Goal: Communication & Community: Answer question/provide support

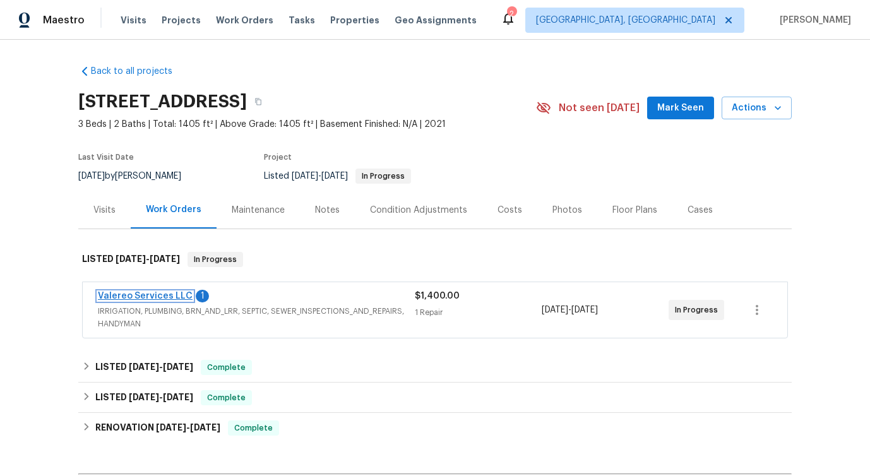
click at [165, 299] on link "Valereo Services LLC" at bounding box center [145, 296] width 95 height 9
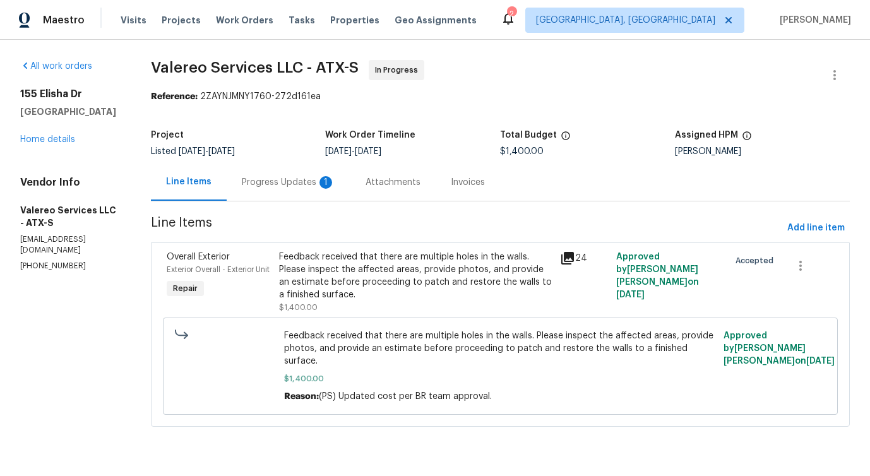
click at [320, 180] on div "1" at bounding box center [325, 182] width 13 height 13
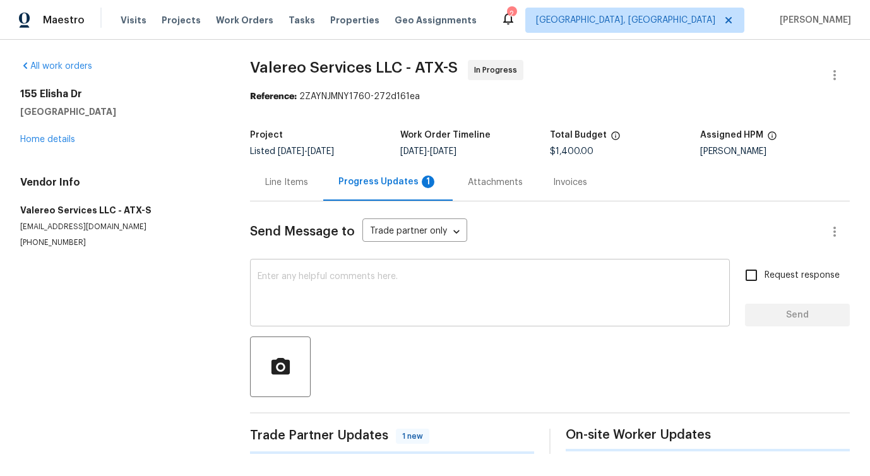
click at [356, 322] on div "x ​" at bounding box center [490, 294] width 480 height 64
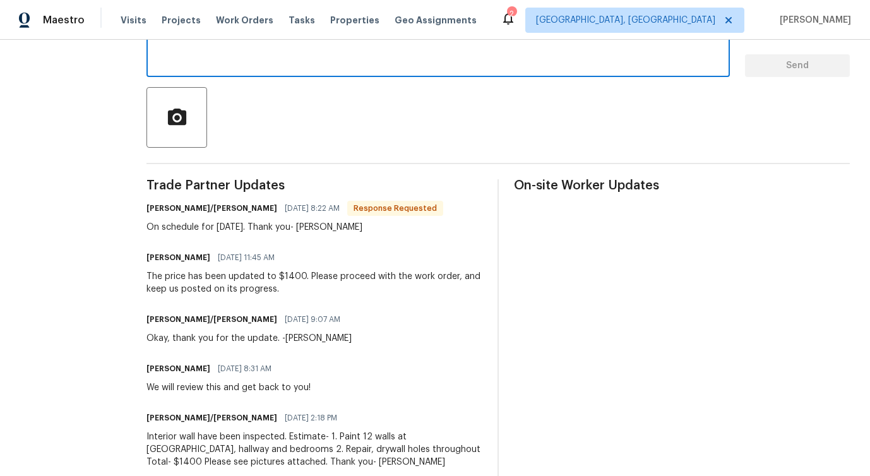
scroll to position [252, 0]
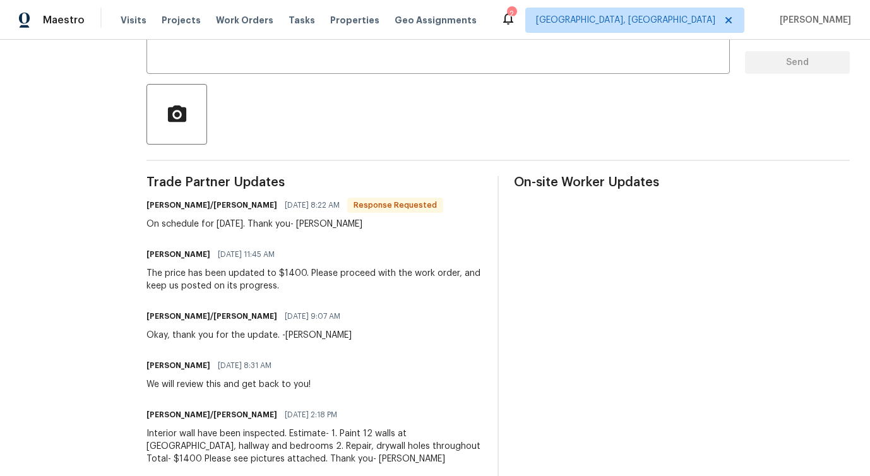
click at [420, 317] on div "Jeromy/Lori 09/09/2025 9:07 AM Okay, thank you for the update. -Kelly" at bounding box center [314, 324] width 336 height 34
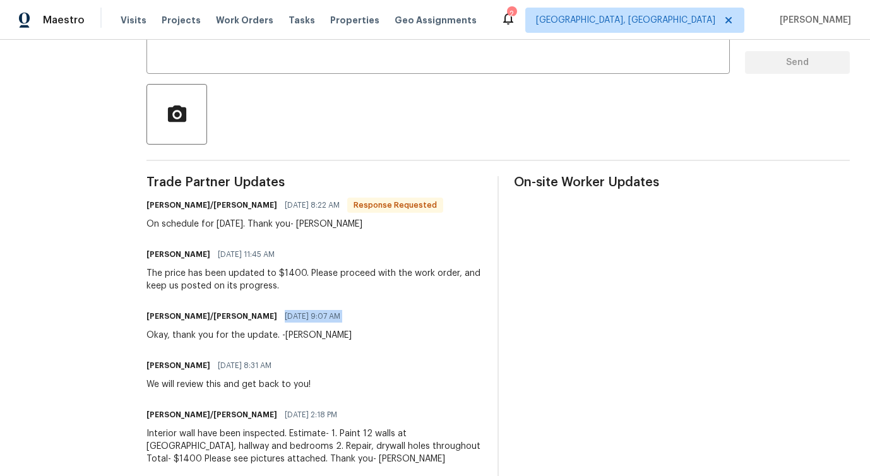
click at [420, 317] on div "Jeromy/Lori 09/09/2025 9:07 AM Okay, thank you for the update. -Kelly" at bounding box center [314, 324] width 336 height 34
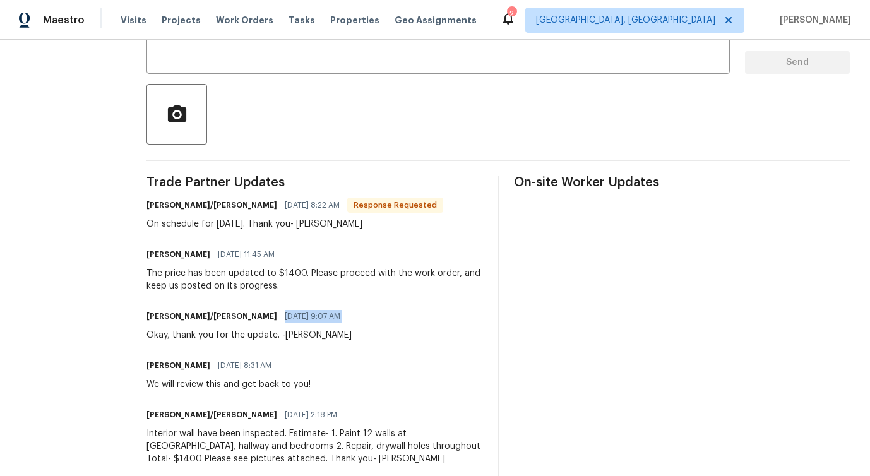
click at [420, 317] on div "Jeromy/Lori 09/09/2025 9:07 AM Okay, thank you for the update. -Kelly" at bounding box center [314, 324] width 336 height 34
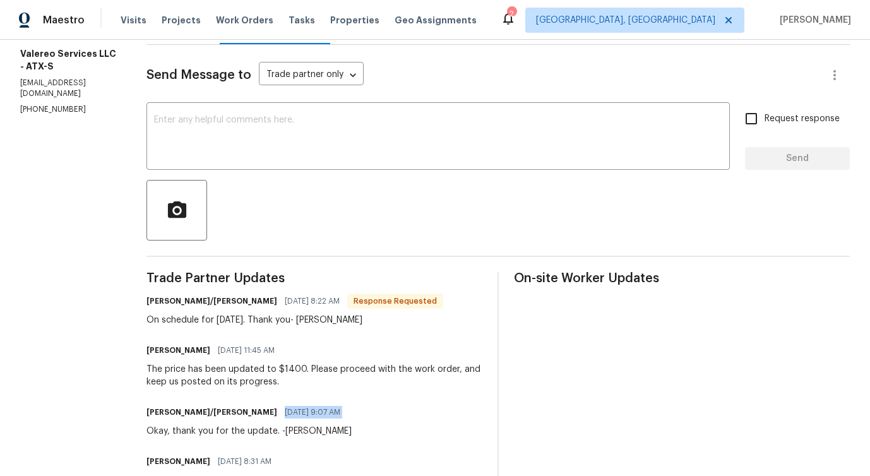
scroll to position [0, 0]
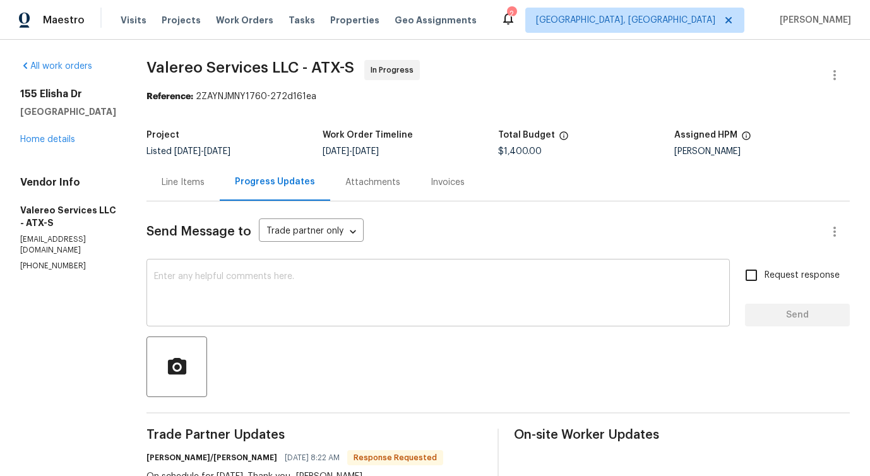
click at [303, 270] on div "x ​" at bounding box center [437, 294] width 583 height 64
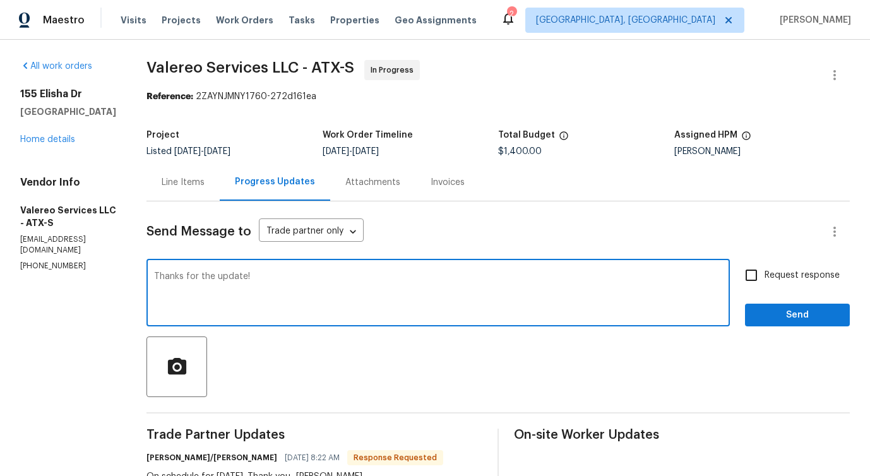
type textarea "Thanks for the update!"
click at [781, 314] on span "Send" at bounding box center [797, 315] width 85 height 16
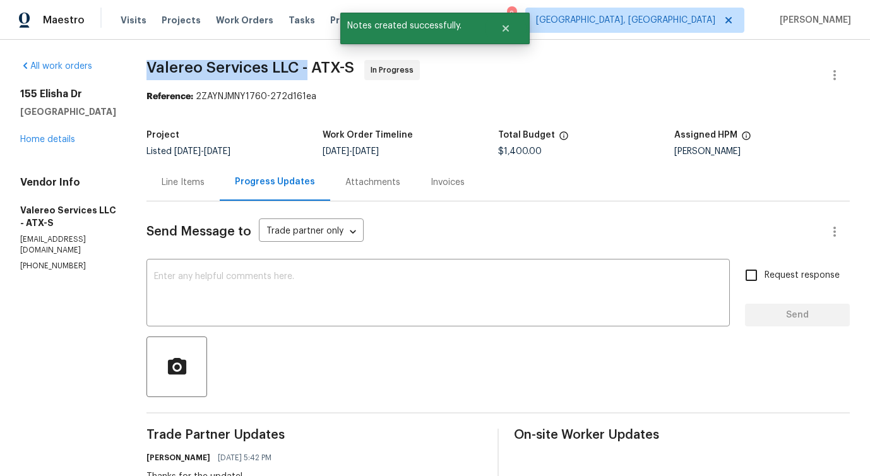
drag, startPoint x: 138, startPoint y: 61, endPoint x: 302, endPoint y: 65, distance: 164.1
copy span "Valereo Services LLC -"
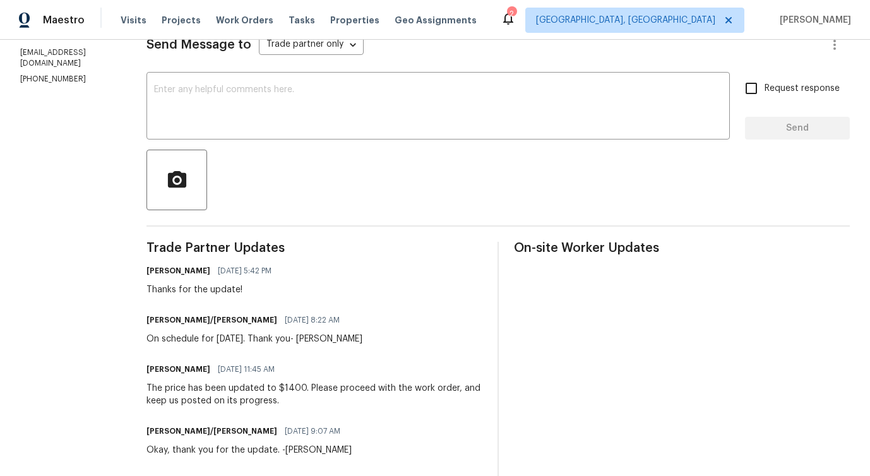
scroll to position [208, 0]
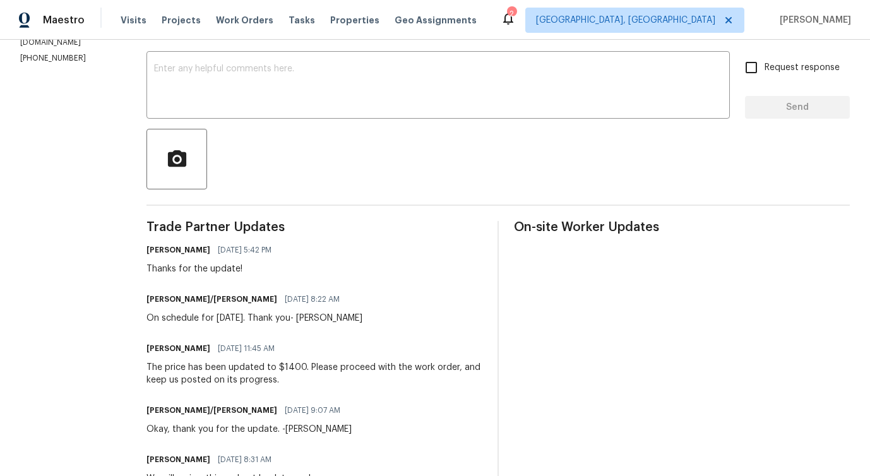
drag, startPoint x: 154, startPoint y: 322, endPoint x: 252, endPoint y: 309, distance: 99.3
click at [252, 309] on div "Jeromy/Lori 09/10/2025 8:22 AM On schedule for tomorrow, 9/11. Thank you- Kelly" at bounding box center [254, 307] width 216 height 34
drag, startPoint x: 155, startPoint y: 317, endPoint x: 271, endPoint y: 317, distance: 116.1
click at [271, 317] on div "On schedule for tomorrow, 9/11. Thank you- Kelly" at bounding box center [254, 318] width 216 height 13
copy div "schedule for tomorrow, 9/11."
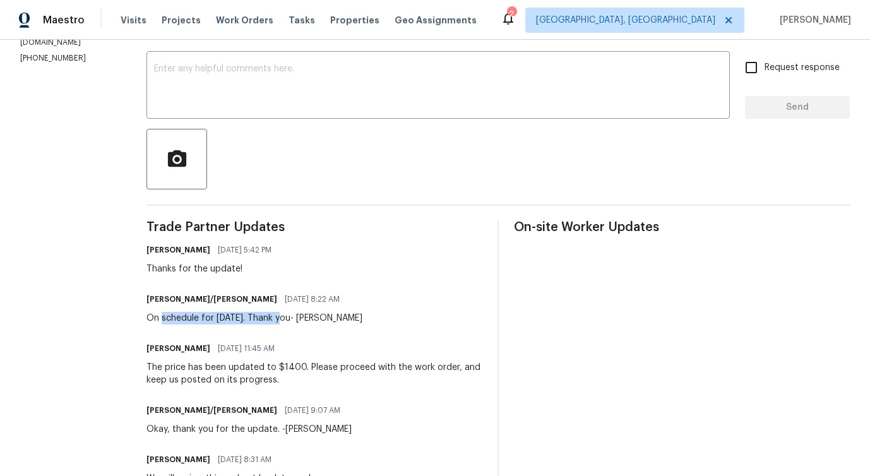
scroll to position [0, 0]
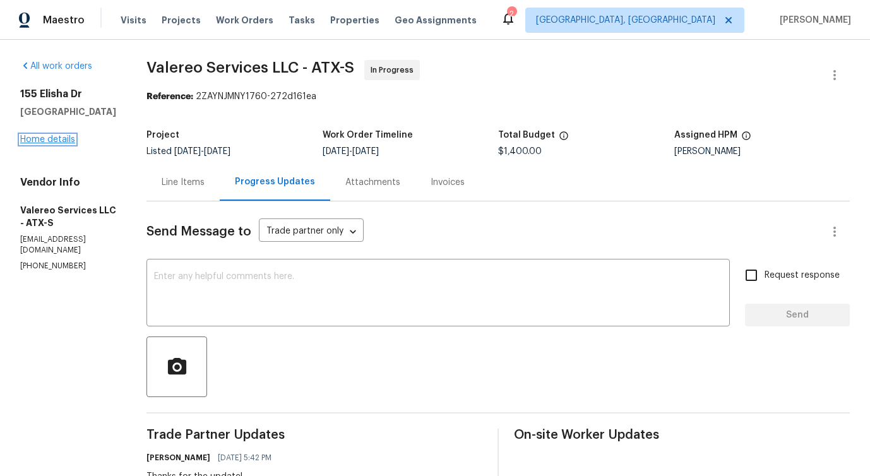
click at [55, 144] on link "Home details" at bounding box center [47, 139] width 55 height 9
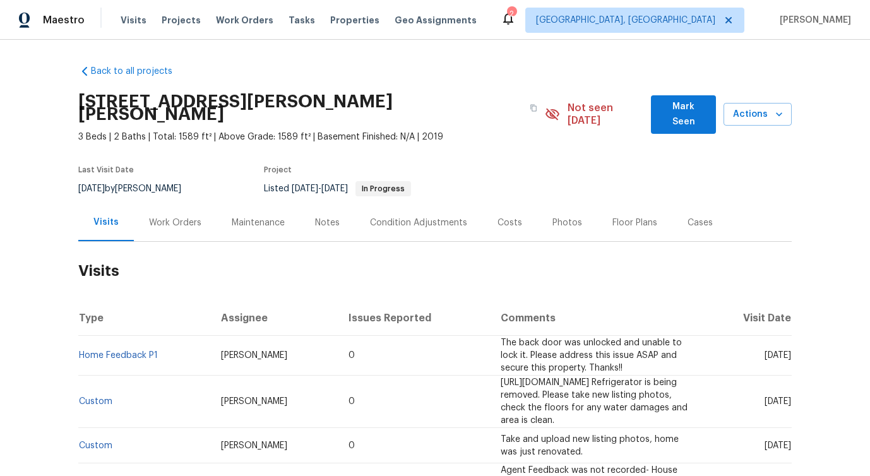
click at [181, 217] on div "Work Orders" at bounding box center [175, 222] width 83 height 37
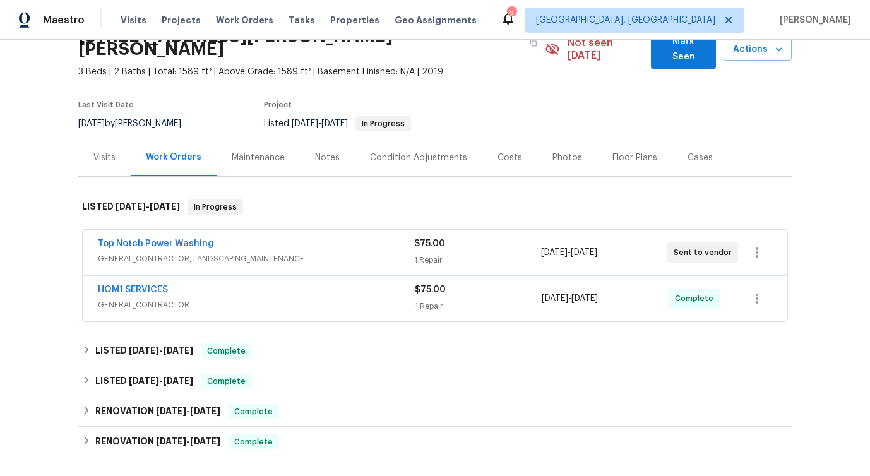
scroll to position [91, 0]
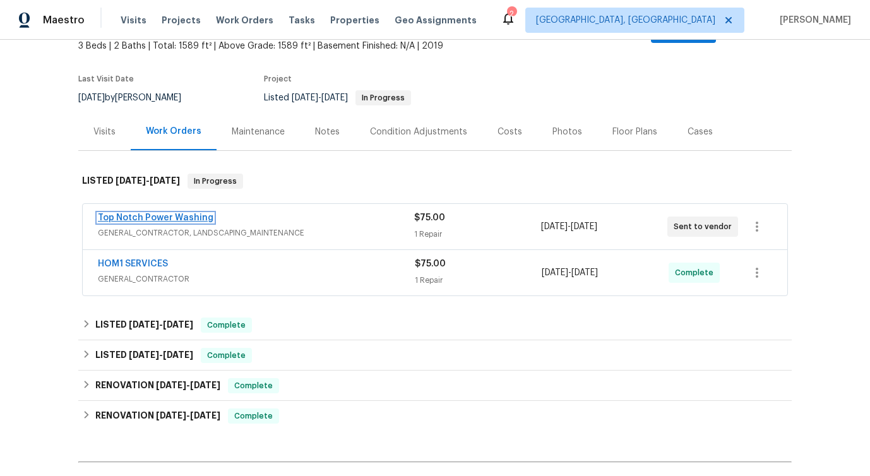
click at [119, 213] on link "Top Notch Power Washing" at bounding box center [155, 217] width 115 height 9
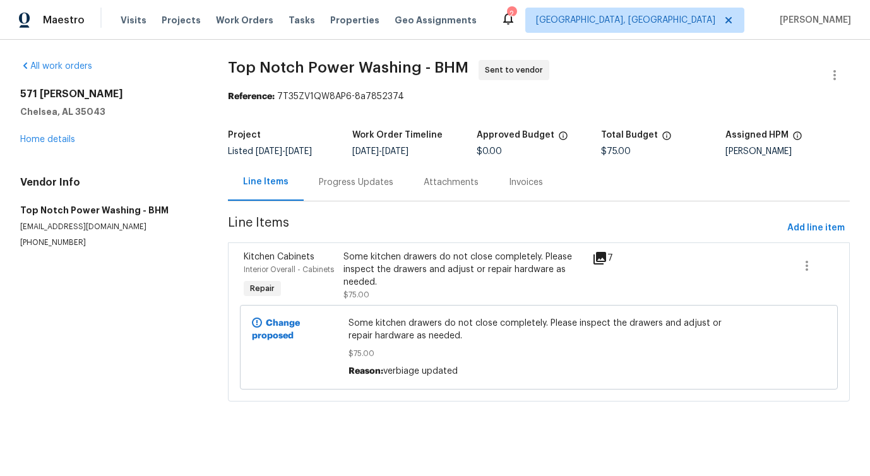
click at [323, 190] on div "Progress Updates" at bounding box center [356, 181] width 105 height 37
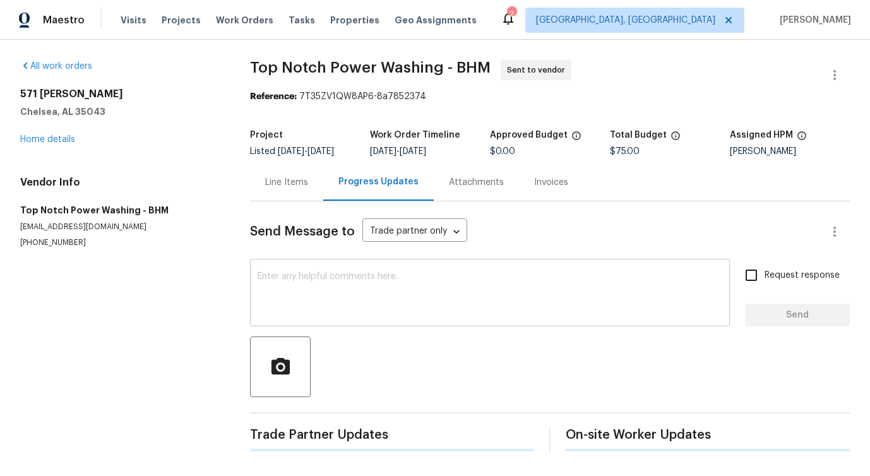
click at [350, 281] on textarea at bounding box center [489, 294] width 464 height 44
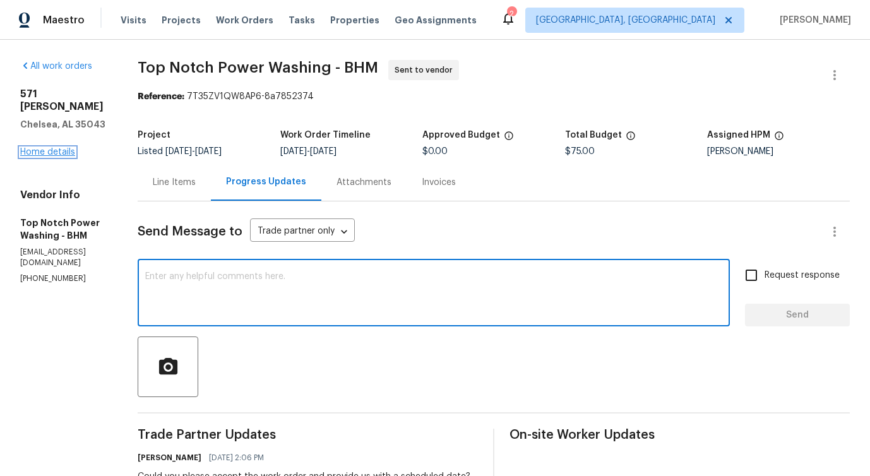
click at [47, 148] on link "Home details" at bounding box center [47, 152] width 55 height 9
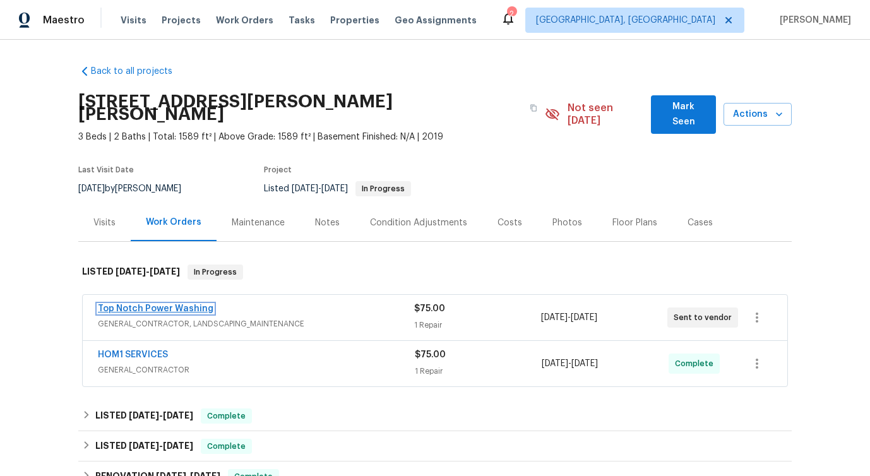
click at [148, 304] on link "Top Notch Power Washing" at bounding box center [155, 308] width 115 height 9
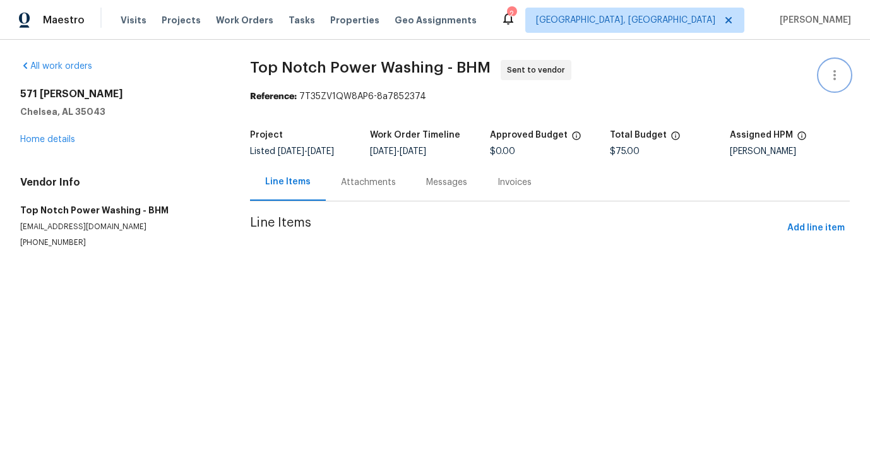
click at [827, 69] on icon "button" at bounding box center [834, 75] width 15 height 15
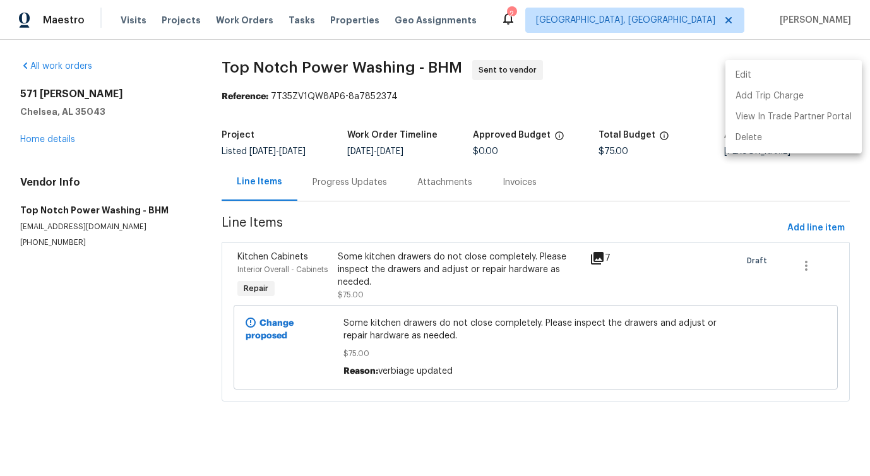
click at [754, 79] on li "Edit" at bounding box center [793, 75] width 136 height 21
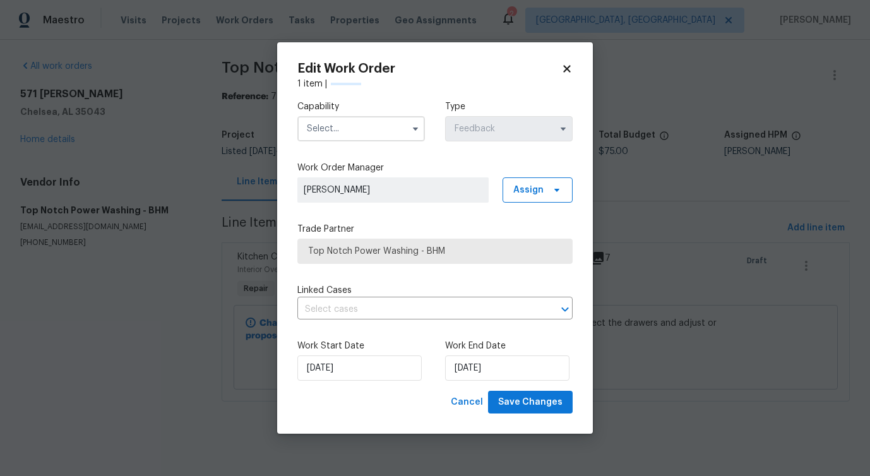
click at [368, 131] on input "text" at bounding box center [360, 128] width 127 height 25
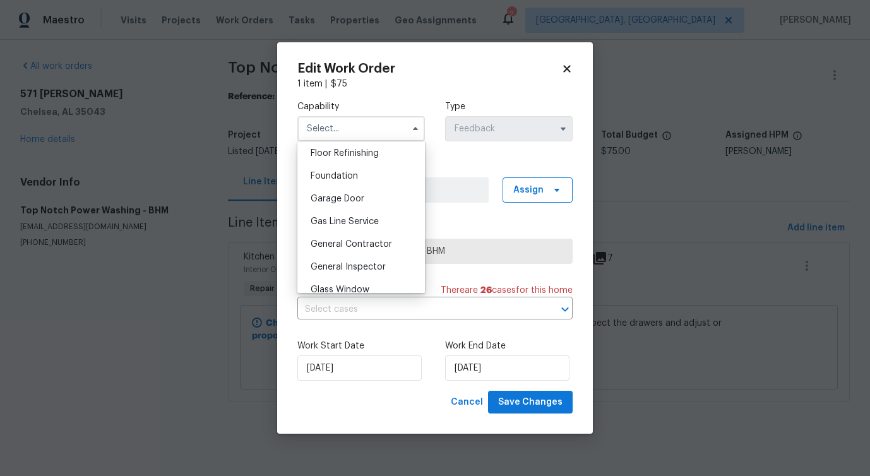
scroll to position [519, 0]
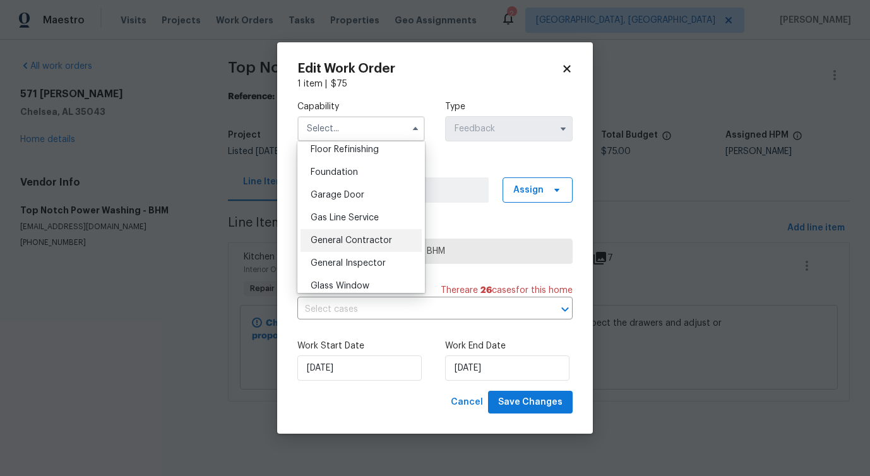
click at [357, 238] on span "General Contractor" at bounding box center [350, 240] width 81 height 9
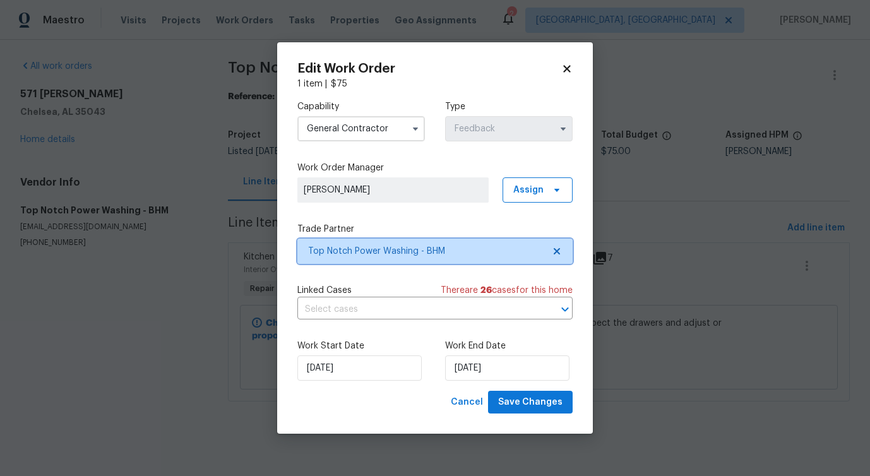
click at [379, 252] on span "Top Notch Power Washing - BHM" at bounding box center [425, 251] width 235 height 13
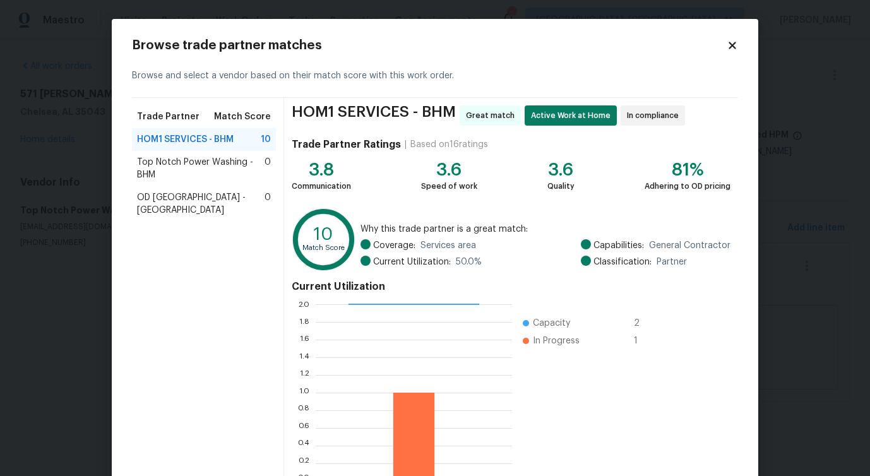
scroll to position [81, 0]
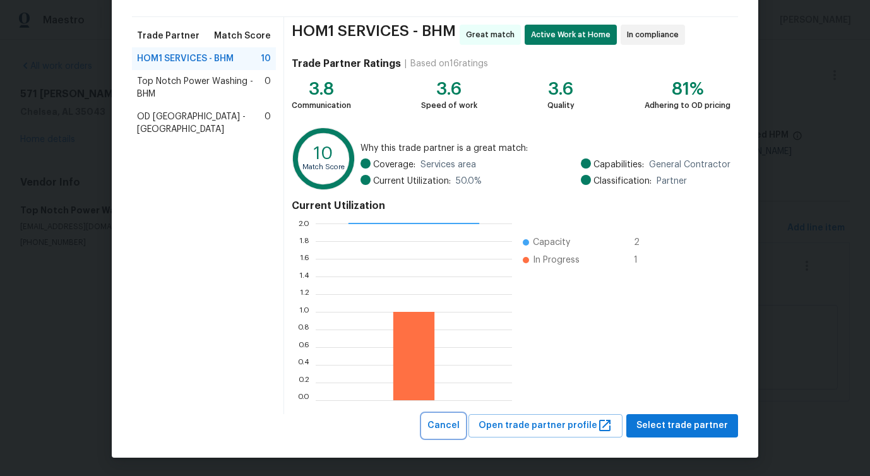
click at [459, 422] on span "Cancel" at bounding box center [443, 426] width 32 height 16
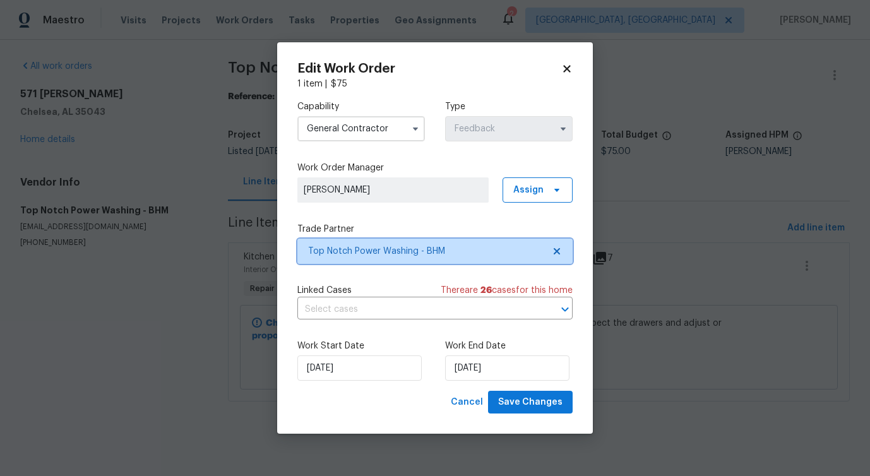
scroll to position [0, 0]
click at [373, 138] on input "General Contractor" at bounding box center [360, 128] width 127 height 25
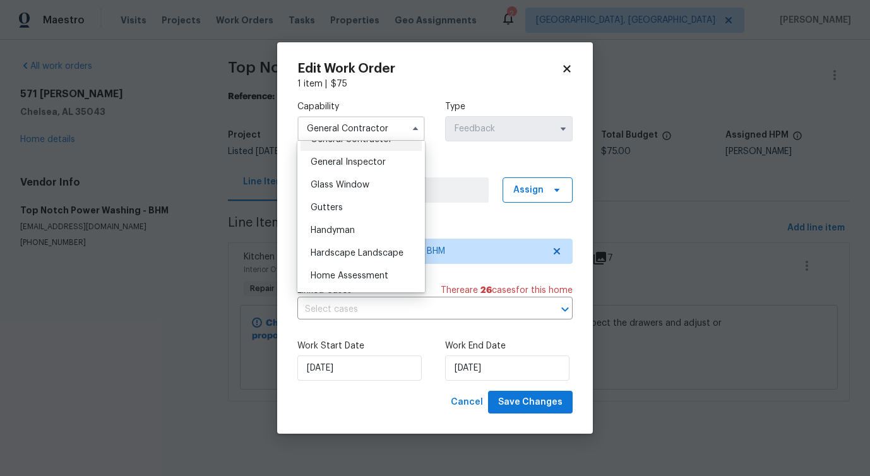
scroll to position [620, 0]
click at [375, 228] on div "Handyman" at bounding box center [360, 229] width 121 height 23
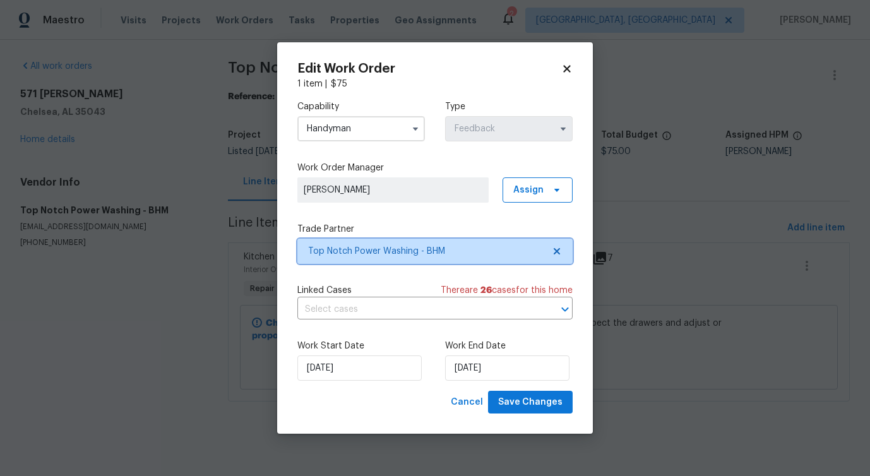
click at [377, 252] on span "Top Notch Power Washing - BHM" at bounding box center [425, 251] width 235 height 13
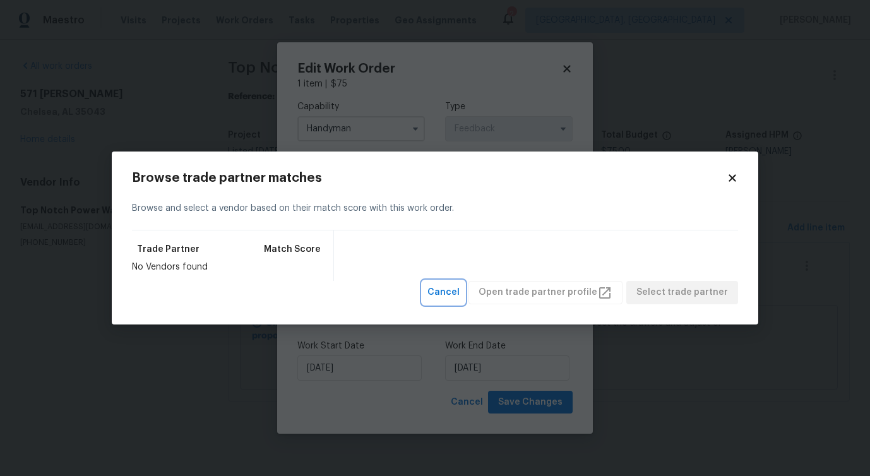
click at [446, 288] on span "Cancel" at bounding box center [443, 293] width 32 height 16
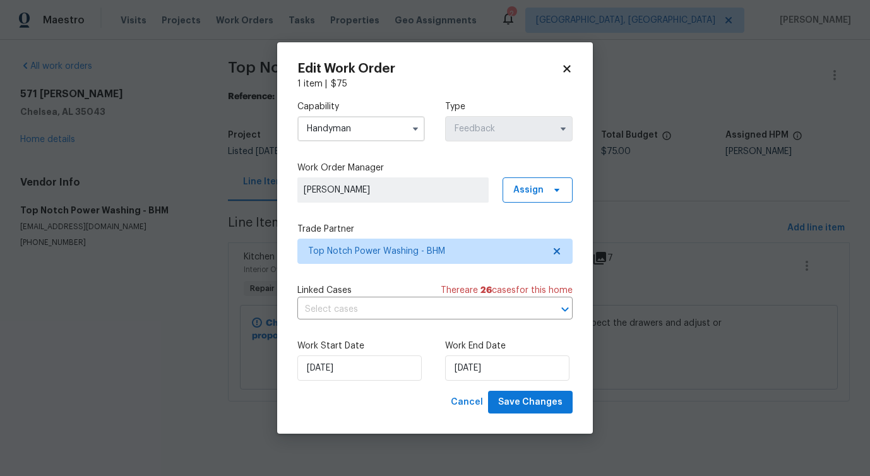
click at [398, 139] on input "Handyman" at bounding box center [360, 128] width 127 height 25
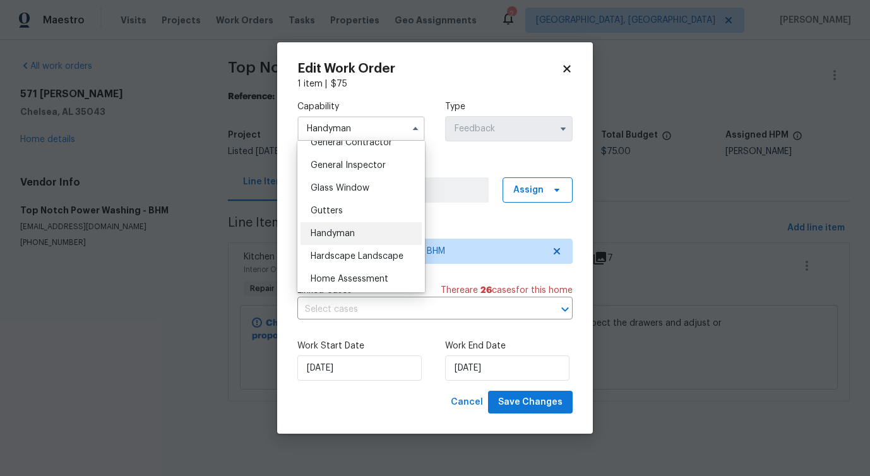
scroll to position [618, 0]
click at [364, 225] on div "Handyman" at bounding box center [360, 231] width 121 height 23
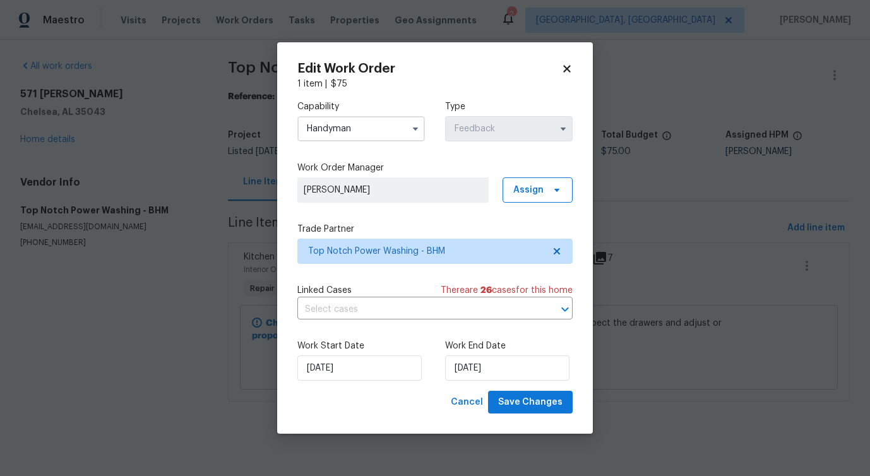
click at [377, 129] on input "Handyman" at bounding box center [360, 128] width 127 height 25
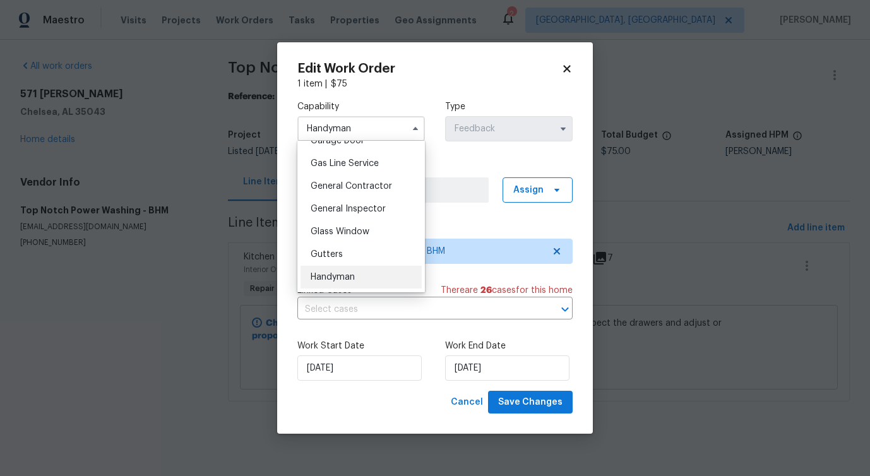
scroll to position [580, 0]
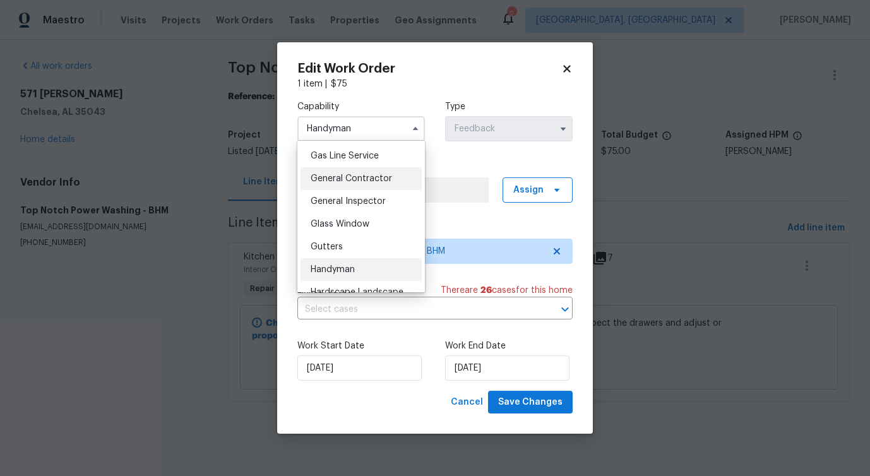
click at [370, 182] on span "General Contractor" at bounding box center [350, 178] width 81 height 9
type input "General Contractor"
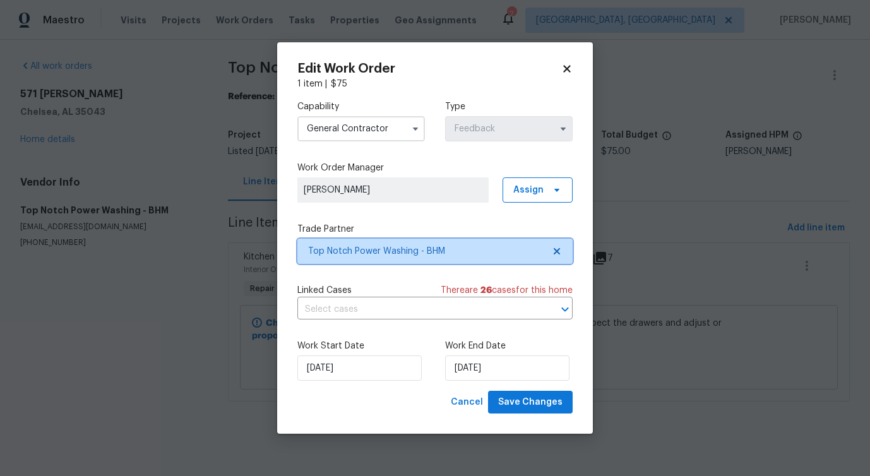
click at [388, 259] on span "Top Notch Power Washing - BHM" at bounding box center [434, 251] width 275 height 25
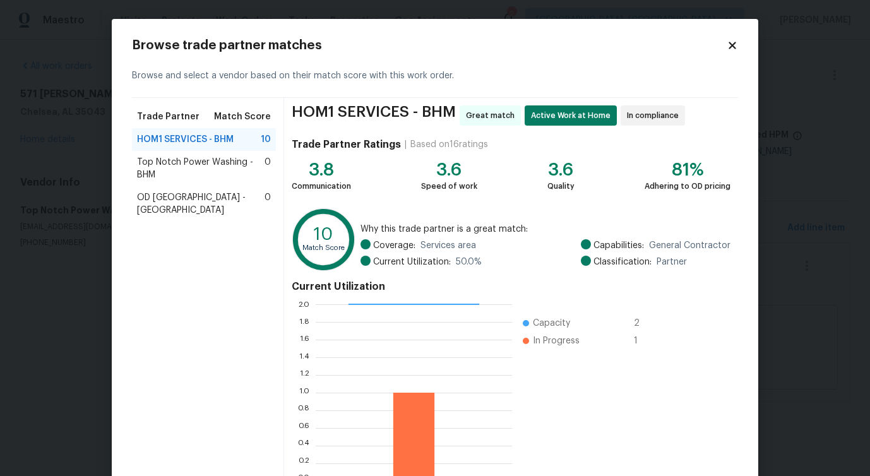
scroll to position [81, 0]
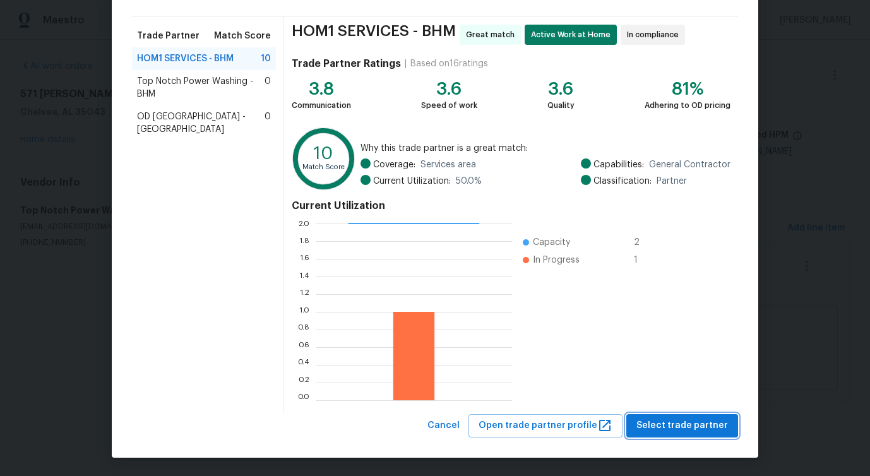
click at [655, 425] on span "Select trade partner" at bounding box center [682, 426] width 92 height 16
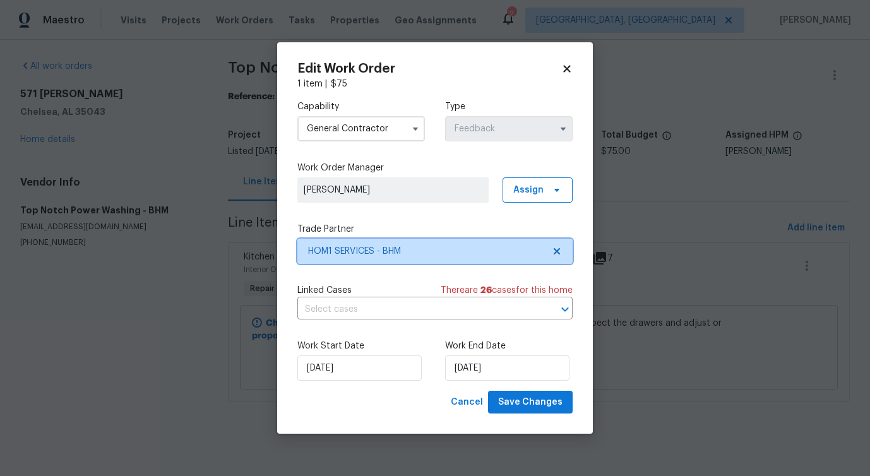
scroll to position [0, 0]
click at [376, 313] on input "text" at bounding box center [417, 310] width 240 height 20
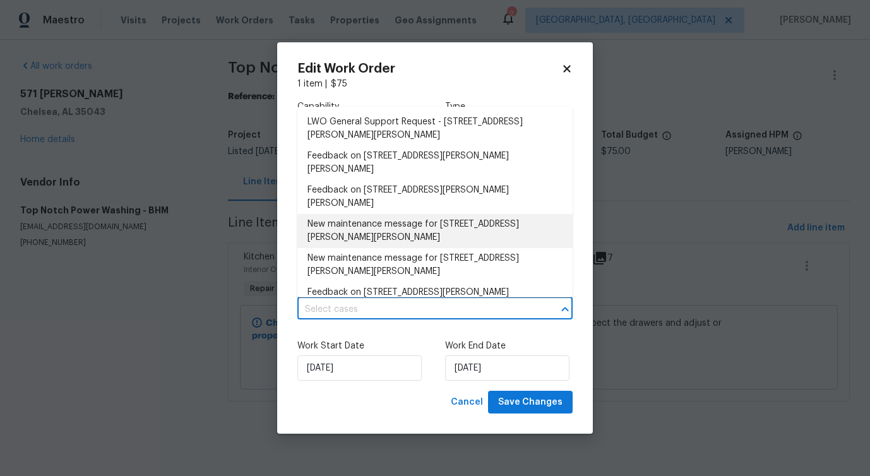
click at [356, 214] on li "New maintenance message for 571 Grayson Pl , Chelsea, AL 35043" at bounding box center [434, 231] width 275 height 34
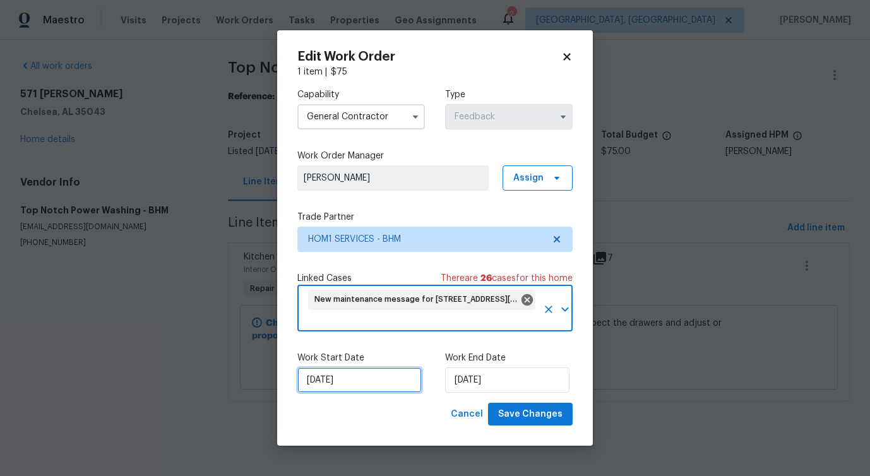
click at [333, 389] on input "[DATE]" at bounding box center [359, 379] width 124 height 25
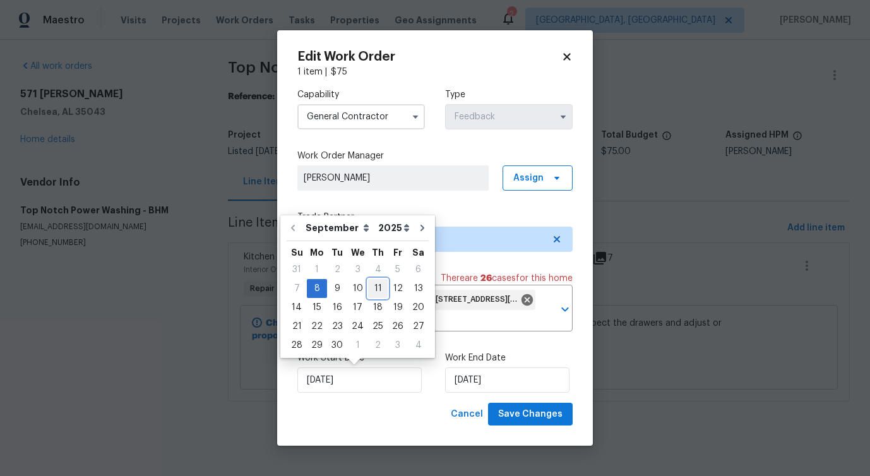
click at [369, 290] on div "11" at bounding box center [378, 289] width 20 height 18
type input "9/11/2025"
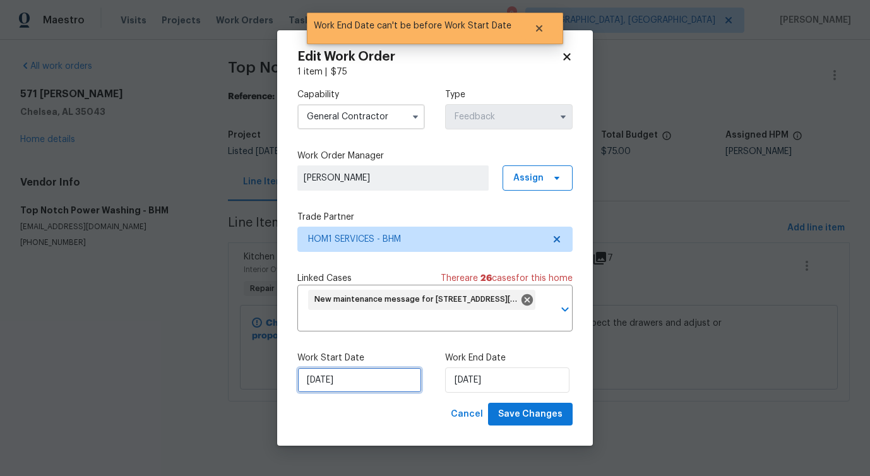
click at [322, 385] on input "9/11/2025" at bounding box center [359, 379] width 124 height 25
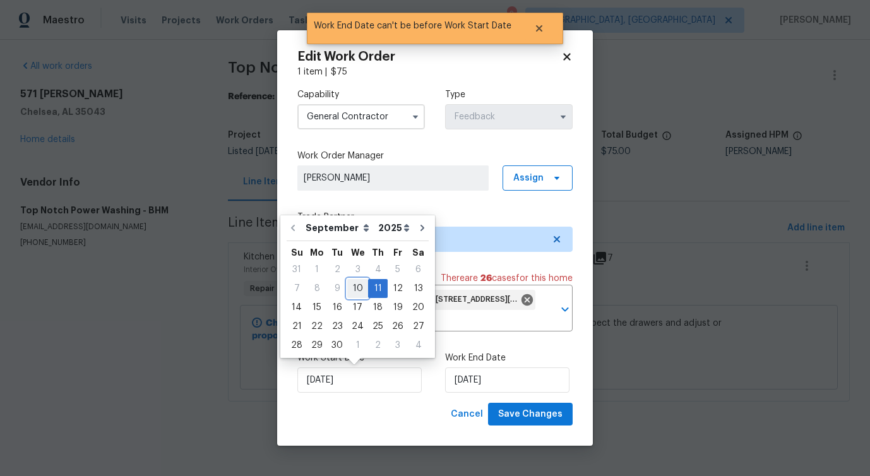
click at [357, 291] on div "10" at bounding box center [357, 289] width 21 height 18
type input "[DATE]"
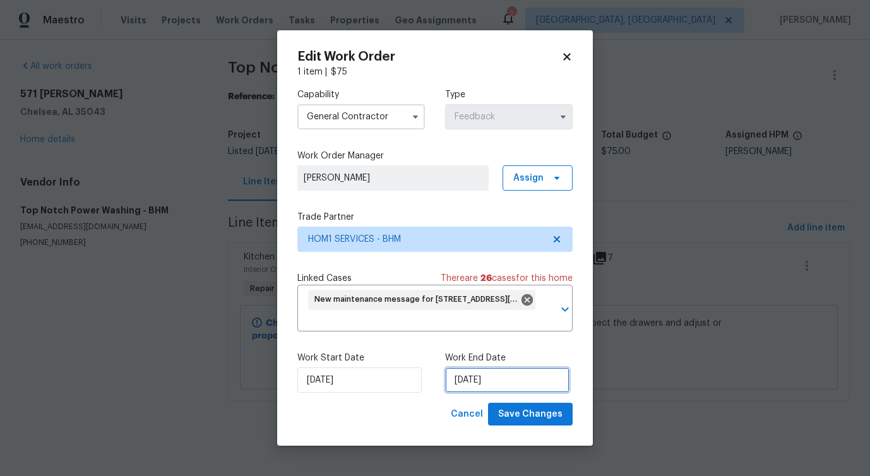
click at [485, 377] on input "9/11/2025" at bounding box center [507, 379] width 124 height 25
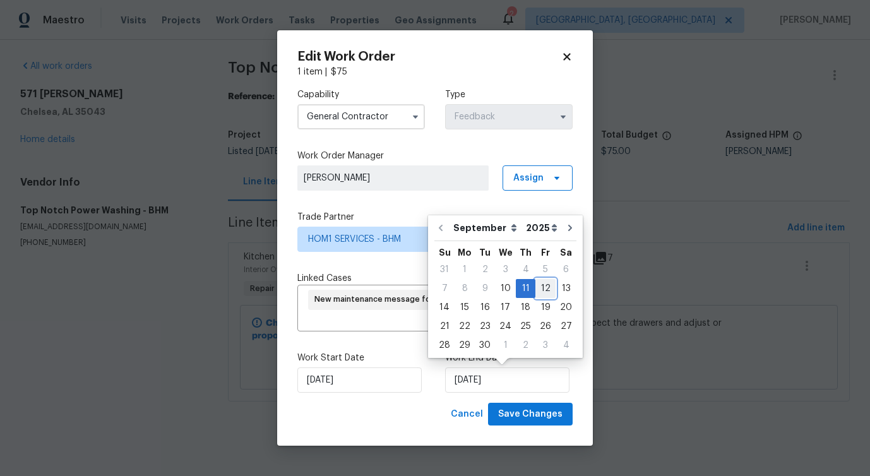
click at [543, 283] on div "12" at bounding box center [545, 289] width 20 height 18
type input "9/12/2025"
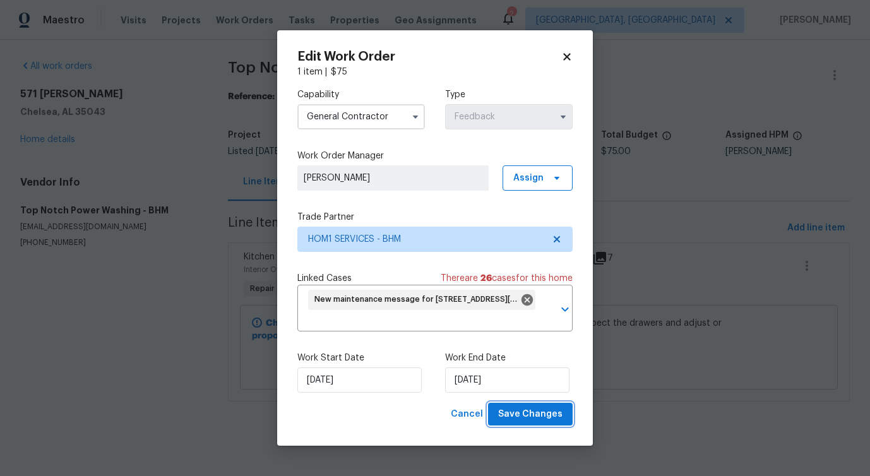
click at [538, 418] on span "Save Changes" at bounding box center [530, 414] width 64 height 16
click at [86, 362] on body "Maestro Visits Projects Work Orders Tasks Properties Geo Assignments 2 Albuquer…" at bounding box center [435, 218] width 870 height 437
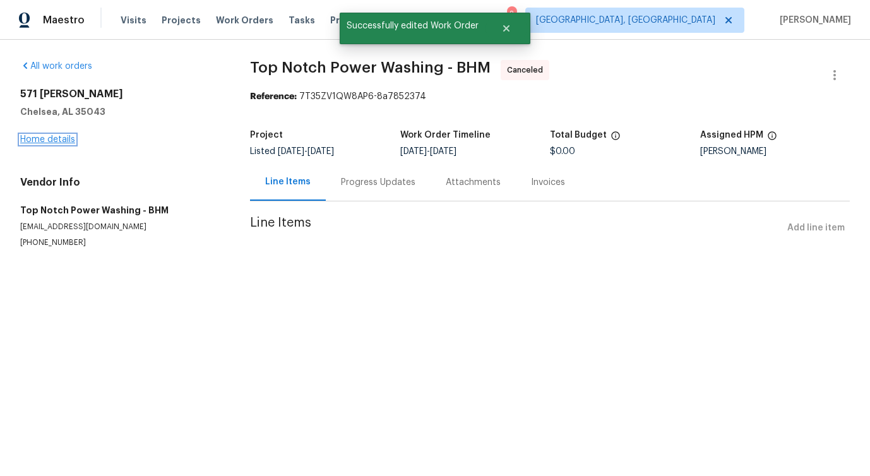
click at [46, 139] on link "Home details" at bounding box center [47, 139] width 55 height 9
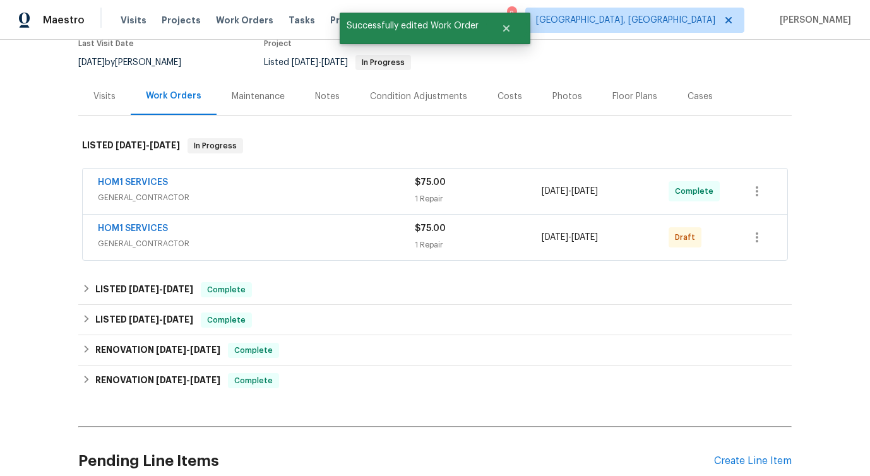
scroll to position [138, 0]
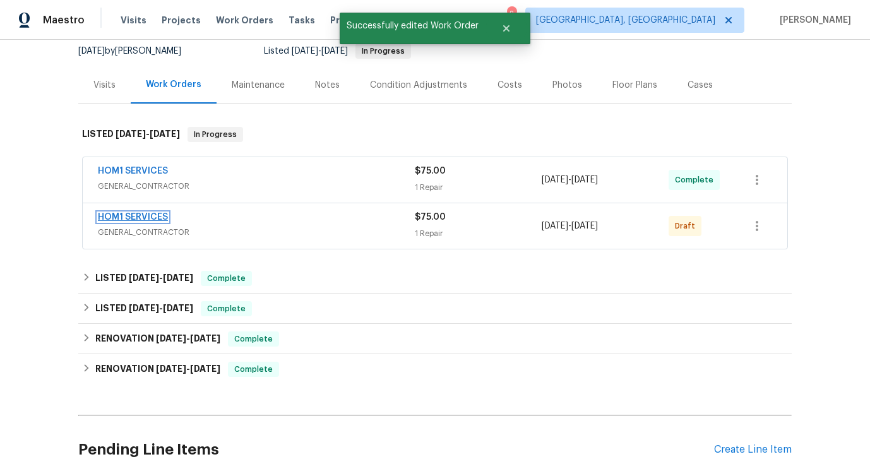
click at [139, 213] on link "HOM1 SERVICES" at bounding box center [133, 217] width 70 height 9
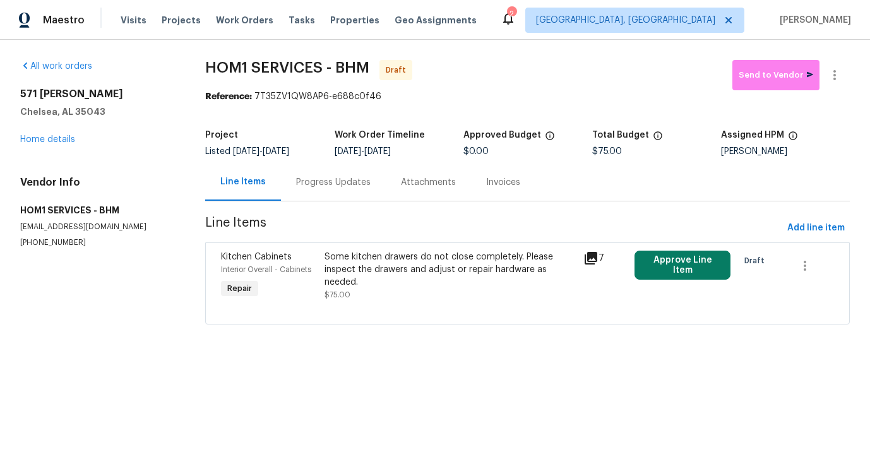
click at [500, 280] on div "Some kitchen drawers do not close completely. Please inspect the drawers and ad…" at bounding box center [449, 270] width 251 height 38
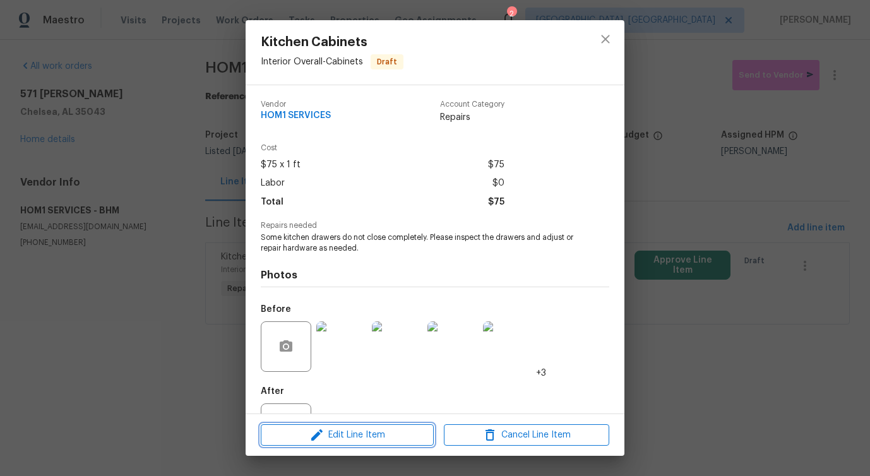
click at [401, 430] on span "Edit Line Item" at bounding box center [346, 435] width 165 height 16
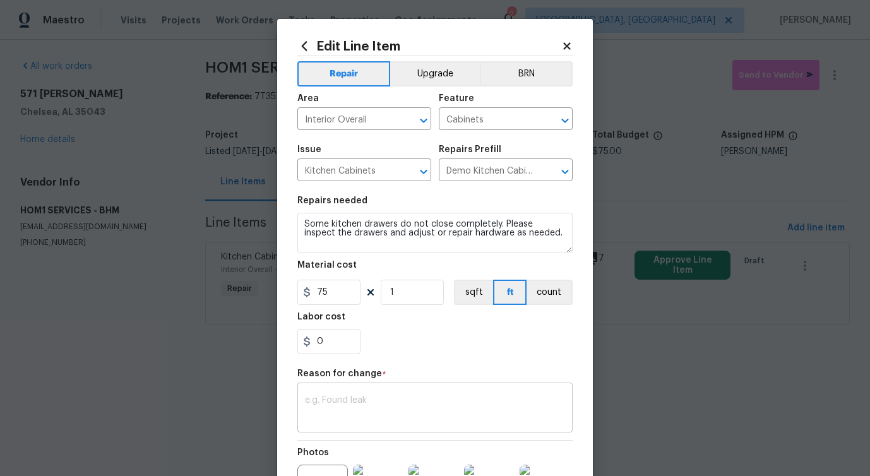
click at [364, 401] on textarea at bounding box center [435, 409] width 260 height 27
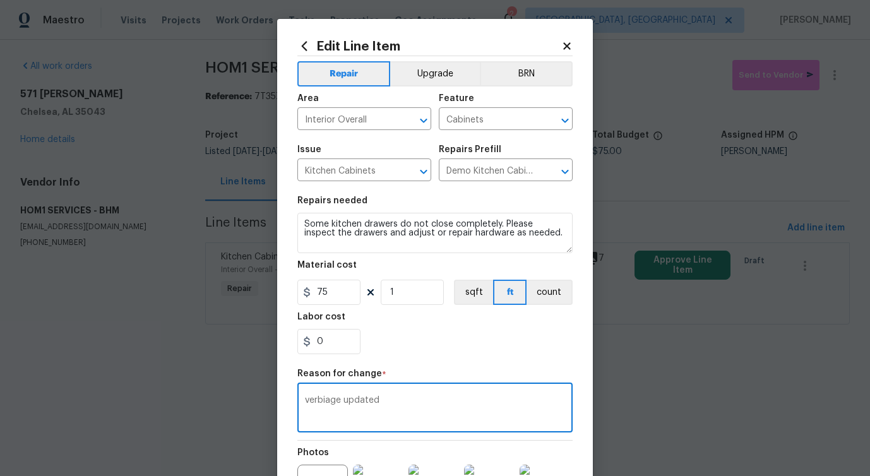
scroll to position [159, 0]
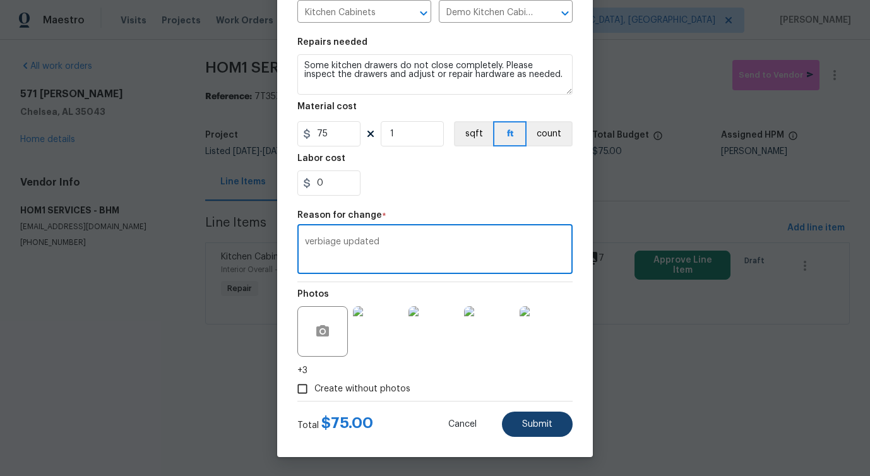
type textarea "verbiage updated"
click at [531, 431] on button "Submit" at bounding box center [537, 423] width 71 height 25
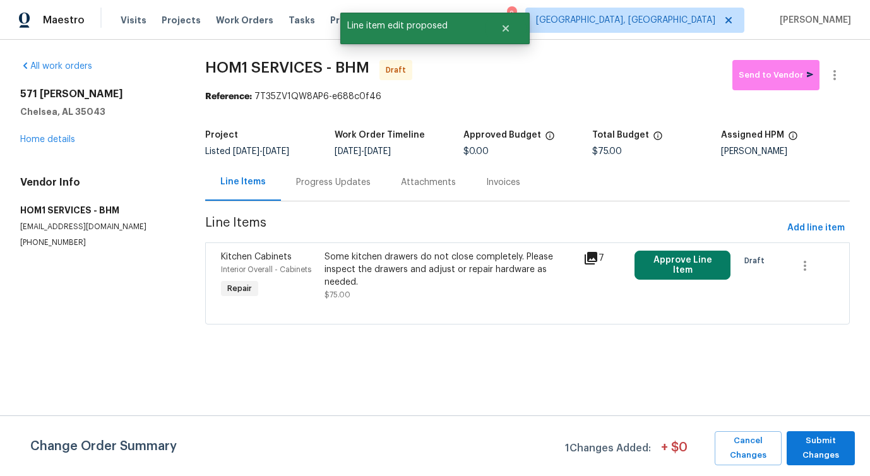
scroll to position [0, 0]
click at [813, 446] on span "Submit Changes" at bounding box center [821, 448] width 56 height 29
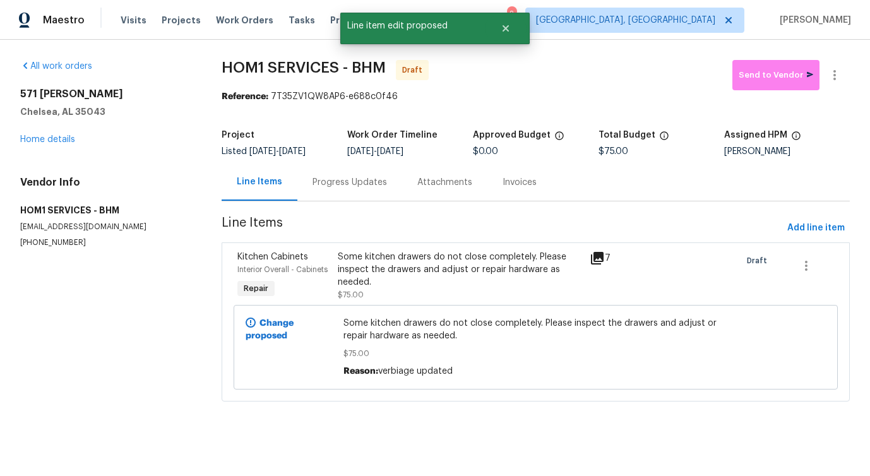
click at [334, 183] on div "Progress Updates" at bounding box center [349, 182] width 74 height 13
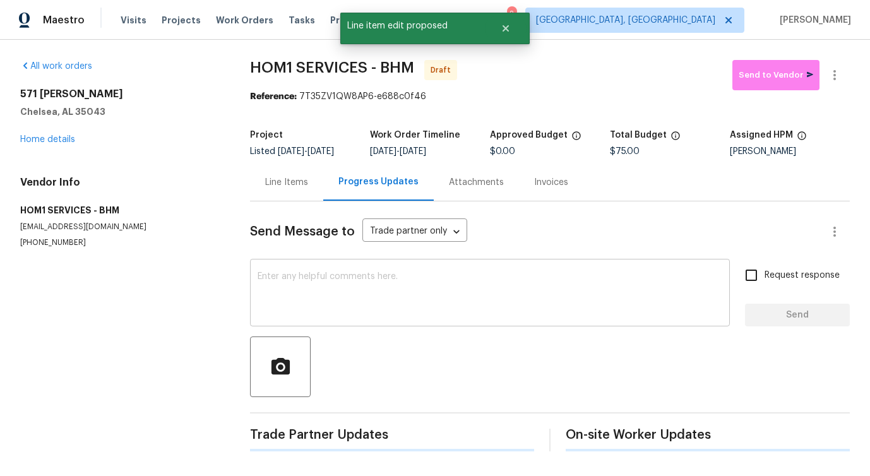
click at [368, 300] on textarea at bounding box center [489, 294] width 464 height 44
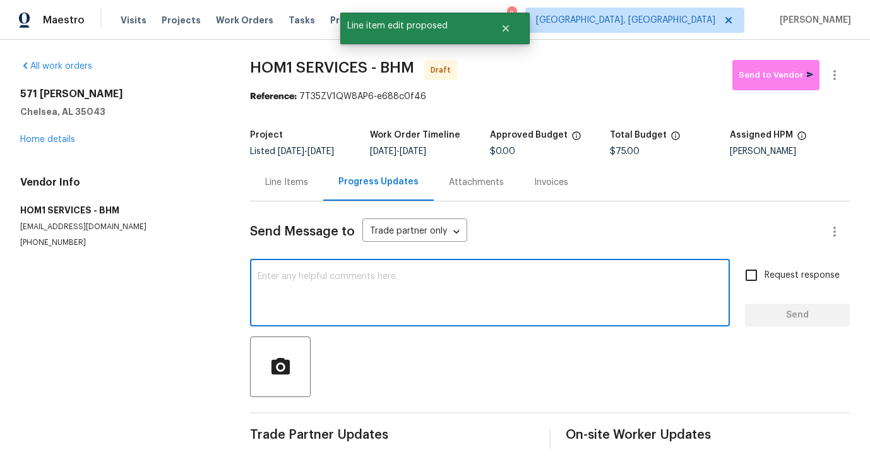
click at [387, 280] on textarea at bounding box center [489, 294] width 464 height 44
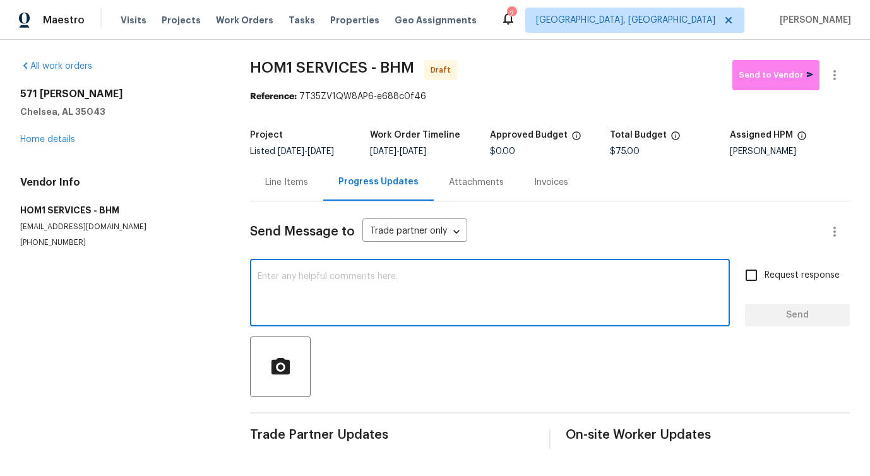
paste textarea "Hi this is Pavithra with Opendoor. I’m confirming you received the WO for the p…"
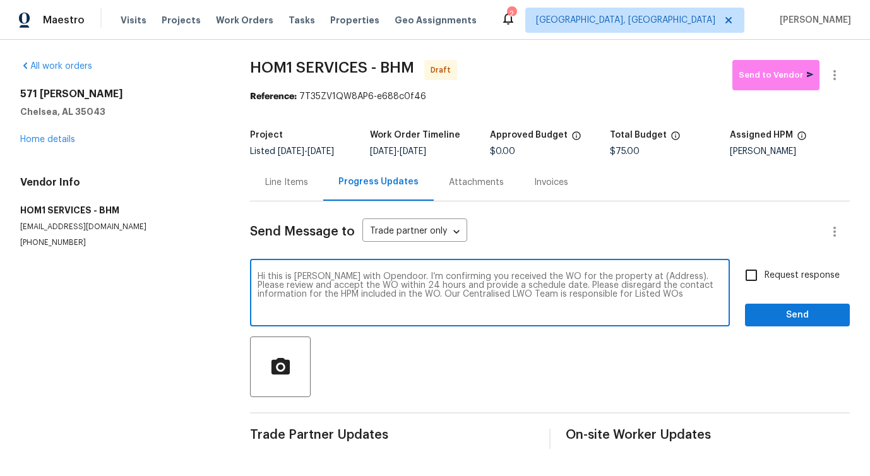
click at [648, 277] on textarea "Hi this is Pavithra with Opendoor. I’m confirming you received the WO for the p…" at bounding box center [489, 294] width 464 height 44
paste textarea "571 Grayson Pl, Chelsea, AL 35043"
type textarea "Hi this is Pavithra with Opendoor. I’m confirming you received the WO for the p…"
click at [762, 279] on input "Request response" at bounding box center [751, 275] width 27 height 27
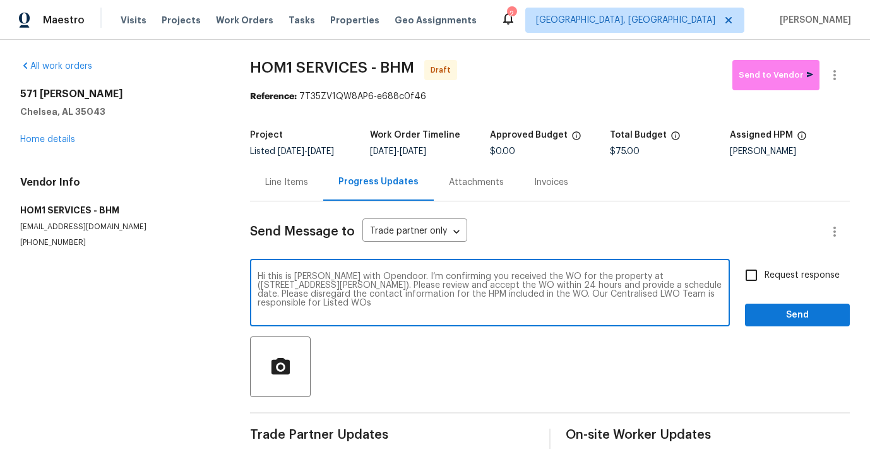
checkbox input "true"
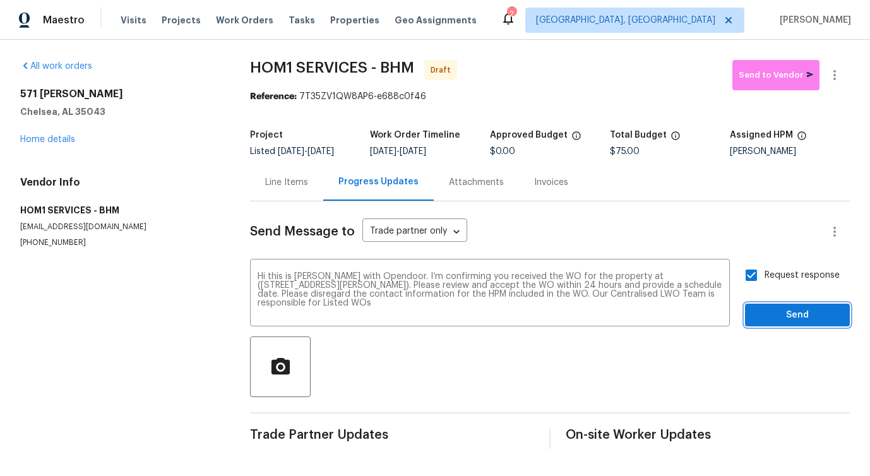
click at [769, 306] on button "Send" at bounding box center [797, 315] width 105 height 23
click at [836, 80] on icon "button" at bounding box center [834, 75] width 15 height 15
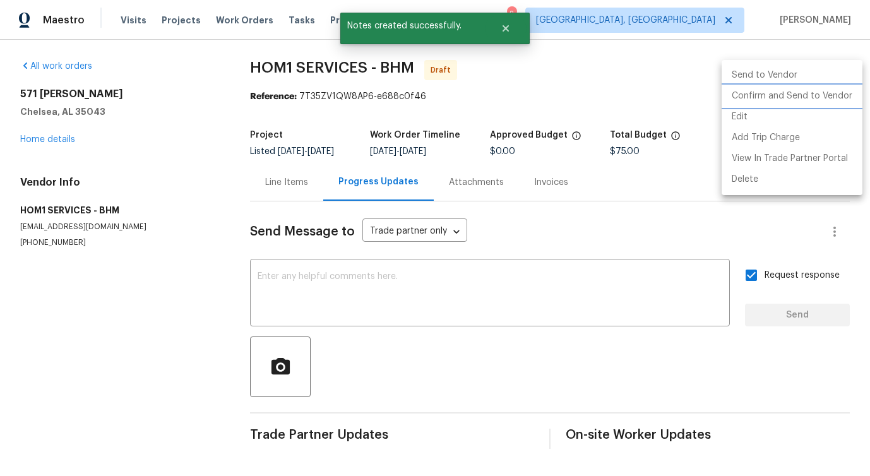
click at [776, 105] on li "Confirm and Send to Vendor" at bounding box center [791, 96] width 141 height 21
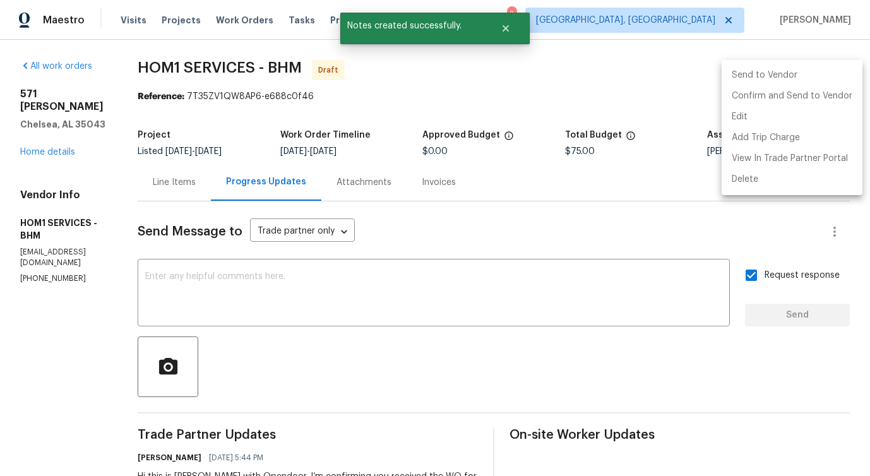
click at [403, 268] on div at bounding box center [435, 238] width 870 height 476
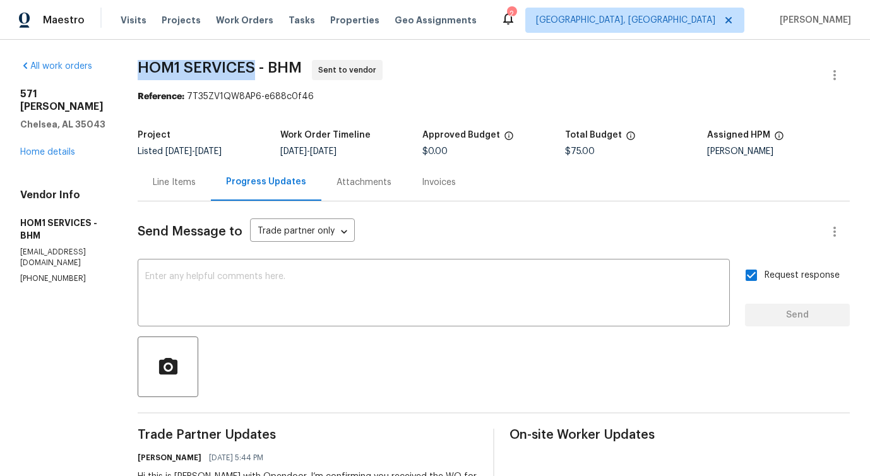
drag, startPoint x: 144, startPoint y: 64, endPoint x: 259, endPoint y: 66, distance: 115.5
click at [259, 66] on span "HOM1 SERVICES - BHM" at bounding box center [220, 67] width 164 height 15
copy span "HOM1 SERVICES"
click at [34, 148] on link "Home details" at bounding box center [47, 152] width 55 height 9
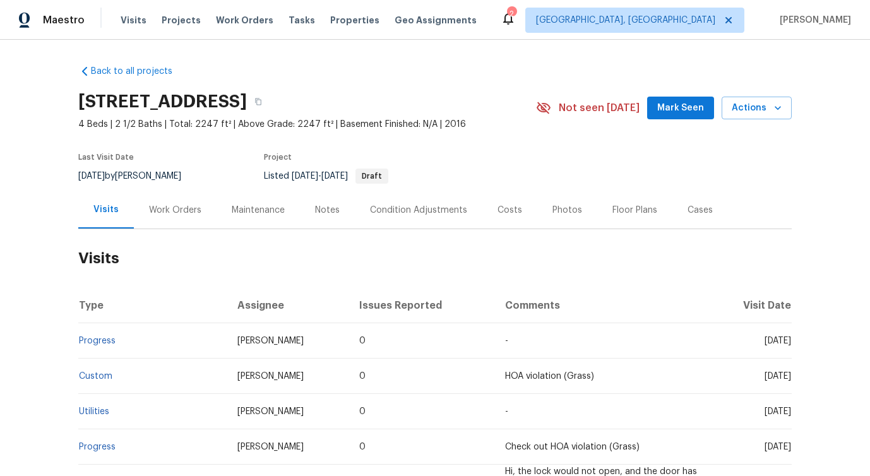
click at [159, 201] on div "Work Orders" at bounding box center [175, 209] width 83 height 37
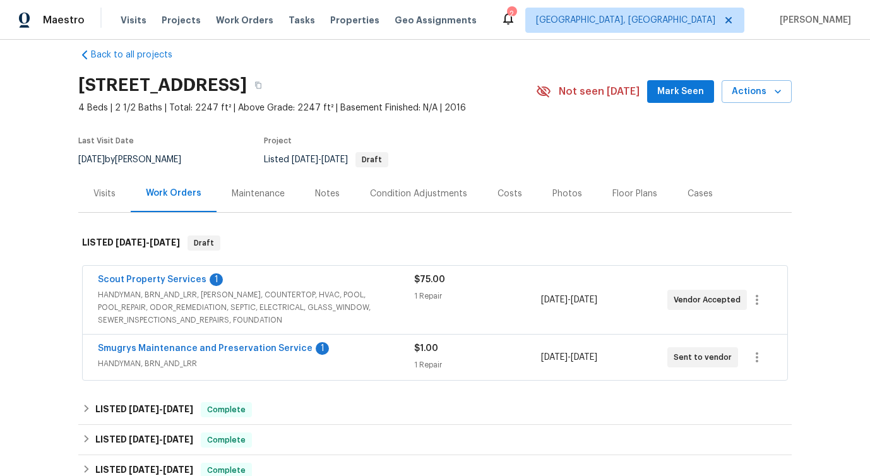
scroll to position [32, 0]
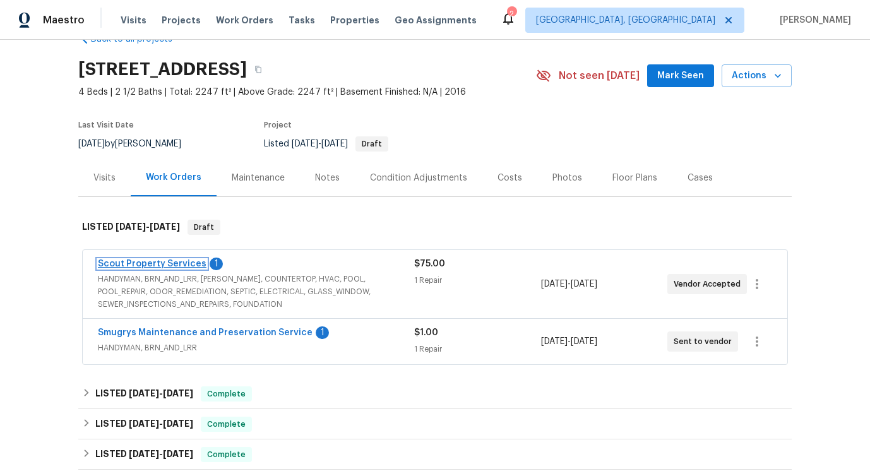
click at [153, 260] on link "Scout Property Services" at bounding box center [152, 263] width 109 height 9
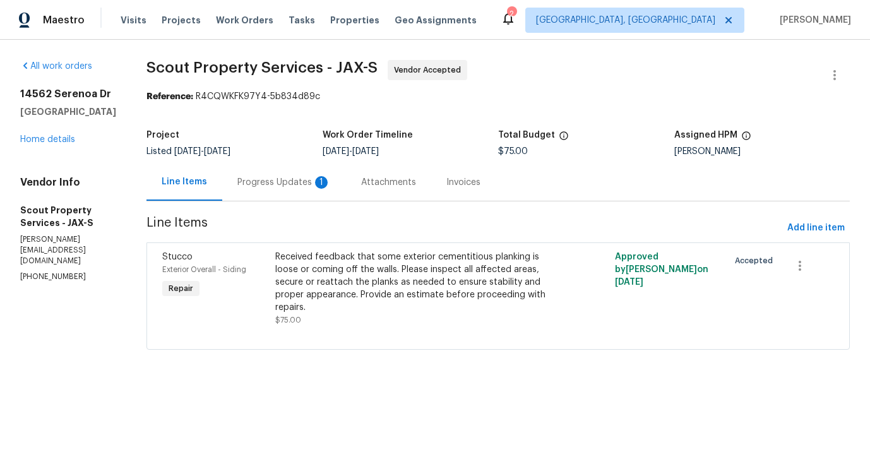
click at [352, 187] on div "Attachments" at bounding box center [388, 181] width 85 height 37
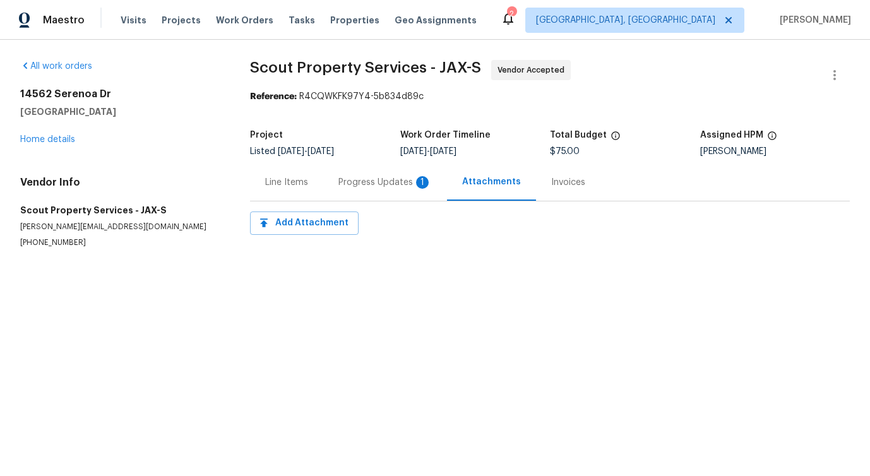
click at [352, 187] on div "Progress Updates 1" at bounding box center [384, 182] width 93 height 13
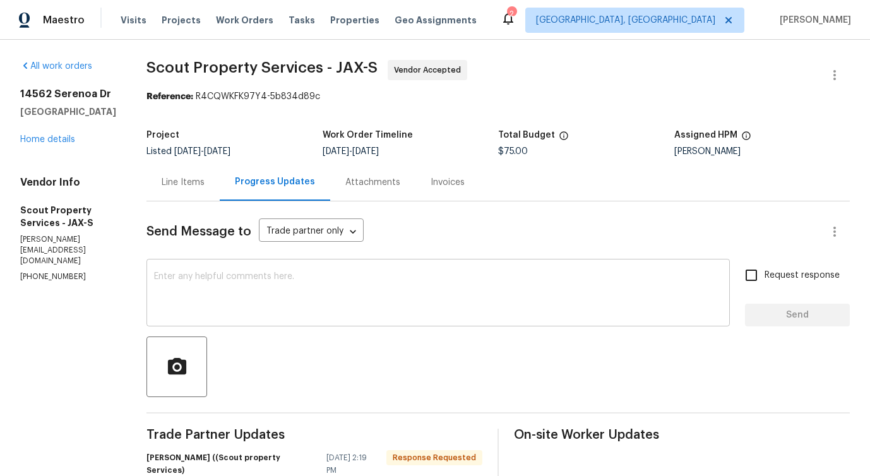
click at [354, 271] on div "x ​" at bounding box center [437, 294] width 583 height 64
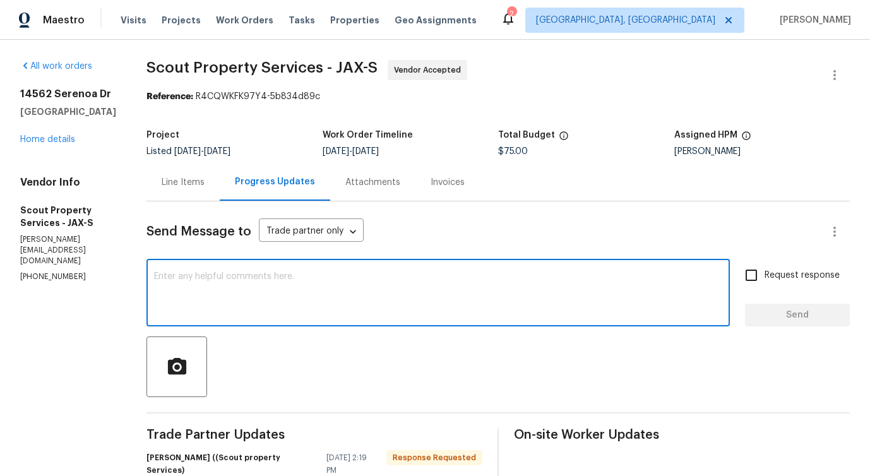
click at [188, 180] on div "Line Items" at bounding box center [183, 182] width 43 height 13
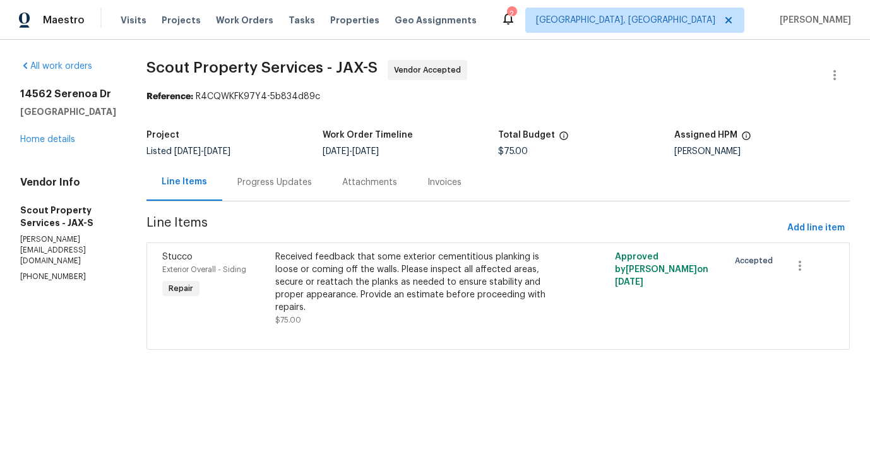
click at [279, 190] on div "Progress Updates" at bounding box center [274, 181] width 105 height 37
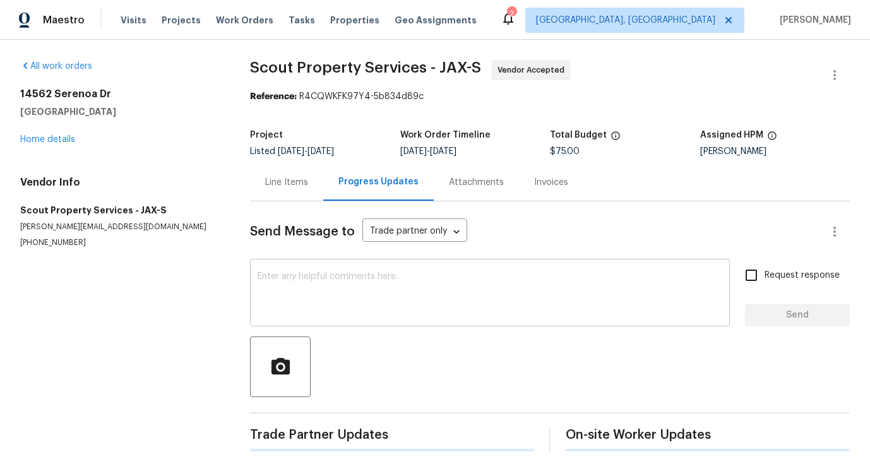
click at [313, 285] on textarea at bounding box center [489, 294] width 464 height 44
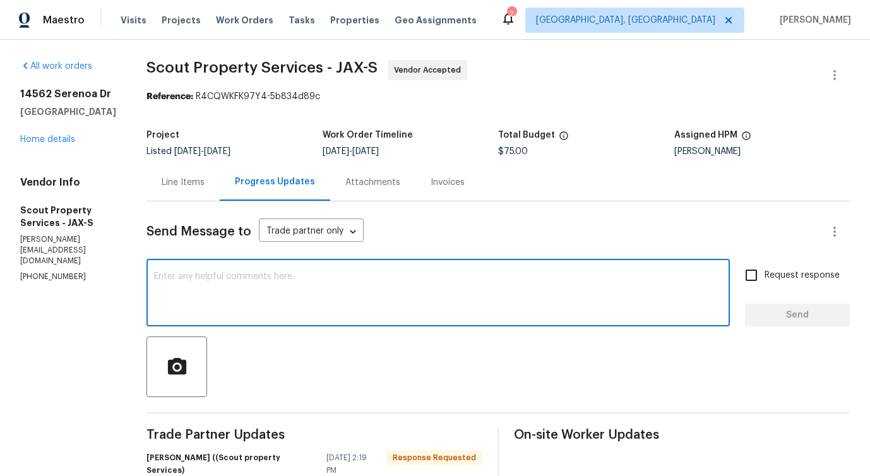
click at [313, 285] on textarea at bounding box center [438, 294] width 568 height 44
click at [174, 191] on div "Line Items" at bounding box center [182, 181] width 73 height 37
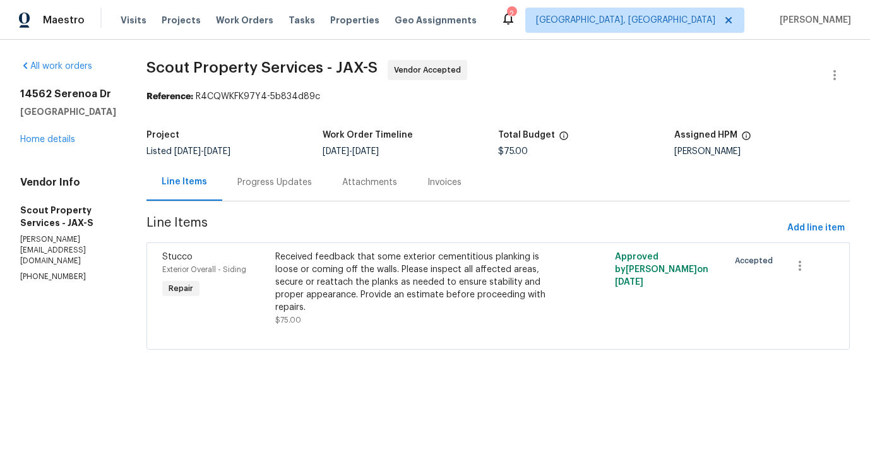
click at [277, 194] on div "Progress Updates" at bounding box center [274, 181] width 105 height 37
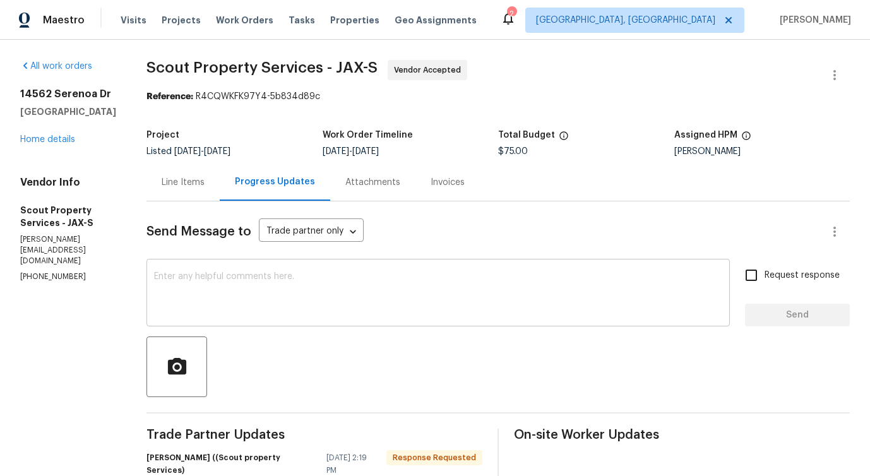
scroll to position [192, 0]
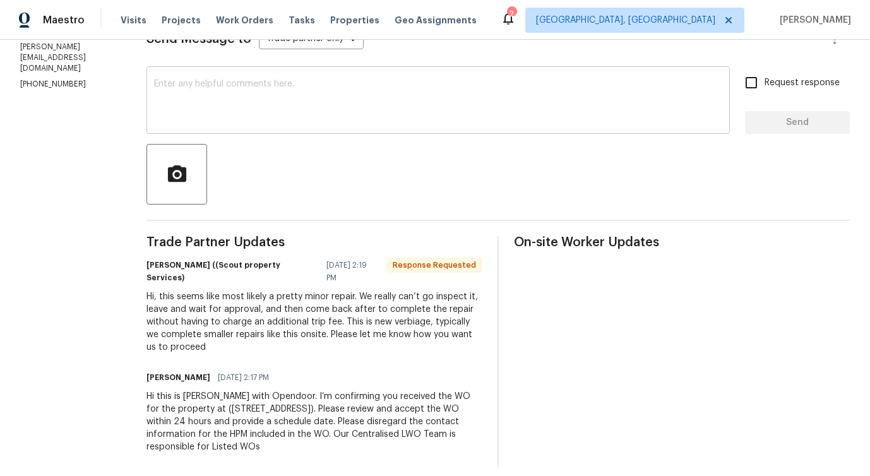
click at [310, 105] on textarea at bounding box center [438, 102] width 568 height 44
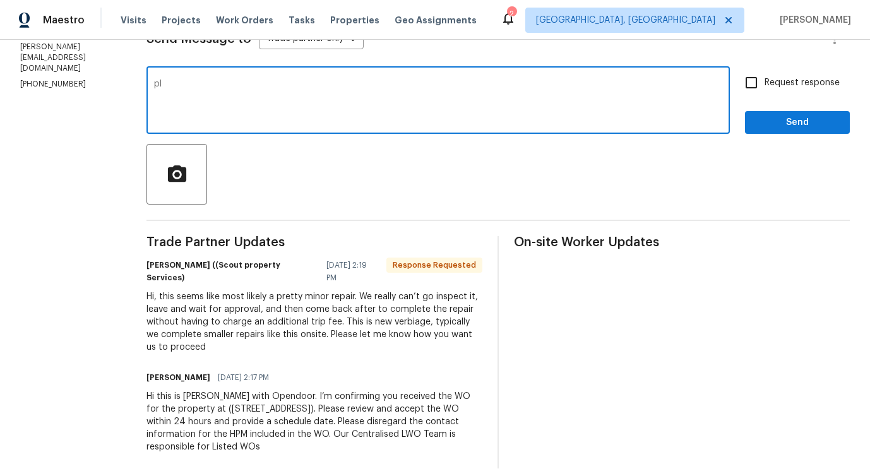
type textarea "p"
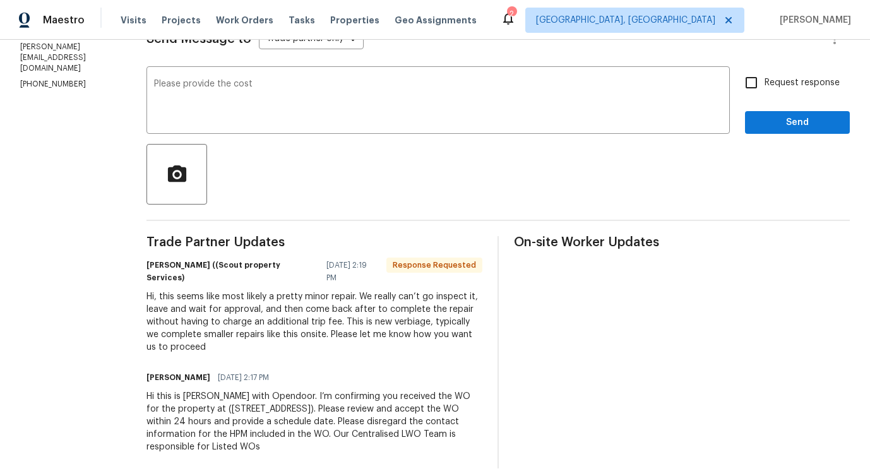
drag, startPoint x: 257, startPoint y: 73, endPoint x: 605, endPoint y: 57, distance: 348.1
click at [609, 45] on div "Send Message to Trade partner only Trade partner only ​ Please provide the cost…" at bounding box center [497, 238] width 703 height 459
click at [275, 85] on textarea "Please provide the cost" at bounding box center [438, 102] width 568 height 44
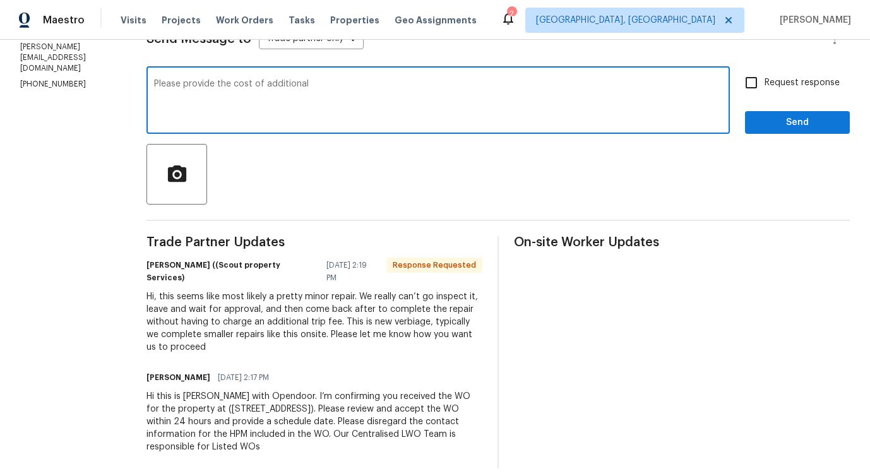
type textarea "Please provide the cost of additional?"
click at [243, 83] on textarea "Please provide the cost of additional?" at bounding box center [438, 102] width 568 height 44
click at [389, 100] on textarea at bounding box center [438, 102] width 568 height 44
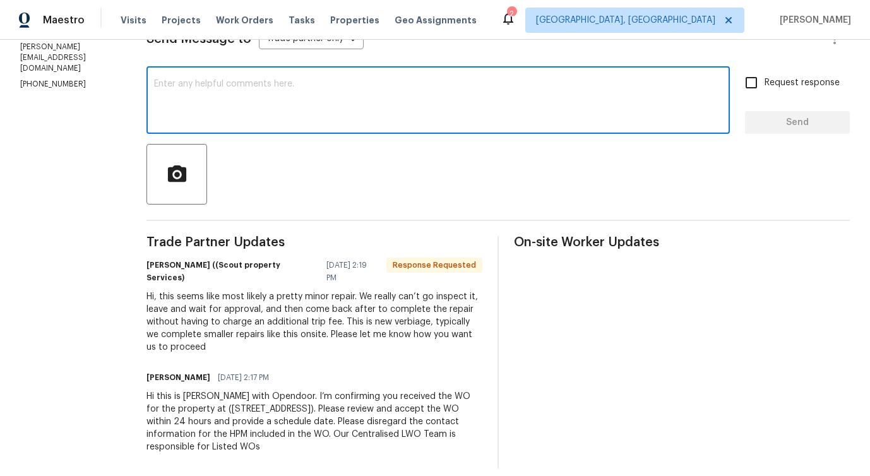
paste textarea "Could you please provide the cost for the additional work?"
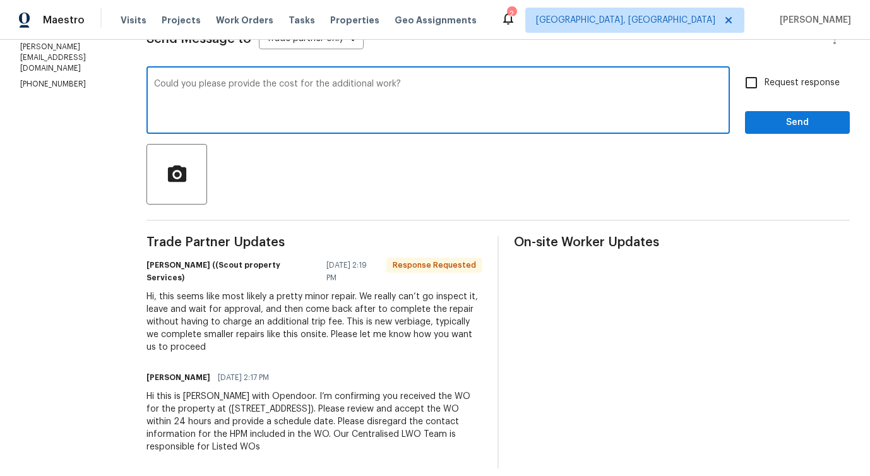
type textarea "Could you please provide the cost for the additional work?"
click at [771, 86] on span "Request response" at bounding box center [801, 82] width 75 height 13
click at [764, 86] on input "Request response" at bounding box center [751, 82] width 27 height 27
checkbox input "true"
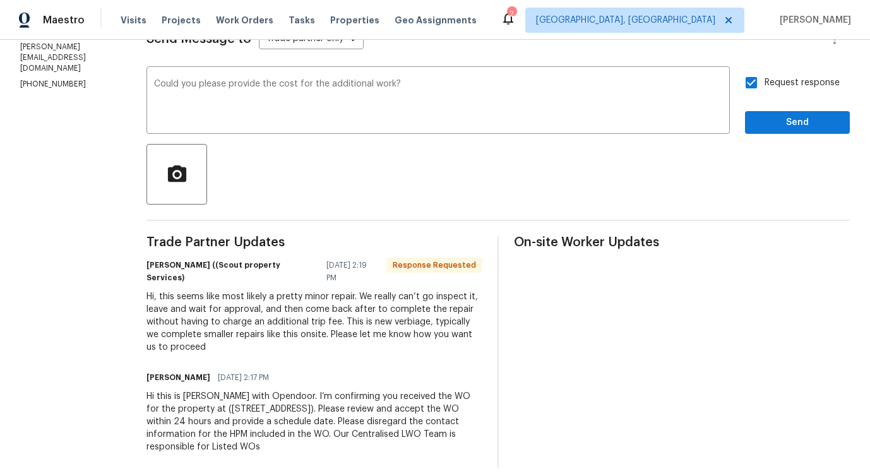
click at [788, 135] on div "Send Message to Trade partner only Trade partner only ​ Could you please provid…" at bounding box center [497, 238] width 703 height 459
click at [788, 124] on span "Send" at bounding box center [797, 123] width 85 height 16
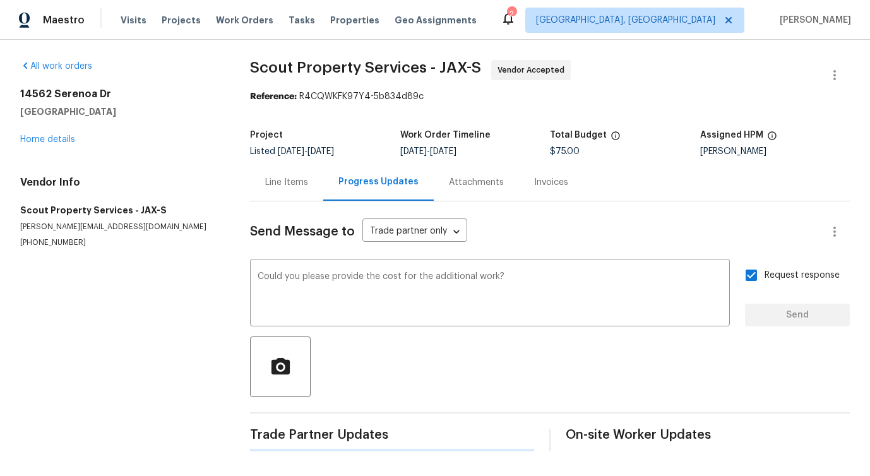
scroll to position [0, 0]
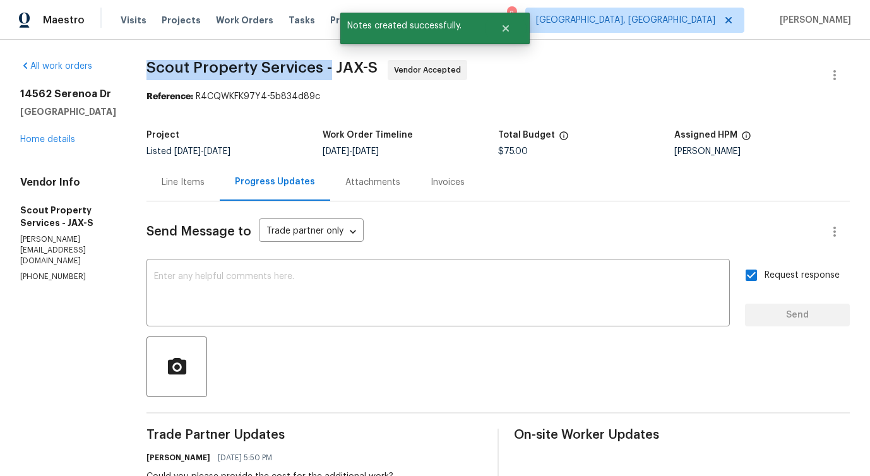
drag, startPoint x: 139, startPoint y: 64, endPoint x: 322, endPoint y: 66, distance: 183.7
click at [322, 66] on div "All work orders 14562 Serenoa Dr Jacksonville, FL 32258 Home details Vendor Inf…" at bounding box center [435, 379] width 870 height 678
copy span "Scout Property Services -"
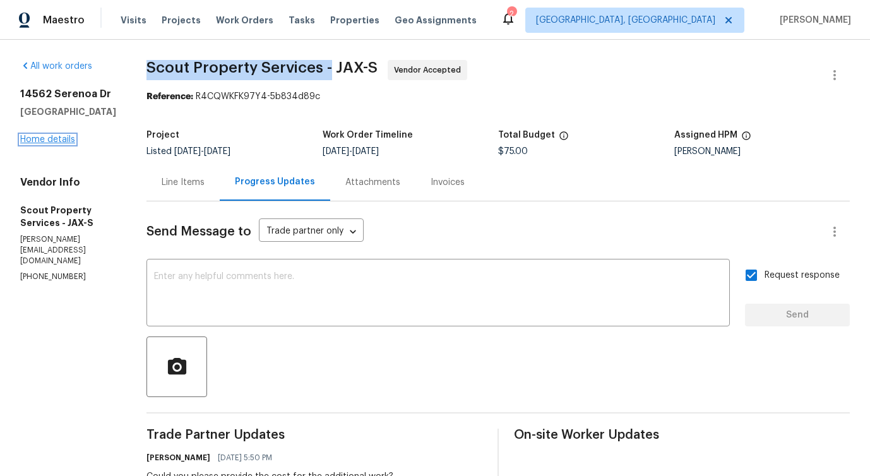
click at [55, 144] on link "Home details" at bounding box center [47, 139] width 55 height 9
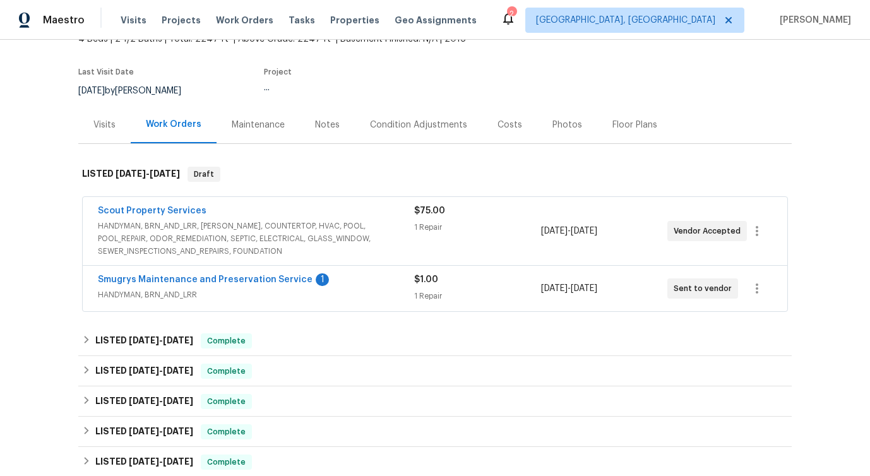
scroll to position [126, 0]
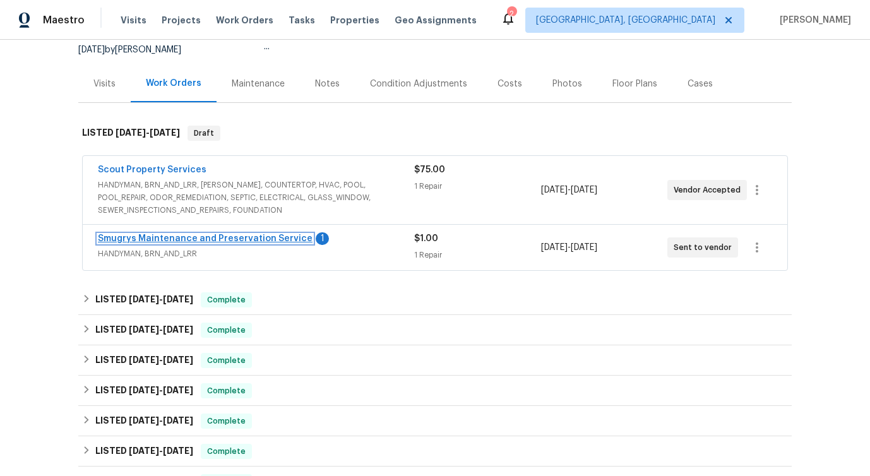
click at [172, 238] on link "Smugrys Maintenance and Preservation Service" at bounding box center [205, 238] width 215 height 9
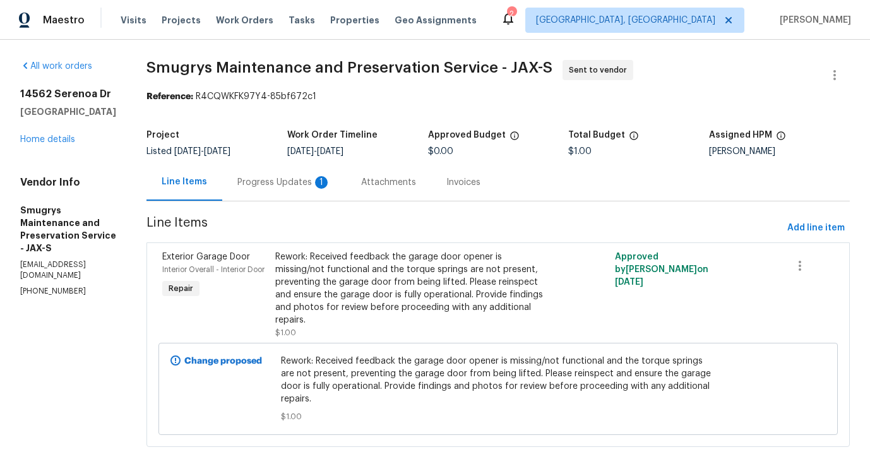
click at [285, 175] on div "Progress Updates 1" at bounding box center [284, 181] width 124 height 37
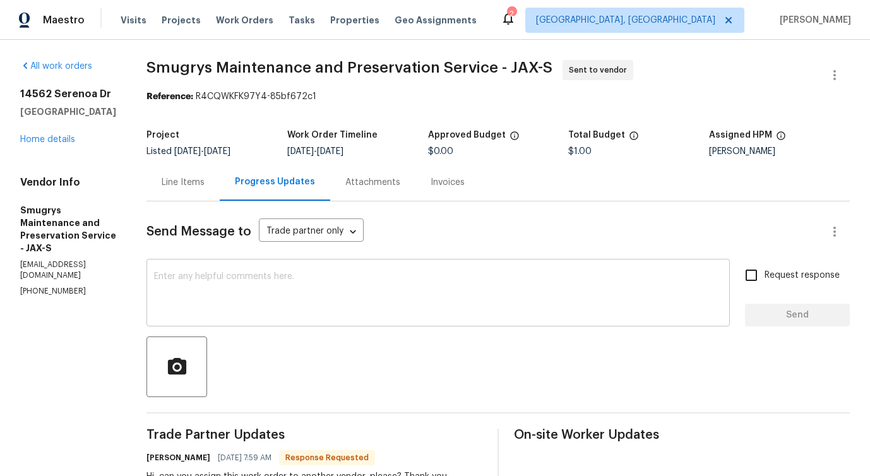
click at [314, 289] on textarea at bounding box center [438, 294] width 568 height 44
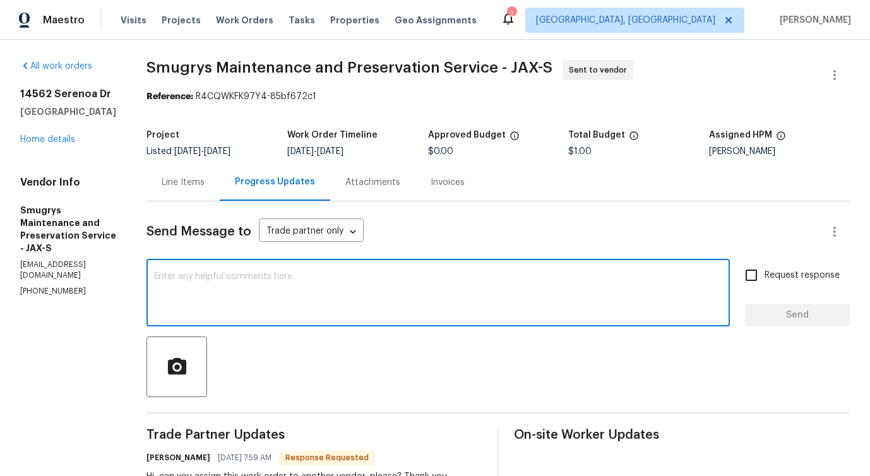
click at [292, 293] on textarea at bounding box center [438, 294] width 568 height 44
type textarea "Thanks for the update!"
click at [793, 310] on span "Send" at bounding box center [797, 315] width 85 height 16
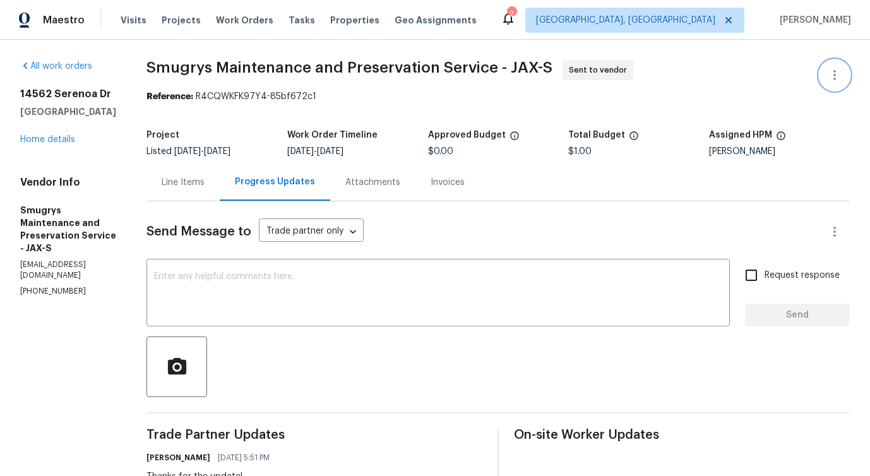
click at [836, 80] on icon "button" at bounding box center [834, 75] width 15 height 15
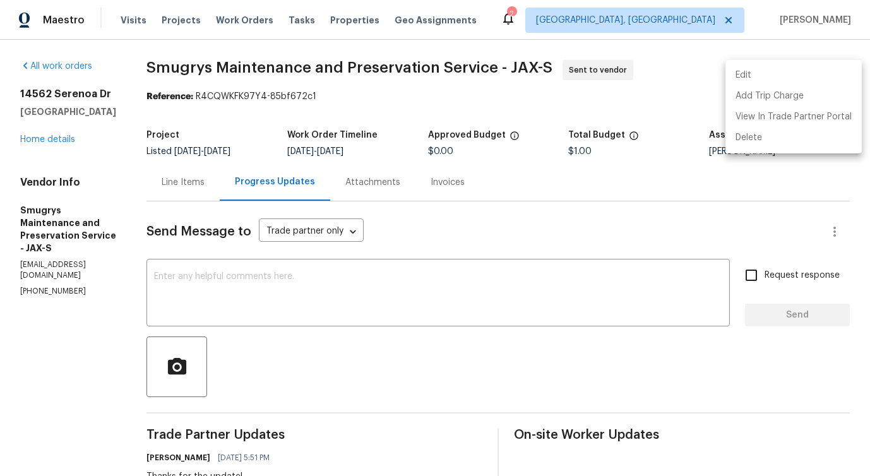
click at [787, 73] on li "Edit" at bounding box center [793, 75] width 136 height 21
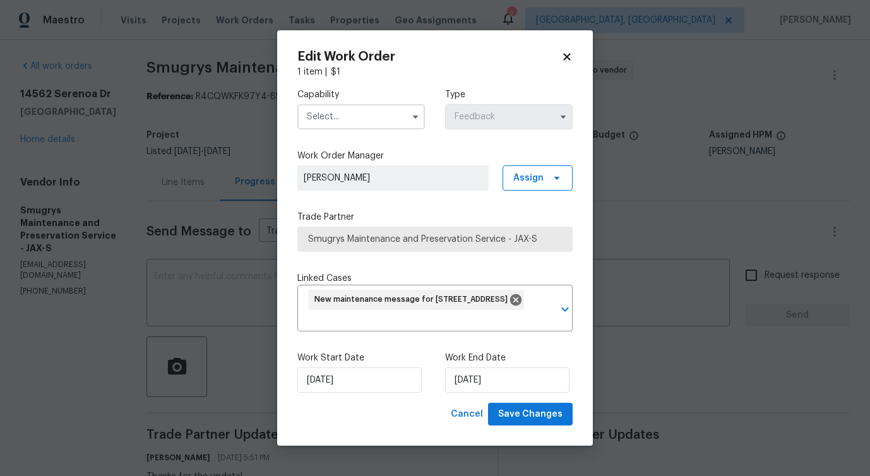
click at [356, 112] on input "text" at bounding box center [360, 116] width 127 height 25
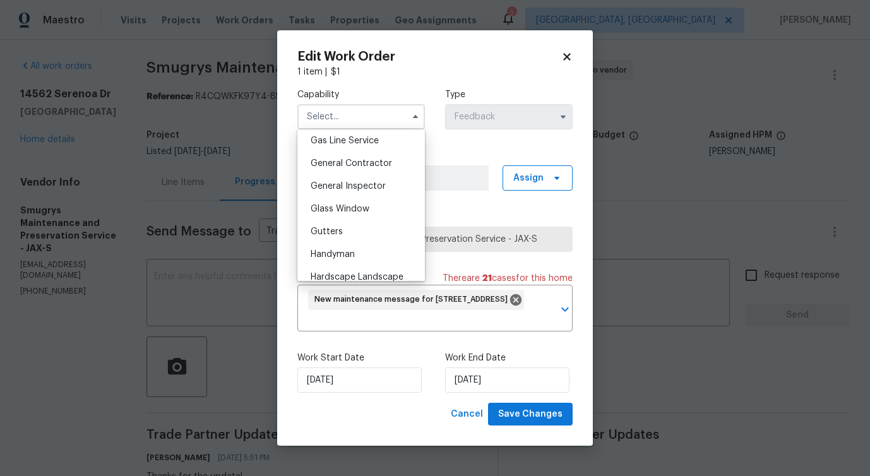
scroll to position [582, 0]
click at [369, 167] on span "General Contractor" at bounding box center [350, 164] width 81 height 9
type input "General Contractor"
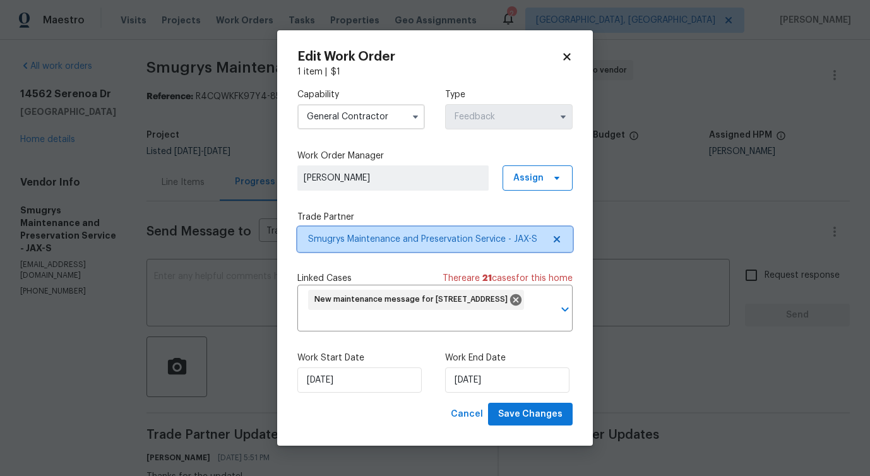
click at [369, 232] on span "Smugrys Maintenance and Preservation Service - JAX-S" at bounding box center [434, 239] width 275 height 25
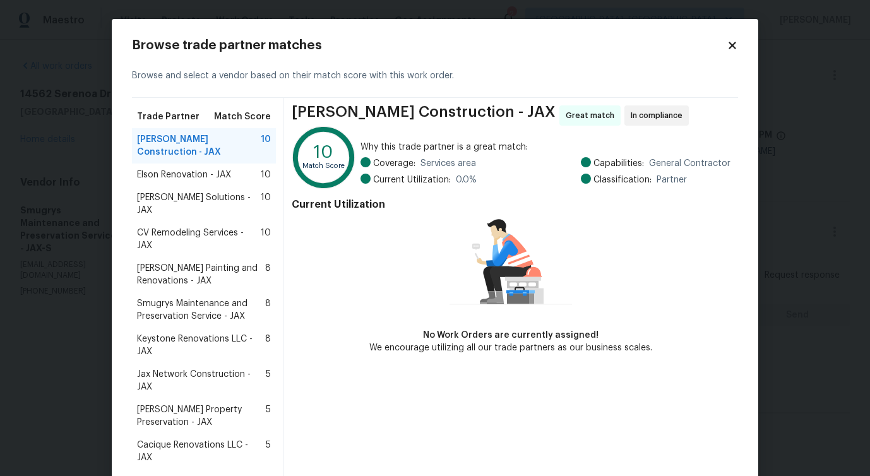
scroll to position [47, 0]
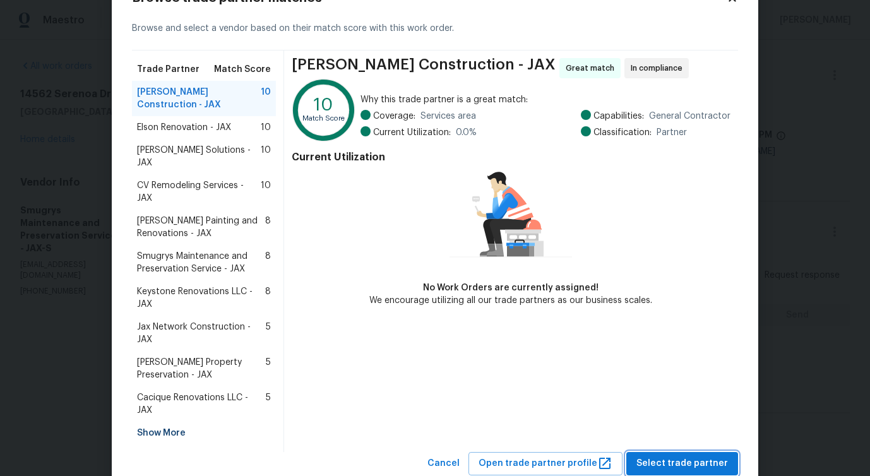
click at [660, 456] on span "Select trade partner" at bounding box center [682, 464] width 92 height 16
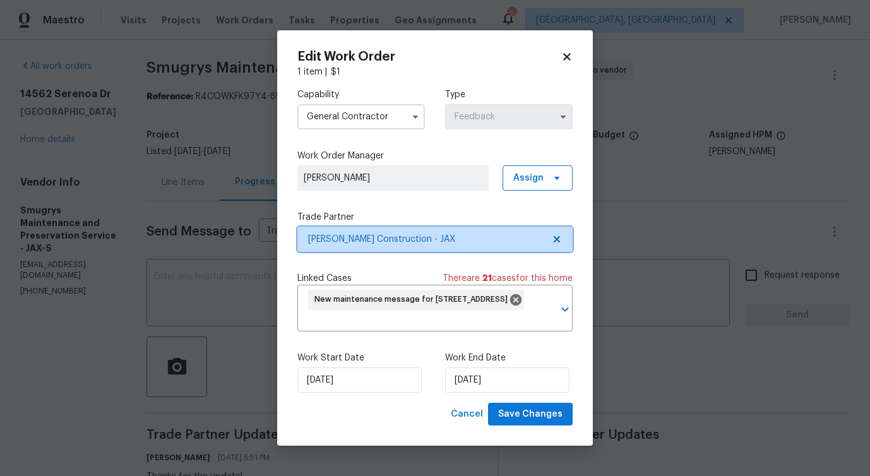
scroll to position [0, 0]
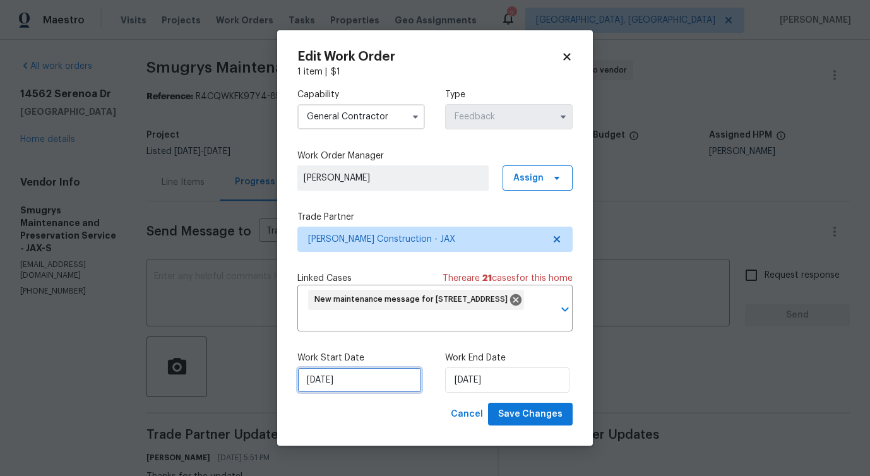
click at [342, 368] on input "[DATE]" at bounding box center [359, 379] width 124 height 25
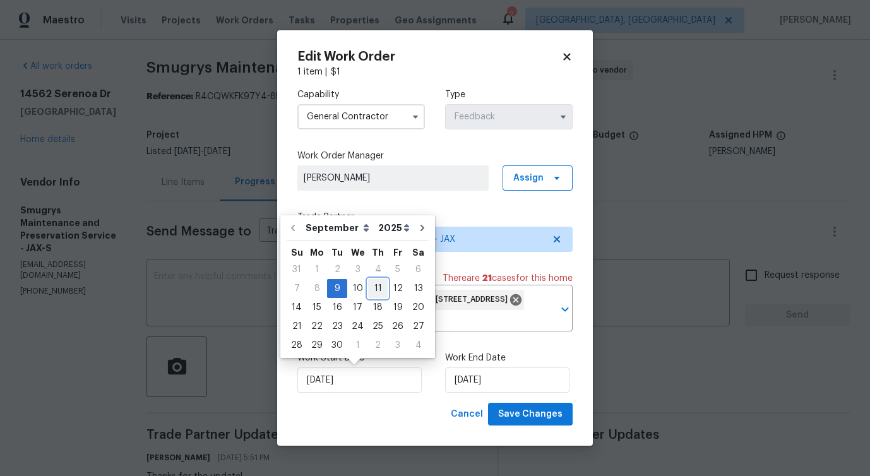
click at [377, 287] on div "11" at bounding box center [378, 289] width 20 height 18
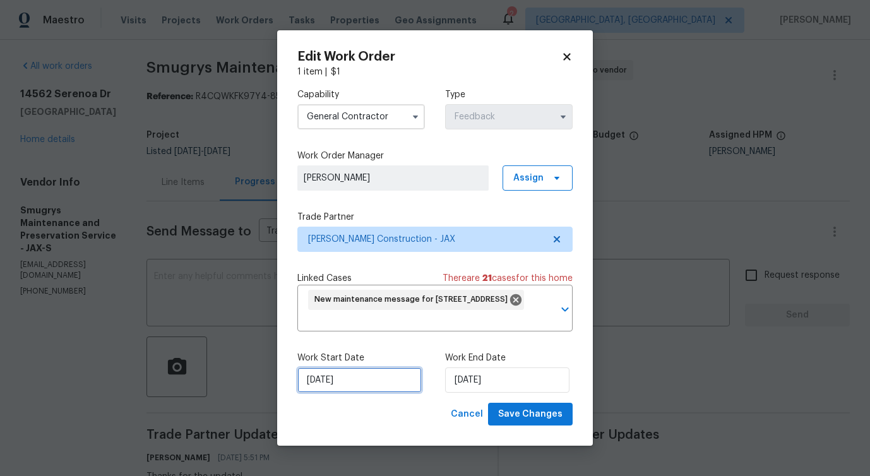
click at [343, 384] on input "9/11/2025" at bounding box center [359, 379] width 124 height 25
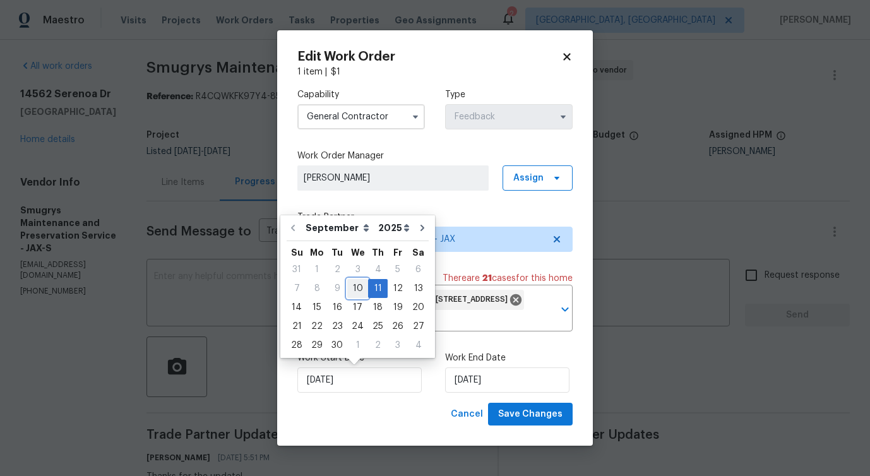
click at [358, 292] on div "10" at bounding box center [357, 289] width 21 height 18
type input "[DATE]"
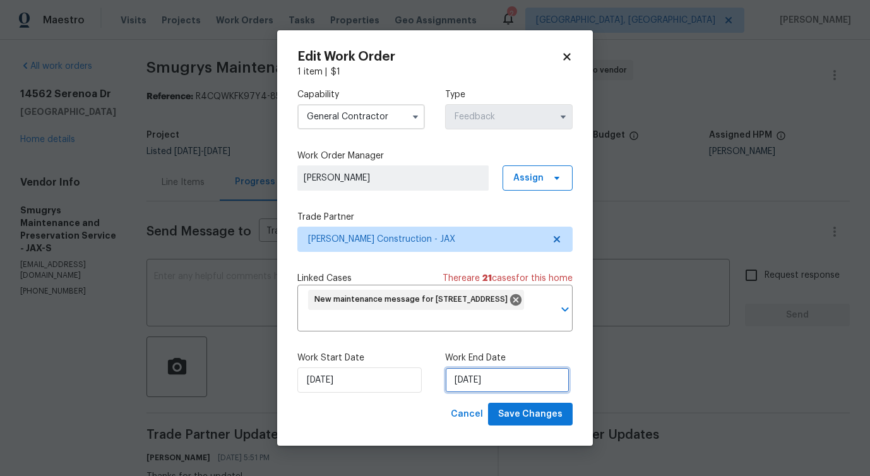
click at [483, 381] on input "9/11/2025" at bounding box center [507, 379] width 124 height 25
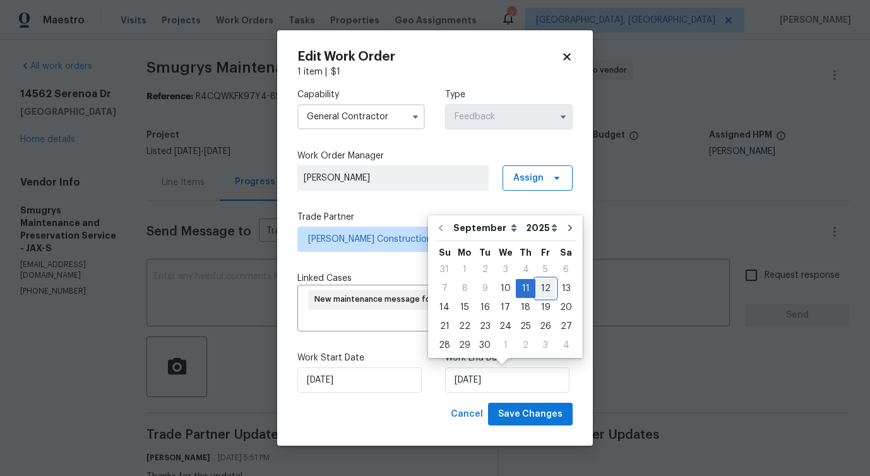
click at [538, 292] on div "12" at bounding box center [545, 289] width 20 height 18
type input "9/12/2025"
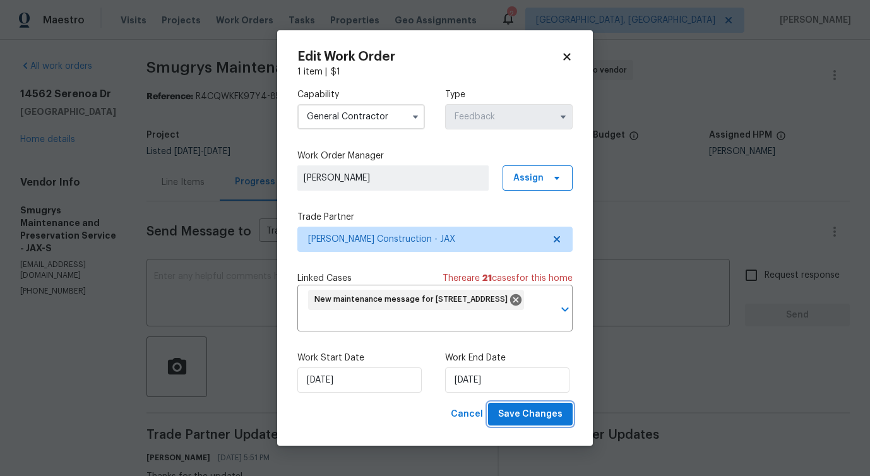
click at [543, 422] on span "Save Changes" at bounding box center [530, 414] width 64 height 16
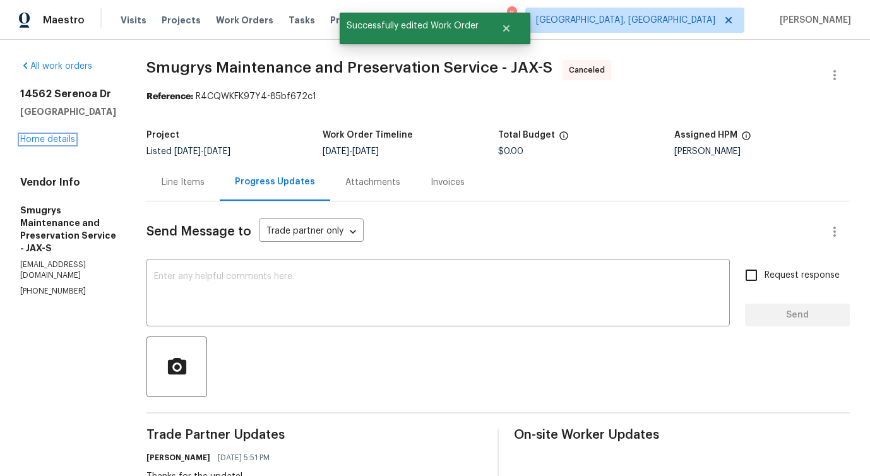
click at [68, 144] on link "Home details" at bounding box center [47, 139] width 55 height 9
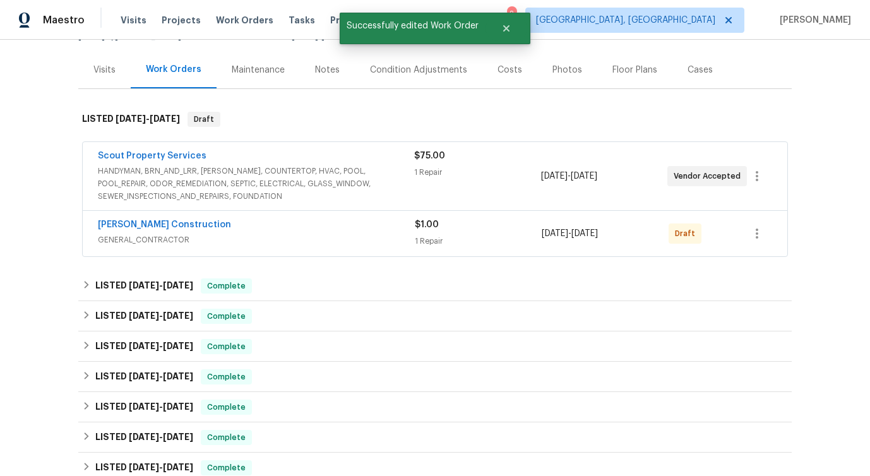
scroll to position [141, 0]
click at [158, 223] on link "Dehlinger Construction" at bounding box center [164, 224] width 133 height 9
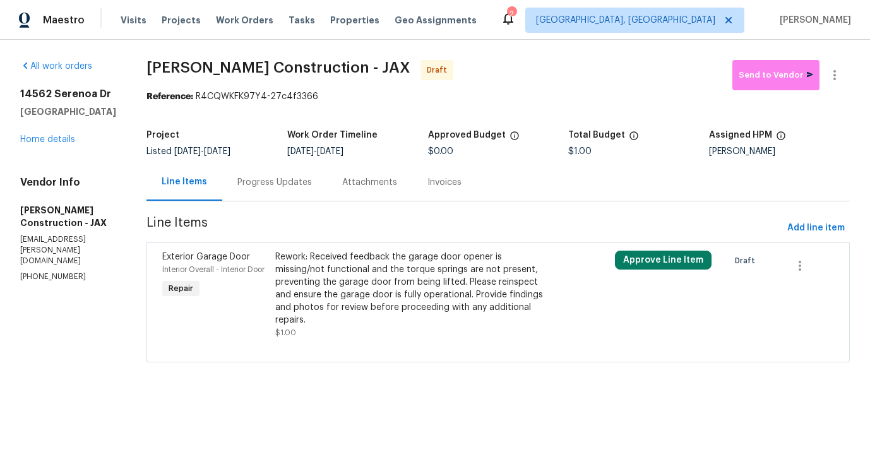
click at [401, 287] on div "Rework: Received feedback the garage door opener is missing/not functional and …" at bounding box center [412, 289] width 275 height 76
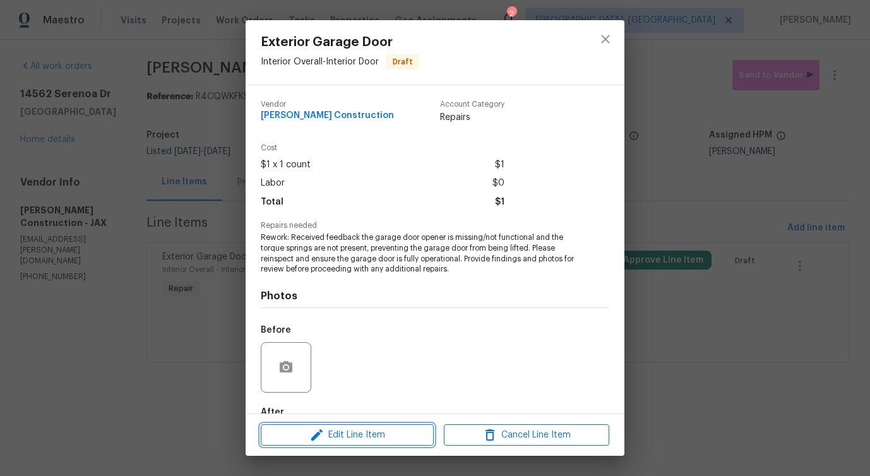
click at [341, 438] on span "Edit Line Item" at bounding box center [346, 435] width 165 height 16
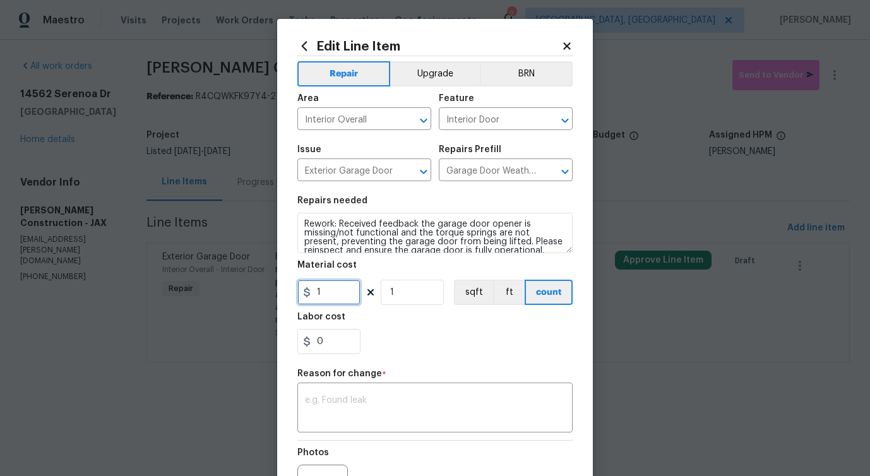
click at [329, 288] on input "1" at bounding box center [328, 292] width 63 height 25
type input "75"
click at [357, 410] on textarea at bounding box center [435, 409] width 260 height 27
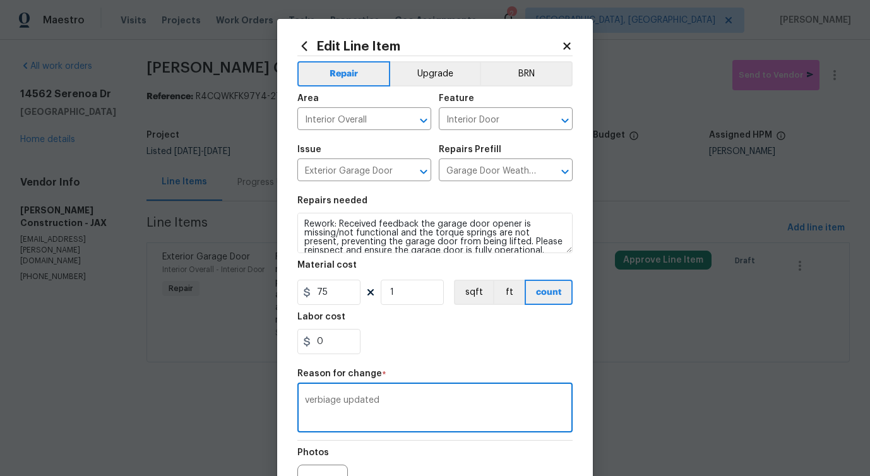
scroll to position [146, 0]
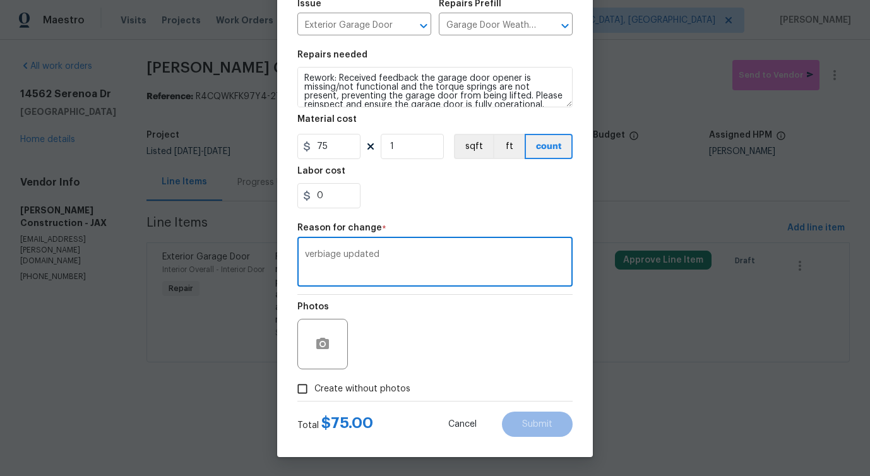
type textarea "verbiage updated"
click at [355, 390] on span "Create without photos" at bounding box center [362, 388] width 96 height 13
click at [314, 390] on input "Create without photos" at bounding box center [302, 389] width 24 height 24
checkbox input "true"
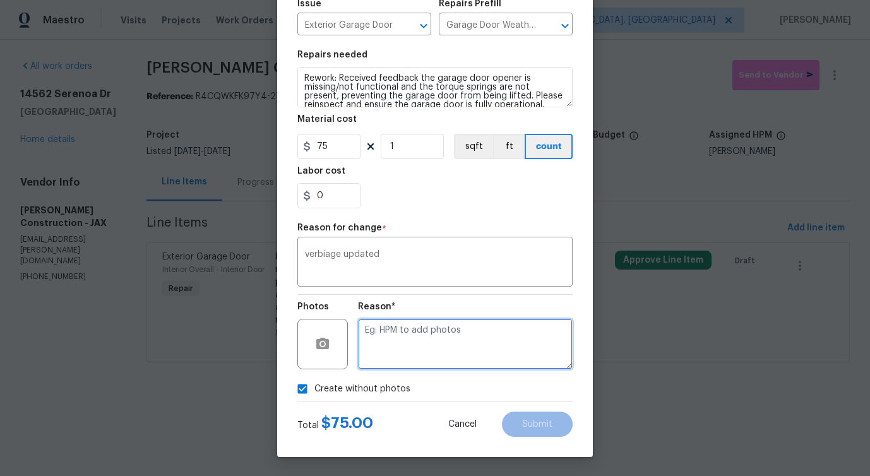
click at [433, 359] on textarea at bounding box center [465, 344] width 215 height 50
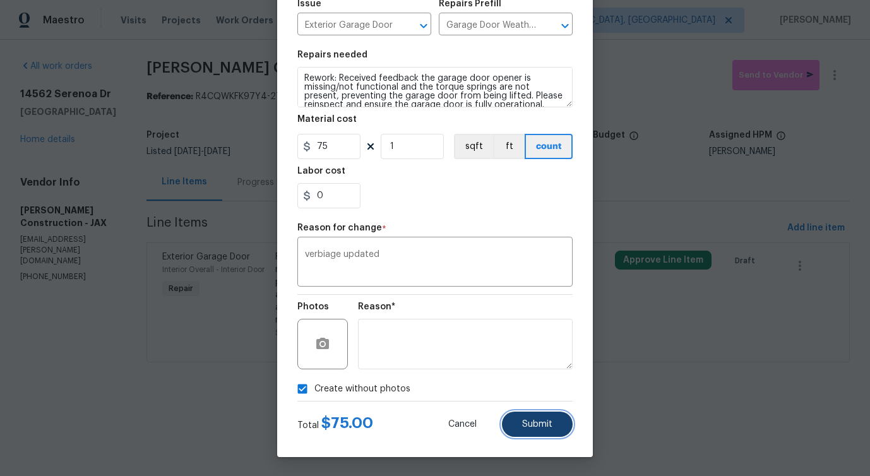
click at [545, 428] on span "Submit" at bounding box center [537, 424] width 30 height 9
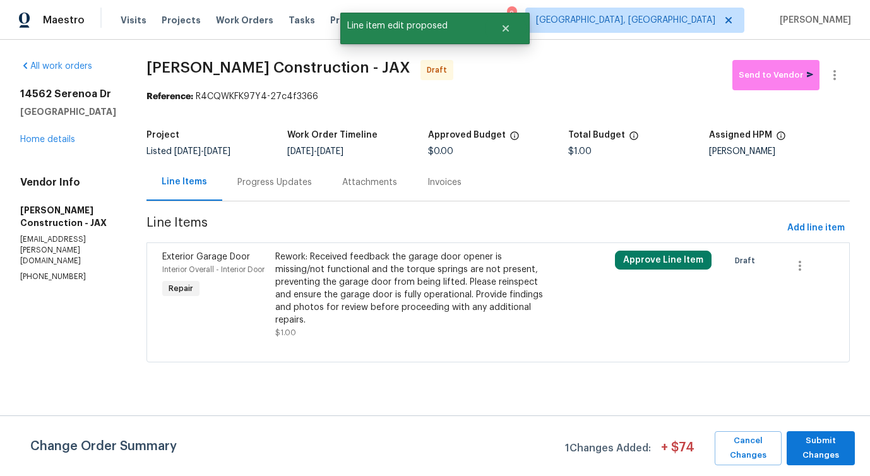
scroll to position [0, 0]
click at [830, 447] on span "Submit Changes" at bounding box center [821, 448] width 56 height 29
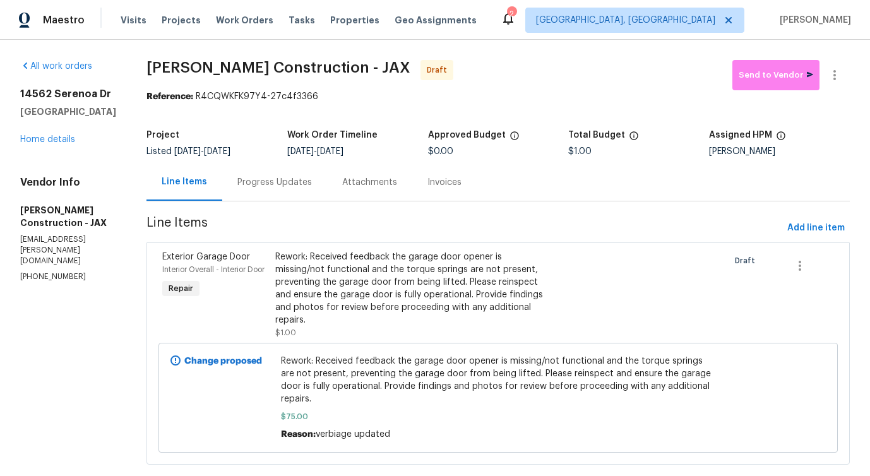
click at [455, 307] on div "Rework: Received feedback the garage door opener is missing/not functional and …" at bounding box center [412, 289] width 275 height 76
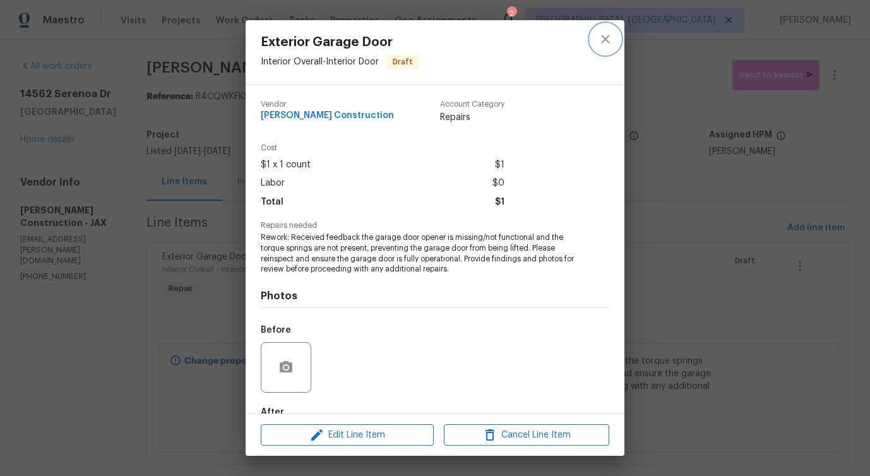
click at [598, 39] on icon "close" at bounding box center [605, 39] width 15 height 15
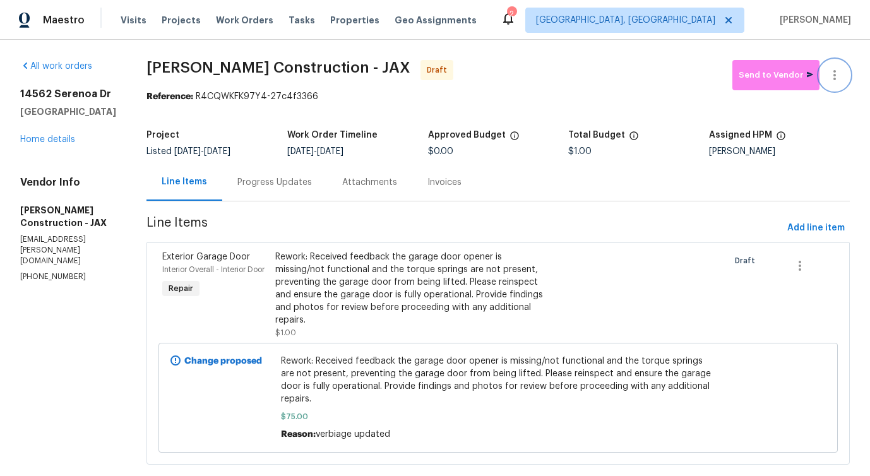
click at [836, 75] on icon "button" at bounding box center [834, 75] width 15 height 15
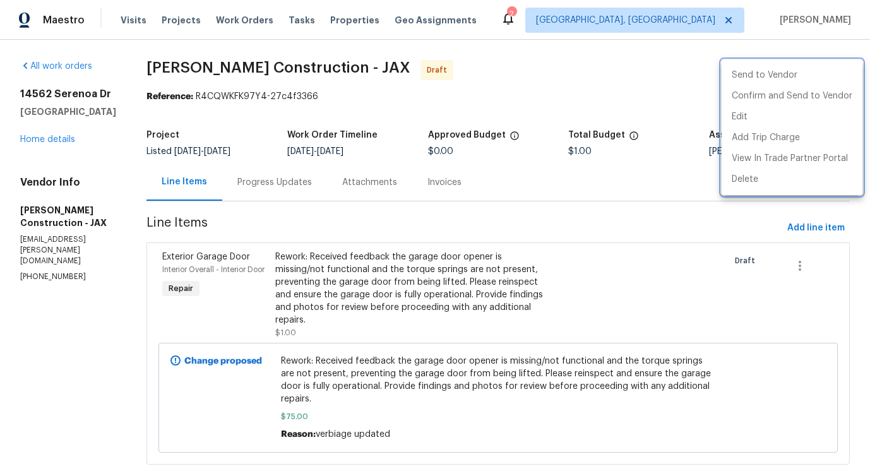
click at [387, 245] on div at bounding box center [435, 238] width 870 height 476
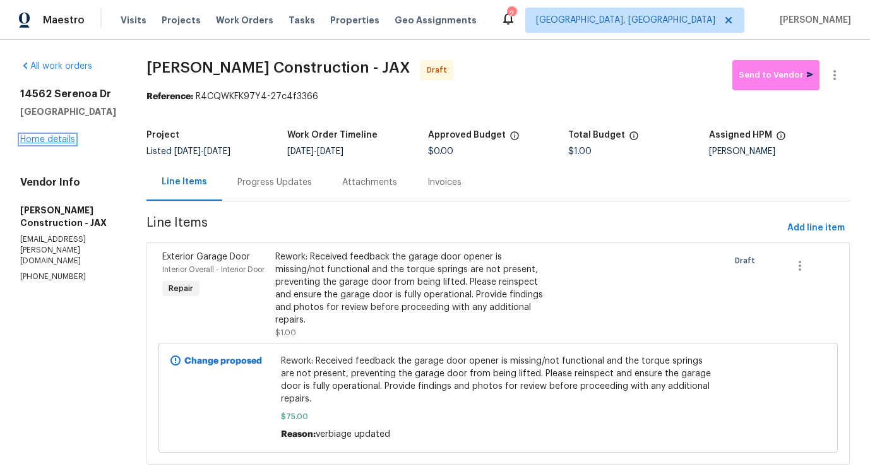
click at [51, 139] on link "Home details" at bounding box center [47, 139] width 55 height 9
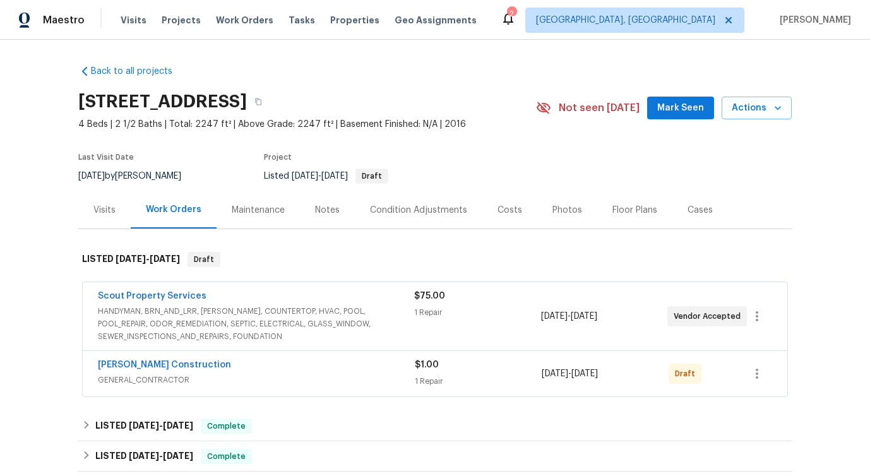
scroll to position [81, 0]
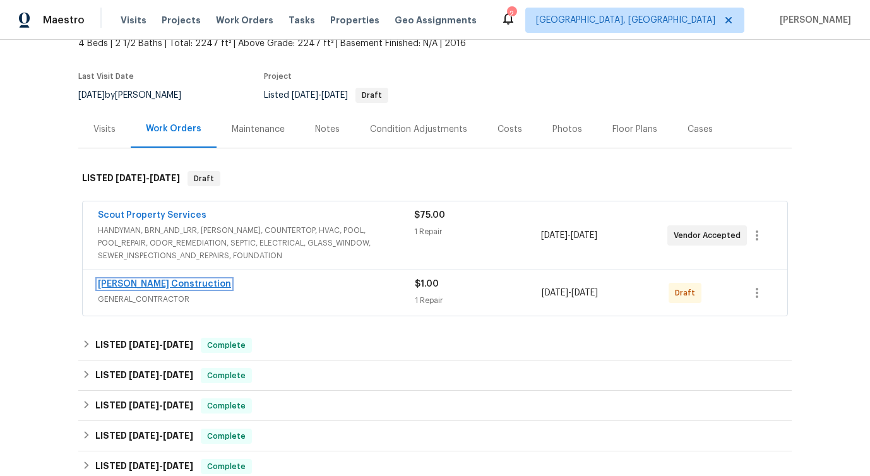
click at [162, 282] on link "Dehlinger Construction" at bounding box center [164, 284] width 133 height 9
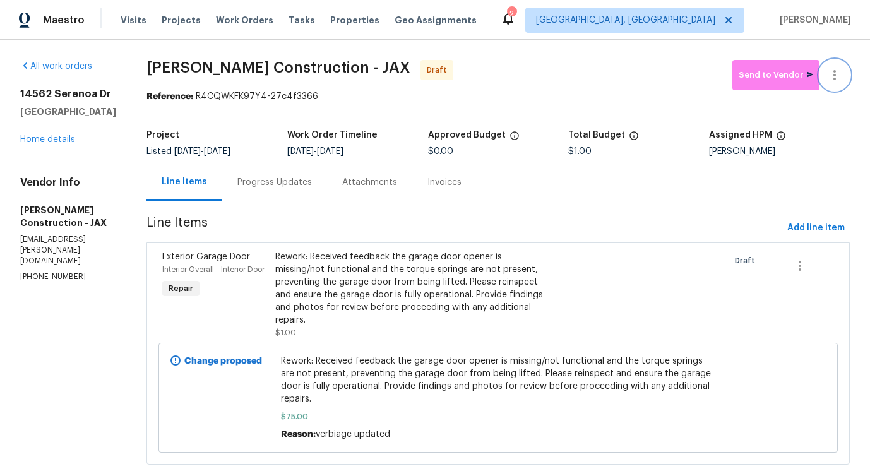
click at [834, 76] on icon "button" at bounding box center [834, 75] width 3 height 10
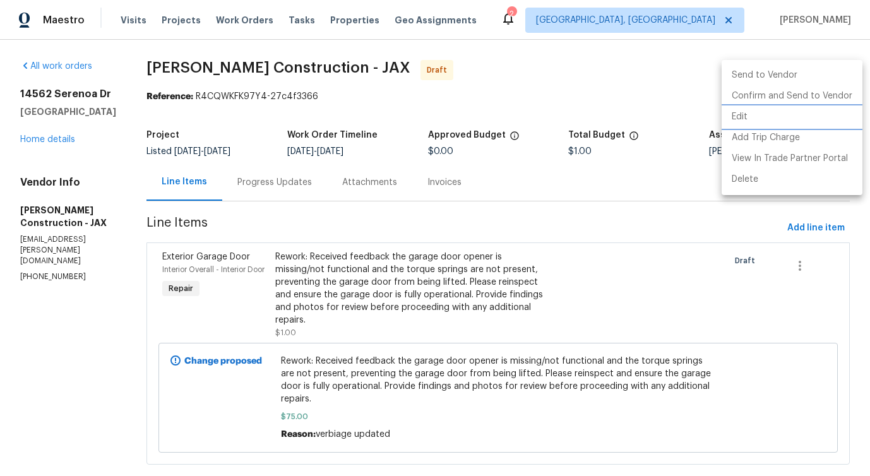
click at [750, 114] on li "Edit" at bounding box center [791, 117] width 141 height 21
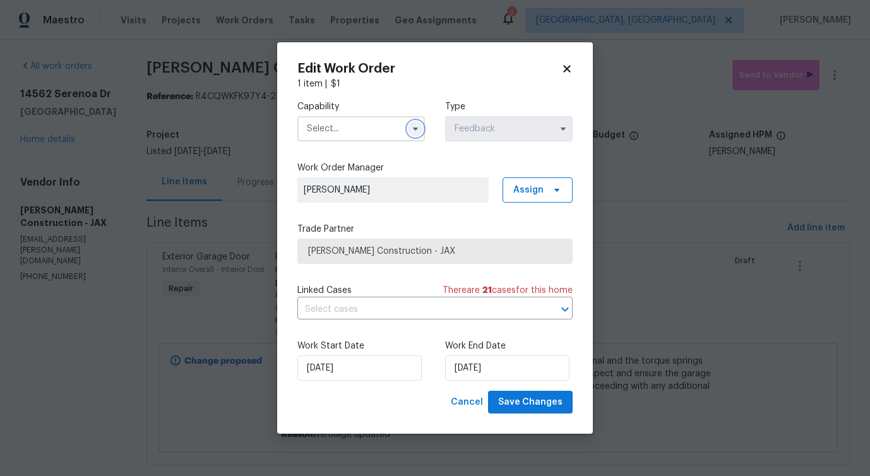
click at [410, 128] on icon "button" at bounding box center [415, 129] width 10 height 10
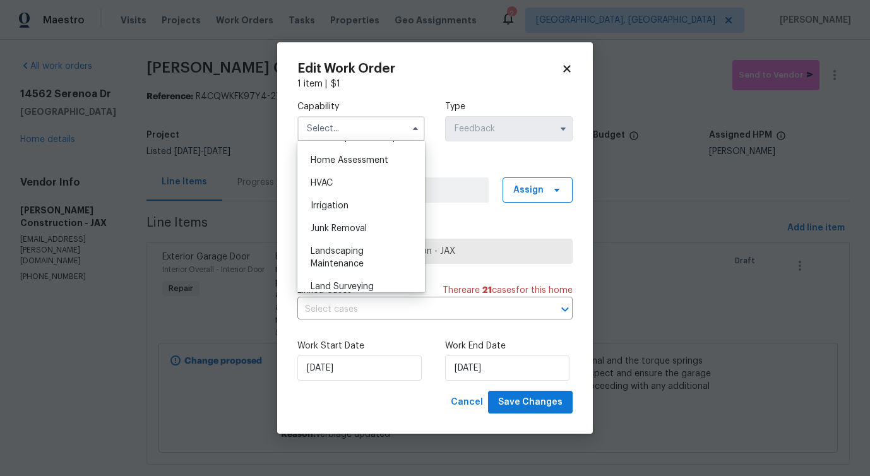
scroll to position [641, 0]
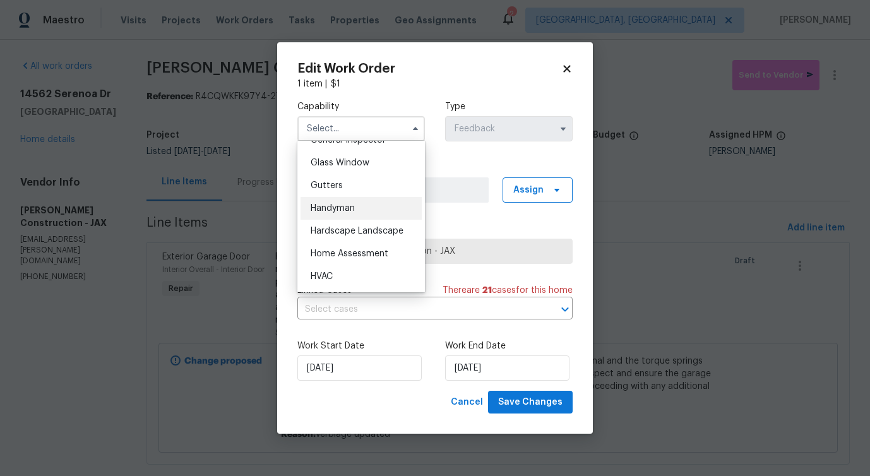
click at [387, 201] on div "Handyman" at bounding box center [360, 208] width 121 height 23
type input "Handyman"
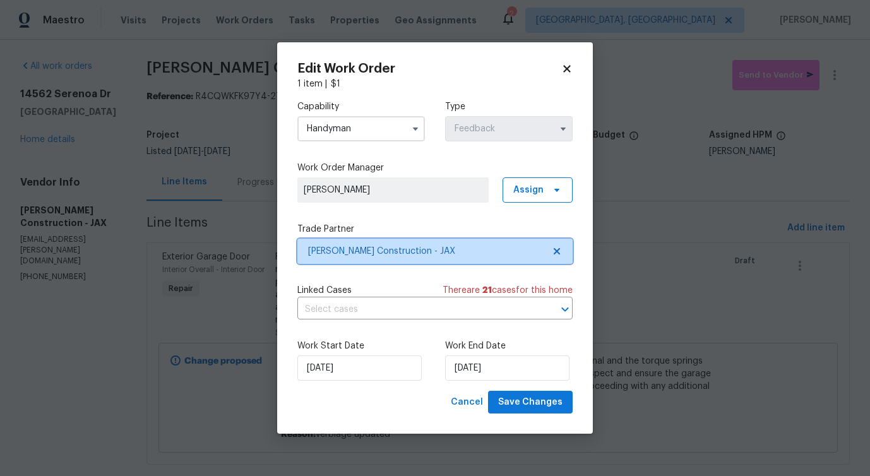
click at [382, 245] on span "Dehlinger Construction - JAX" at bounding box center [425, 251] width 235 height 13
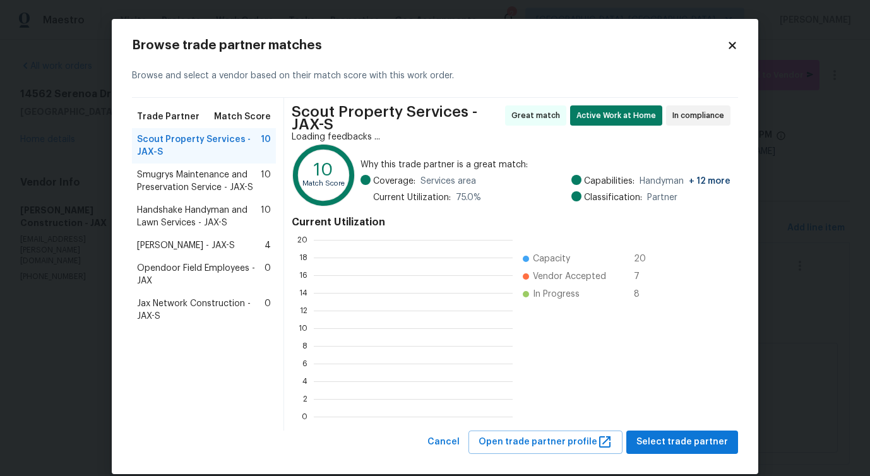
scroll to position [177, 199]
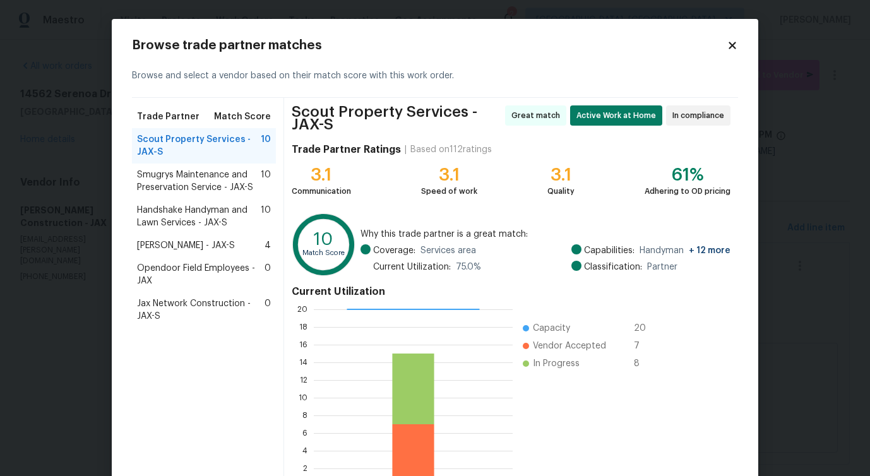
click at [170, 183] on span "Smugrys Maintenance and Preservation Service - JAX-S" at bounding box center [199, 181] width 124 height 25
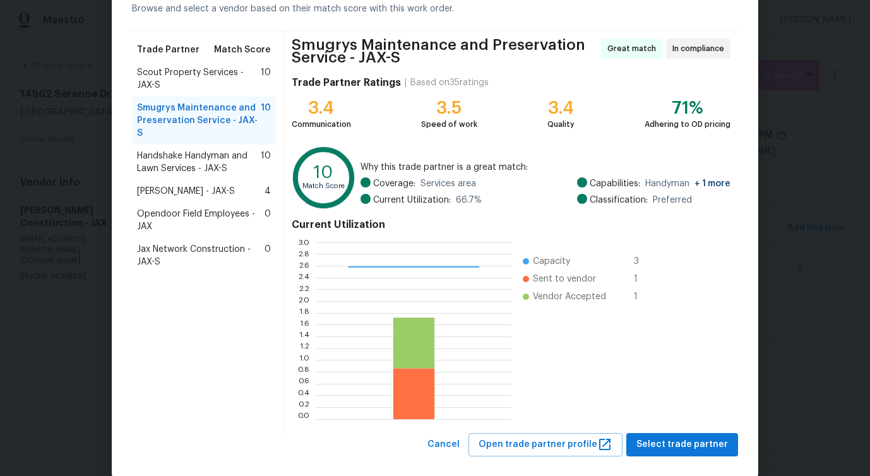
scroll to position [86, 0]
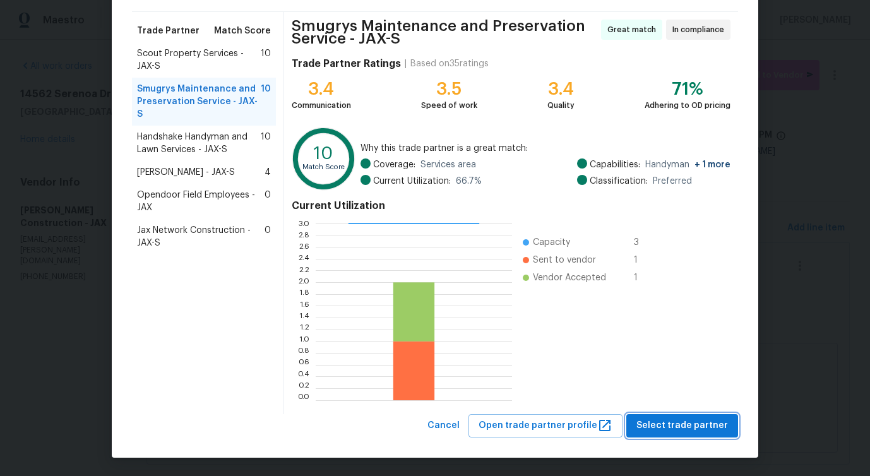
click at [677, 422] on span "Select trade partner" at bounding box center [682, 426] width 92 height 16
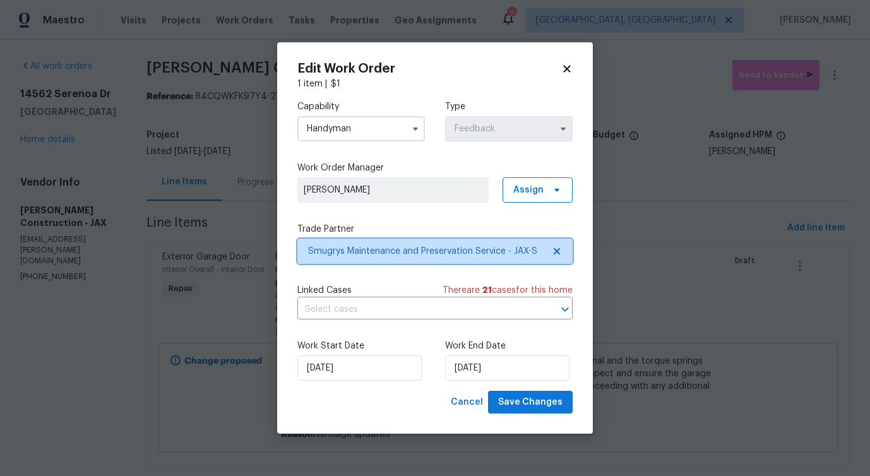
scroll to position [0, 0]
click at [350, 310] on input "text" at bounding box center [417, 310] width 240 height 20
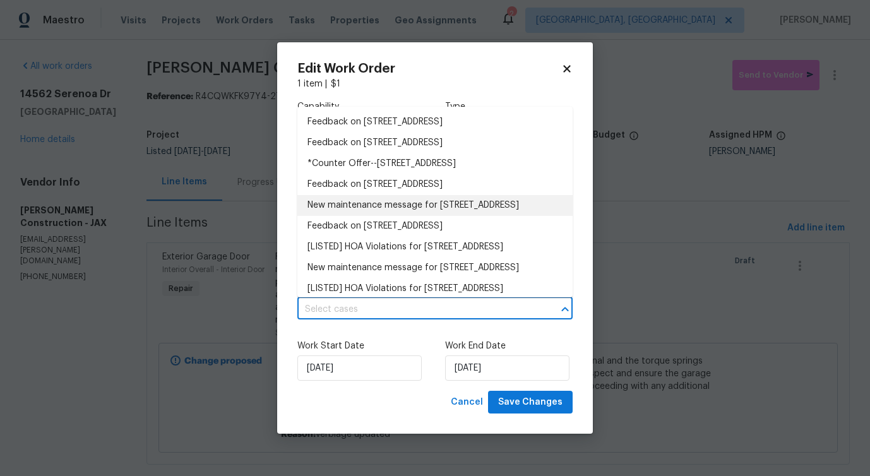
click at [358, 210] on li "New maintenance message for 14562 Serenoa Dr , Jacksonville, FL 32258" at bounding box center [434, 205] width 275 height 21
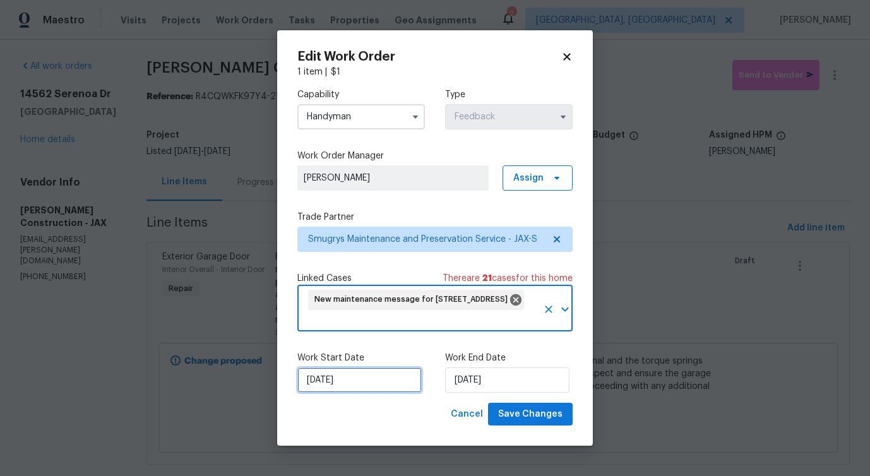
click at [340, 391] on input "[DATE]" at bounding box center [359, 379] width 124 height 25
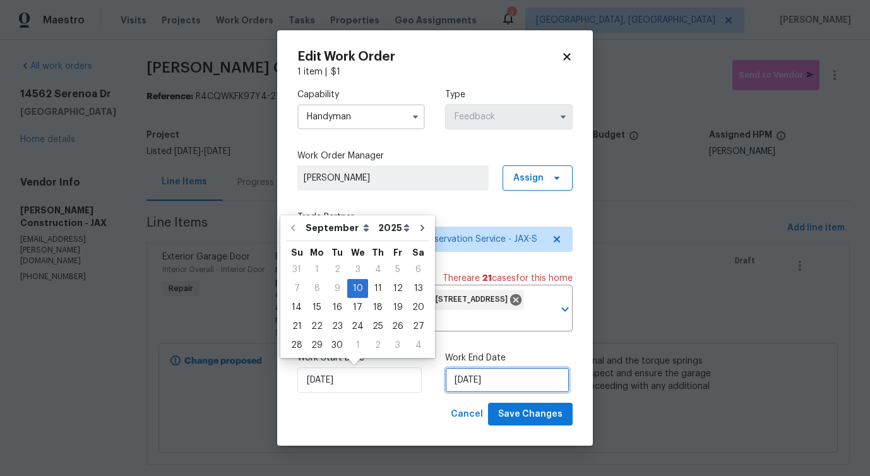
click at [458, 384] on input "9/12/2025" at bounding box center [507, 379] width 124 height 25
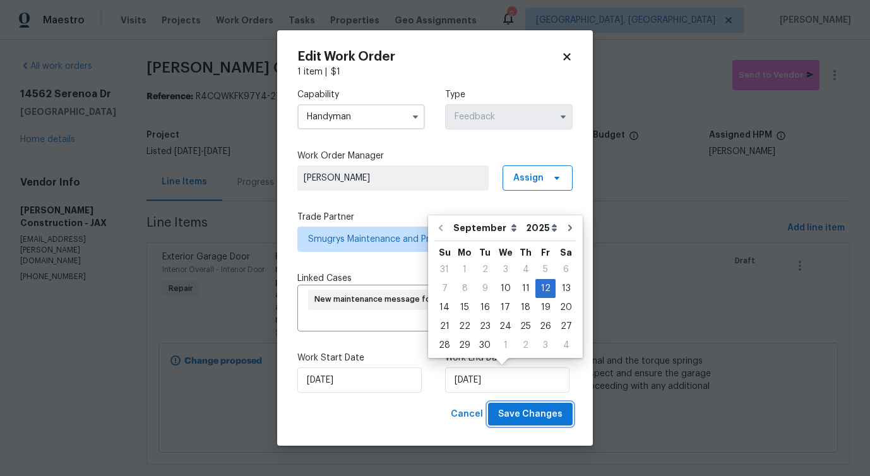
click at [531, 422] on button "Save Changes" at bounding box center [530, 414] width 85 height 23
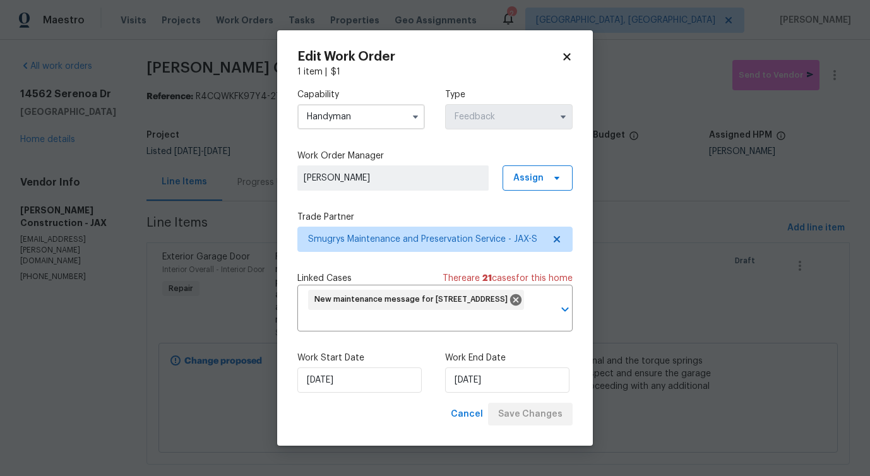
click at [71, 420] on body "Maestro Visits Projects Work Orders Tasks Properties Geo Assignments 2 Albuquer…" at bounding box center [435, 238] width 870 height 476
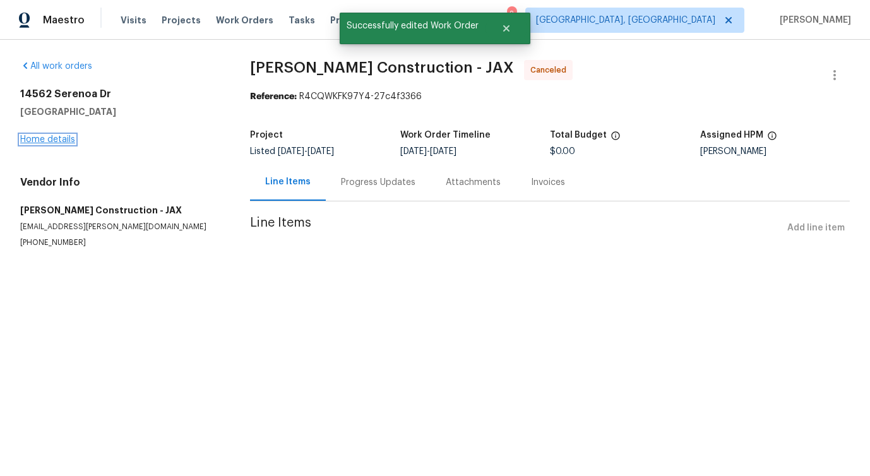
click at [55, 136] on link "Home details" at bounding box center [47, 139] width 55 height 9
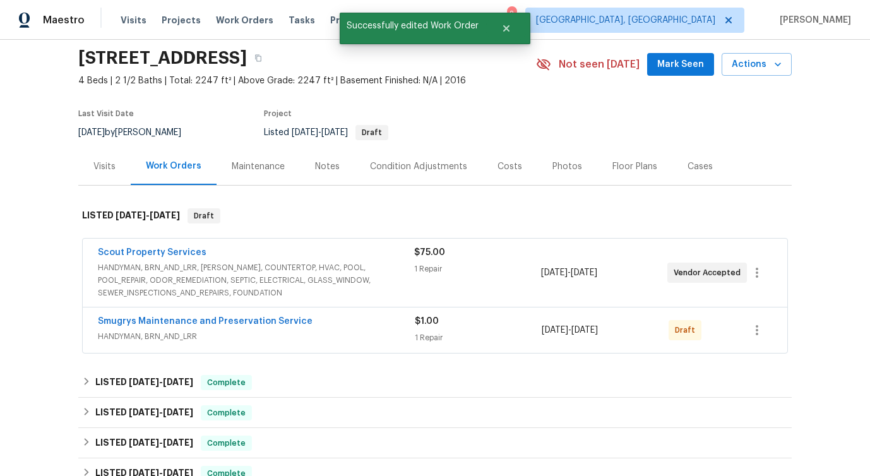
scroll to position [67, 0]
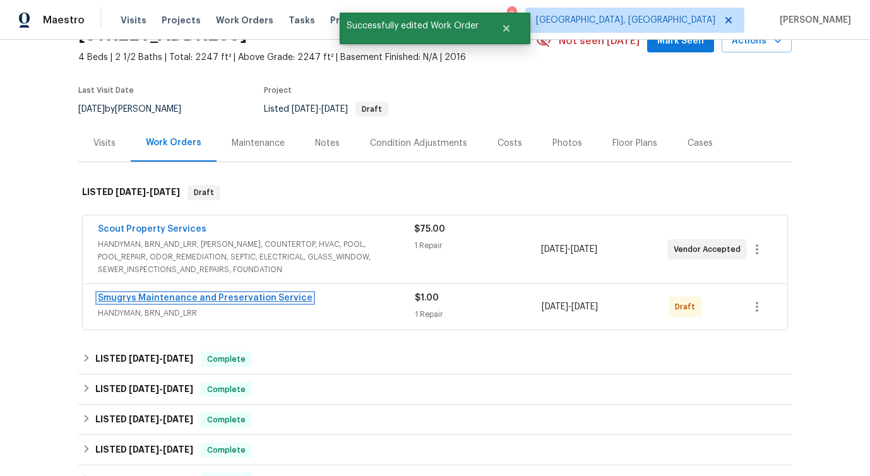
click at [177, 301] on link "Smugrys Maintenance and Preservation Service" at bounding box center [205, 297] width 215 height 9
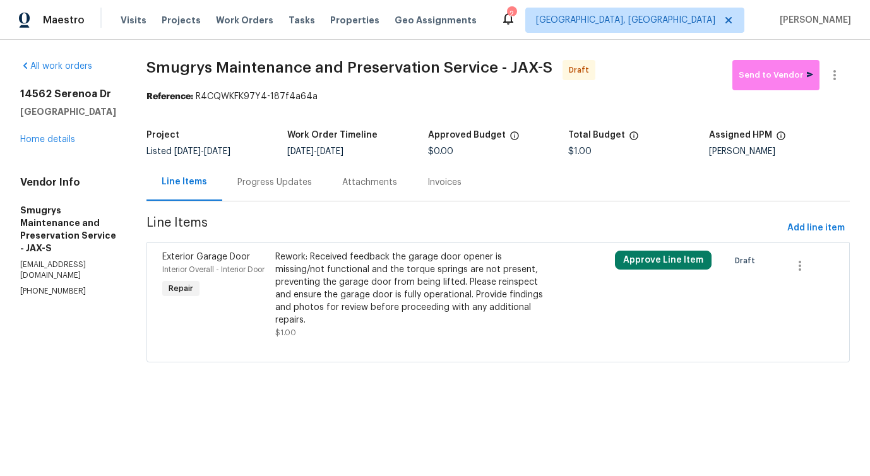
click at [379, 292] on div "Rework: Received feedback the garage door opener is missing/not functional and …" at bounding box center [412, 289] width 275 height 76
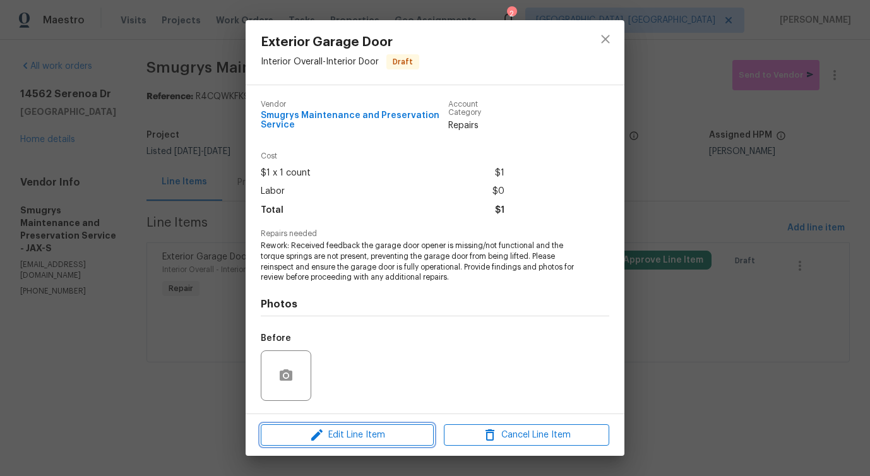
click at [330, 438] on span "Edit Line Item" at bounding box center [346, 435] width 165 height 16
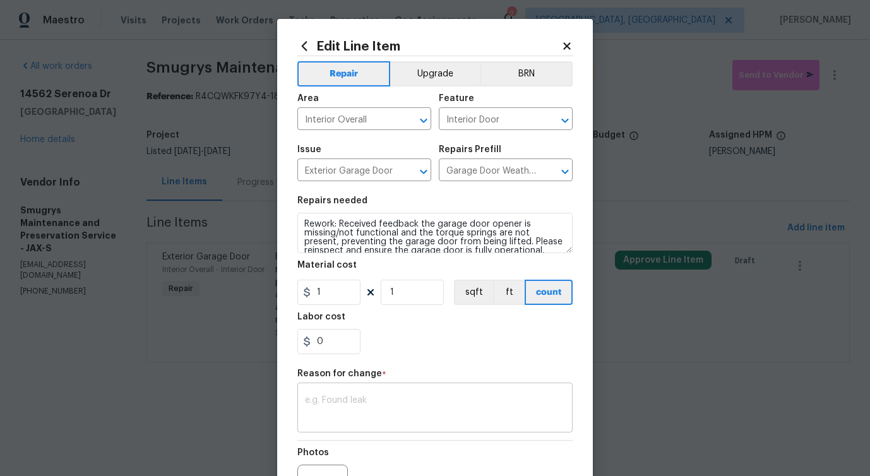
click at [334, 415] on textarea at bounding box center [435, 409] width 260 height 27
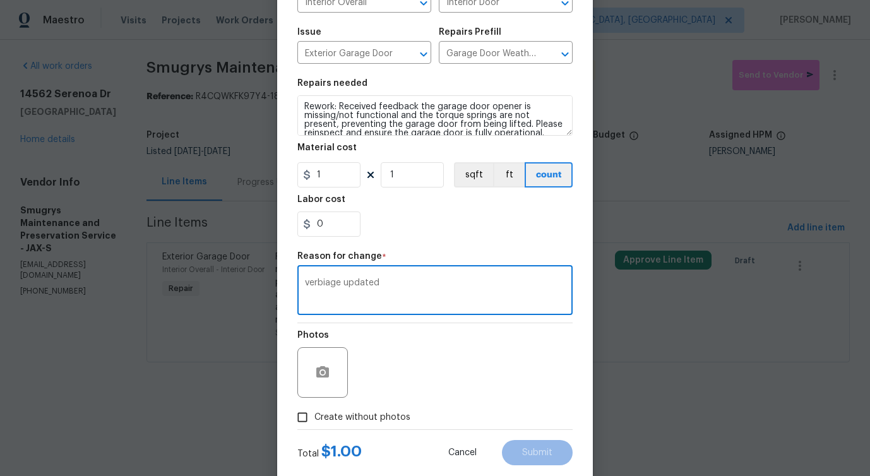
scroll to position [146, 0]
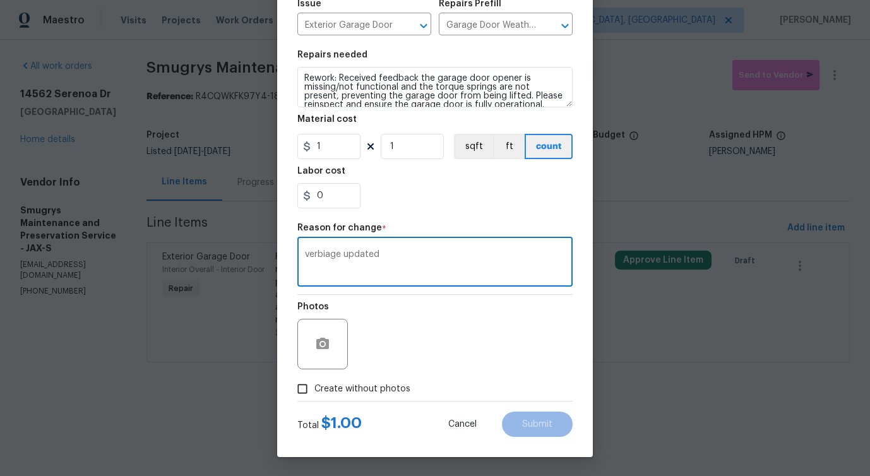
type textarea "verbiage updated"
click at [369, 397] on label "Create without photos" at bounding box center [350, 389] width 120 height 24
click at [314, 397] on input "Create without photos" at bounding box center [302, 389] width 24 height 24
checkbox input "true"
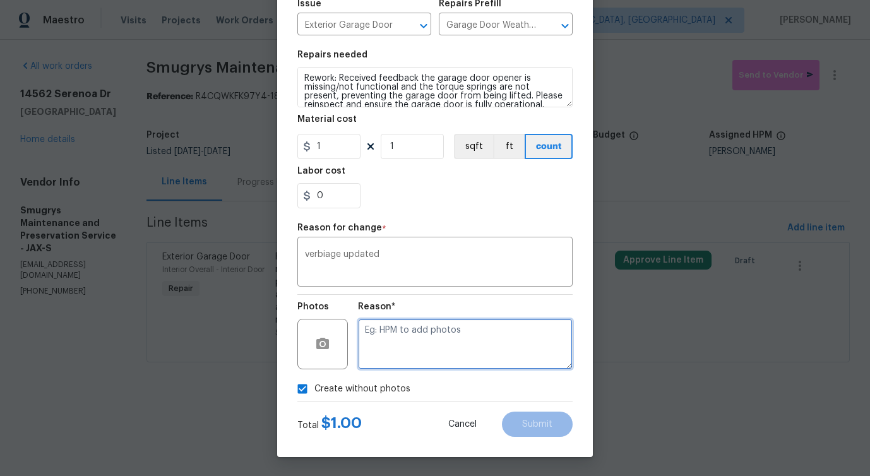
click at [451, 352] on textarea at bounding box center [465, 344] width 215 height 50
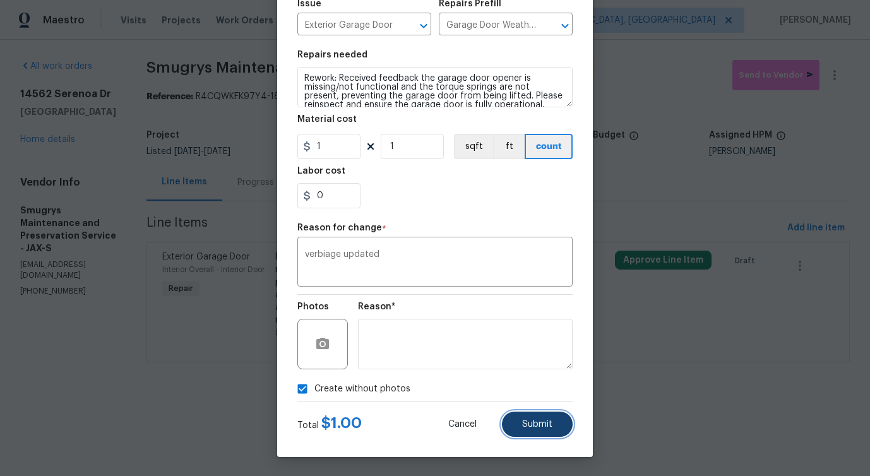
click at [541, 412] on button "Submit" at bounding box center [537, 423] width 71 height 25
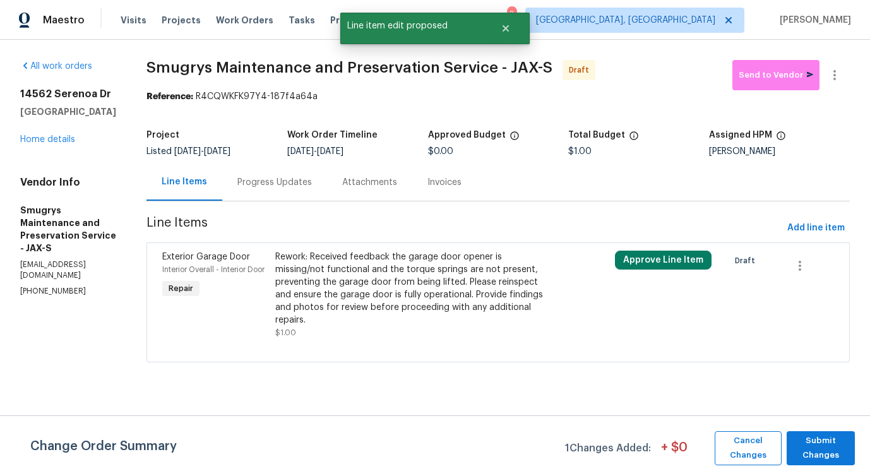
scroll to position [0, 0]
click at [798, 442] on span "Submit Changes" at bounding box center [821, 448] width 56 height 29
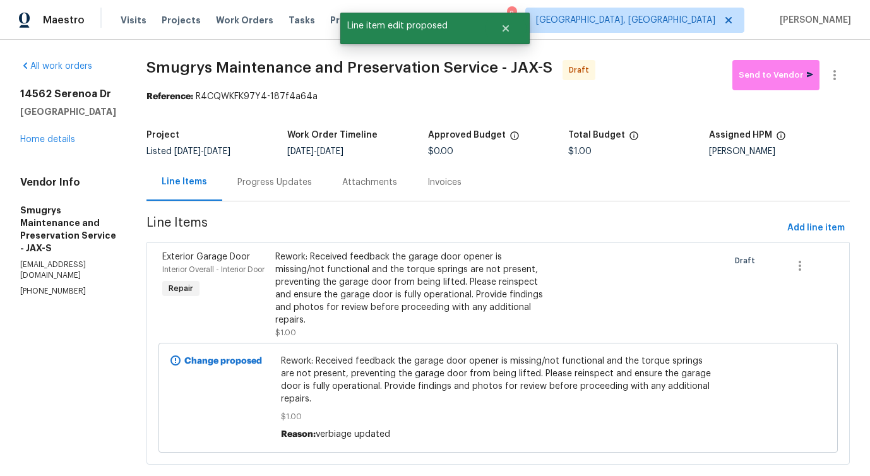
click at [280, 187] on div "Progress Updates" at bounding box center [274, 182] width 74 height 13
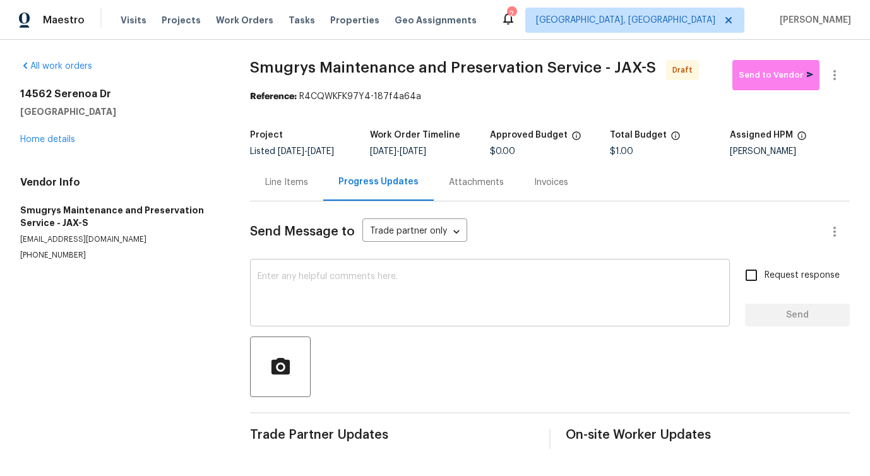
click at [408, 283] on textarea at bounding box center [489, 294] width 464 height 44
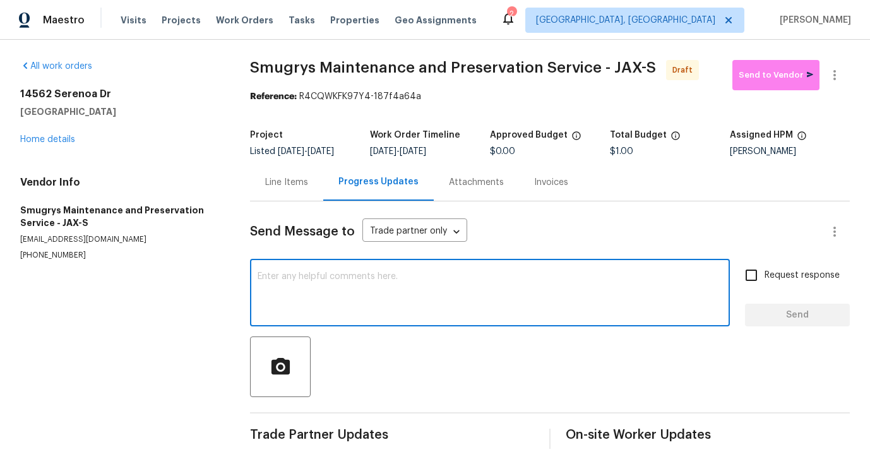
paste textarea "Hi this is Pavithra with Opendoor. I’m confirming you received the WO for the p…"
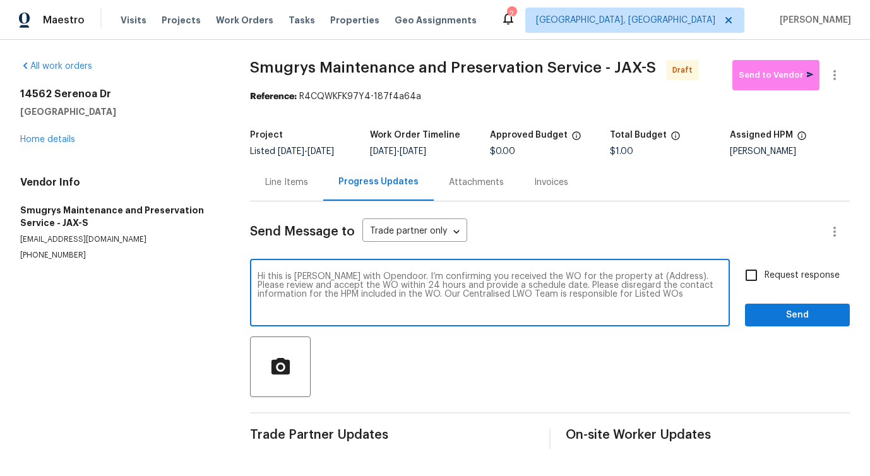
click at [647, 275] on textarea "Hi this is Pavithra with Opendoor. I’m confirming you received the WO for the p…" at bounding box center [489, 294] width 464 height 44
paste textarea "14562 Serenoa Dr, Jacksonville, FL 32258"
type textarea "Hi this is Pavithra with Opendoor. I’m confirming you received the WO for the p…"
click at [748, 271] on input "Request response" at bounding box center [751, 275] width 27 height 27
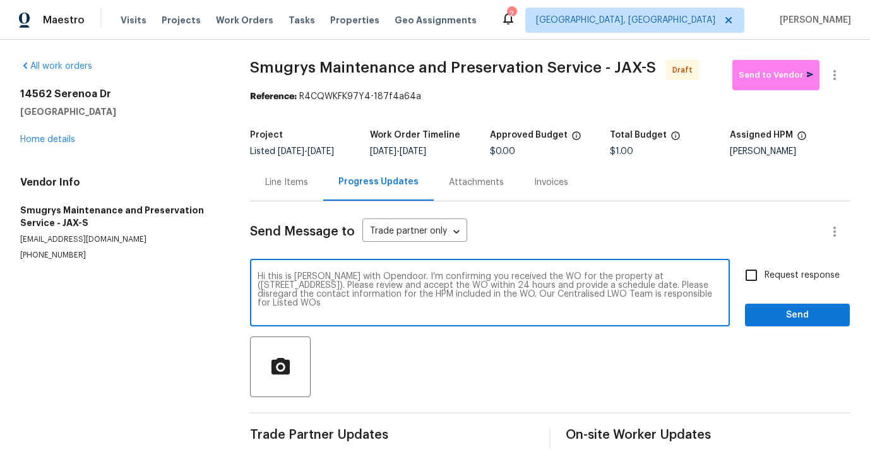
checkbox input "true"
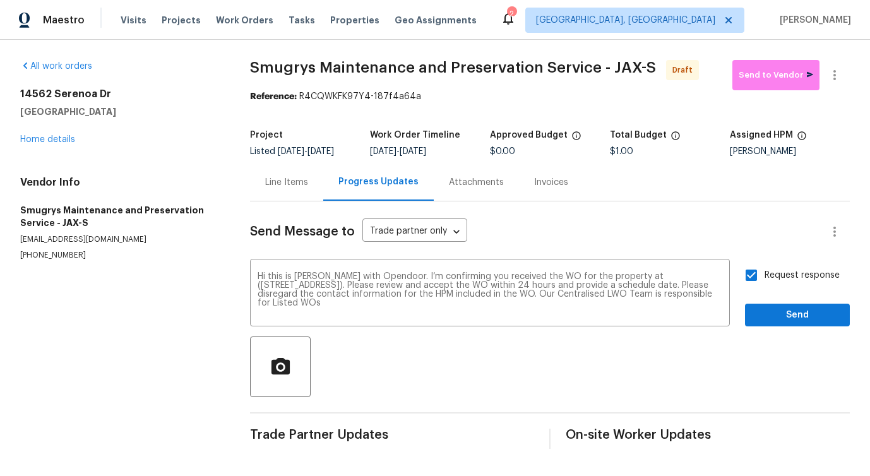
click at [766, 302] on div "Request response Send" at bounding box center [797, 294] width 105 height 64
click at [789, 315] on span "Send" at bounding box center [797, 315] width 85 height 16
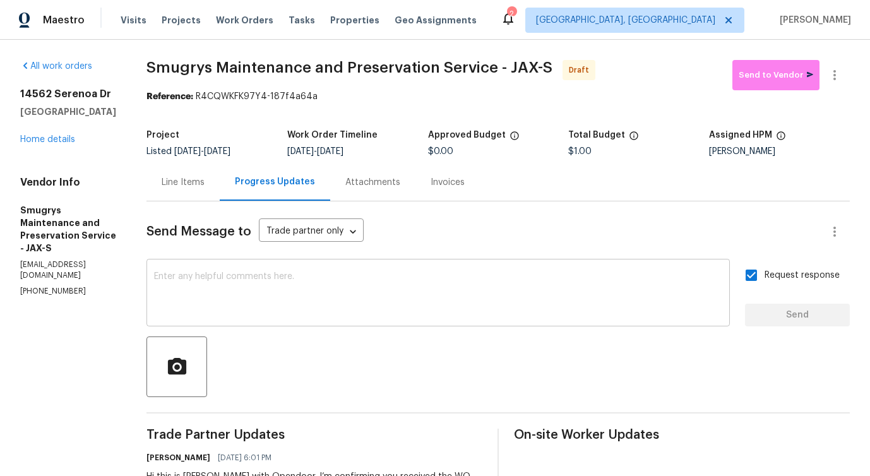
click at [312, 285] on textarea at bounding box center [438, 294] width 568 height 44
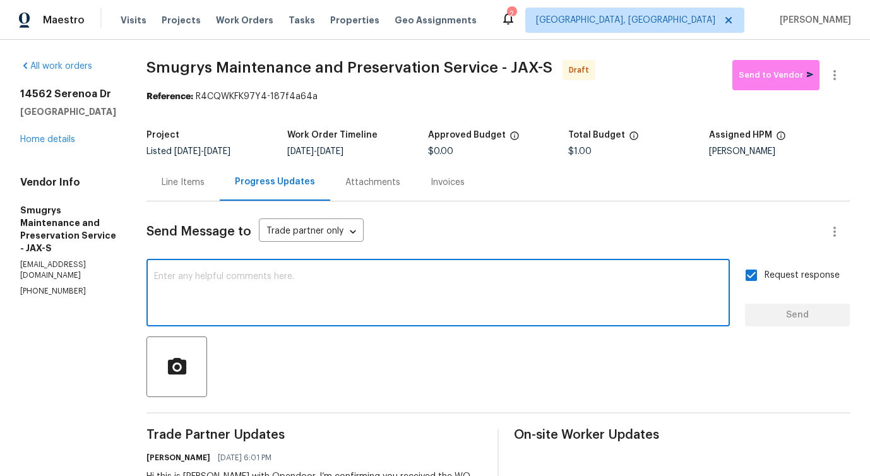
paste textarea "This is a rework order for a job you previously completed"
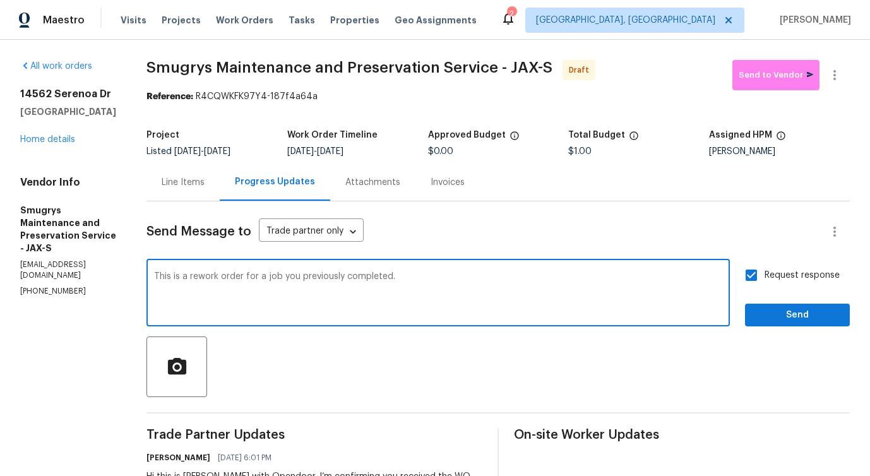
type textarea "This is a rework order for a job you previously completed."
click at [797, 307] on span "Send" at bounding box center [797, 315] width 85 height 16
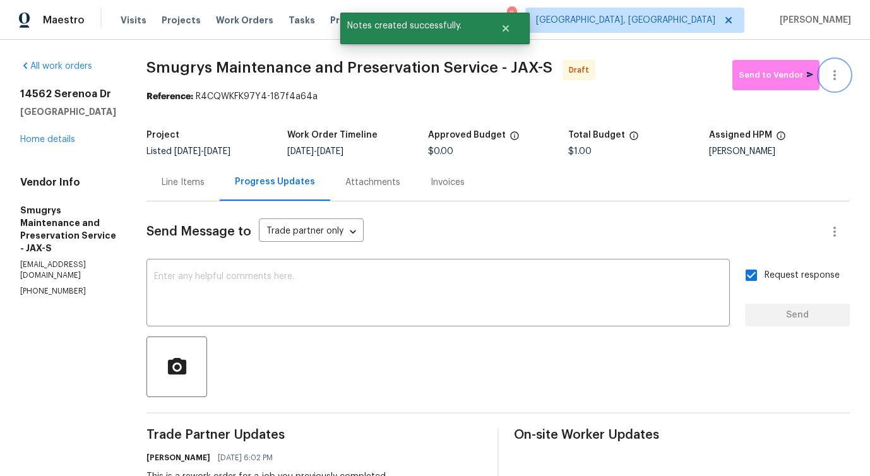
click at [835, 74] on icon "button" at bounding box center [834, 75] width 15 height 15
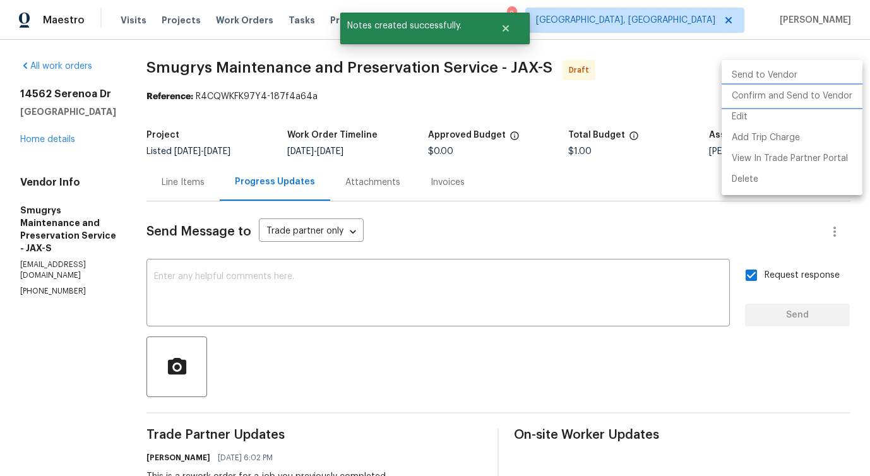
click at [795, 92] on li "Confirm and Send to Vendor" at bounding box center [791, 96] width 141 height 21
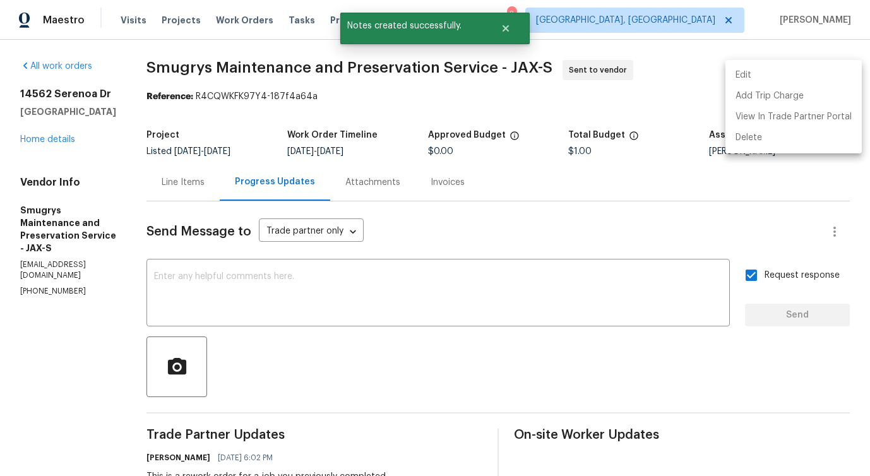
click at [187, 163] on div at bounding box center [435, 238] width 870 height 476
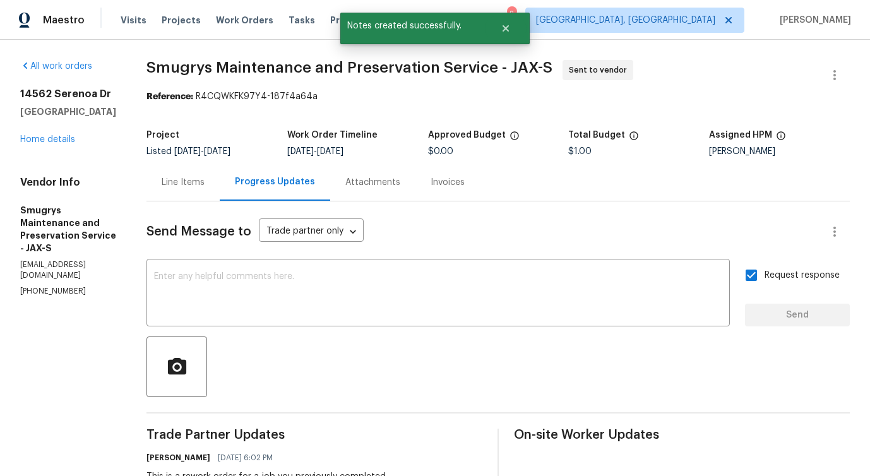
click at [187, 175] on div "Line Items" at bounding box center [182, 181] width 73 height 37
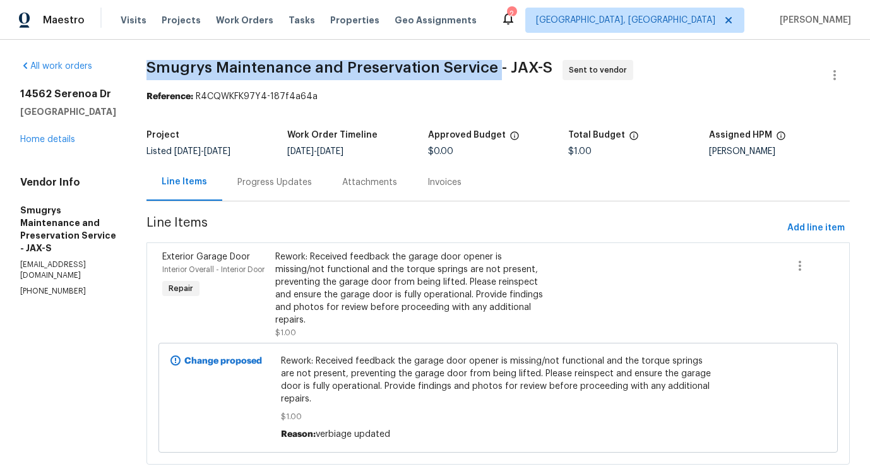
drag, startPoint x: 139, startPoint y: 69, endPoint x: 495, endPoint y: 71, distance: 355.9
click at [495, 71] on div "All work orders 14562 Serenoa Dr Jacksonville, FL 32258 Home details Vendor Inf…" at bounding box center [435, 270] width 870 height 460
copy span "Smugrys Maintenance and Preservation Service"
click at [300, 181] on div "Progress Updates" at bounding box center [274, 182] width 74 height 13
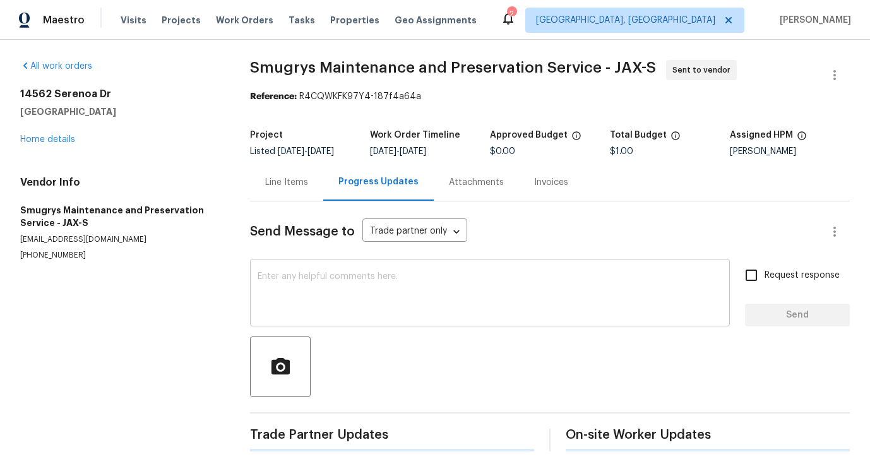
click at [357, 305] on textarea at bounding box center [489, 294] width 464 height 44
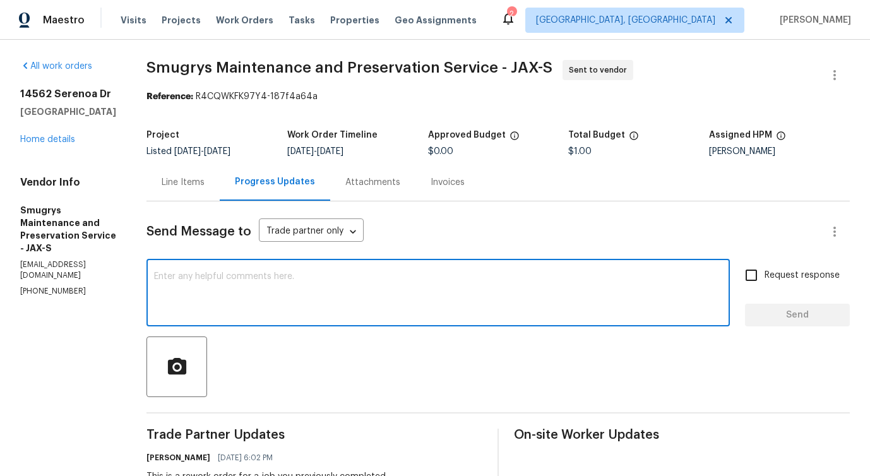
scroll to position [142, 0]
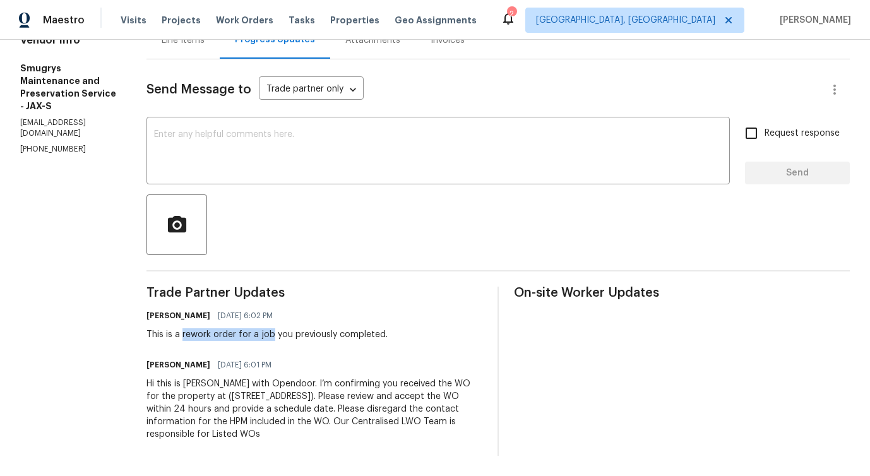
drag, startPoint x: 175, startPoint y: 334, endPoint x: 262, endPoint y: 335, distance: 87.1
click at [262, 335] on div "This is a rework order for a job you previously completed." at bounding box center [266, 334] width 241 height 13
copy div "rework order for a job"
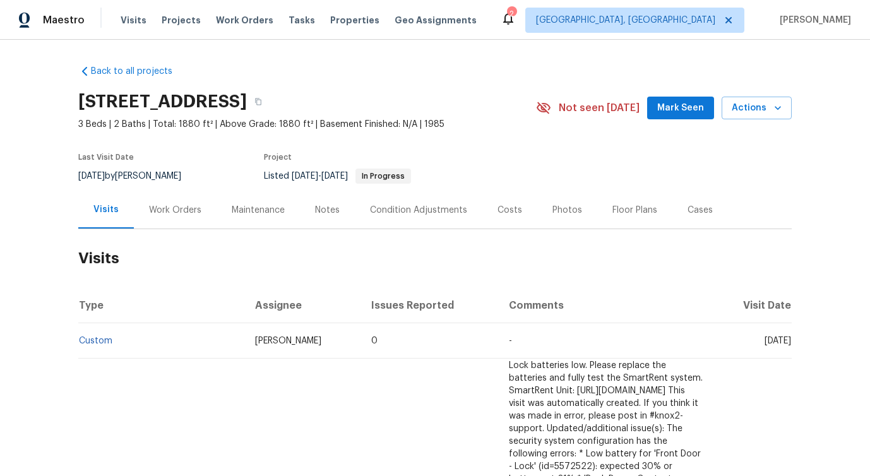
click at [158, 232] on h2 "Visits" at bounding box center [434, 258] width 713 height 59
click at [179, 214] on div "Work Orders" at bounding box center [175, 210] width 52 height 13
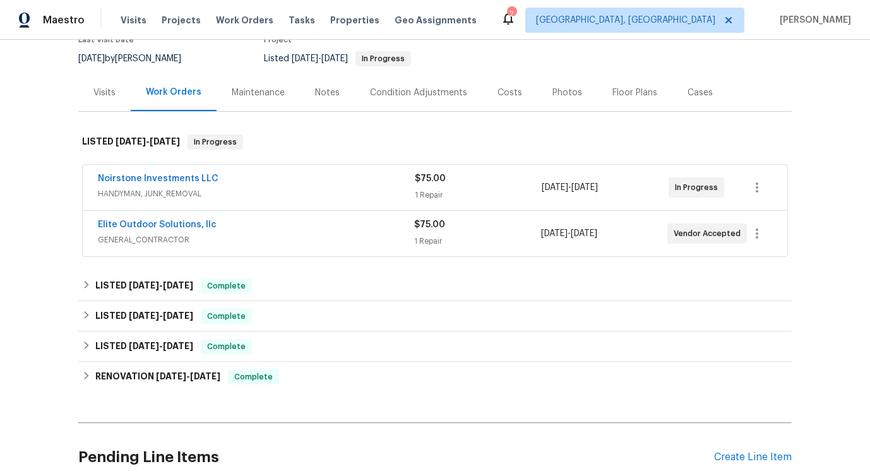
scroll to position [118, 0]
click at [138, 175] on link "Noirstone Investments LLC" at bounding box center [158, 178] width 121 height 9
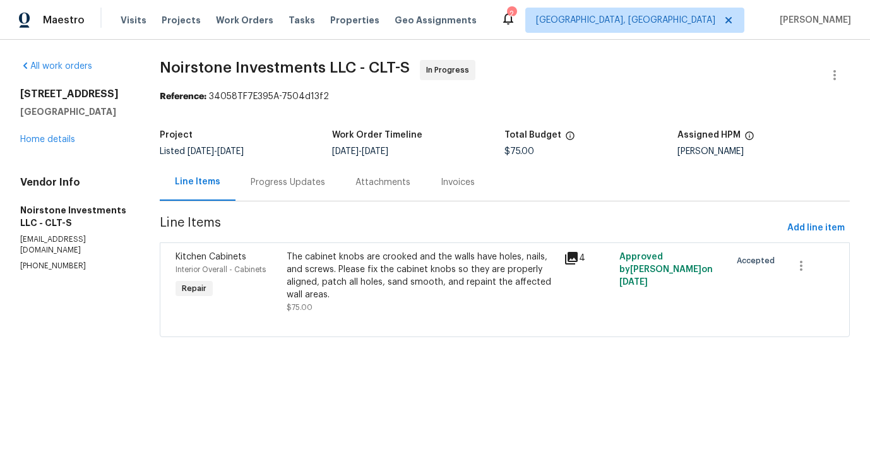
click at [262, 206] on section "Noirstone Investments LLC - CLT-S In Progress Reference: 34058TF7E395A-7504d13f…" at bounding box center [505, 206] width 690 height 292
click at [266, 198] on div "Progress Updates" at bounding box center [287, 181] width 105 height 37
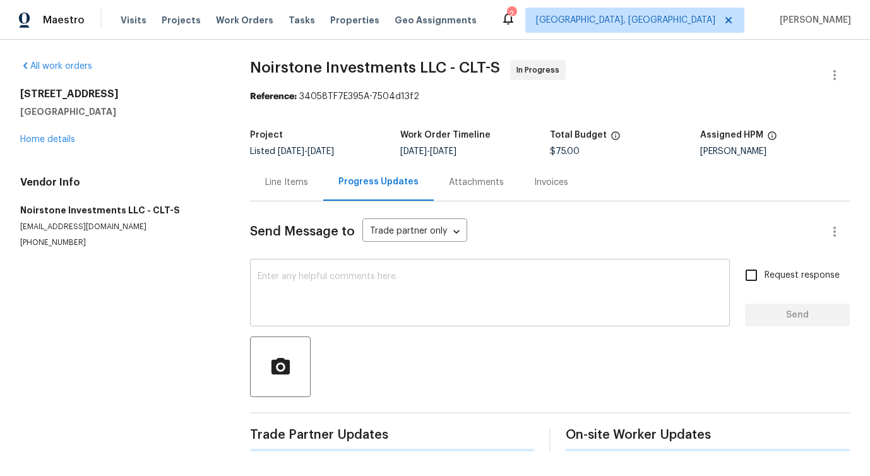
click at [261, 300] on textarea at bounding box center [489, 294] width 464 height 44
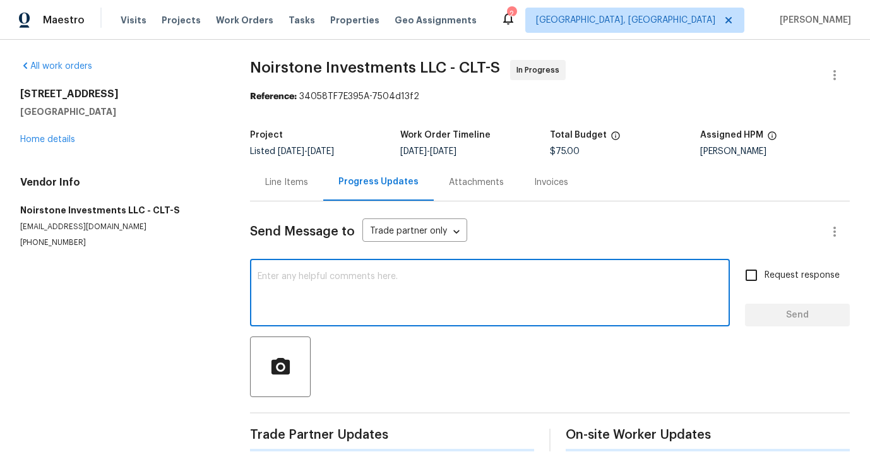
click at [261, 300] on textarea at bounding box center [489, 294] width 464 height 44
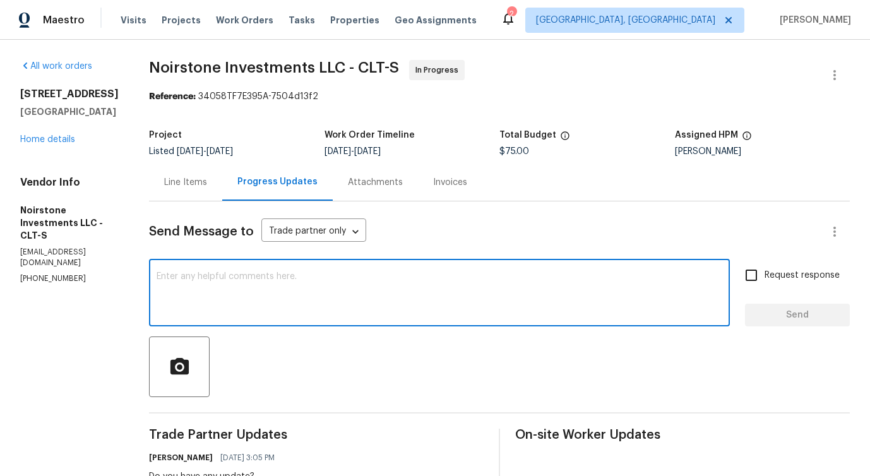
click at [250, 292] on textarea at bounding box center [439, 294] width 565 height 44
click at [245, 174] on div "Progress Updates" at bounding box center [277, 181] width 110 height 37
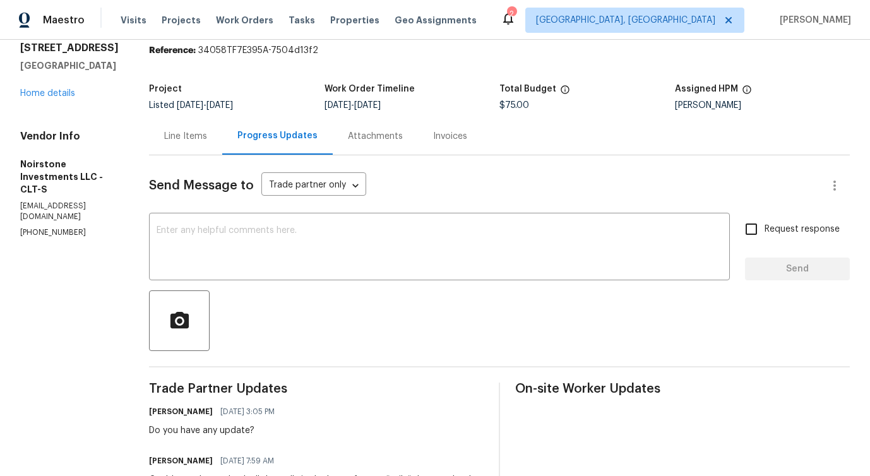
scroll to position [47, 0]
click at [384, 227] on textarea at bounding box center [439, 247] width 565 height 44
paste textarea "Would you kindly provide us with an update regarding the progress of the work o…"
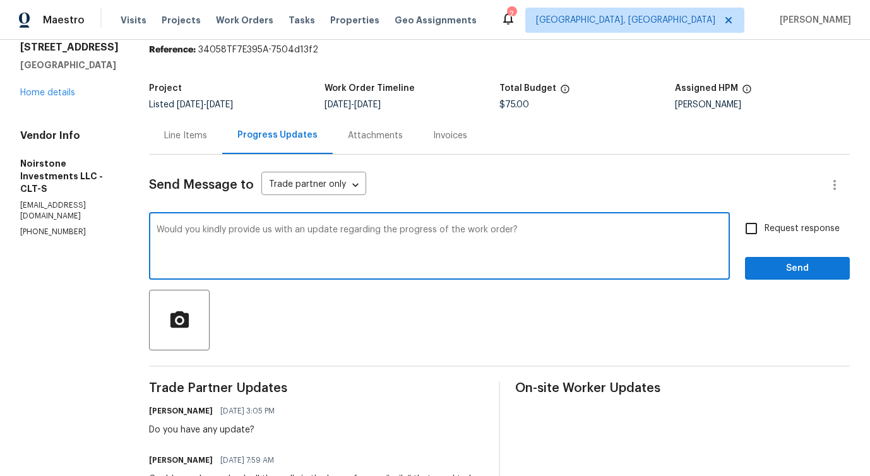
type textarea "Would you kindly provide us with an update regarding the progress of the work o…"
click at [824, 236] on label "Request response" at bounding box center [789, 228] width 102 height 27
click at [764, 236] on input "Request response" at bounding box center [751, 228] width 27 height 27
checkbox input "true"
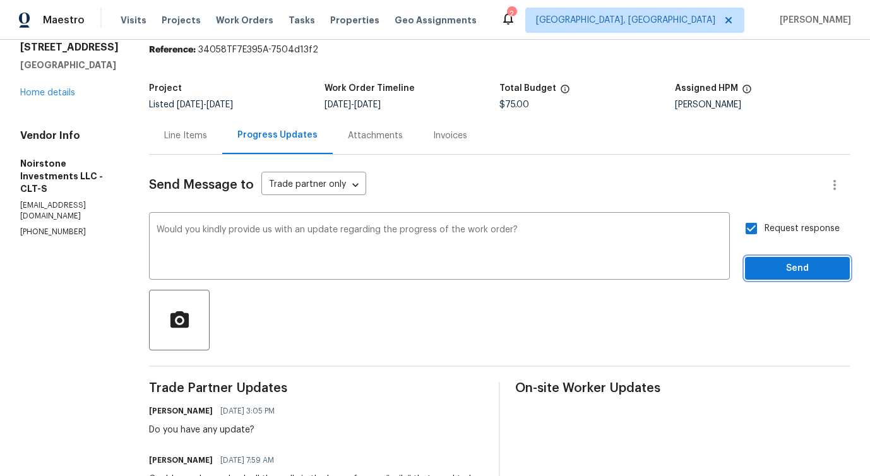
click at [807, 269] on span "Send" at bounding box center [797, 269] width 85 height 16
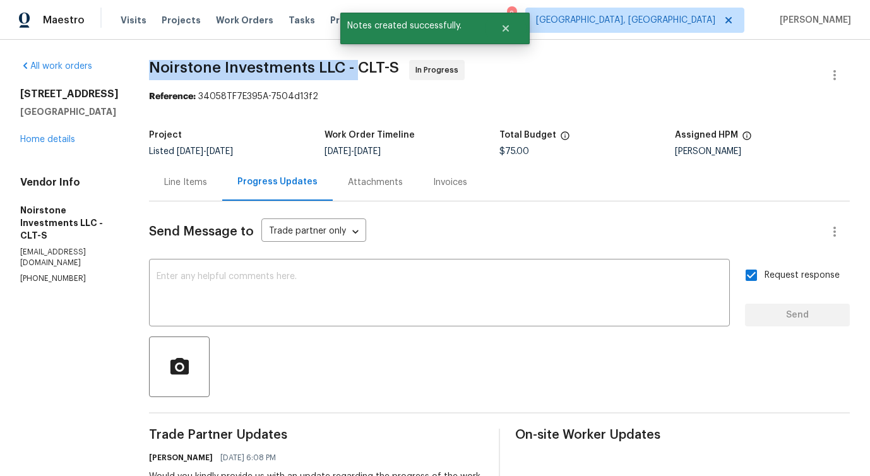
drag, startPoint x: 153, startPoint y: 66, endPoint x: 355, endPoint y: 64, distance: 202.0
click at [355, 64] on span "Noirstone Investments LLC - CLT-S" at bounding box center [274, 67] width 250 height 15
copy span "Noirstone Investments LLC -"
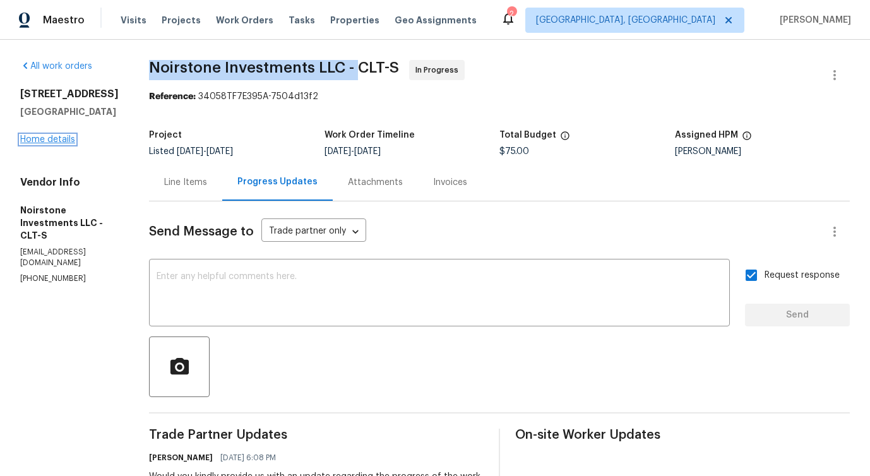
click at [62, 137] on link "Home details" at bounding box center [47, 139] width 55 height 9
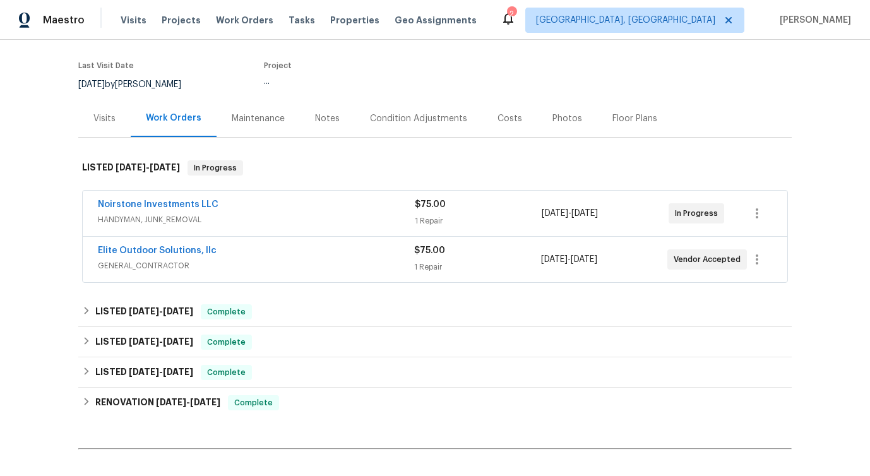
scroll to position [95, 0]
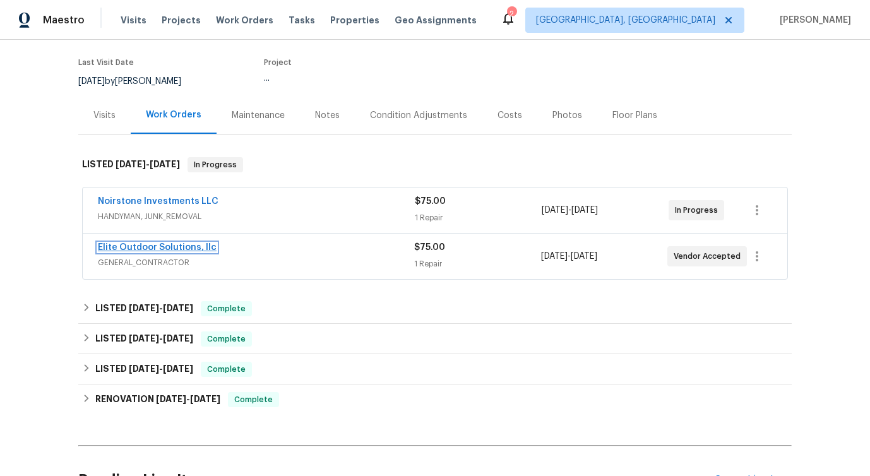
click at [160, 249] on link "Elite Outdoor Solutions, llc" at bounding box center [157, 247] width 119 height 9
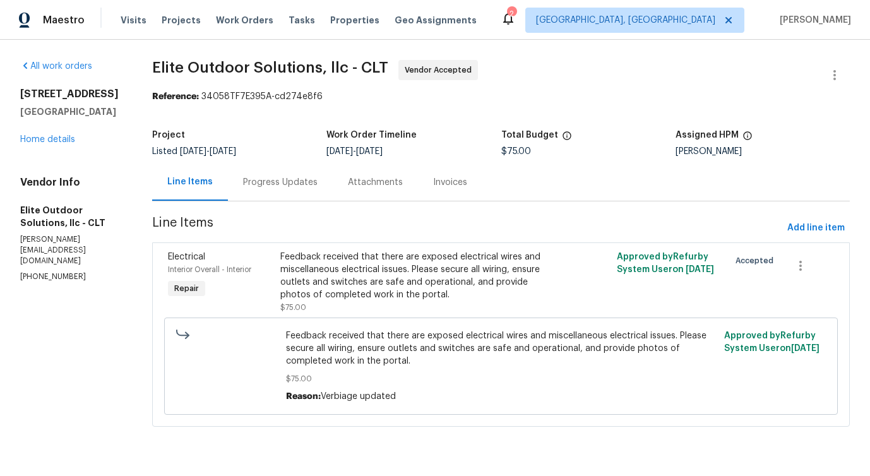
click at [287, 173] on div "Progress Updates" at bounding box center [280, 181] width 105 height 37
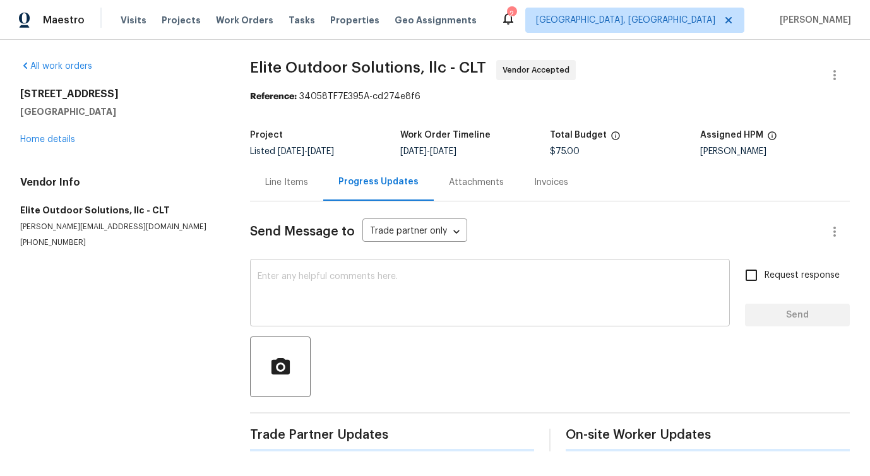
click at [305, 300] on textarea at bounding box center [489, 294] width 464 height 44
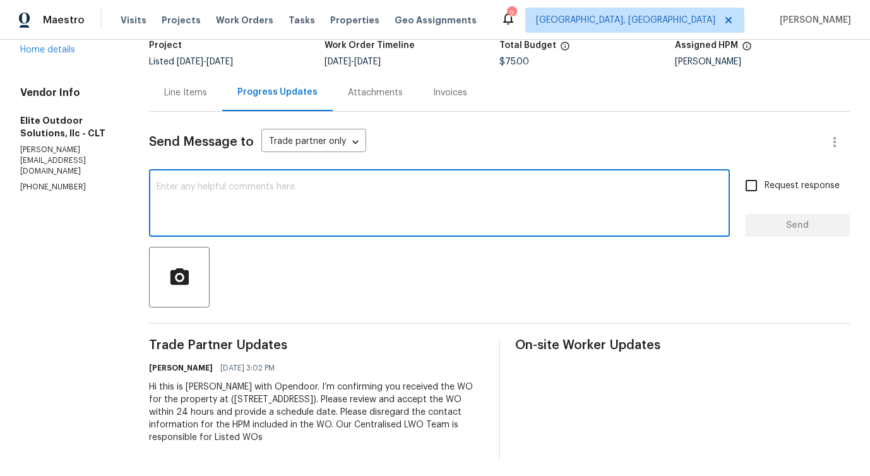
scroll to position [93, 0]
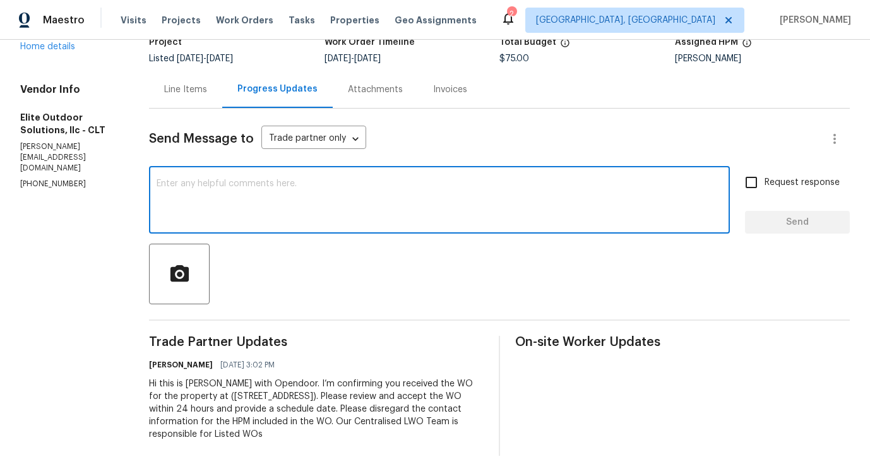
paste textarea "Noirstone Investments LLC - Followed up on WO's status"
type textarea "Noirstone Investments LLC - Followed up on WO's status"
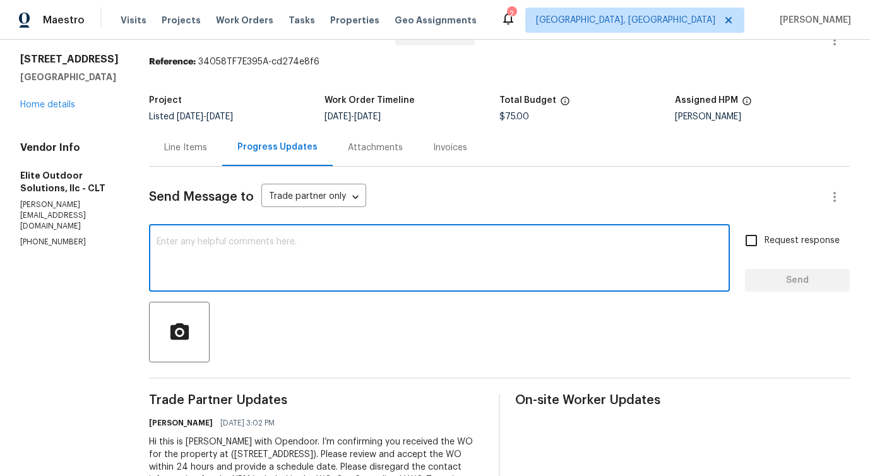
scroll to position [0, 0]
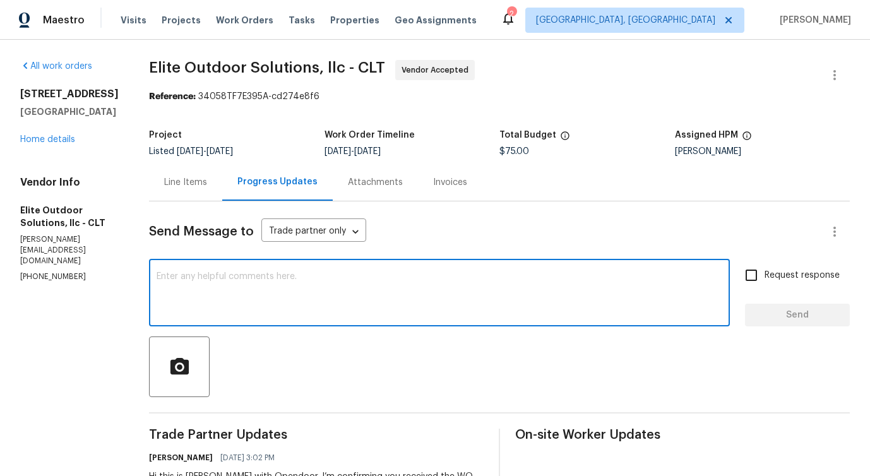
paste textarea "Would you kindly provide us with an update regarding the progress of the work o…"
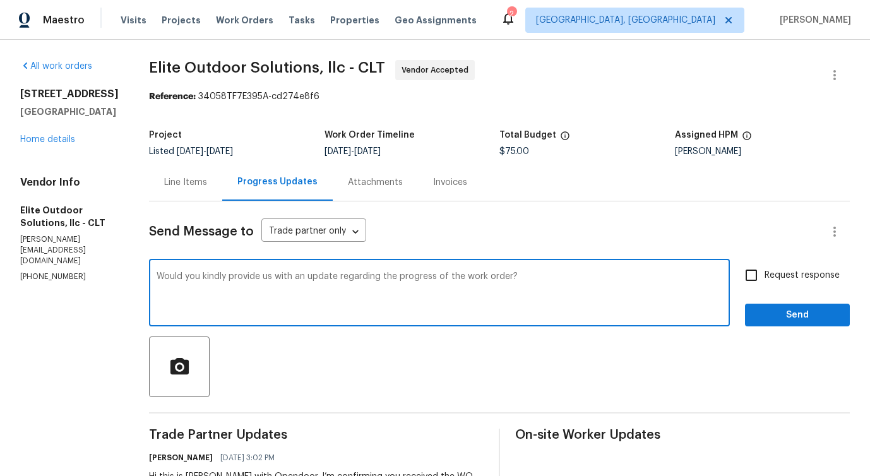
type textarea "Would you kindly provide us with an update regarding the progress of the work o…"
click at [748, 276] on input "Request response" at bounding box center [751, 275] width 27 height 27
checkbox input "true"
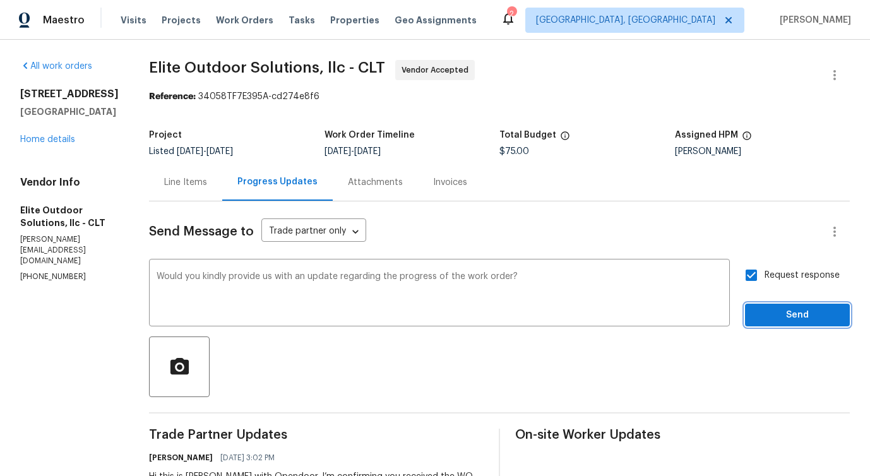
click at [768, 311] on span "Send" at bounding box center [797, 315] width 85 height 16
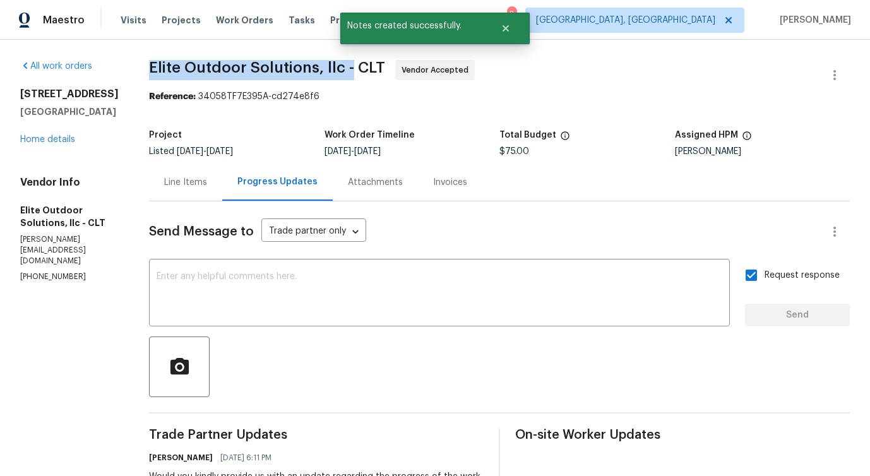
drag, startPoint x: 131, startPoint y: 66, endPoint x: 343, endPoint y: 69, distance: 212.1
click at [343, 69] on div "All work orders 4127 Bon Rea Dr Charlotte, NC 28226 Home details Vendor Info El…" at bounding box center [435, 335] width 870 height 591
copy span "Elite Outdoor Solutions, llc -"
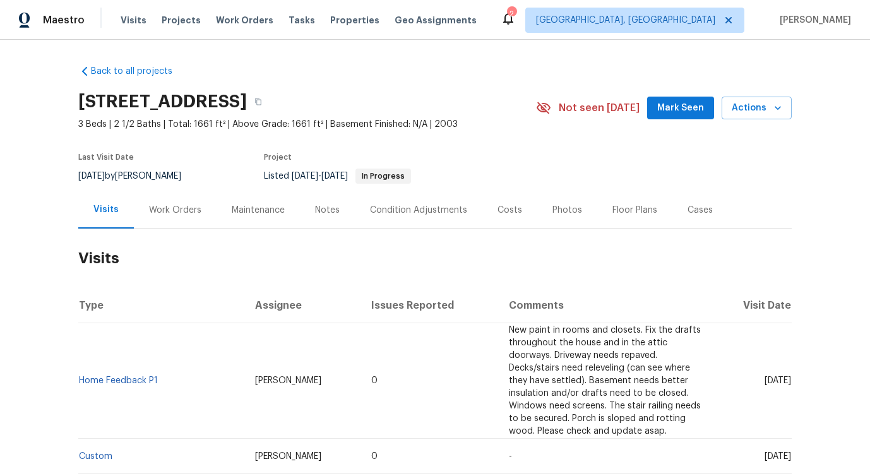
click at [173, 214] on div "Work Orders" at bounding box center [175, 210] width 52 height 13
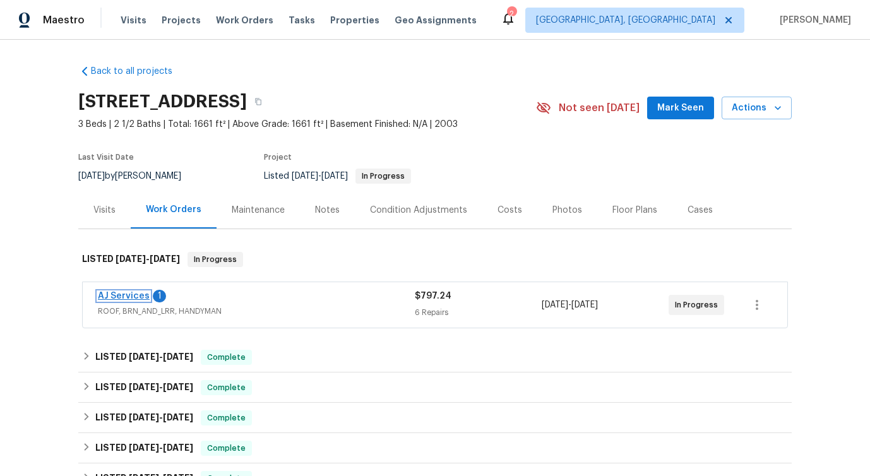
click at [137, 295] on link "AJ Services" at bounding box center [124, 296] width 52 height 9
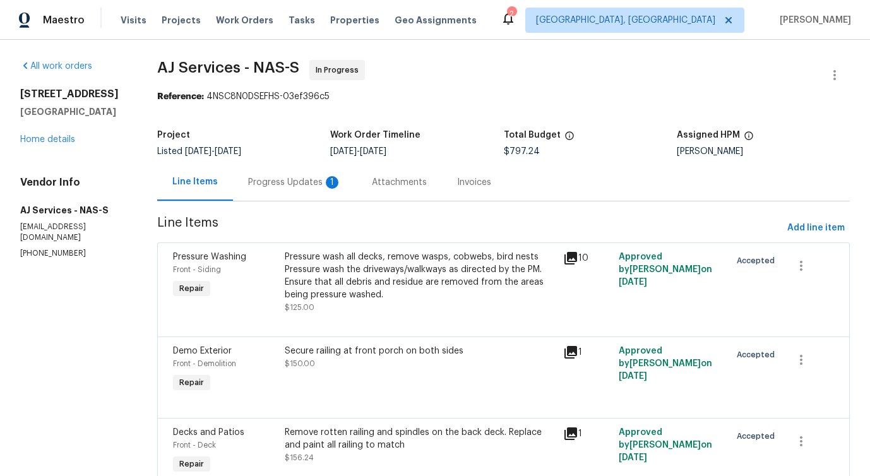
click at [308, 201] on div "Progress Updates 1" at bounding box center [295, 181] width 124 height 37
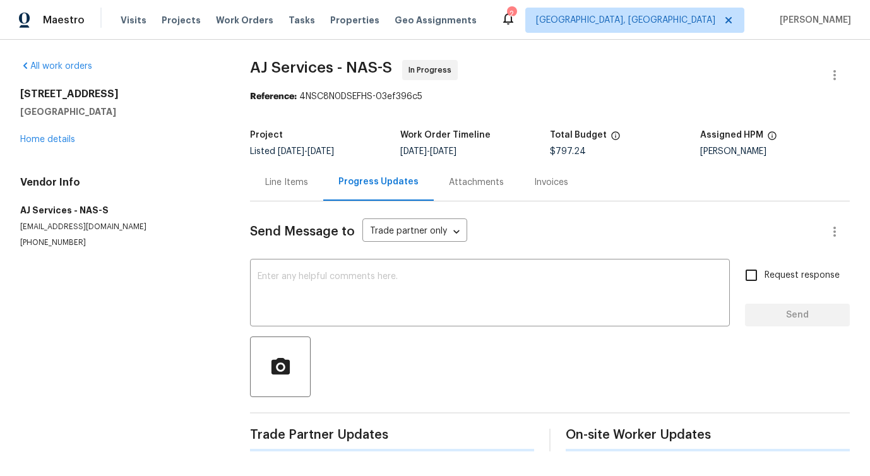
click at [316, 256] on div "Send Message to Trade partner only Trade partner only ​ x ​ Request response Se…" at bounding box center [550, 326] width 600 height 250
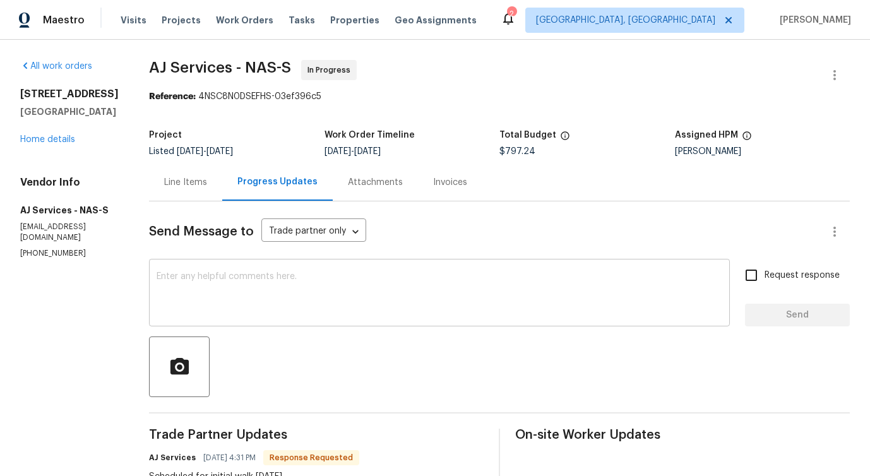
click at [296, 279] on textarea at bounding box center [439, 294] width 565 height 44
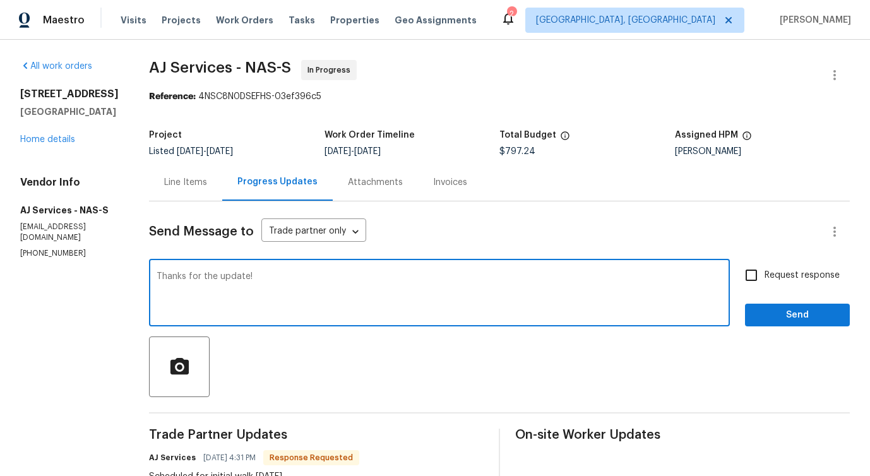
type textarea "Thanks for the update!"
click at [817, 317] on span "Send" at bounding box center [797, 315] width 85 height 16
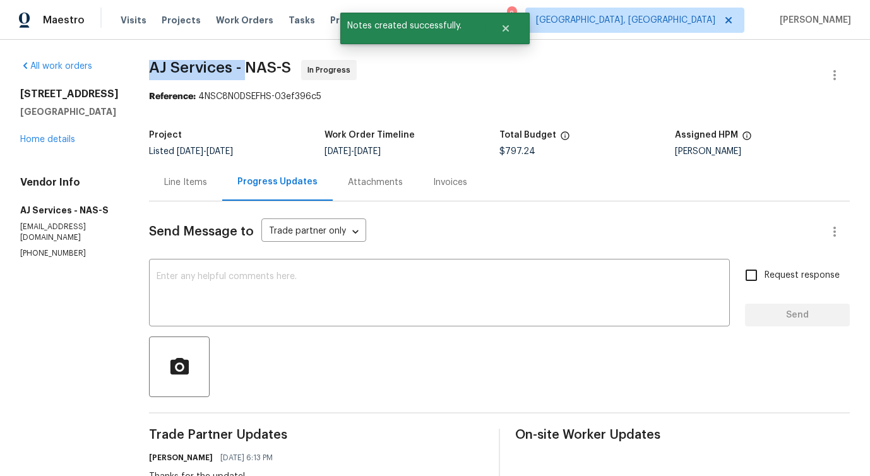
drag, startPoint x: 146, startPoint y: 63, endPoint x: 247, endPoint y: 70, distance: 101.8
click at [247, 70] on div "All work orders 3540 Greens Mill Rd Spring Hill, TN 37174 Home details Vendor I…" at bounding box center [435, 403] width 870 height 726
copy span "AJ Services -"
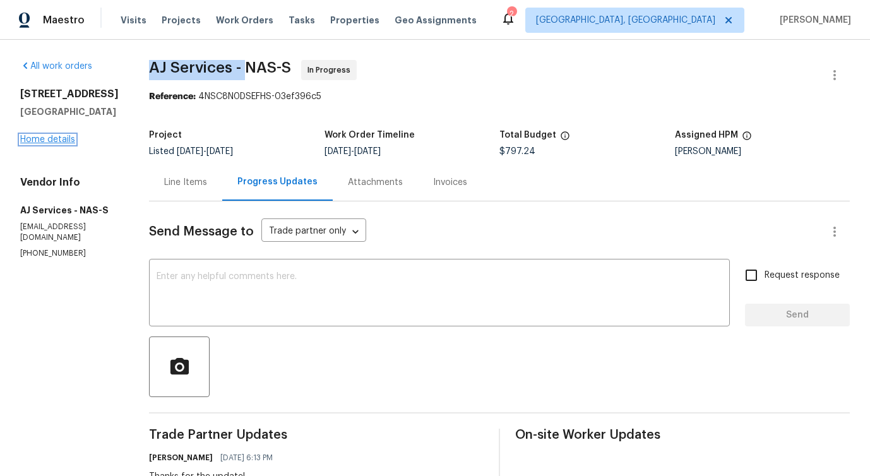
click at [47, 139] on link "Home details" at bounding box center [47, 139] width 55 height 9
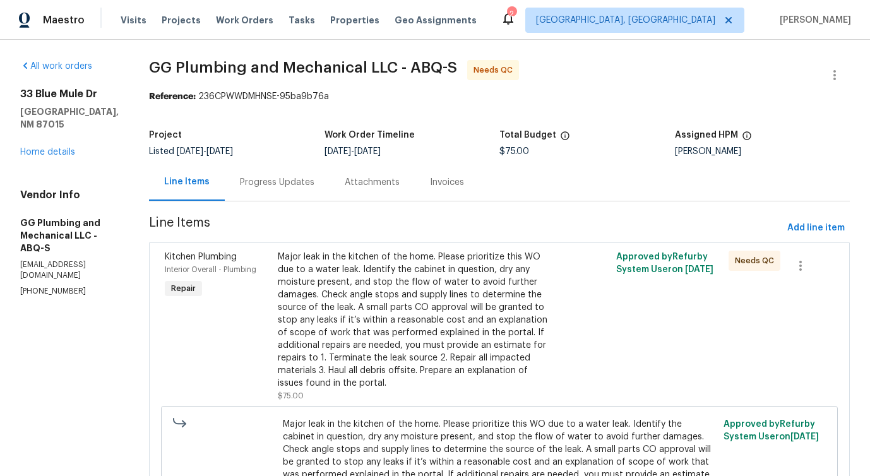
click at [314, 187] on div "Progress Updates" at bounding box center [277, 182] width 74 height 13
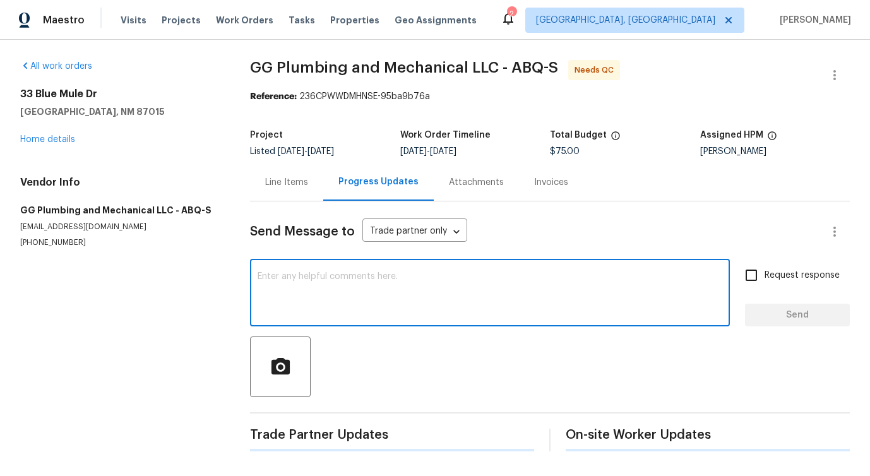
click at [352, 288] on textarea at bounding box center [489, 294] width 464 height 44
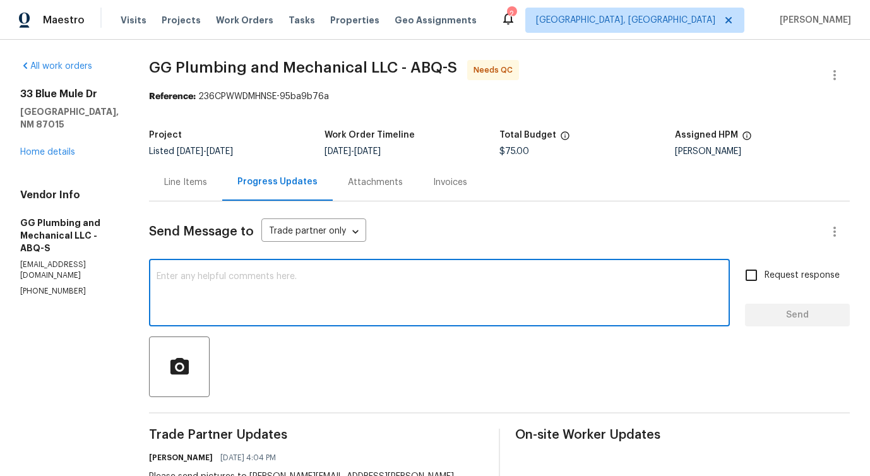
click at [71, 259] on p "[EMAIL_ADDRESS][DOMAIN_NAME]" at bounding box center [69, 269] width 98 height 21
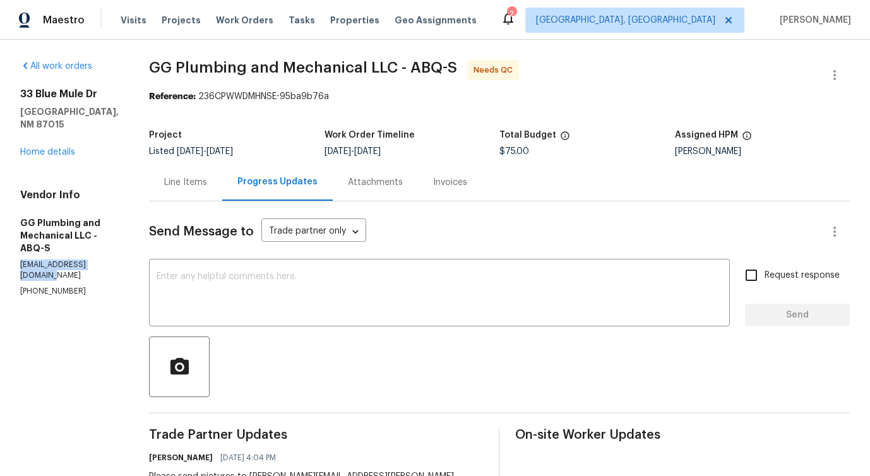
click at [71, 259] on p "[EMAIL_ADDRESS][DOMAIN_NAME]" at bounding box center [69, 269] width 98 height 21
copy p "[EMAIL_ADDRESS][DOMAIN_NAME]"
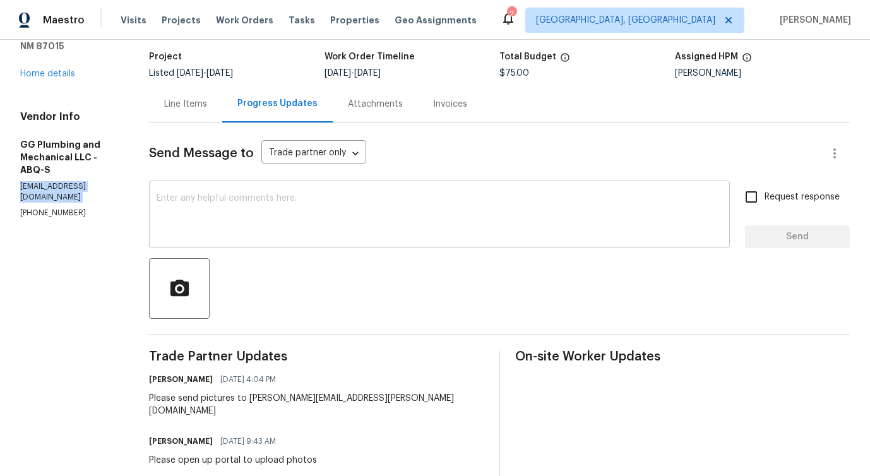
scroll to position [79, 0]
click at [211, 402] on div "Please send pictures to [PERSON_NAME][EMAIL_ADDRESS][PERSON_NAME][DOMAIN_NAME]" at bounding box center [316, 403] width 334 height 25
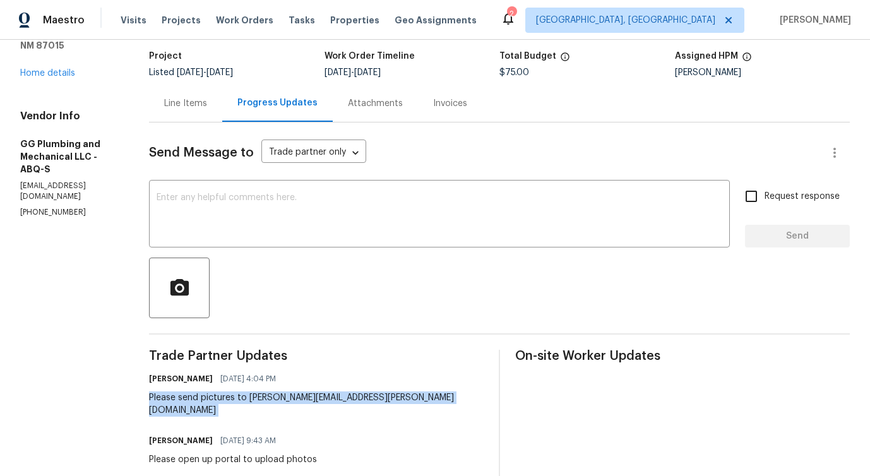
copy div "Please send pictures to [PERSON_NAME][EMAIL_ADDRESS][PERSON_NAME][DOMAIN_NAME]"
click at [344, 204] on textarea at bounding box center [439, 215] width 565 height 44
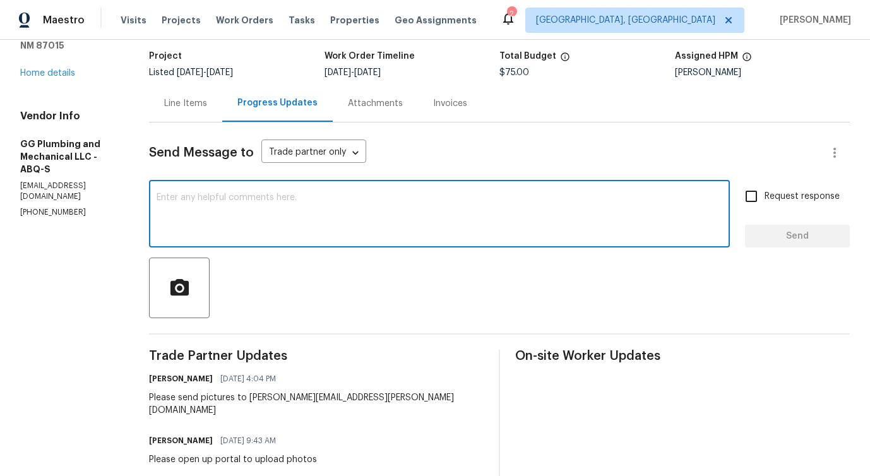
paste textarea "Please send pictures to [PERSON_NAME][EMAIL_ADDRESS][PERSON_NAME][DOMAIN_NAME]"
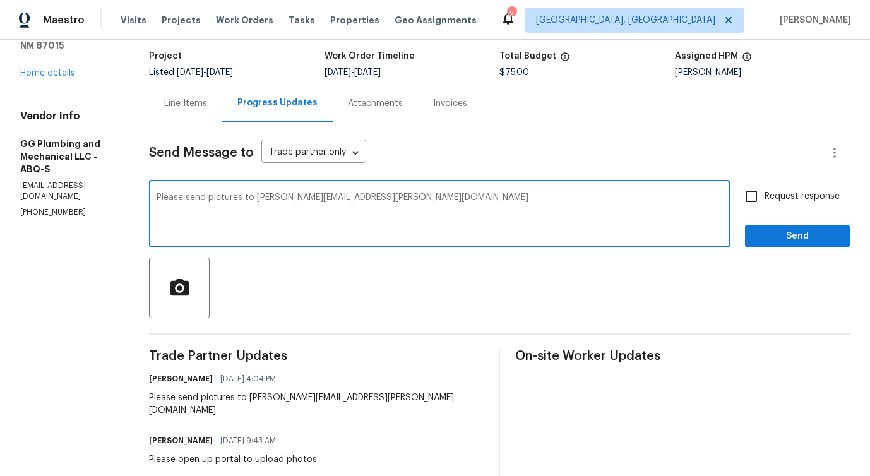
click at [249, 199] on textarea "Please send pictures to [PERSON_NAME][EMAIL_ADDRESS][PERSON_NAME][DOMAIN_NAME]" at bounding box center [439, 215] width 565 height 44
click at [508, 198] on textarea "Please send completion pictures to [PERSON_NAME][EMAIL_ADDRESS][PERSON_NAME][DO…" at bounding box center [439, 215] width 565 height 44
click at [0, 0] on span "[PERSON_NAME][EMAIL_ADDRESS][PERSON_NAME][DOMAIN_NAME]" at bounding box center [0, 0] width 0 height 0
type textarea "Please send completion pictures to [PERSON_NAME][EMAIL_ADDRESS][PERSON_NAME][DO…"
click at [789, 190] on span "Request response" at bounding box center [801, 196] width 75 height 13
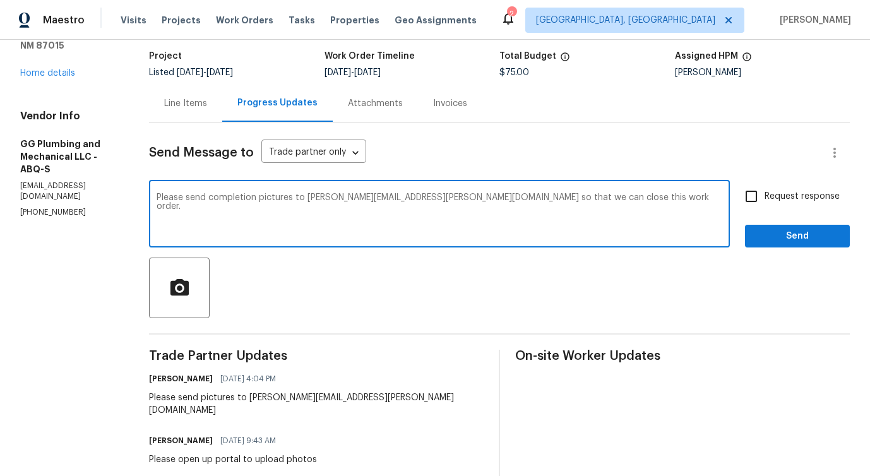
click at [764, 190] on input "Request response" at bounding box center [751, 196] width 27 height 27
checkbox input "true"
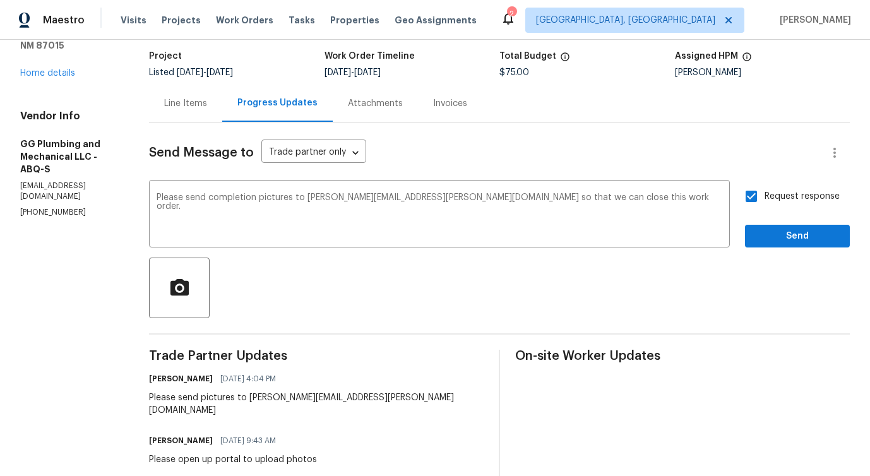
click at [786, 223] on div "Request response Send" at bounding box center [797, 215] width 105 height 64
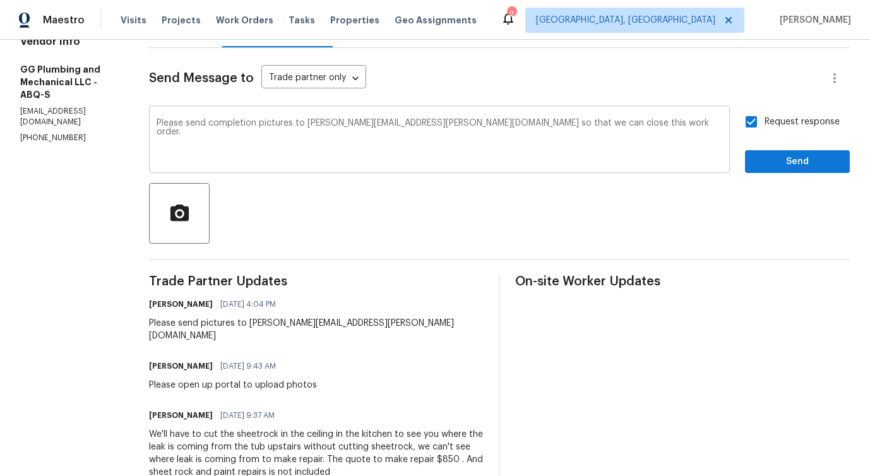
scroll to position [0, 0]
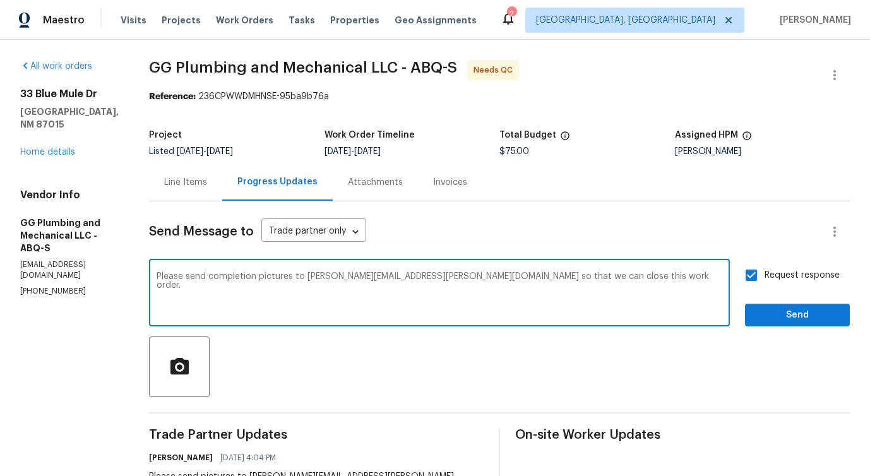
drag, startPoint x: 478, startPoint y: 278, endPoint x: 682, endPoint y: 276, distance: 203.2
click at [682, 276] on textarea "Please send completion pictures to [PERSON_NAME][EMAIL_ADDRESS][PERSON_NAME][DO…" at bounding box center [439, 294] width 565 height 44
click at [280, 277] on textarea "Please send completion pictures to [PERSON_NAME][EMAIL_ADDRESS][PERSON_NAME][DO…" at bounding box center [439, 294] width 565 height 44
click at [447, 272] on textarea "Please send pictures to [PERSON_NAME][EMAIL_ADDRESS][PERSON_NAME][DOMAIN_NAME]" at bounding box center [439, 294] width 565 height 44
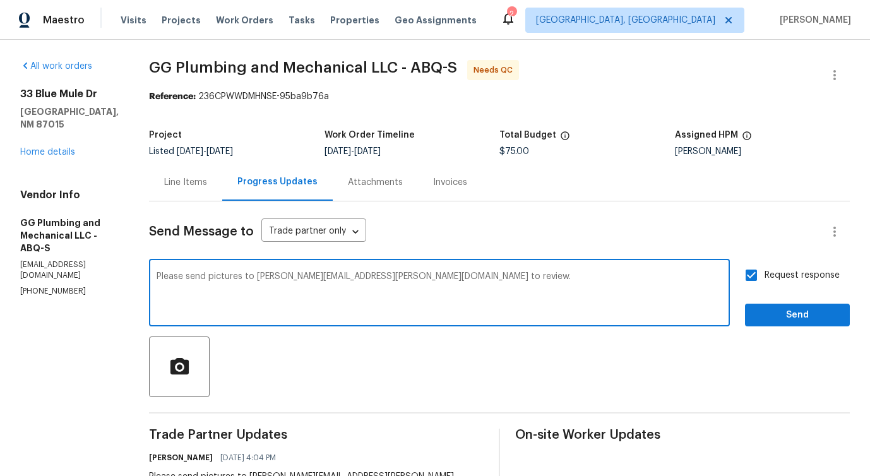
type textarea "Please send pictures to [PERSON_NAME][EMAIL_ADDRESS][PERSON_NAME][DOMAIN_NAME] …"
click at [785, 322] on span "Send" at bounding box center [797, 315] width 85 height 16
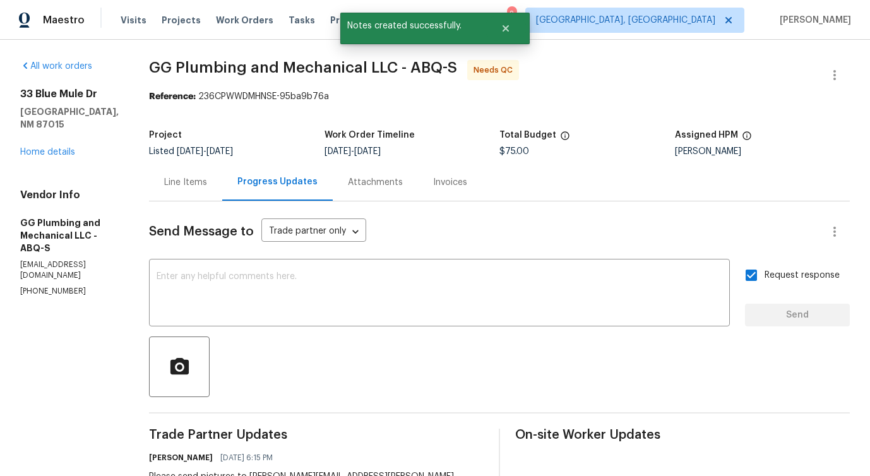
click at [207, 185] on div "Line Items" at bounding box center [185, 182] width 43 height 13
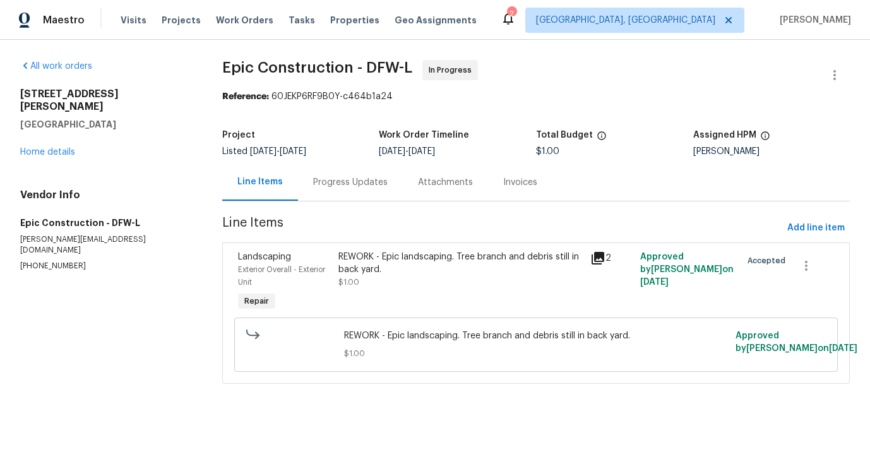
click at [314, 185] on div "Progress Updates" at bounding box center [350, 182] width 74 height 13
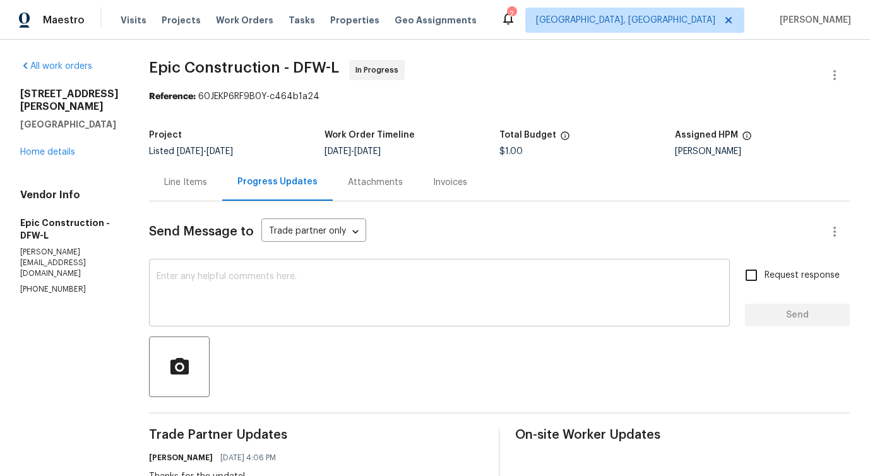
click at [350, 272] on textarea at bounding box center [439, 294] width 565 height 44
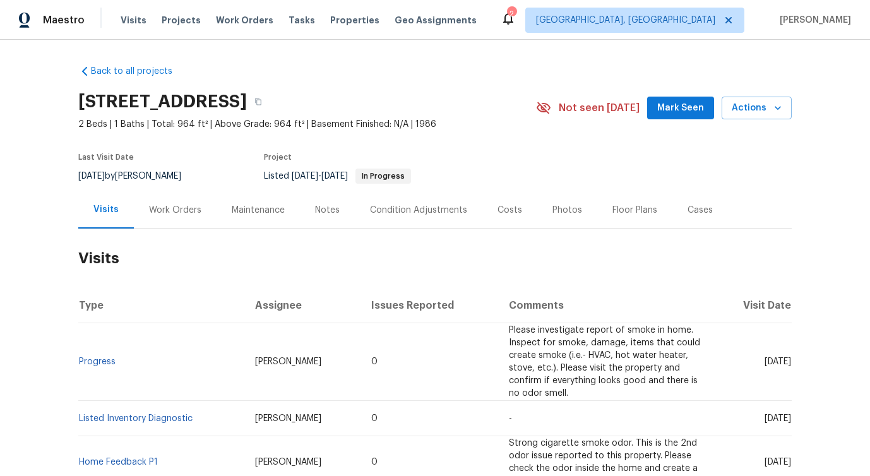
click at [179, 212] on div "Work Orders" at bounding box center [175, 210] width 52 height 13
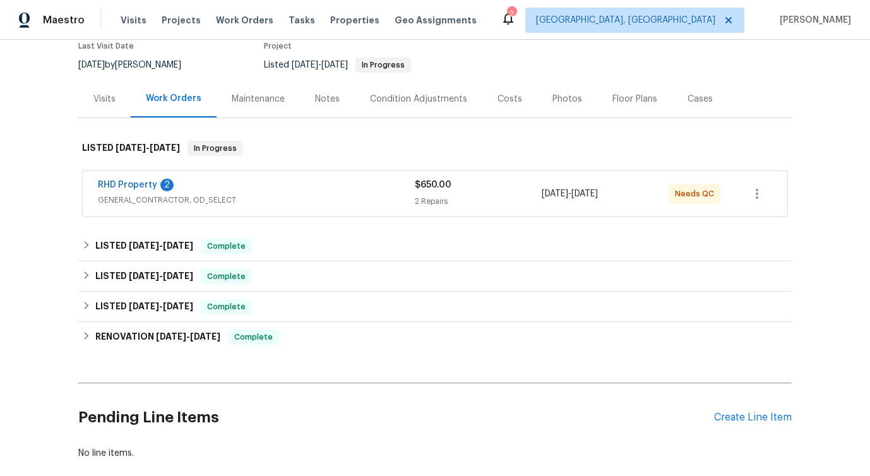
scroll to position [174, 0]
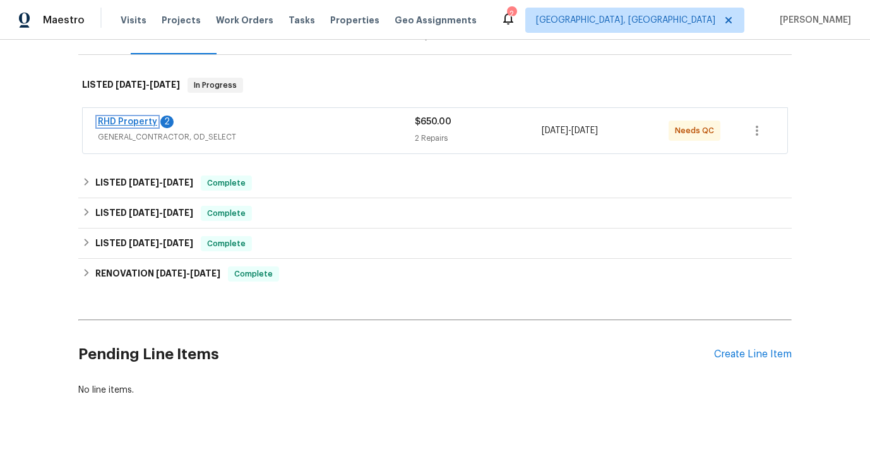
click at [124, 124] on link "RHD Property" at bounding box center [127, 121] width 59 height 9
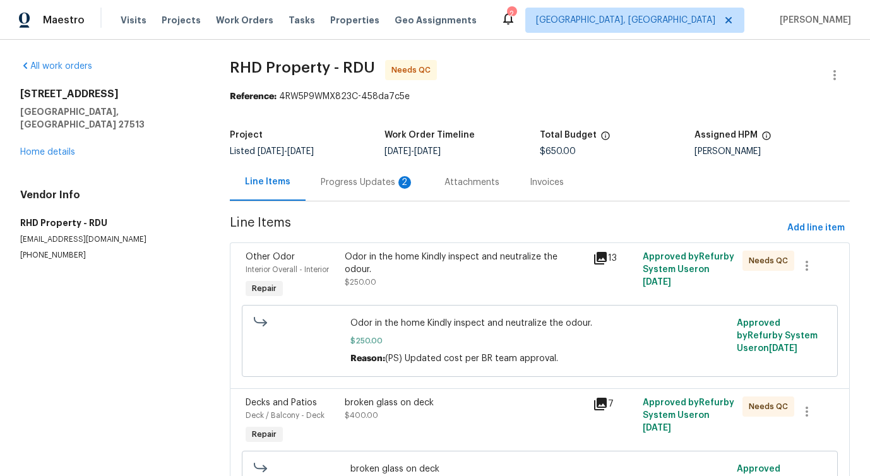
click at [362, 186] on div "Progress Updates 2" at bounding box center [367, 182] width 93 height 13
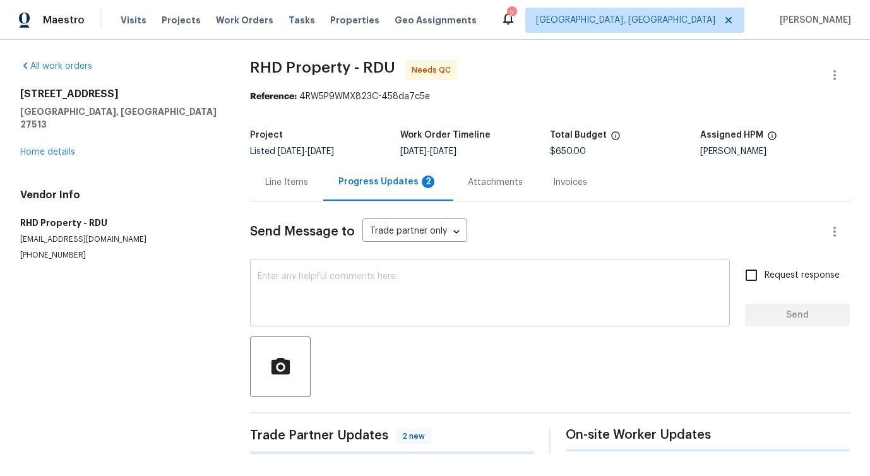
click at [370, 301] on textarea at bounding box center [489, 294] width 464 height 44
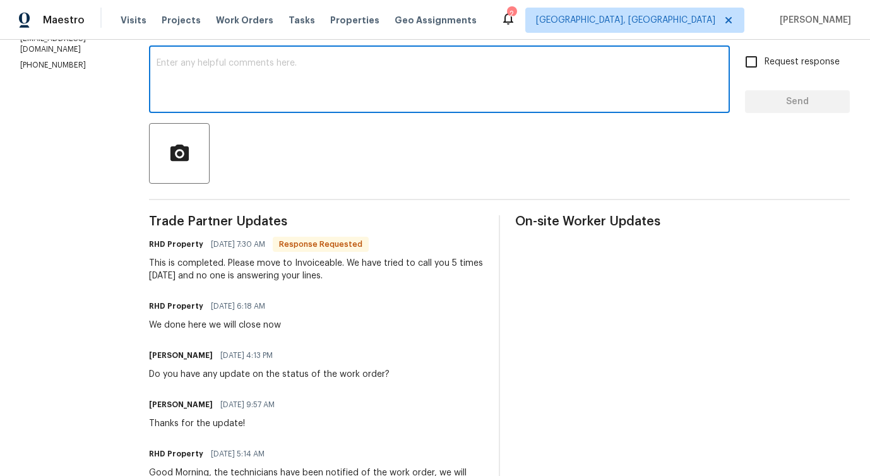
scroll to position [230, 0]
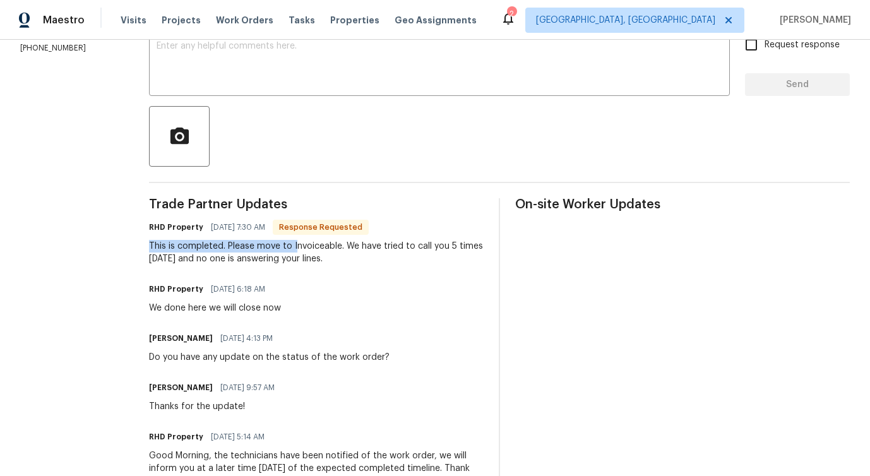
drag, startPoint x: 166, startPoint y: 242, endPoint x: 312, endPoint y: 247, distance: 146.5
click at [313, 247] on div "This is completed. Please move to Invoiceable. We have tried to call you 5 time…" at bounding box center [316, 252] width 334 height 25
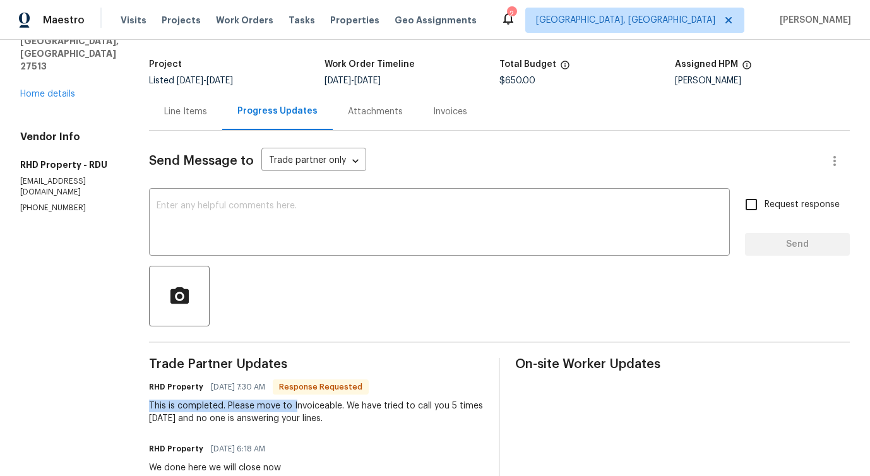
scroll to position [0, 0]
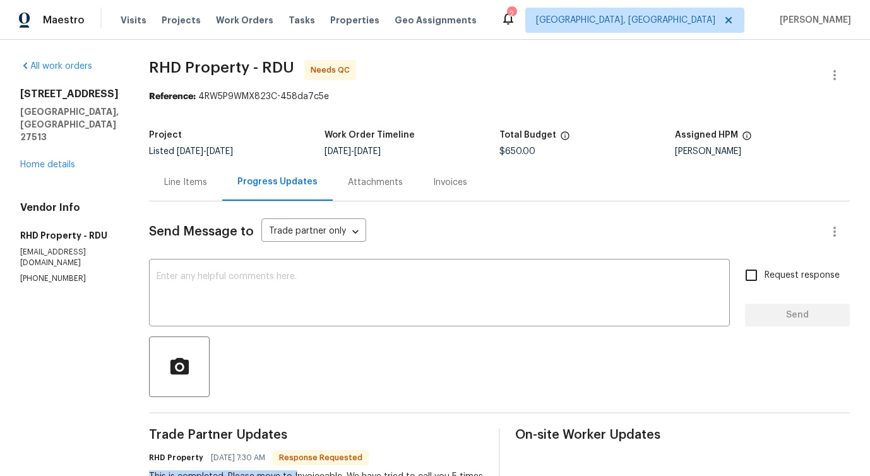
click at [207, 178] on div "Line Items" at bounding box center [185, 182] width 43 height 13
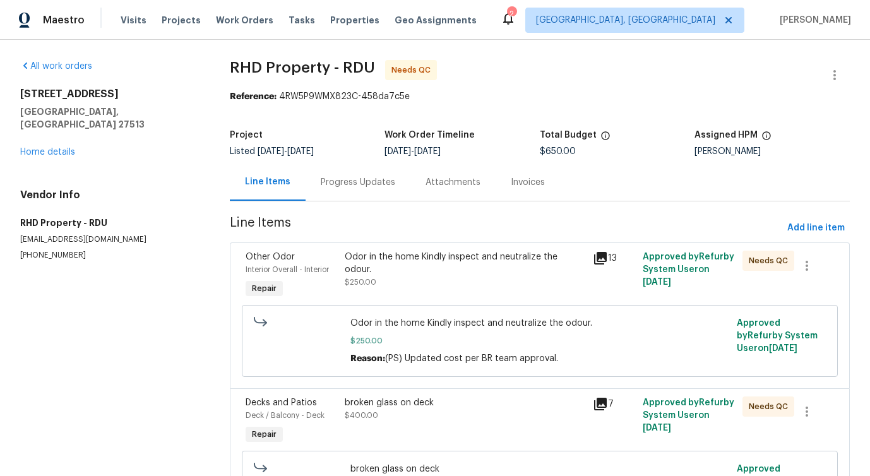
click at [439, 276] on div "Odor in the home Kindly inspect and neutralize the odour. $250.00" at bounding box center [465, 276] width 249 height 58
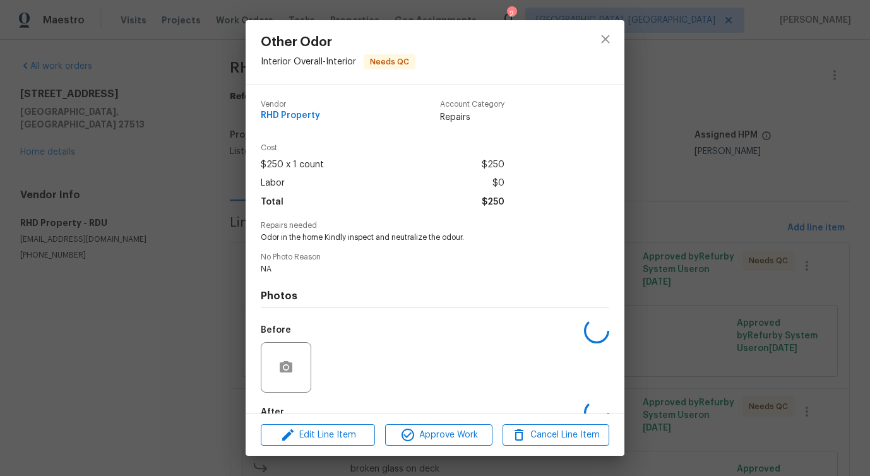
scroll to position [74, 0]
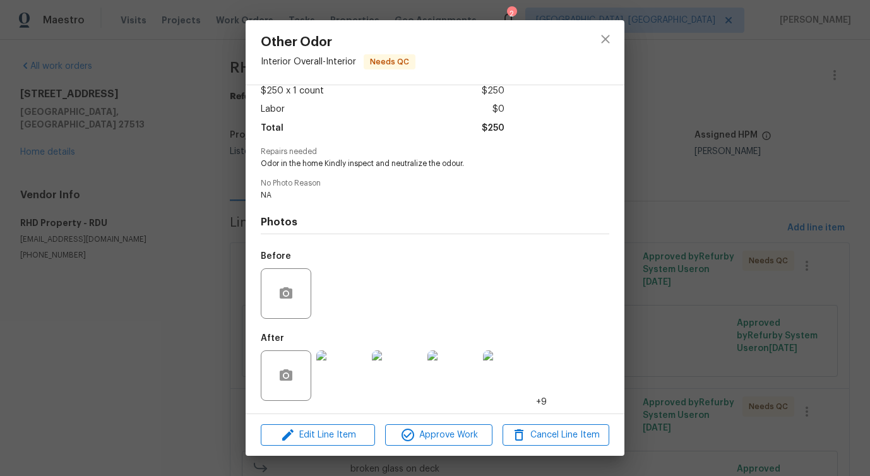
click at [352, 372] on img at bounding box center [341, 375] width 50 height 50
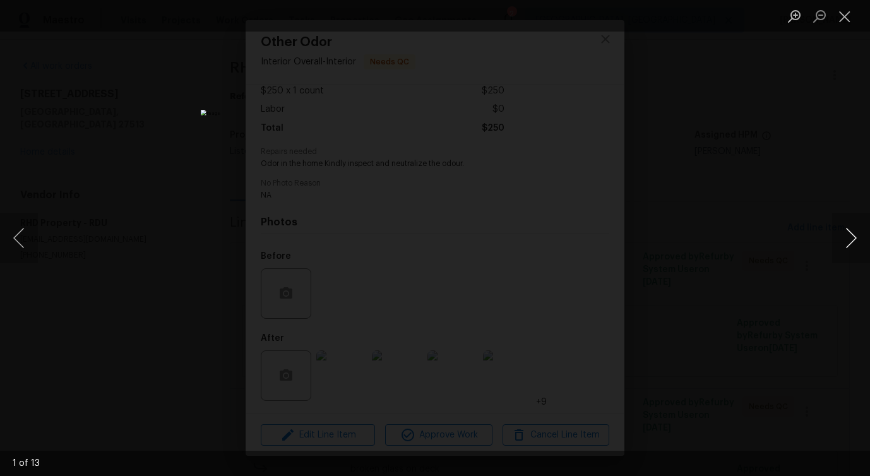
click at [844, 242] on button "Next image" at bounding box center [851, 238] width 38 height 50
click at [838, 17] on button "Close lightbox" at bounding box center [844, 16] width 25 height 22
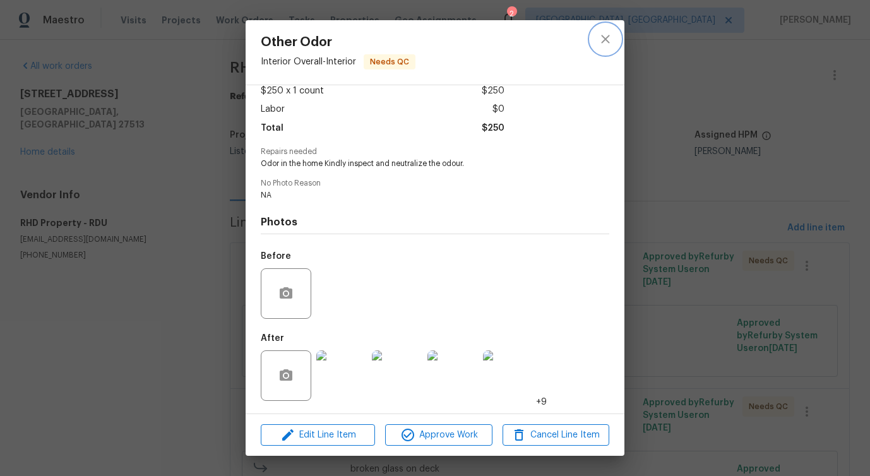
click at [600, 47] on button "close" at bounding box center [605, 39] width 30 height 30
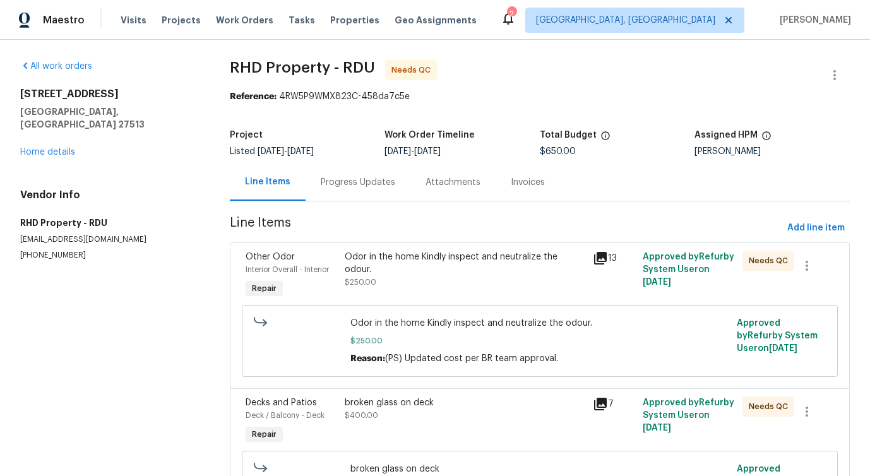
scroll to position [95, 0]
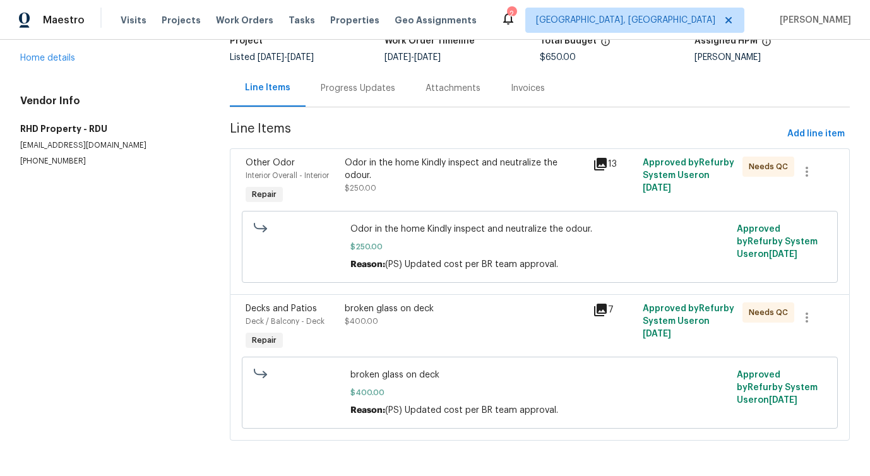
click at [483, 309] on div "broken glass on deck" at bounding box center [465, 308] width 241 height 13
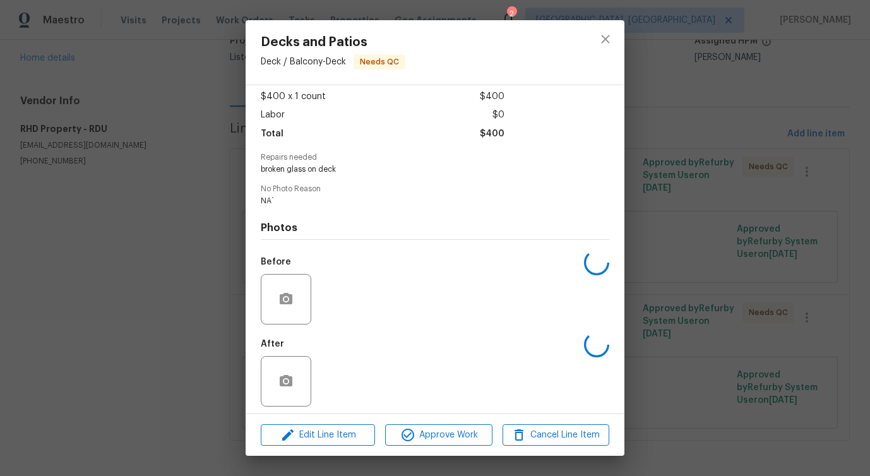
scroll to position [74, 0]
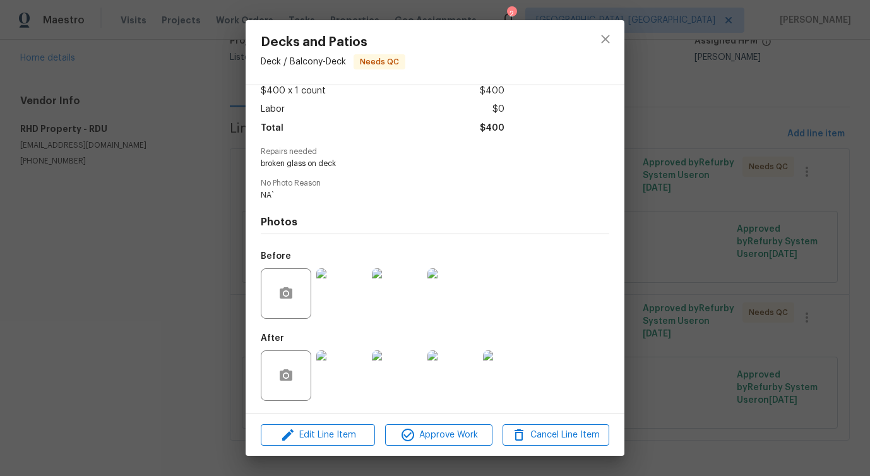
click at [350, 292] on img at bounding box center [341, 293] width 50 height 50
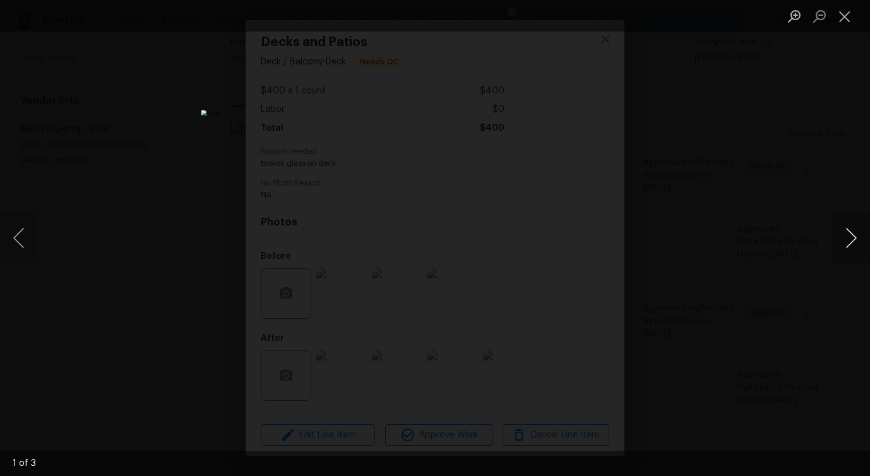
click at [854, 247] on button "Next image" at bounding box center [851, 238] width 38 height 50
click at [837, 27] on li "Lightbox" at bounding box center [844, 16] width 25 height 32
click at [838, 21] on button "Close lightbox" at bounding box center [844, 16] width 25 height 22
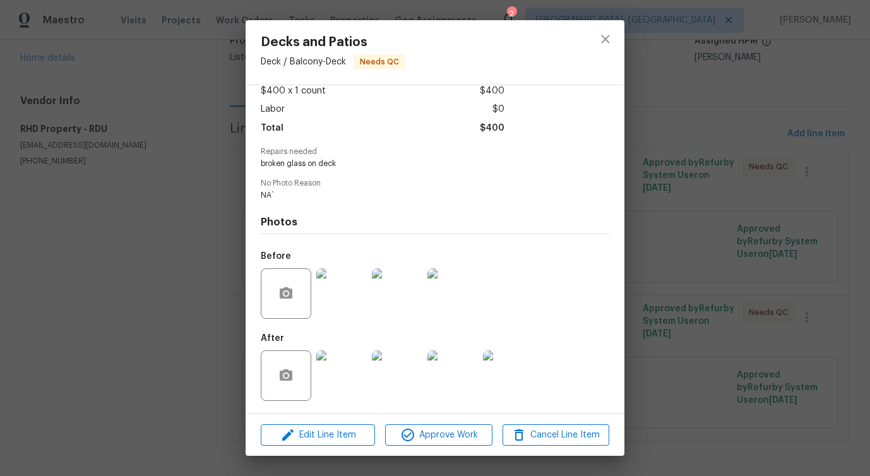
click at [326, 384] on img at bounding box center [341, 375] width 50 height 50
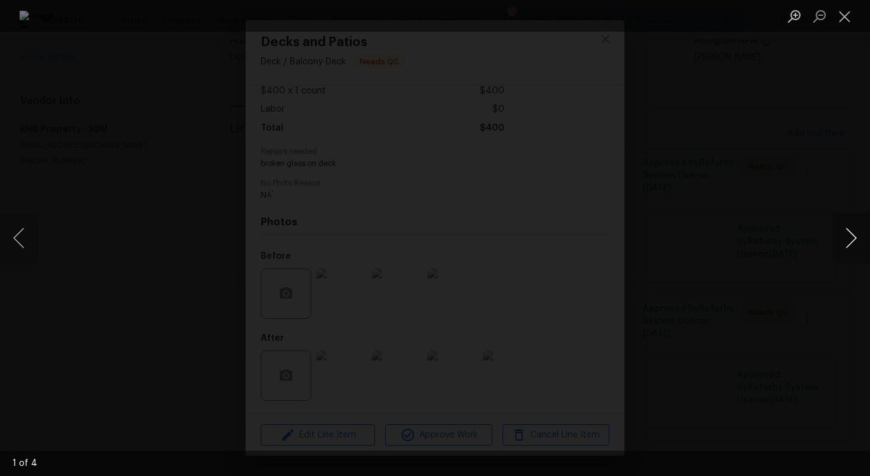
click at [845, 246] on button "Next image" at bounding box center [851, 238] width 38 height 50
click at [850, 8] on button "Close lightbox" at bounding box center [844, 16] width 25 height 22
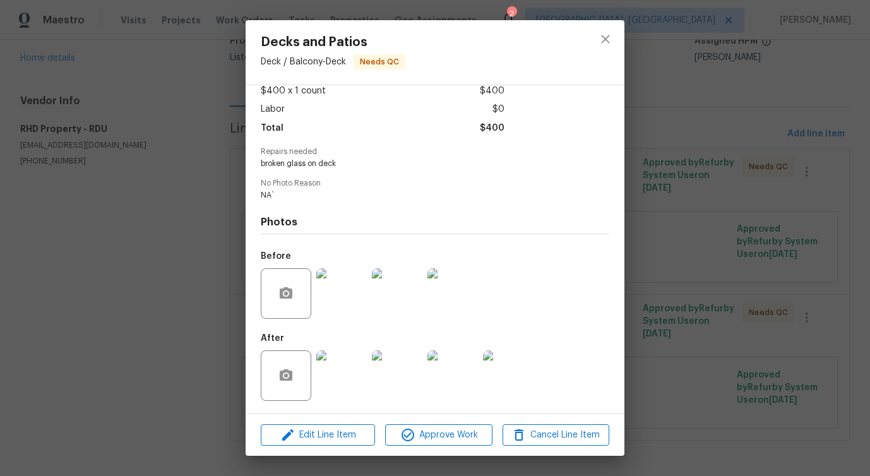
click at [343, 302] on img at bounding box center [341, 293] width 50 height 50
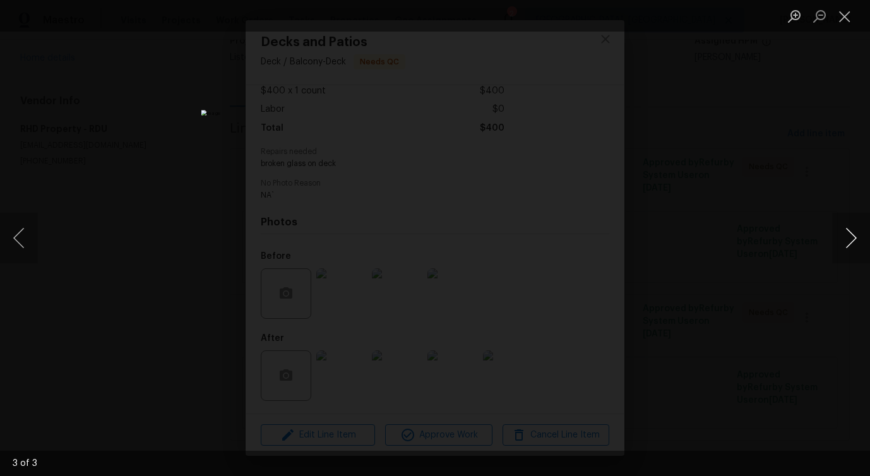
click at [851, 244] on button "Next image" at bounding box center [851, 238] width 38 height 50
click at [844, 13] on button "Close lightbox" at bounding box center [844, 16] width 25 height 22
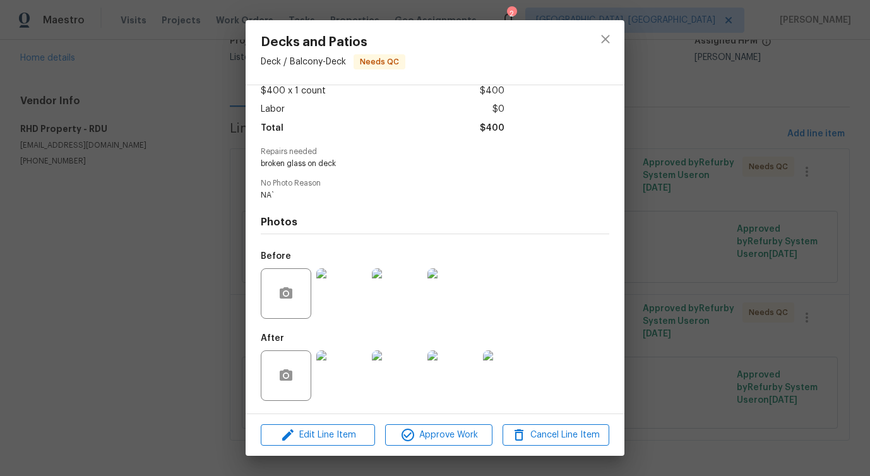
click at [336, 373] on img at bounding box center [341, 375] width 50 height 50
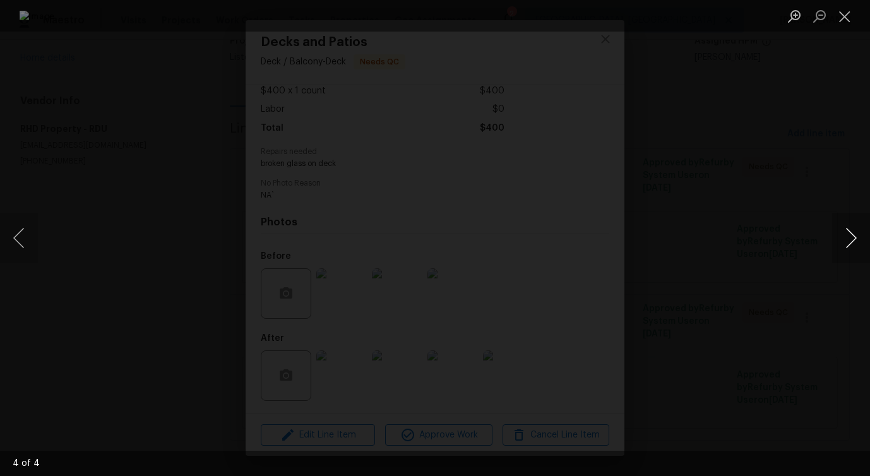
click at [844, 249] on button "Next image" at bounding box center [851, 238] width 38 height 50
click at [846, 13] on button "Close lightbox" at bounding box center [844, 16] width 25 height 22
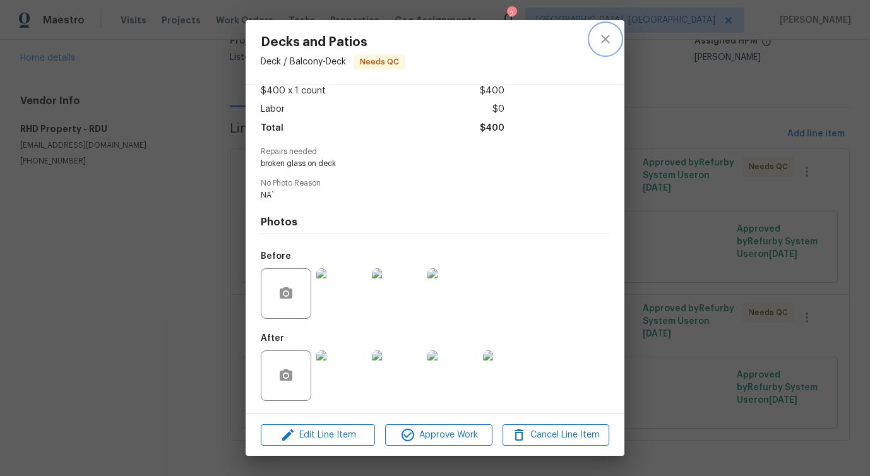
click at [600, 35] on icon "close" at bounding box center [605, 39] width 15 height 15
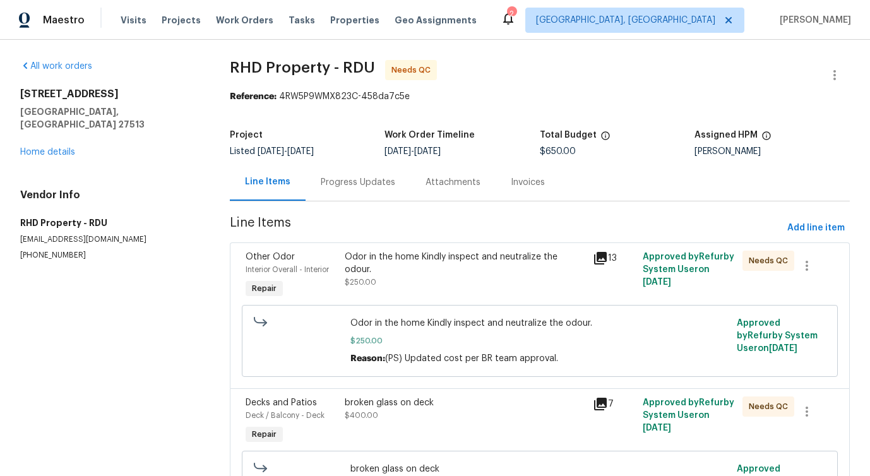
scroll to position [95, 0]
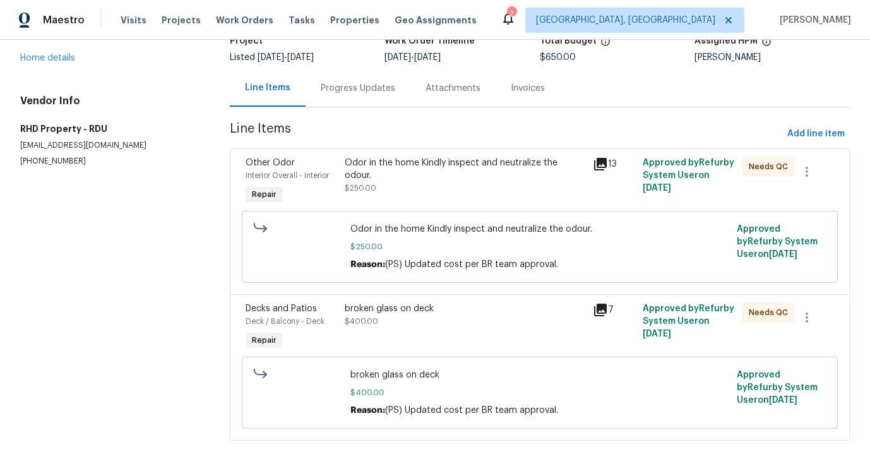
click at [460, 174] on div "Odor in the home Kindly inspect and neutralize the odour. $250.00" at bounding box center [465, 176] width 241 height 38
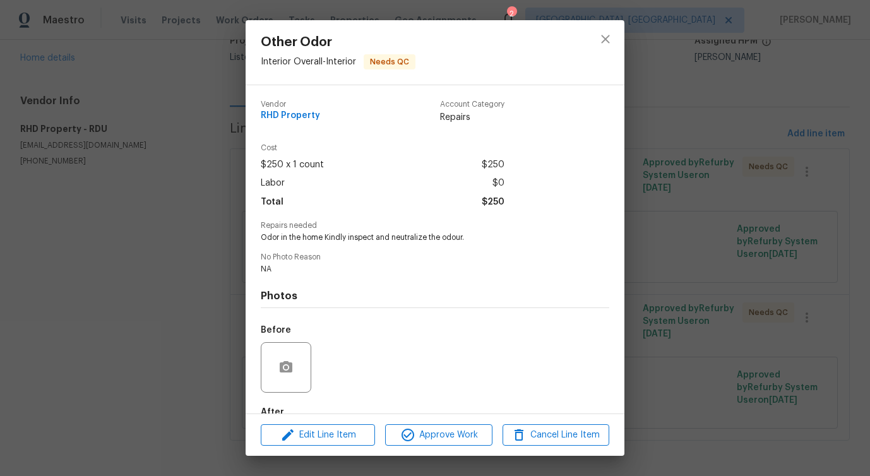
scroll to position [74, 0]
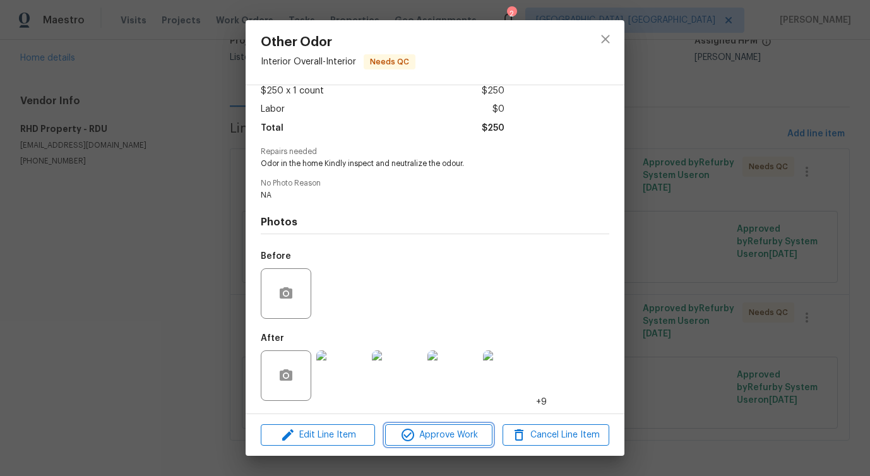
click at [420, 435] on span "Approve Work" at bounding box center [438, 435] width 99 height 16
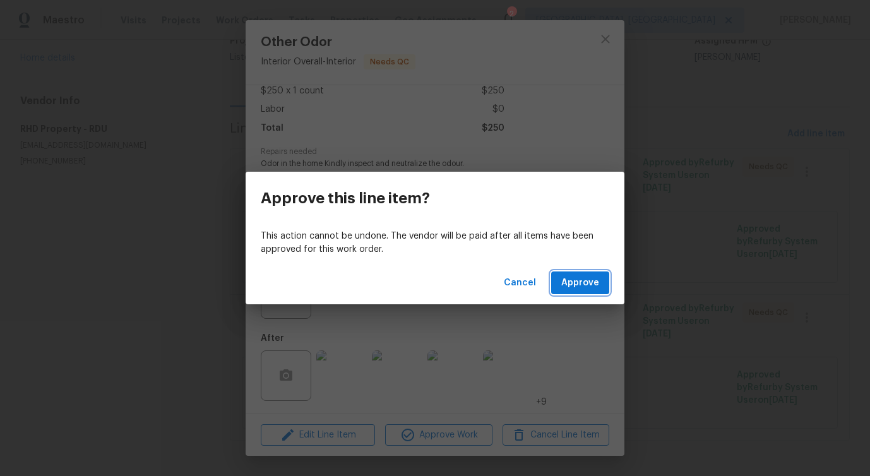
click at [591, 273] on button "Approve" at bounding box center [580, 282] width 58 height 23
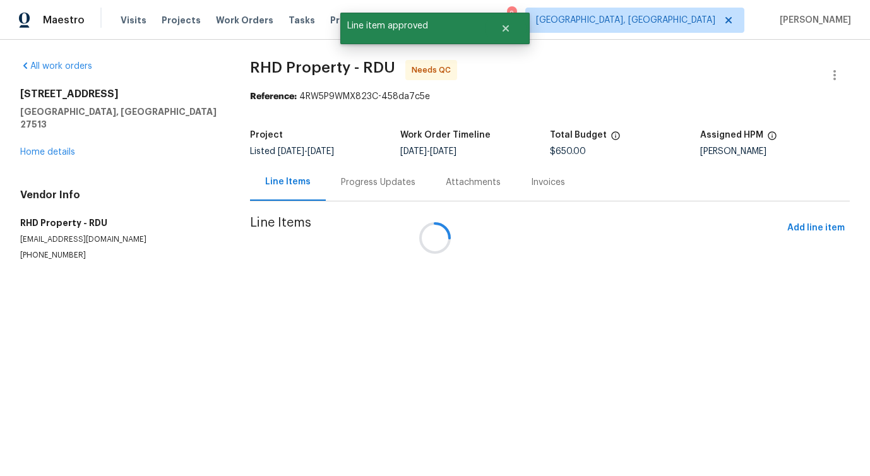
scroll to position [0, 0]
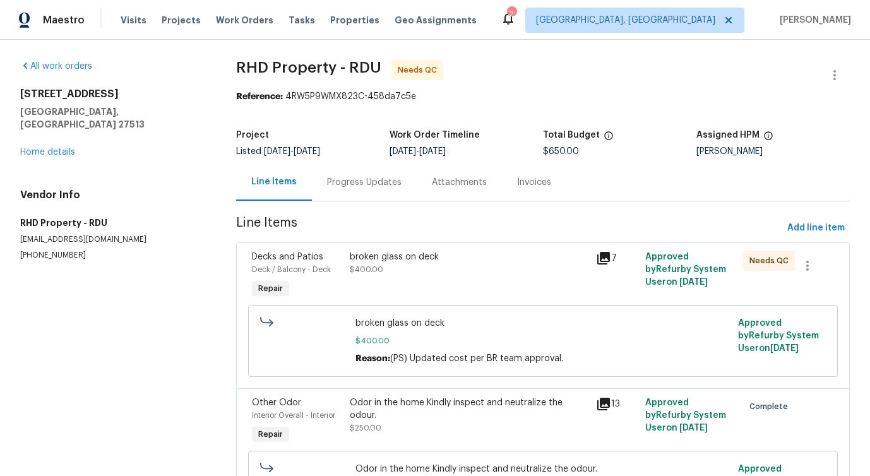
click at [456, 268] on div "broken glass on deck $400.00" at bounding box center [469, 263] width 238 height 25
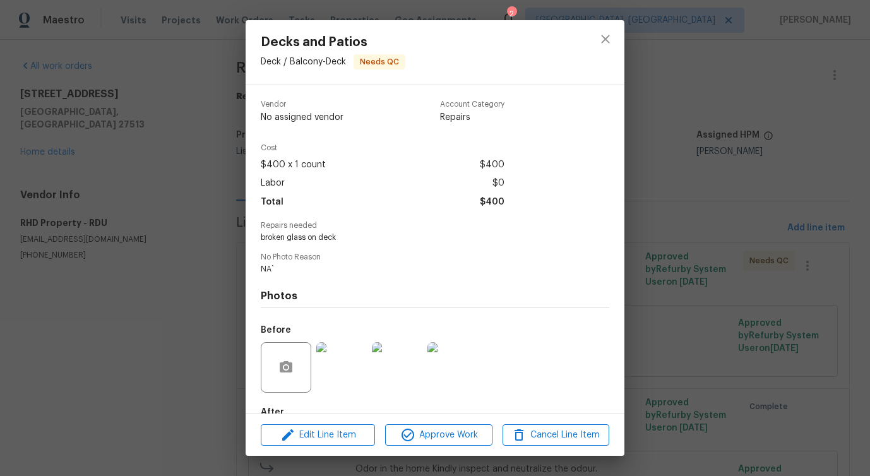
scroll to position [74, 0]
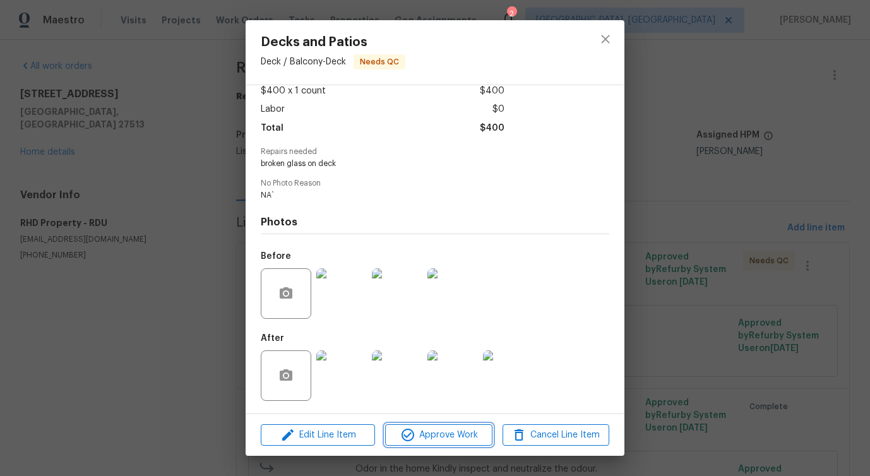
click at [446, 432] on span "Approve Work" at bounding box center [438, 435] width 99 height 16
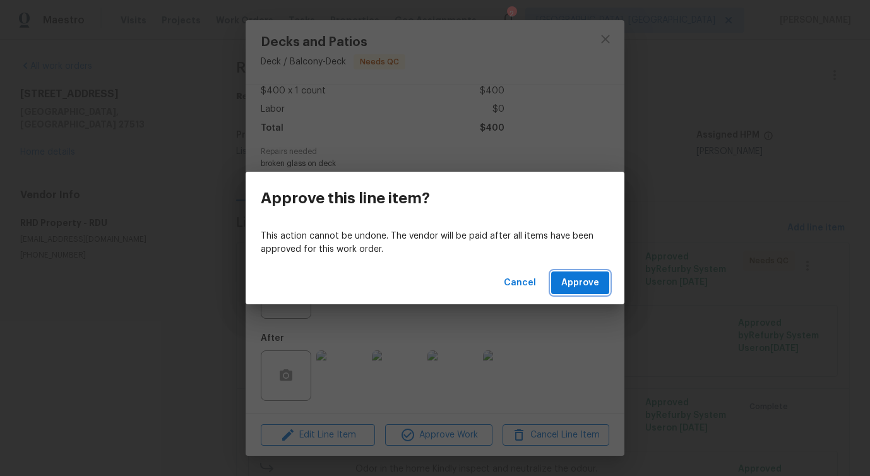
click at [587, 292] on button "Approve" at bounding box center [580, 282] width 58 height 23
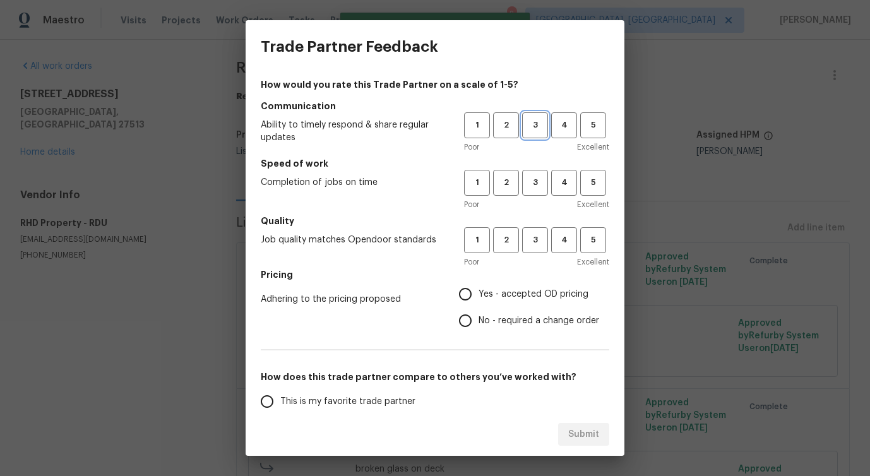
click at [541, 120] on span "3" at bounding box center [534, 125] width 23 height 15
click at [536, 173] on button "3" at bounding box center [535, 183] width 26 height 26
click at [535, 240] on span "3" at bounding box center [534, 240] width 23 height 15
click at [485, 329] on label "No - required a change order" at bounding box center [525, 320] width 147 height 27
click at [478, 329] on input "No - required a change order" at bounding box center [465, 320] width 27 height 27
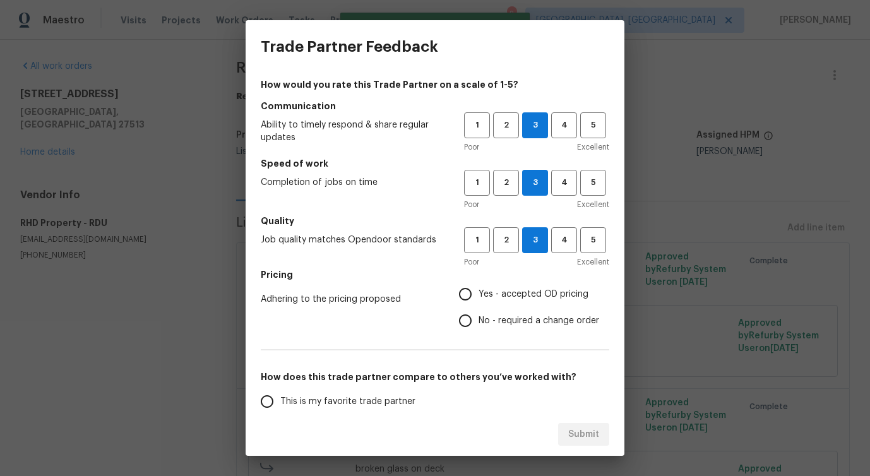
radio input "true"
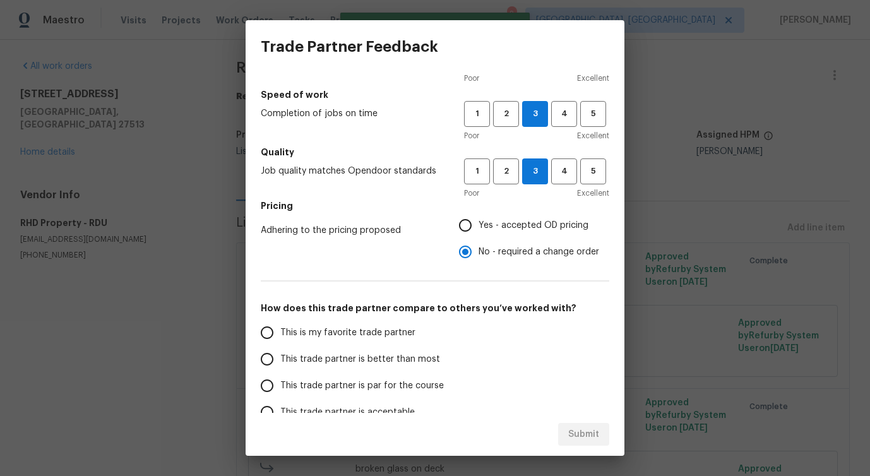
scroll to position [165, 0]
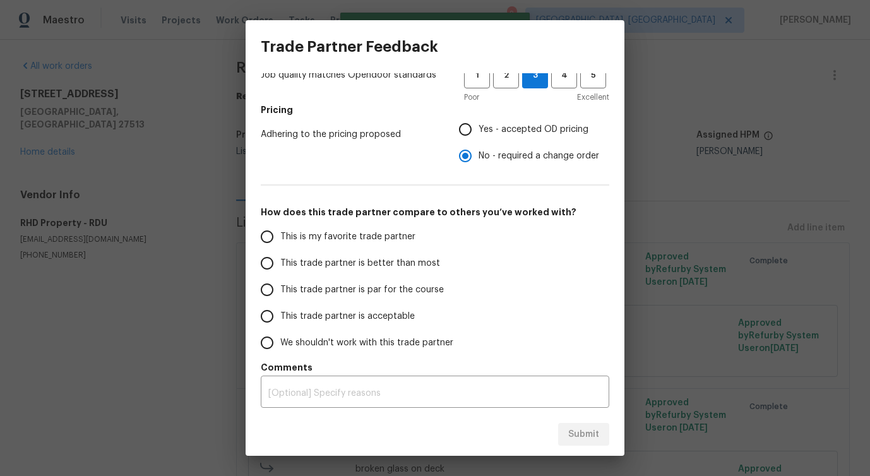
click at [406, 267] on span "This trade partner is better than most" at bounding box center [360, 263] width 160 height 13
click at [280, 267] on input "This trade partner is better than most" at bounding box center [267, 263] width 27 height 27
click at [593, 434] on span "Submit" at bounding box center [583, 435] width 31 height 16
radio input "true"
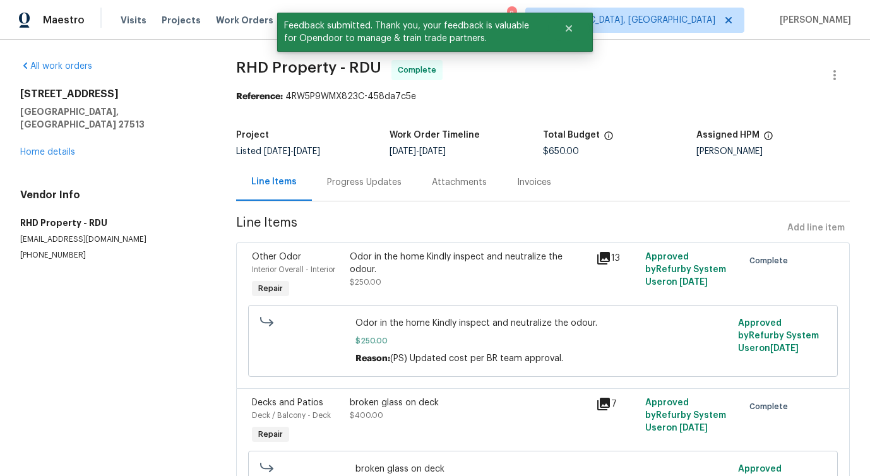
click at [344, 189] on div "Progress Updates" at bounding box center [364, 181] width 105 height 37
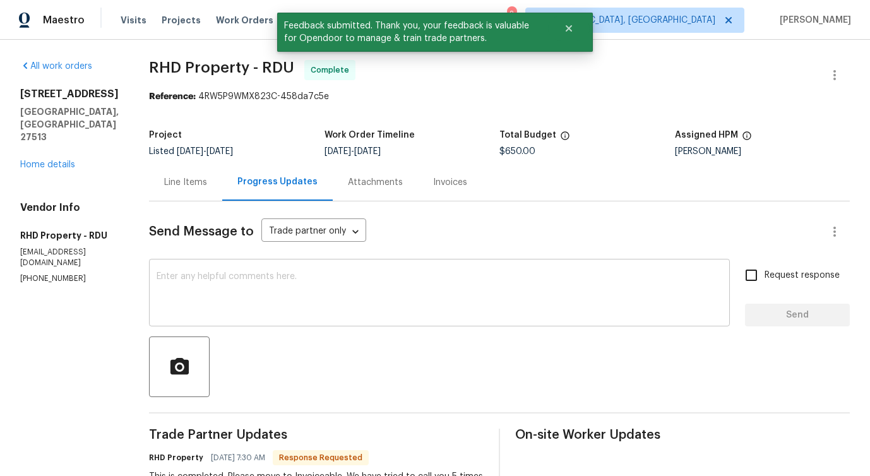
click at [341, 317] on div "x ​" at bounding box center [439, 294] width 581 height 64
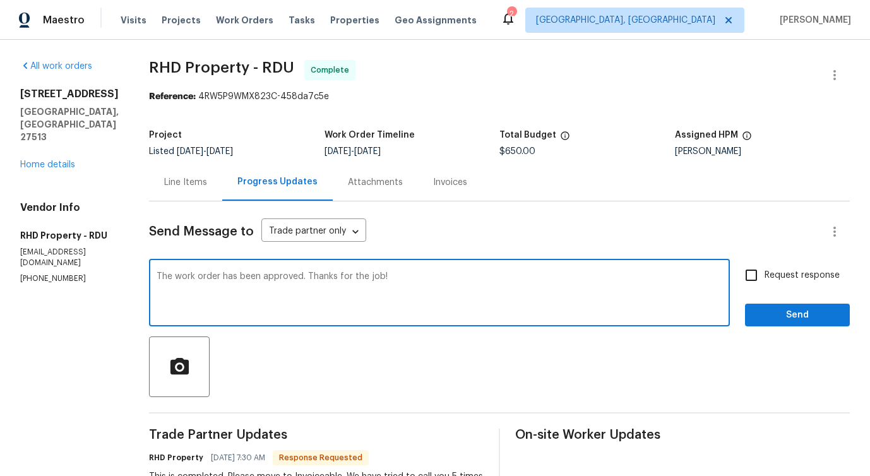
type textarea "The work order has been approved. Thanks for the job!"
click at [801, 315] on span "Send" at bounding box center [797, 315] width 85 height 16
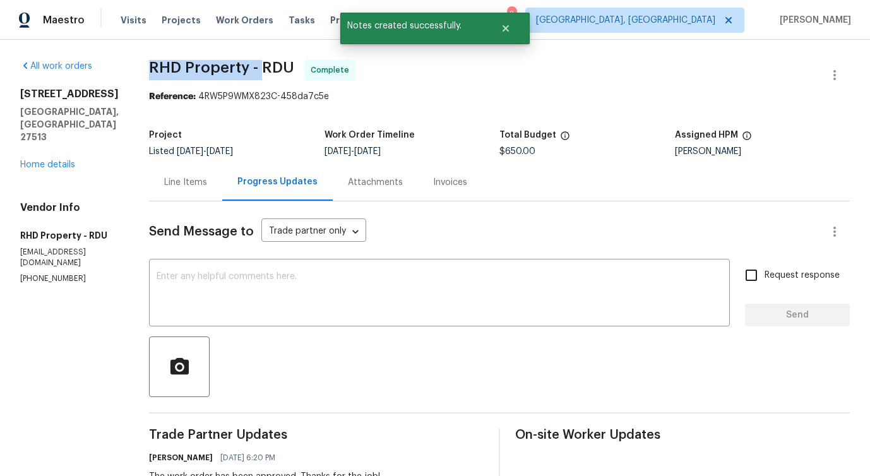
drag, startPoint x: 159, startPoint y: 68, endPoint x: 276, endPoint y: 74, distance: 117.6
copy span "RHD Property -"
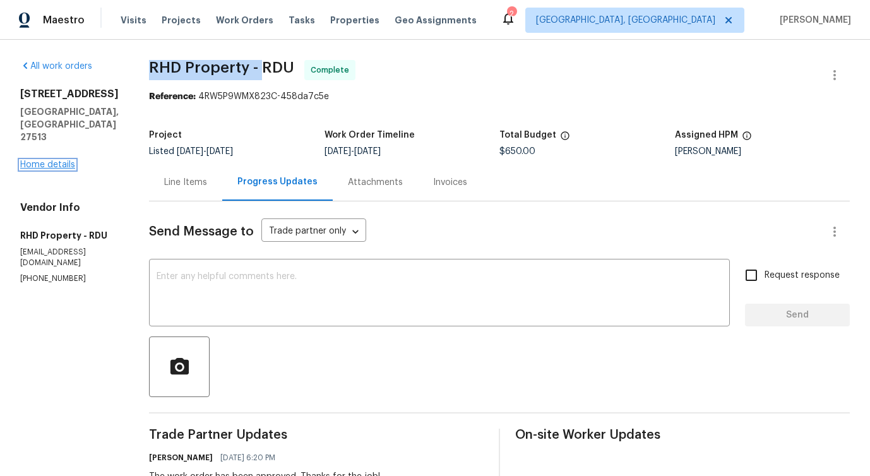
click at [48, 160] on link "Home details" at bounding box center [47, 164] width 55 height 9
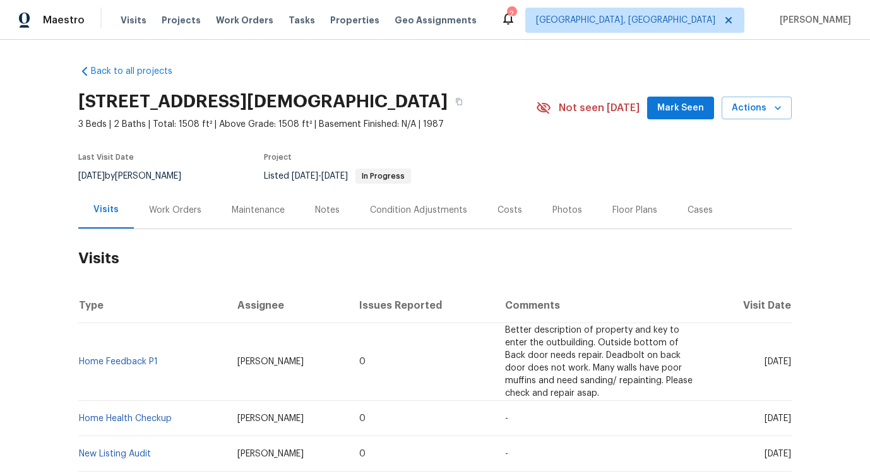
click at [170, 216] on div "Work Orders" at bounding box center [175, 210] width 52 height 13
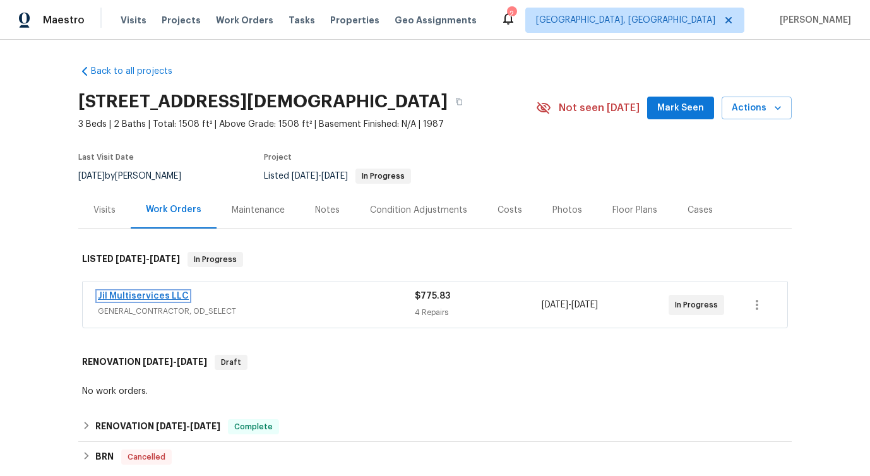
click at [175, 300] on link "Jil Multiservices LLC" at bounding box center [143, 296] width 91 height 9
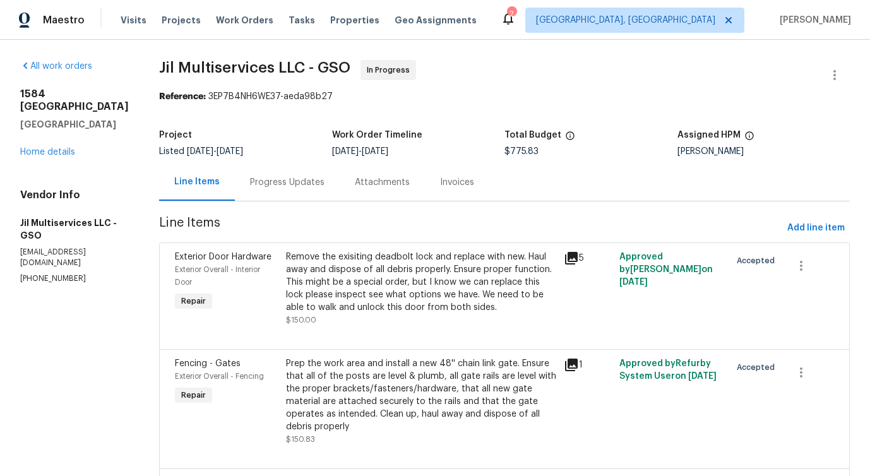
click at [254, 168] on div "Progress Updates" at bounding box center [287, 181] width 105 height 37
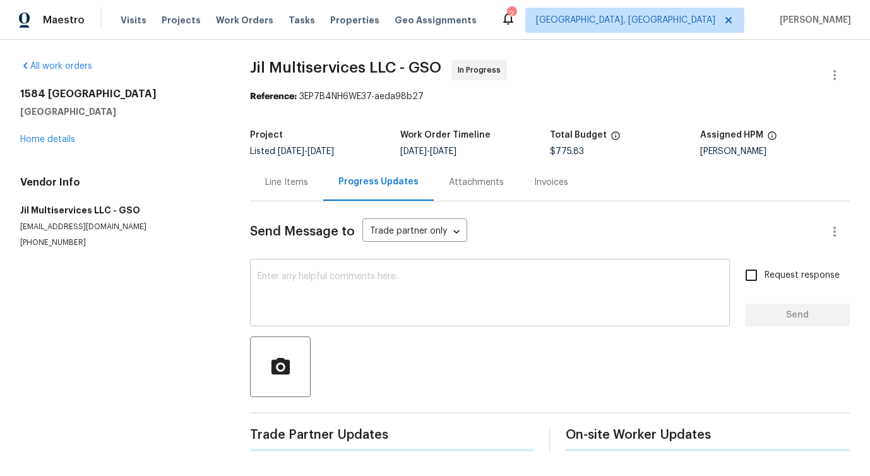
click at [268, 309] on textarea at bounding box center [489, 294] width 464 height 44
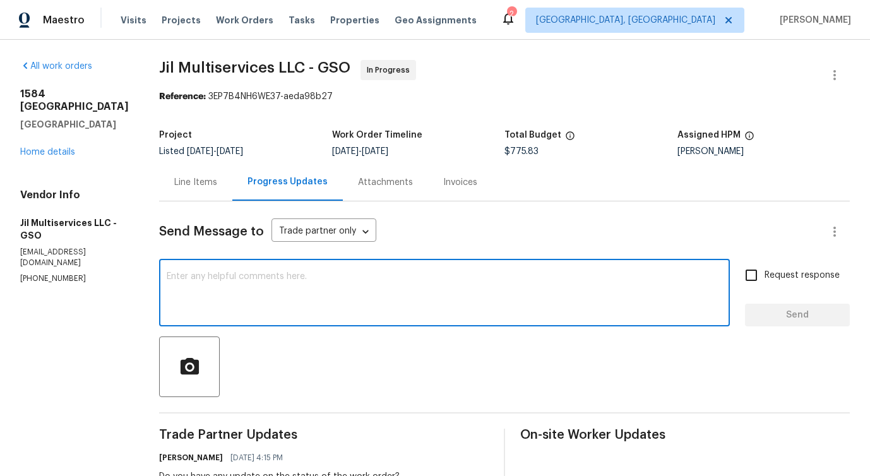
scroll to position [142, 0]
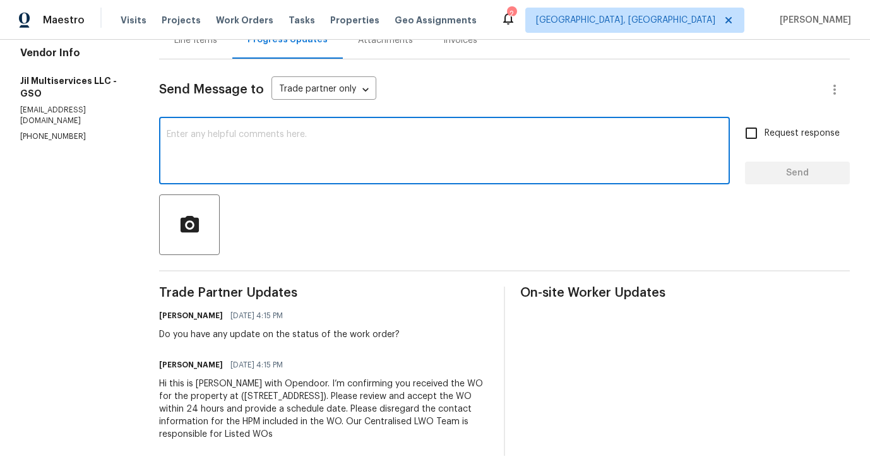
click at [217, 341] on div "Trade Partner Updates Pavithra Sekar 09/09/2025 4:15 PM Do you have any update …" at bounding box center [323, 371] width 329 height 169
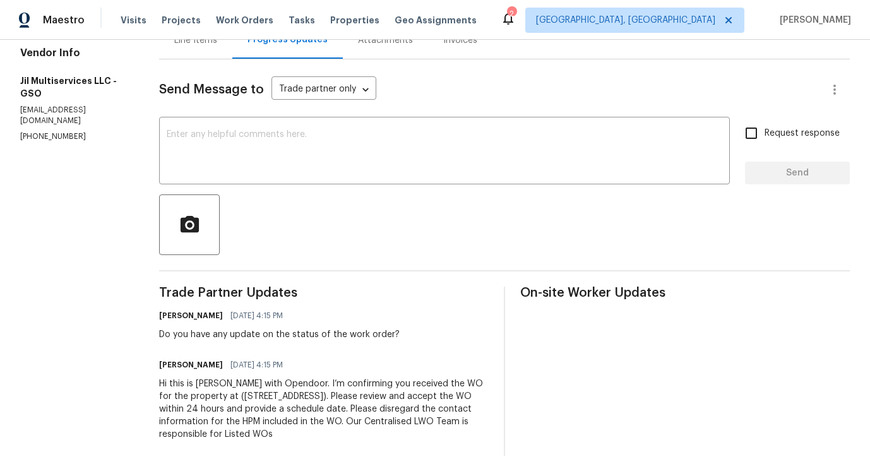
click at [217, 341] on div "Trade Partner Updates Pavithra Sekar 09/09/2025 4:15 PM Do you have any update …" at bounding box center [323, 371] width 329 height 169
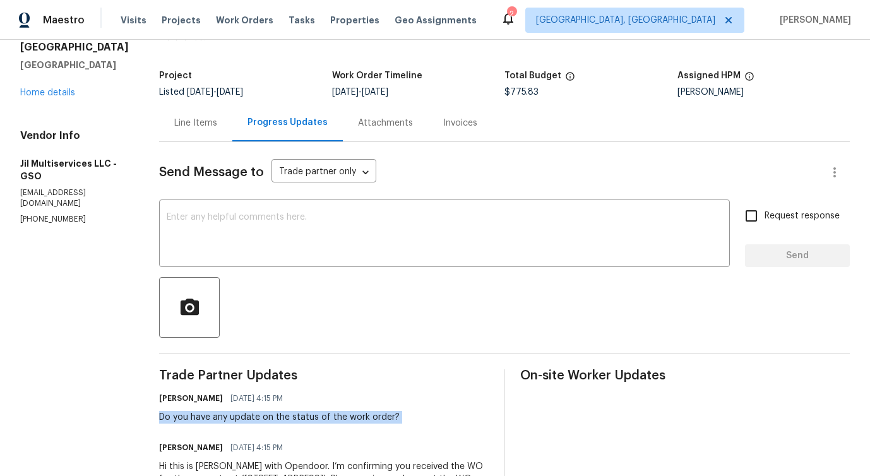
scroll to position [35, 0]
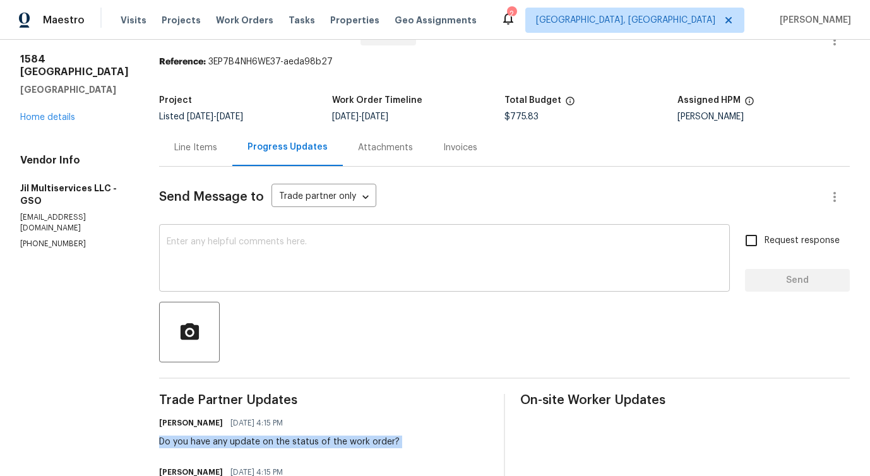
click at [327, 243] on textarea at bounding box center [444, 259] width 555 height 44
paste textarea "Would you kindly provide us with an update regarding the progress of the work o…"
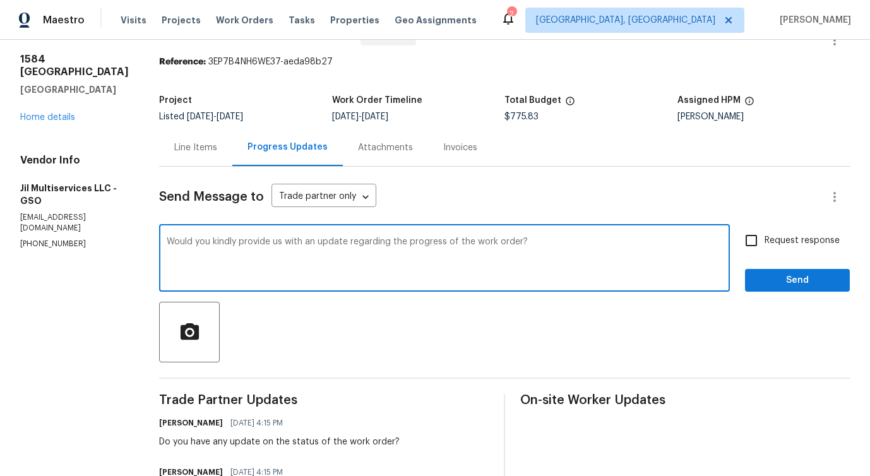
scroll to position [0, 0]
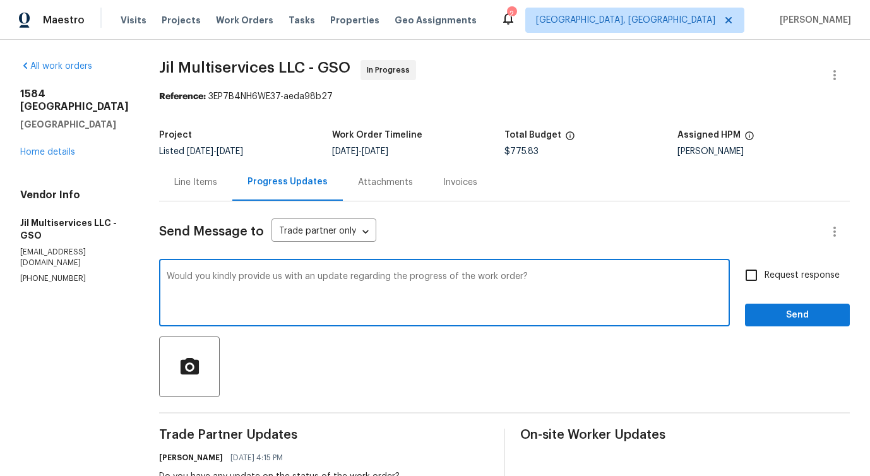
type textarea "Would you kindly provide us with an update regarding the progress of the work o…"
click at [738, 266] on div "Would you kindly provide us with an update regarding the progress of the work o…" at bounding box center [504, 294] width 690 height 64
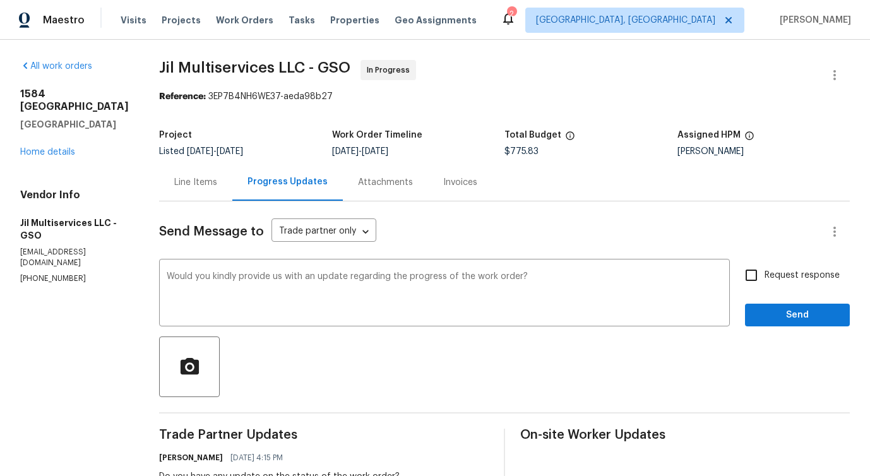
click at [760, 276] on input "Request response" at bounding box center [751, 275] width 27 height 27
checkbox input "true"
click at [776, 318] on span "Send" at bounding box center [797, 315] width 85 height 16
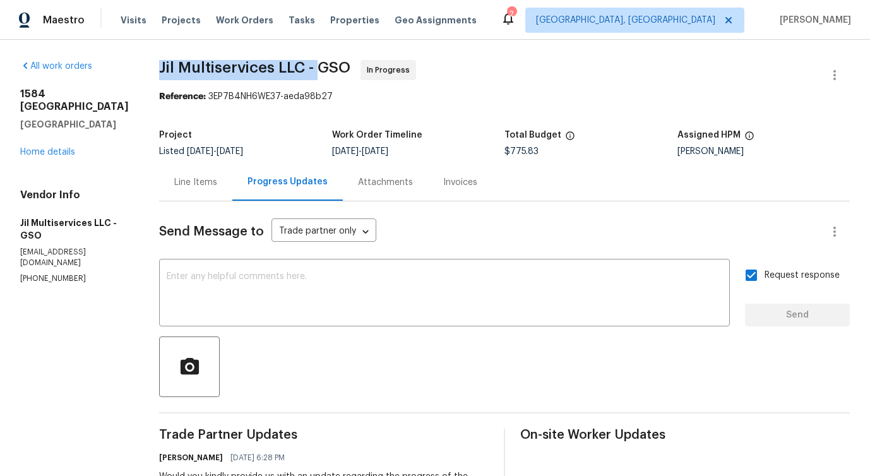
drag, startPoint x: 156, startPoint y: 64, endPoint x: 312, endPoint y: 69, distance: 156.6
click at [312, 69] on span "Jil Multiservices LLC - GSO" at bounding box center [254, 67] width 191 height 15
copy span "Jil Multiservices LLC -"
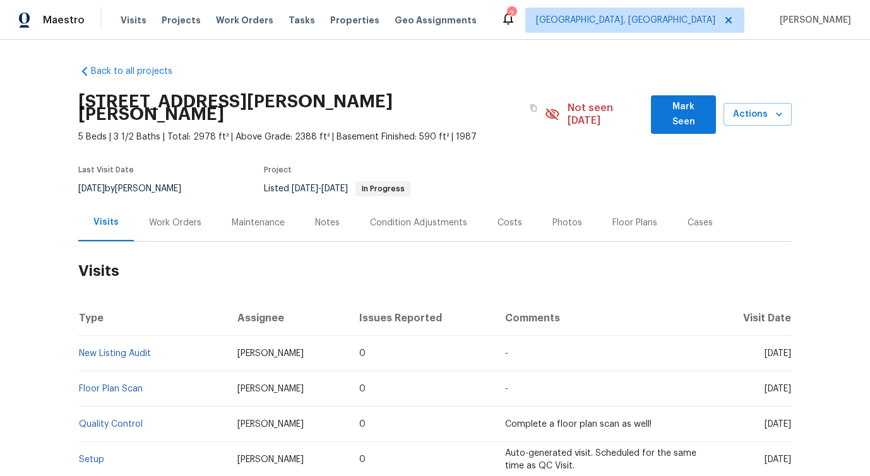
click at [180, 216] on div "Work Orders" at bounding box center [175, 222] width 52 height 13
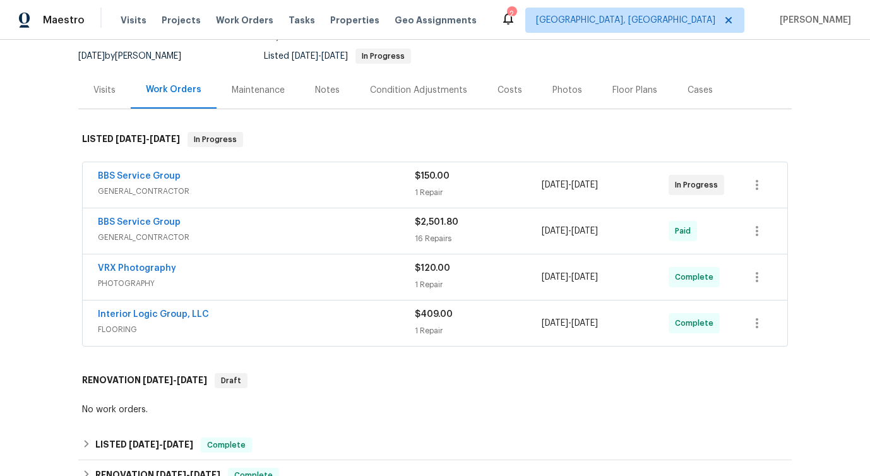
scroll to position [132, 0]
click at [151, 172] on link "BBS Service Group" at bounding box center [139, 176] width 83 height 9
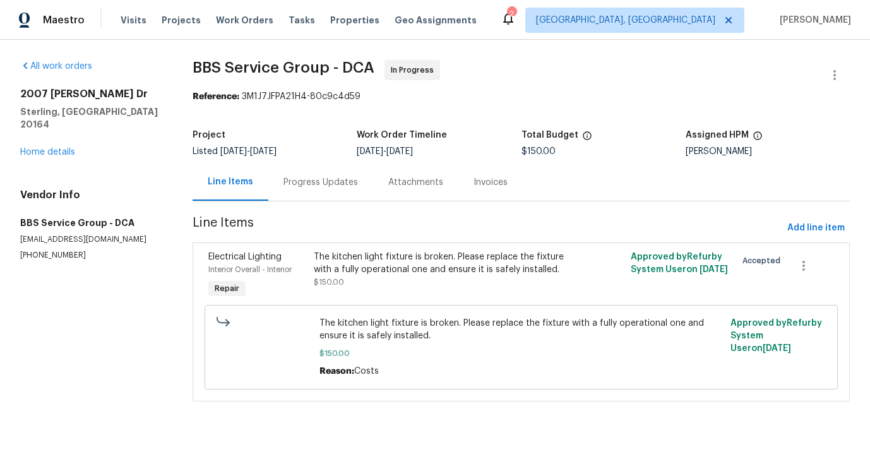
click at [338, 180] on div "Progress Updates" at bounding box center [320, 182] width 74 height 13
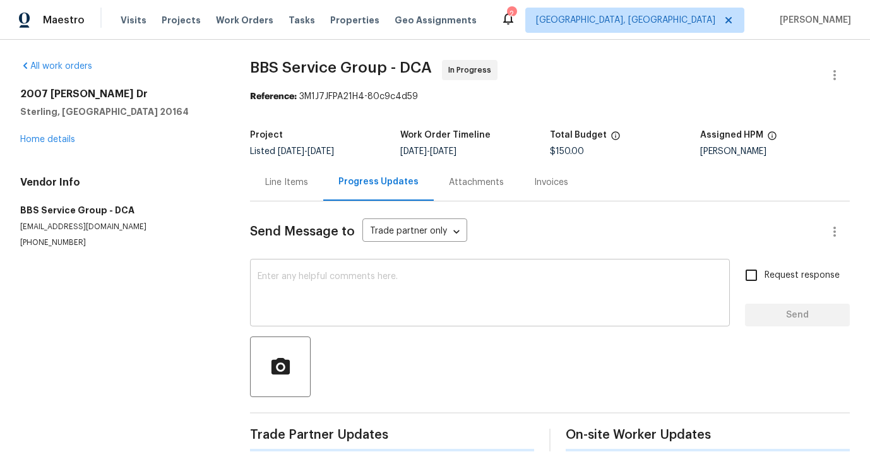
click at [371, 314] on textarea at bounding box center [489, 294] width 464 height 44
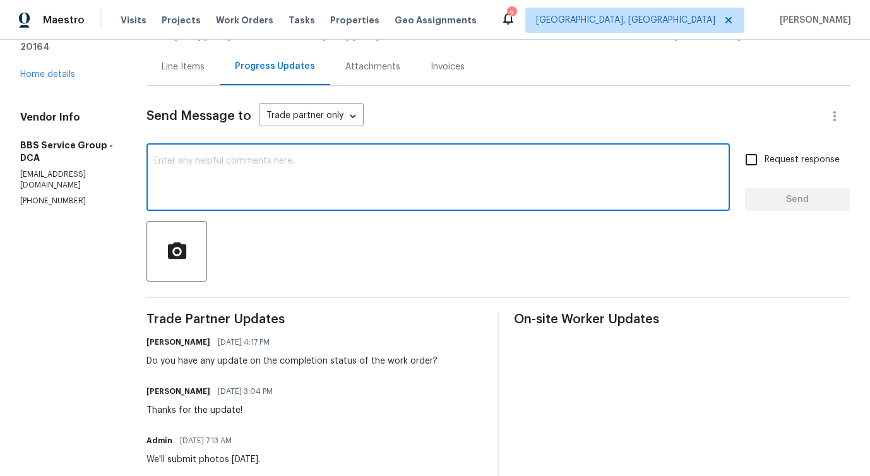
scroll to position [15, 0]
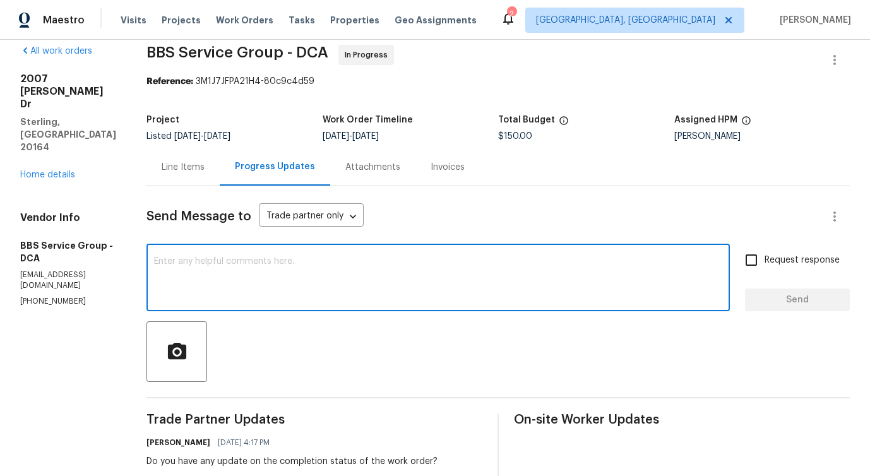
click at [358, 274] on textarea at bounding box center [438, 279] width 568 height 44
paste textarea "Would you kindly provide us with an update regarding the progress of the work o…"
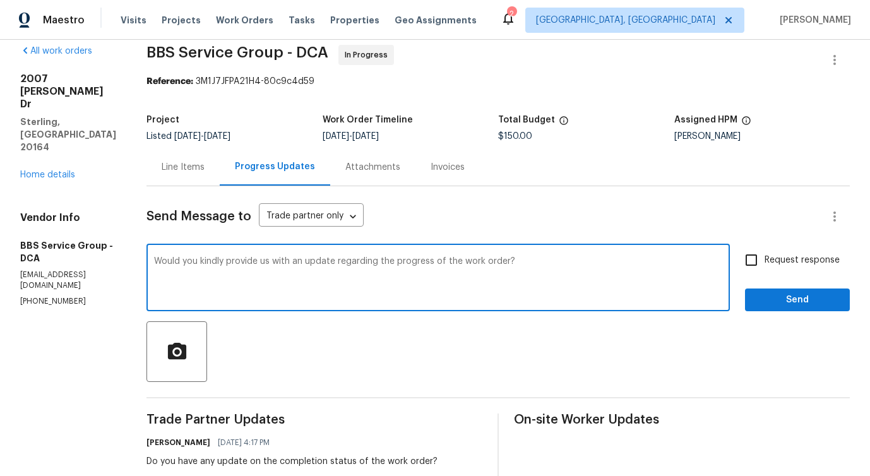
type textarea "Would you kindly provide us with an update regarding the progress of the work o…"
click at [748, 261] on input "Request response" at bounding box center [751, 260] width 27 height 27
checkbox input "true"
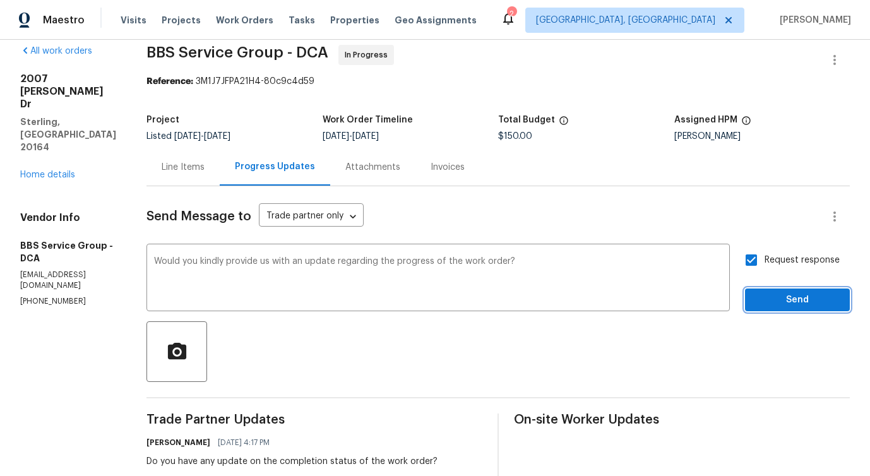
click at [776, 302] on span "Send" at bounding box center [797, 300] width 85 height 16
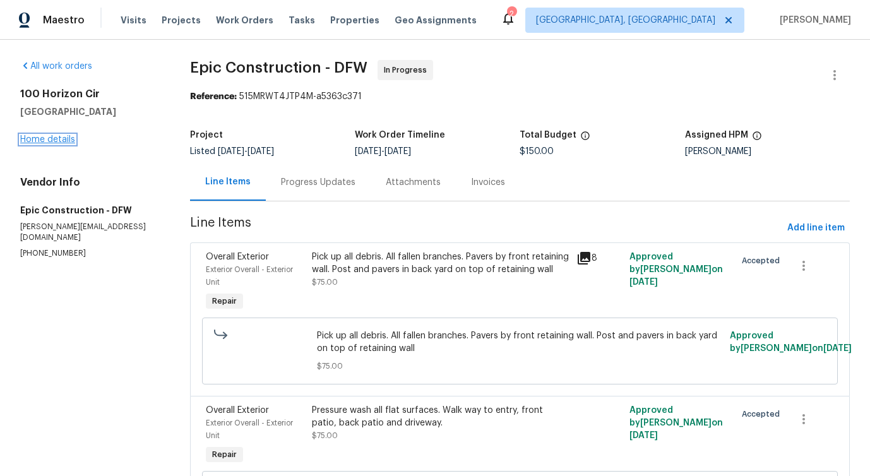
click at [49, 137] on link "Home details" at bounding box center [47, 139] width 55 height 9
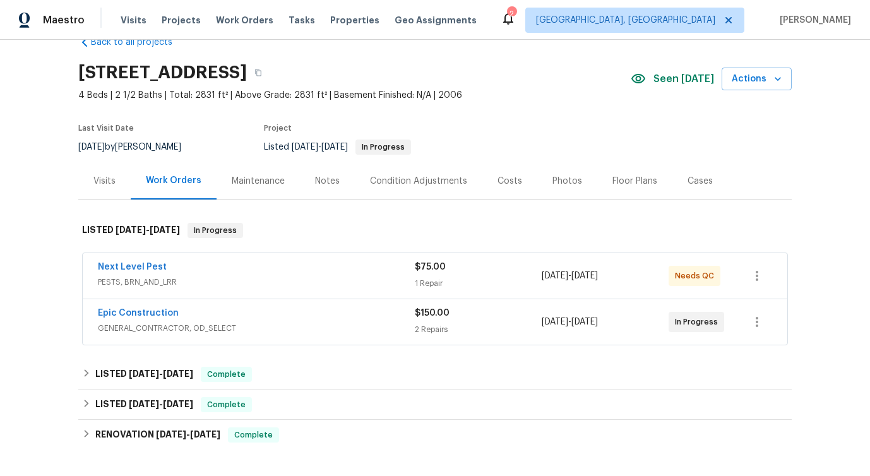
scroll to position [37, 0]
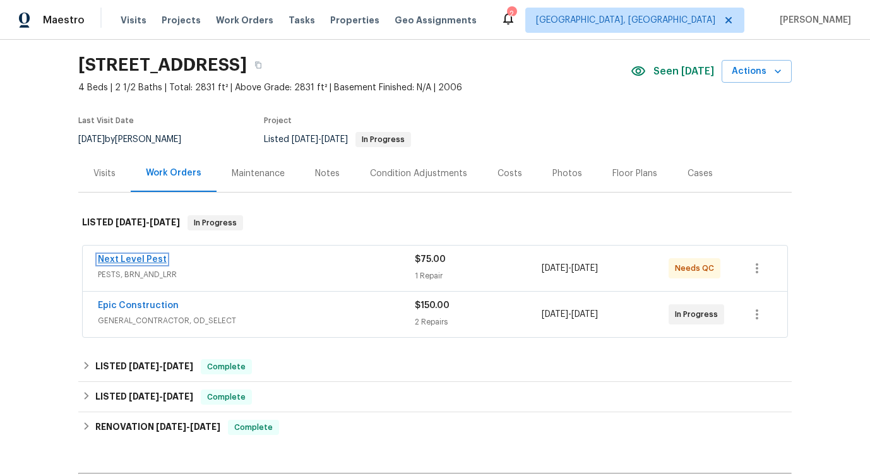
click at [120, 262] on link "Next Level Pest" at bounding box center [132, 259] width 69 height 9
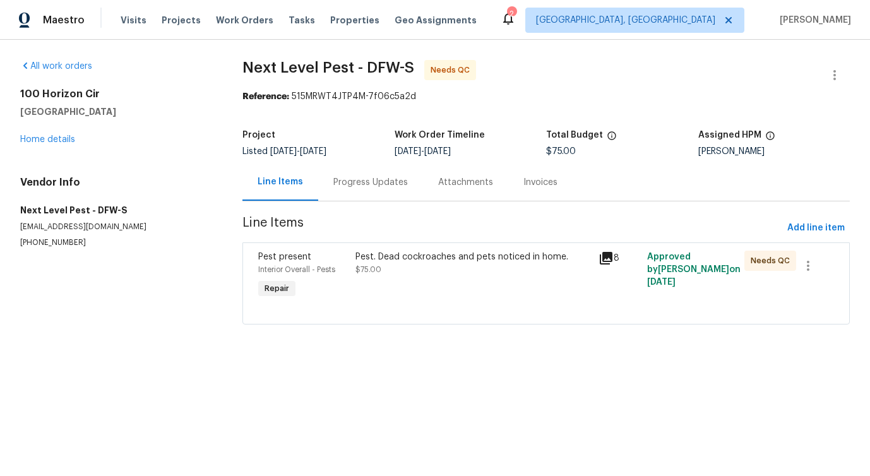
click at [327, 196] on div "Progress Updates" at bounding box center [370, 181] width 105 height 37
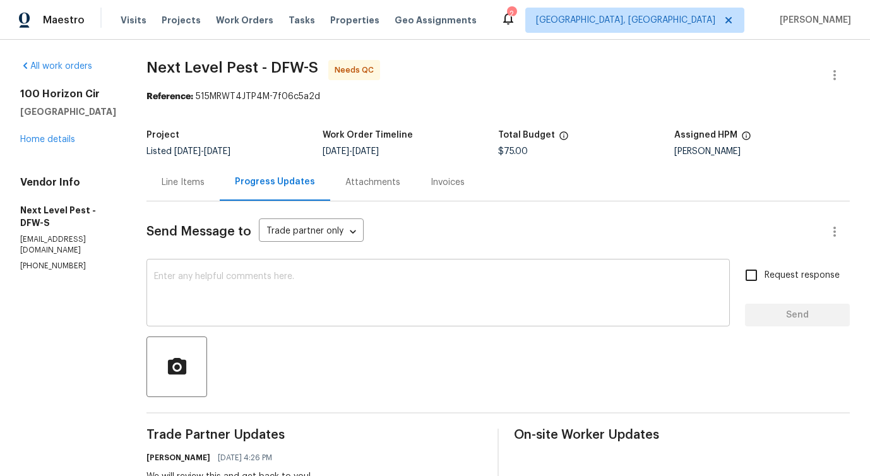
click at [328, 291] on textarea at bounding box center [438, 294] width 568 height 44
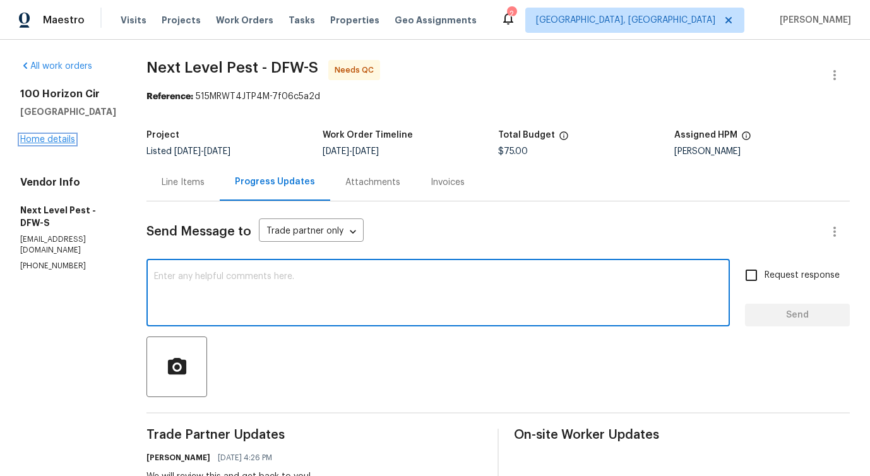
click at [60, 138] on link "Home details" at bounding box center [47, 139] width 55 height 9
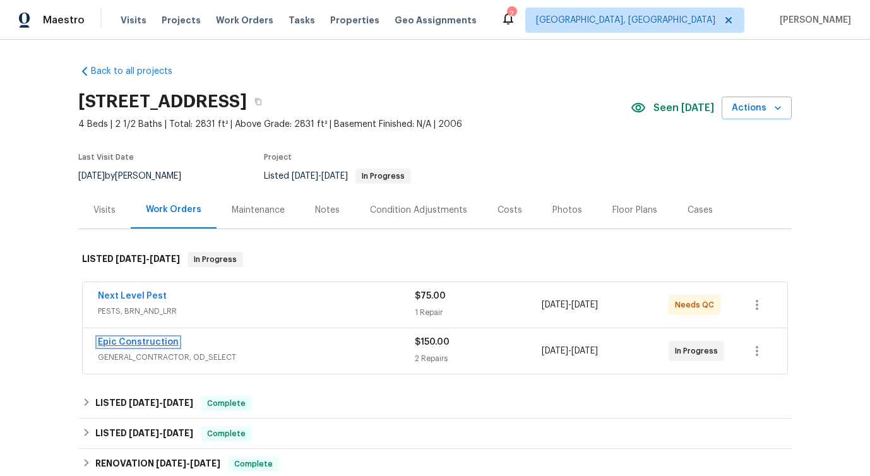
click at [129, 343] on link "Epic Construction" at bounding box center [138, 342] width 81 height 9
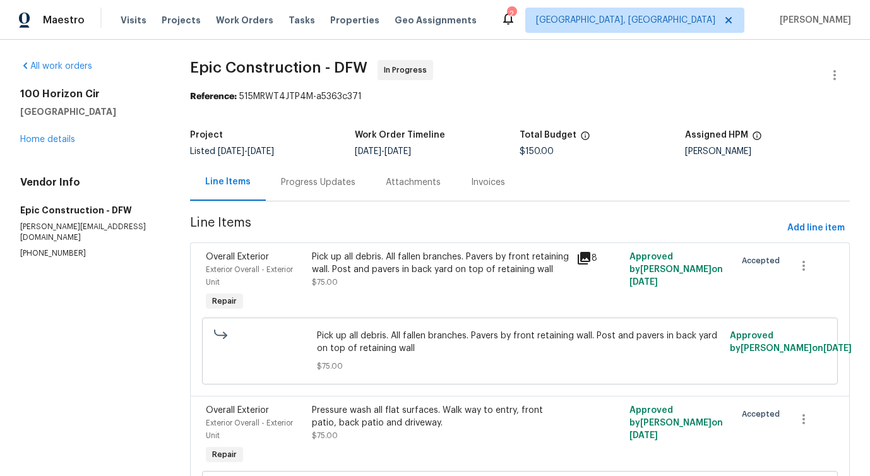
click at [302, 192] on div "Progress Updates" at bounding box center [318, 181] width 105 height 37
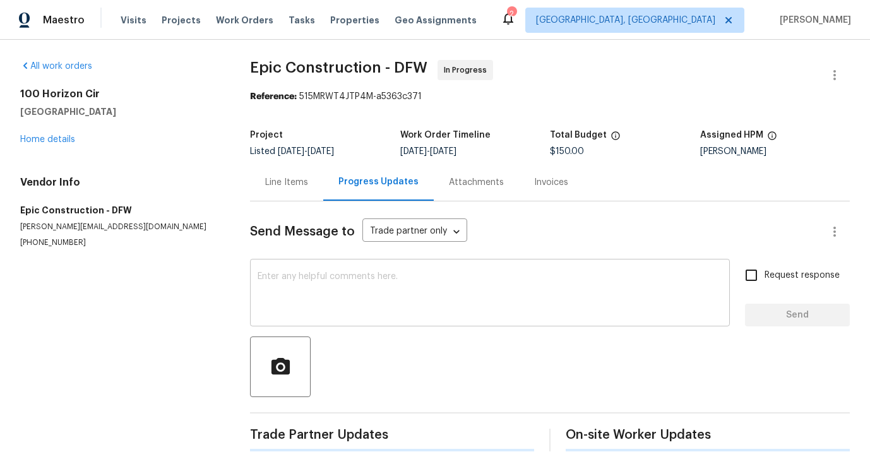
click at [350, 302] on textarea at bounding box center [489, 294] width 464 height 44
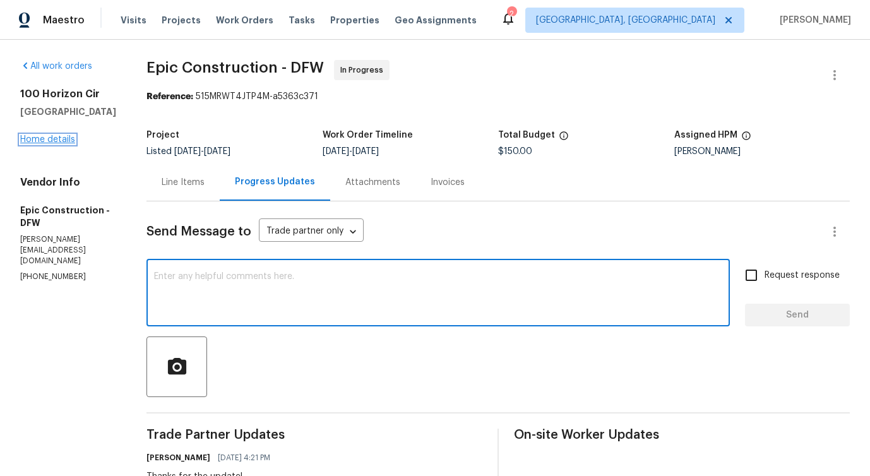
click at [57, 136] on link "Home details" at bounding box center [47, 139] width 55 height 9
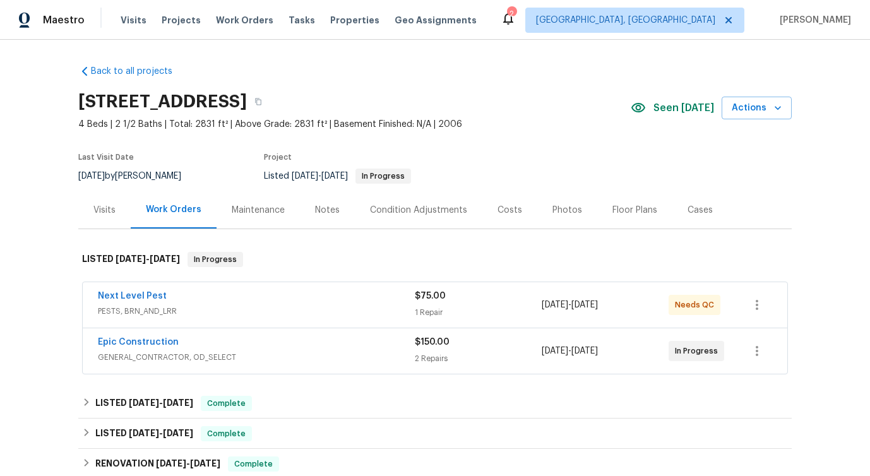
click at [689, 221] on div "Cases" at bounding box center [700, 209] width 56 height 37
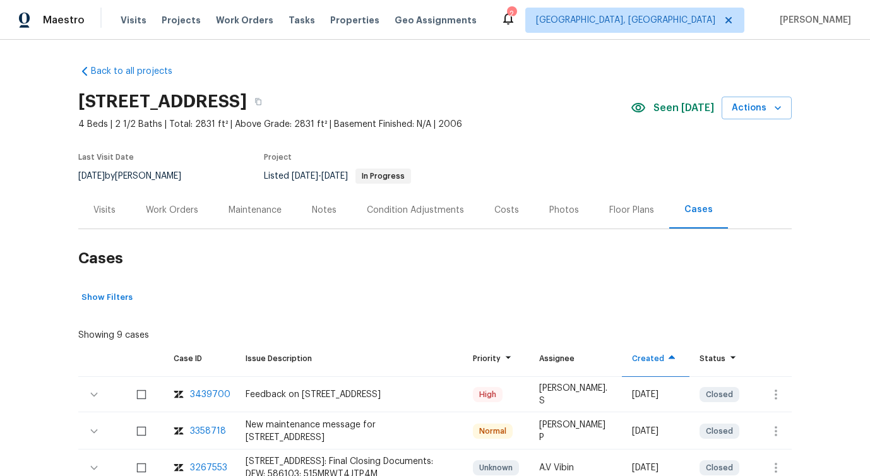
click at [89, 206] on div "Visits" at bounding box center [104, 209] width 52 height 37
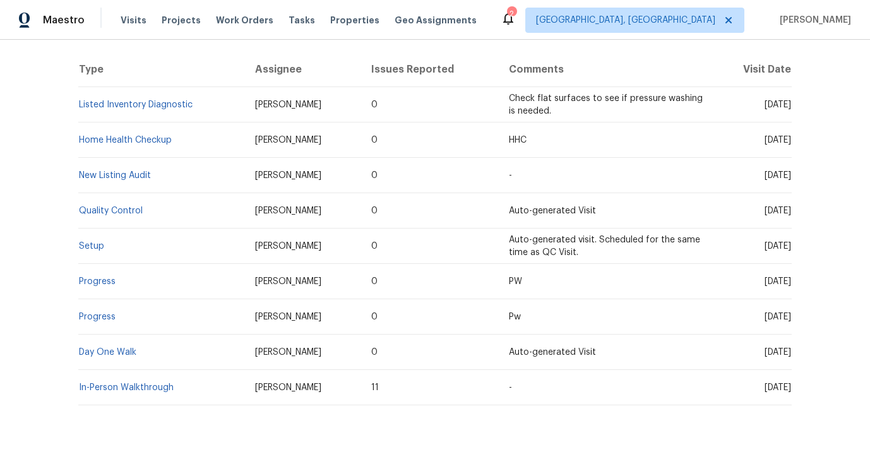
scroll to position [251, 0]
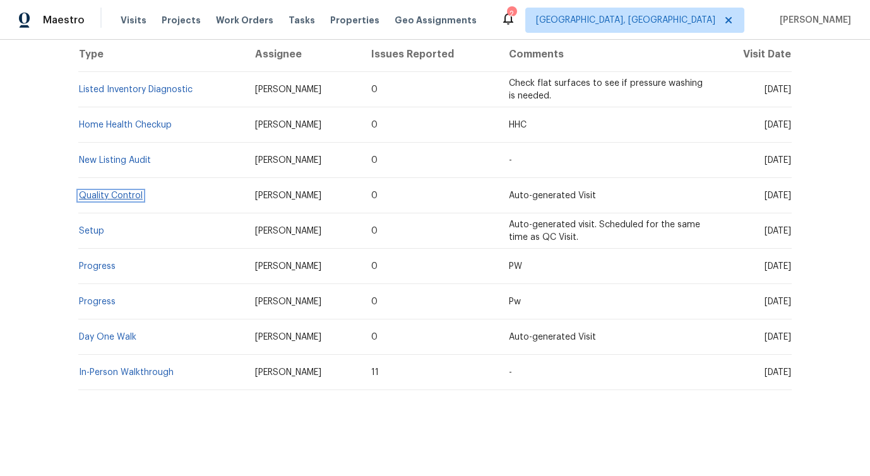
click at [123, 194] on link "Quality Control" at bounding box center [111, 195] width 64 height 9
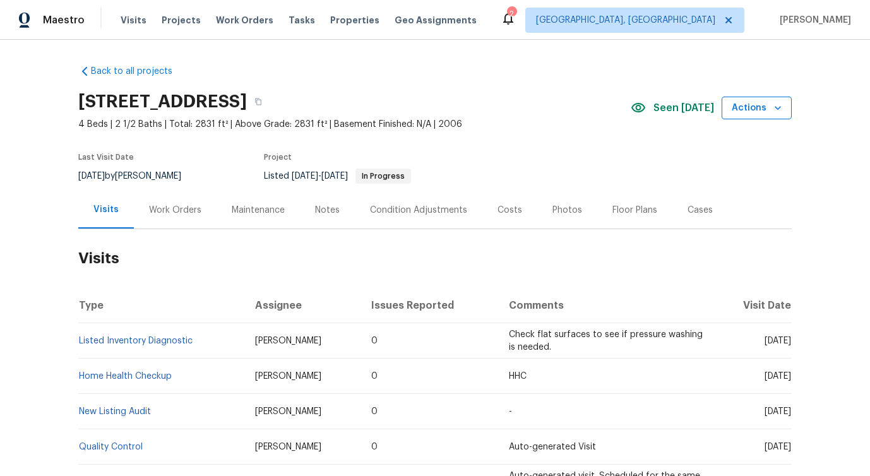
click at [774, 111] on icon "button" at bounding box center [777, 108] width 13 height 13
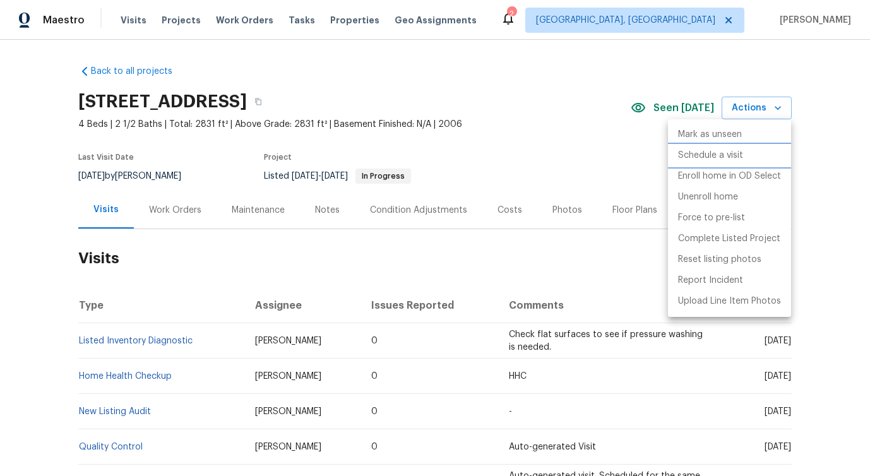
click at [714, 149] on p "Schedule a visit" at bounding box center [710, 155] width 65 height 13
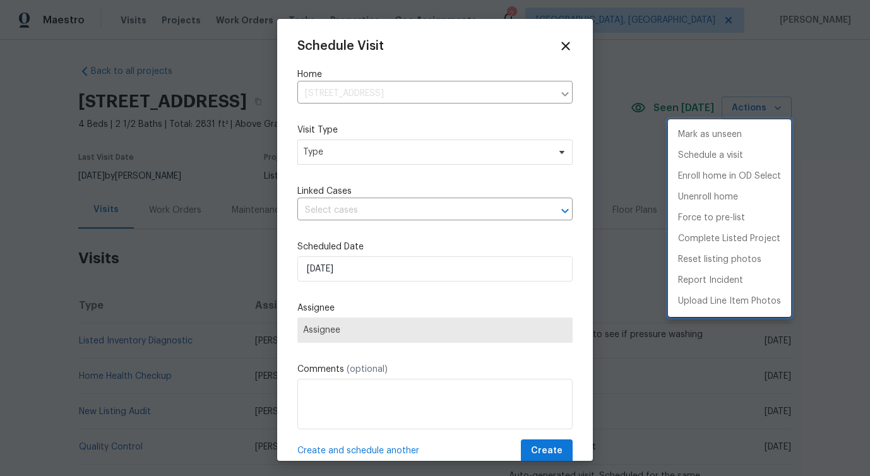
click at [372, 172] on div at bounding box center [435, 238] width 870 height 476
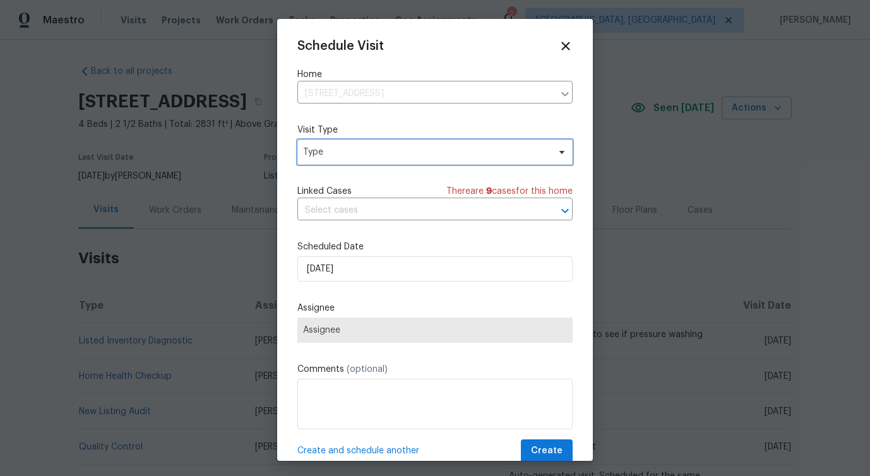
click at [375, 142] on span "Type" at bounding box center [434, 151] width 275 height 25
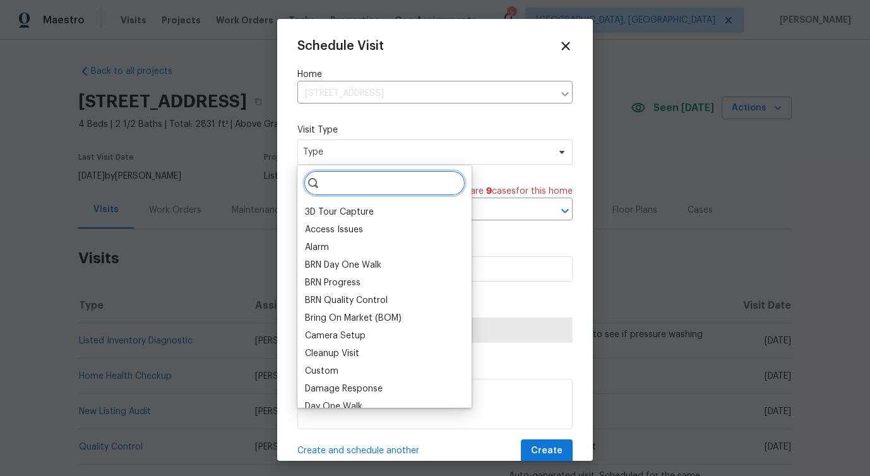
click at [333, 179] on input "search" at bounding box center [385, 182] width 162 height 25
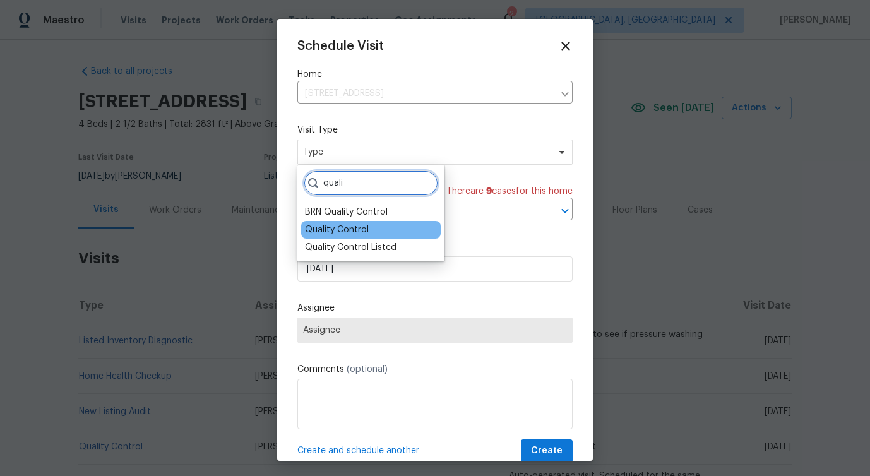
type input "quali"
click at [323, 232] on div "Quality Control" at bounding box center [337, 229] width 64 height 13
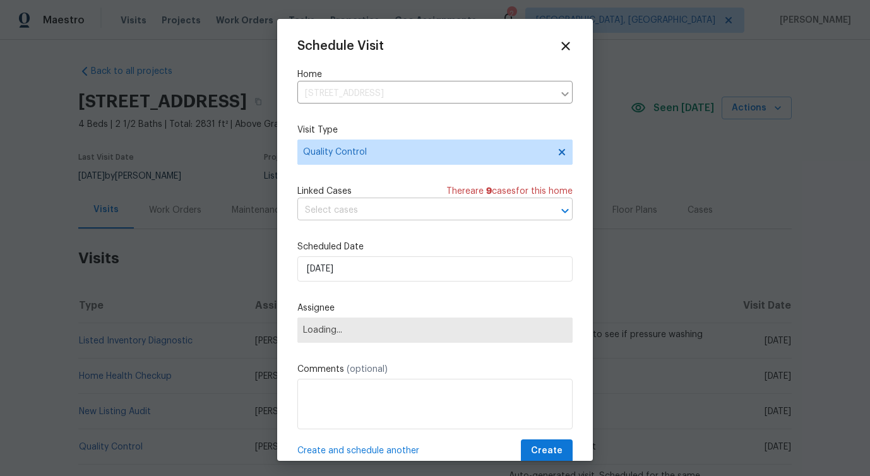
click at [350, 220] on input "text" at bounding box center [417, 211] width 240 height 20
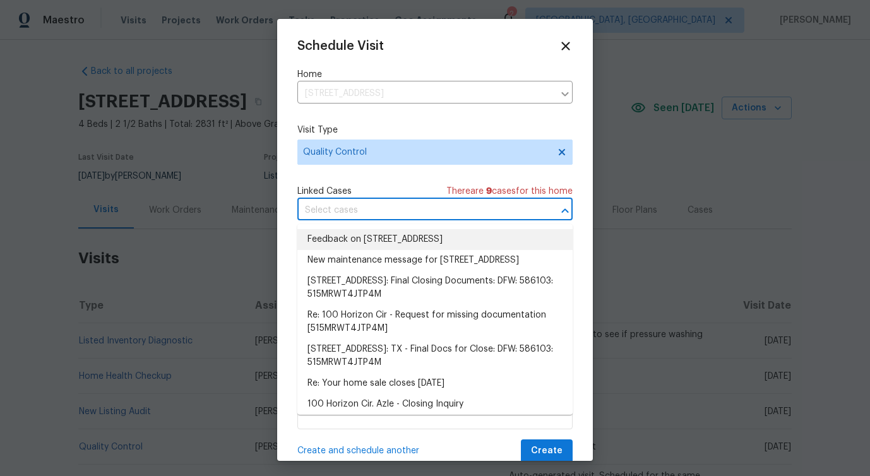
click at [363, 201] on input "text" at bounding box center [417, 211] width 240 height 20
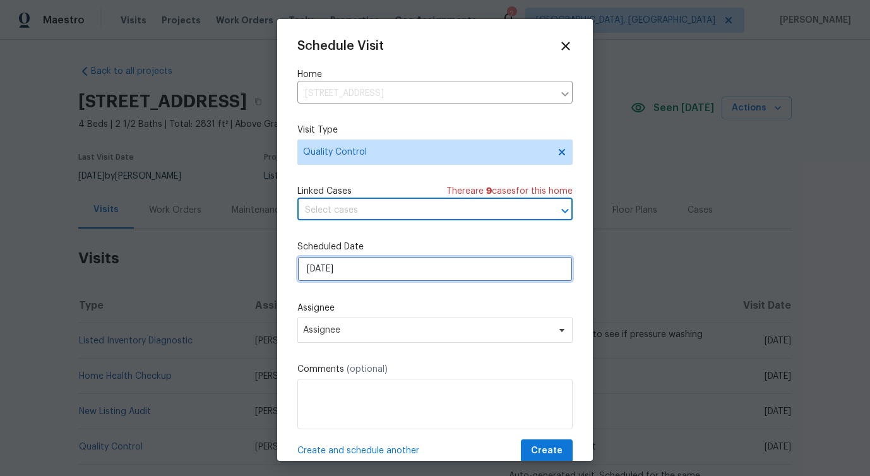
click at [334, 277] on input "[DATE]" at bounding box center [434, 268] width 275 height 25
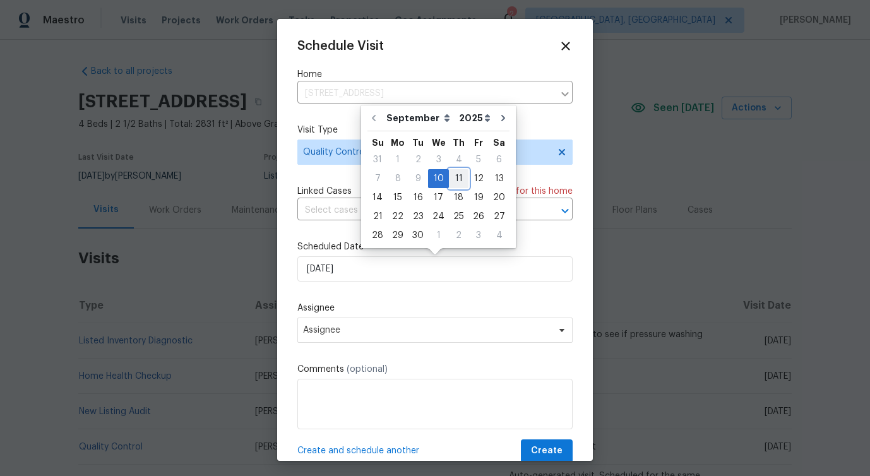
click at [452, 182] on div "11" at bounding box center [459, 179] width 20 height 18
type input "9/11/2025"
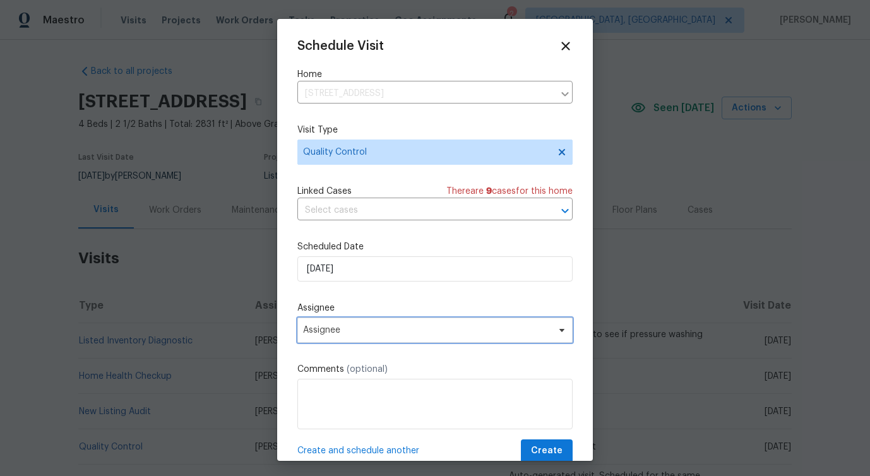
click at [328, 332] on span "Assignee" at bounding box center [426, 330] width 247 height 10
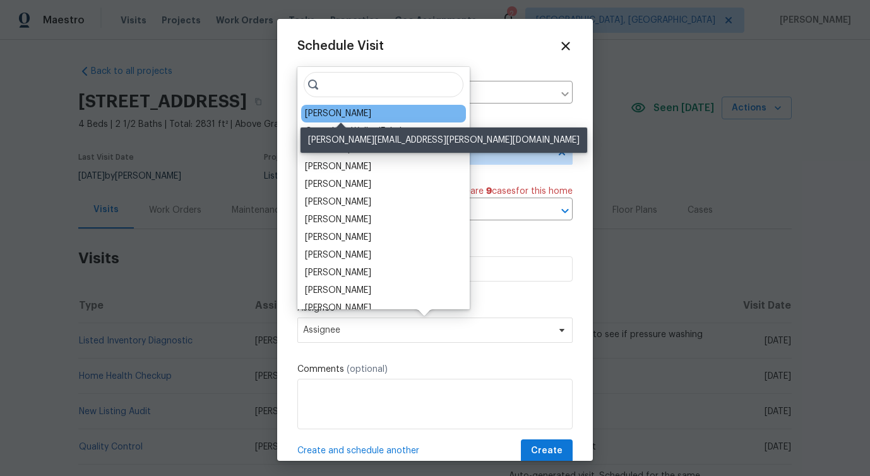
click at [357, 115] on div "Spencer Kleintop" at bounding box center [338, 113] width 66 height 13
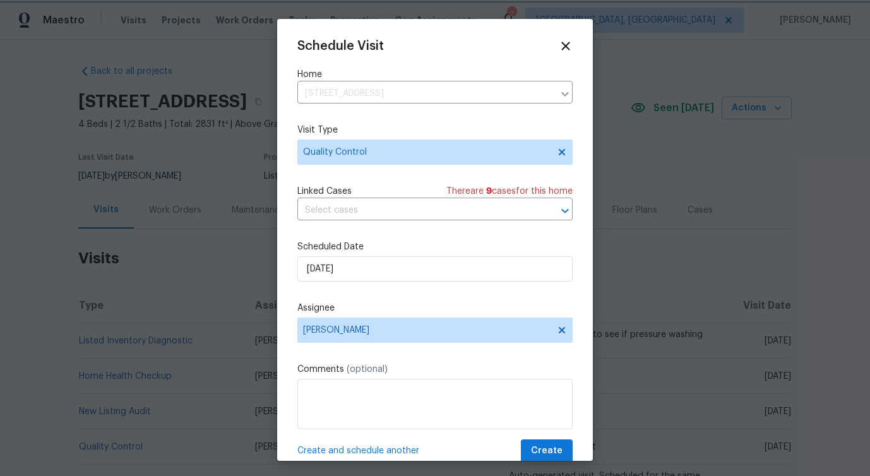
scroll to position [23, 0]
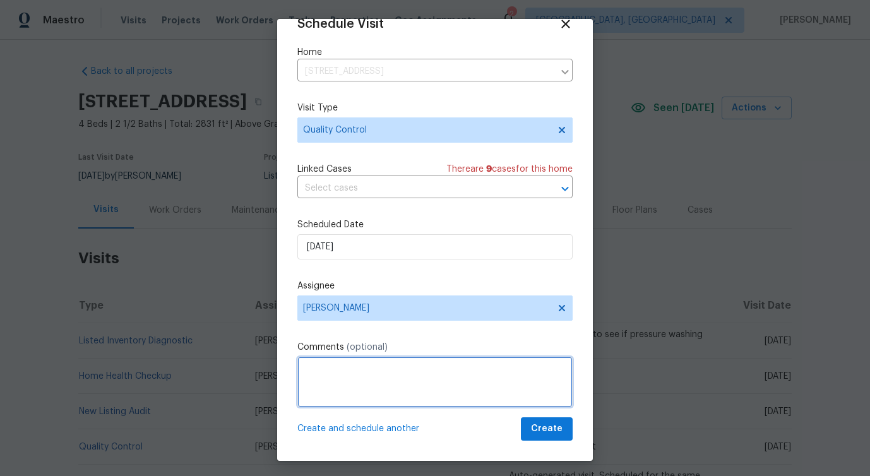
click at [369, 375] on textarea at bounding box center [434, 382] width 275 height 50
paste textarea "TP has completed the odor treatment. Please visit the property to quality check…"
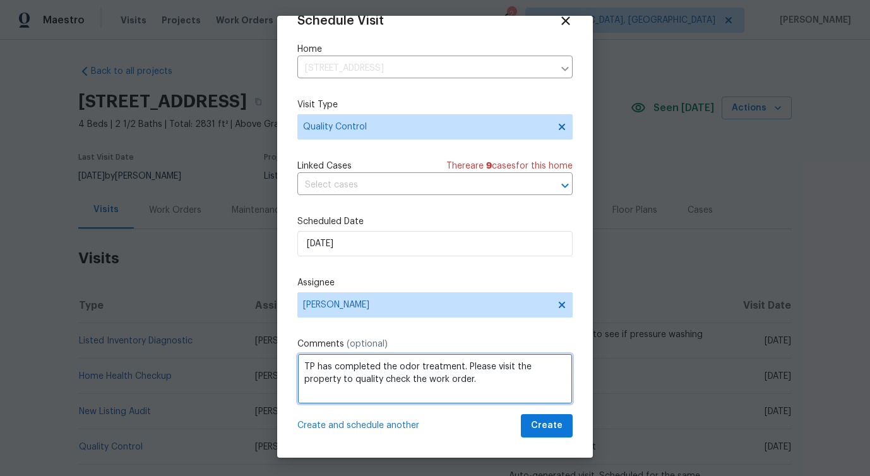
scroll to position [4, 0]
type textarea "TP has completed the odor treatment. Please visit the property to quality check…"
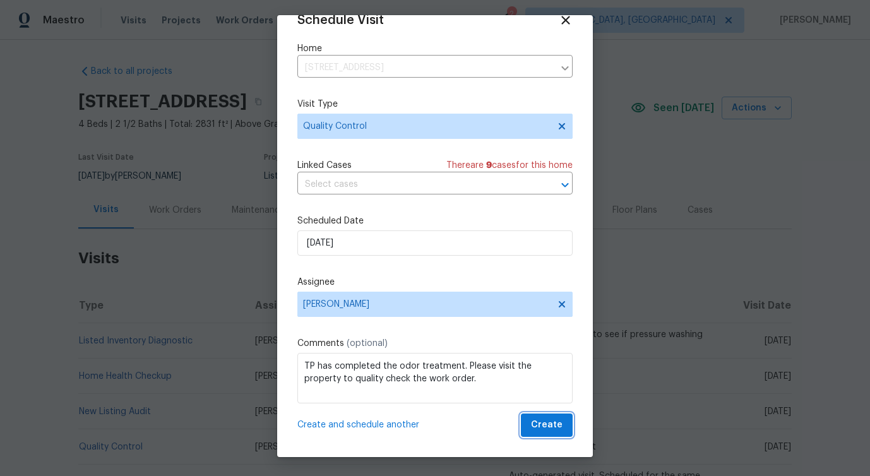
click at [548, 432] on span "Create" at bounding box center [547, 425] width 32 height 16
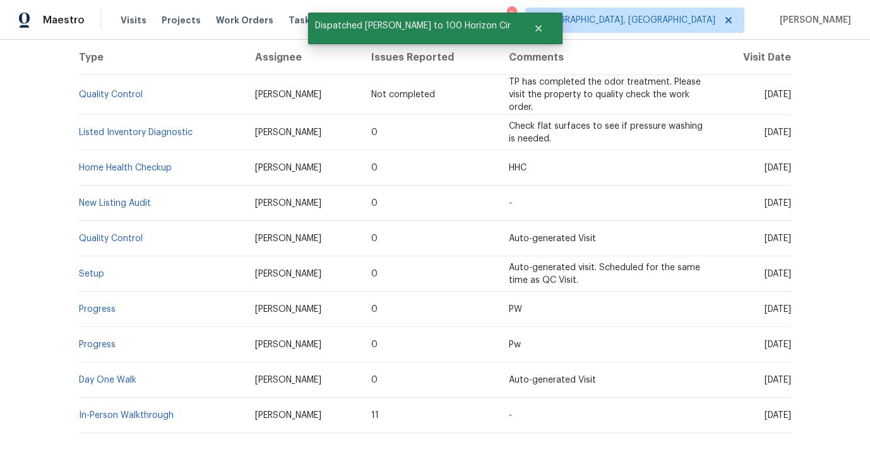
scroll to position [0, 0]
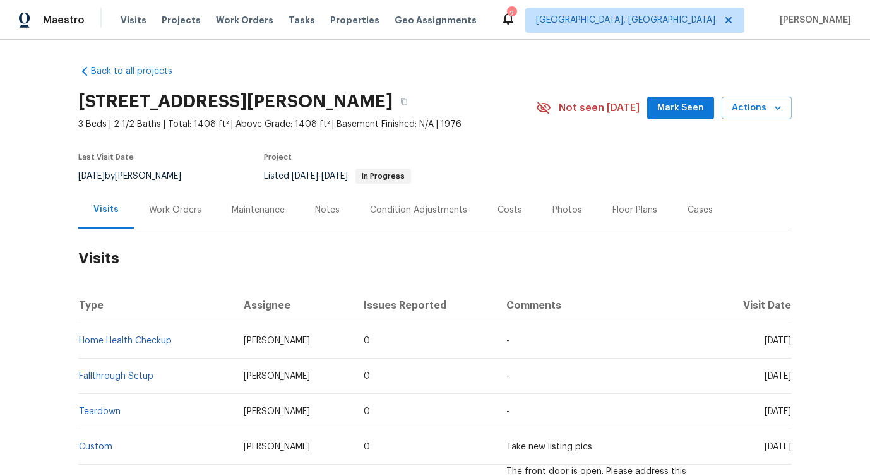
click at [174, 214] on div "Work Orders" at bounding box center [175, 210] width 52 height 13
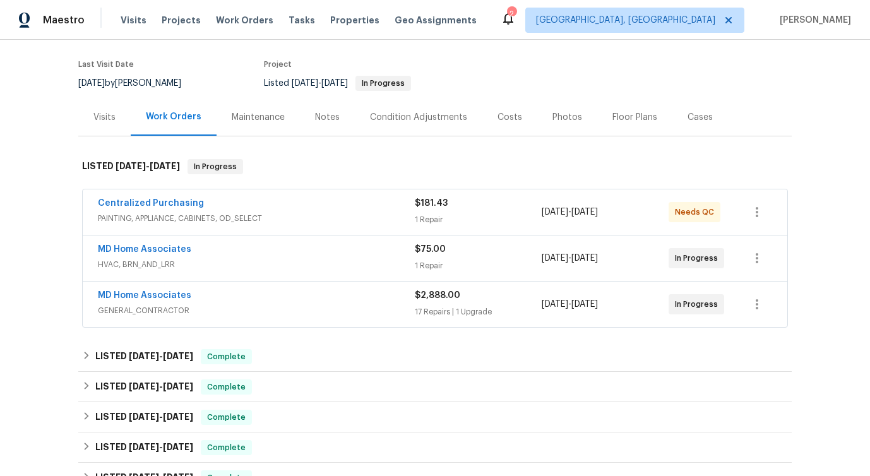
scroll to position [100, 0]
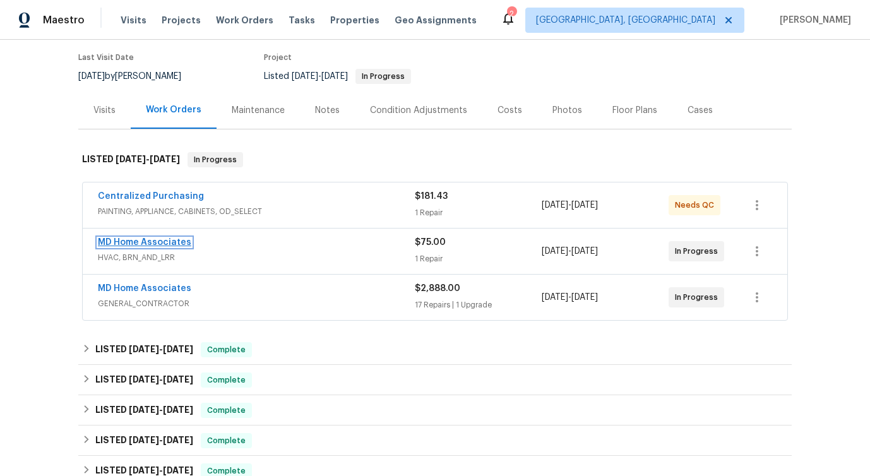
click at [131, 244] on link "MD Home Associates" at bounding box center [144, 242] width 93 height 9
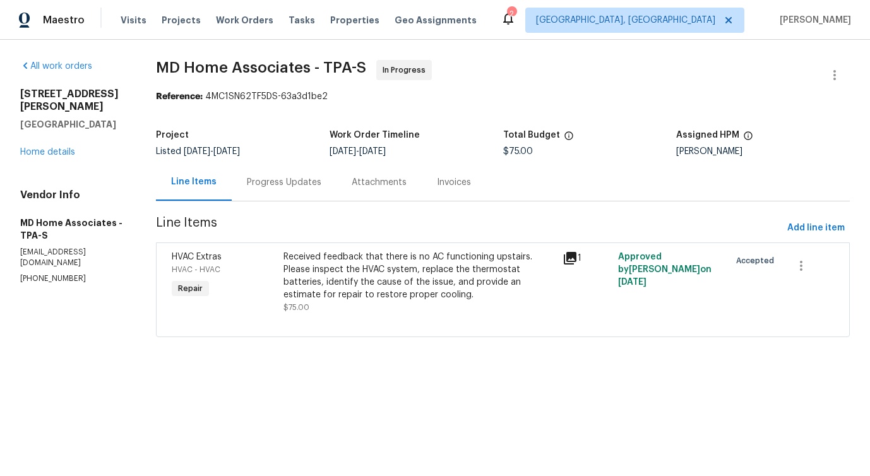
click at [297, 196] on div "Progress Updates" at bounding box center [284, 181] width 105 height 37
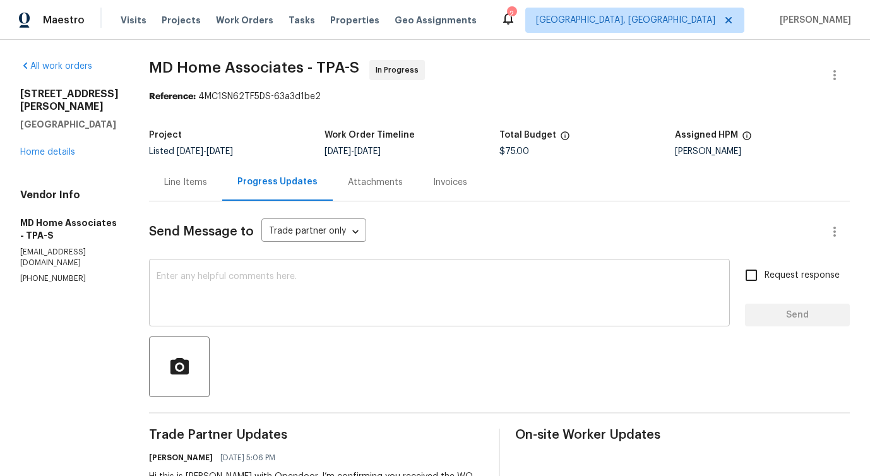
click at [297, 302] on textarea at bounding box center [439, 294] width 565 height 44
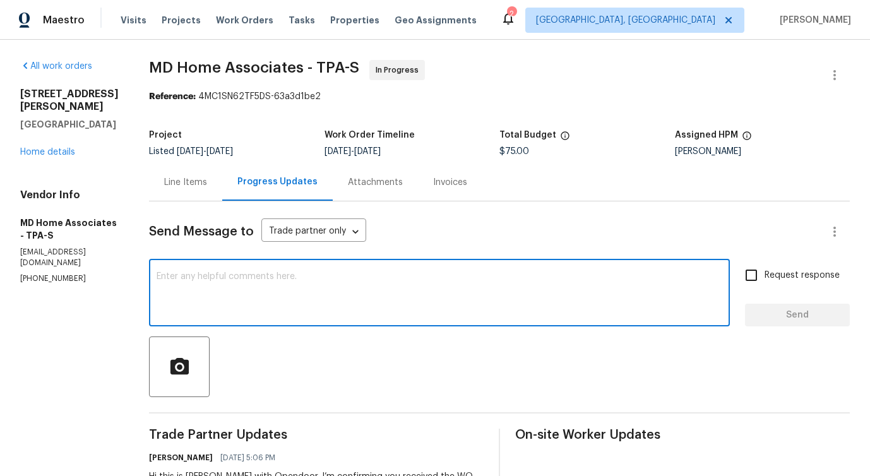
click at [258, 282] on textarea at bounding box center [439, 294] width 565 height 44
paste textarea "Would you kindly provide us with an update regarding the progress of the work o…"
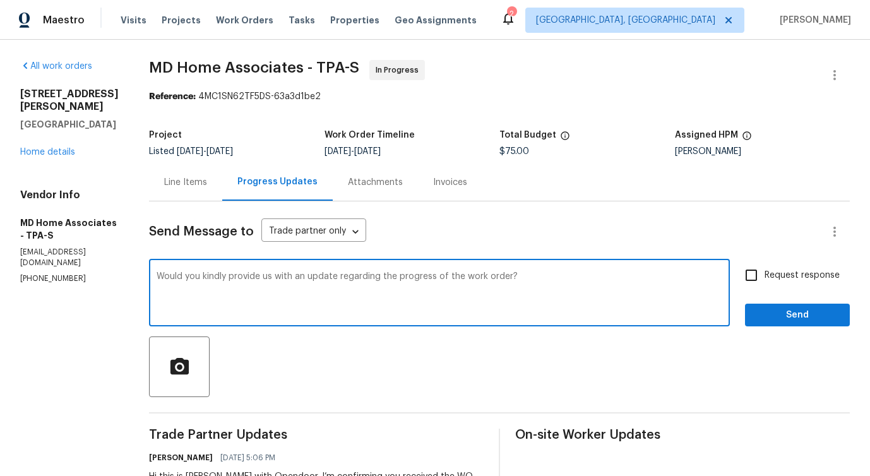
type textarea "Would you kindly provide us with an update regarding the progress of the work o…"
click at [793, 273] on span "Request response" at bounding box center [801, 275] width 75 height 13
click at [764, 273] on input "Request response" at bounding box center [751, 275] width 27 height 27
checkbox input "true"
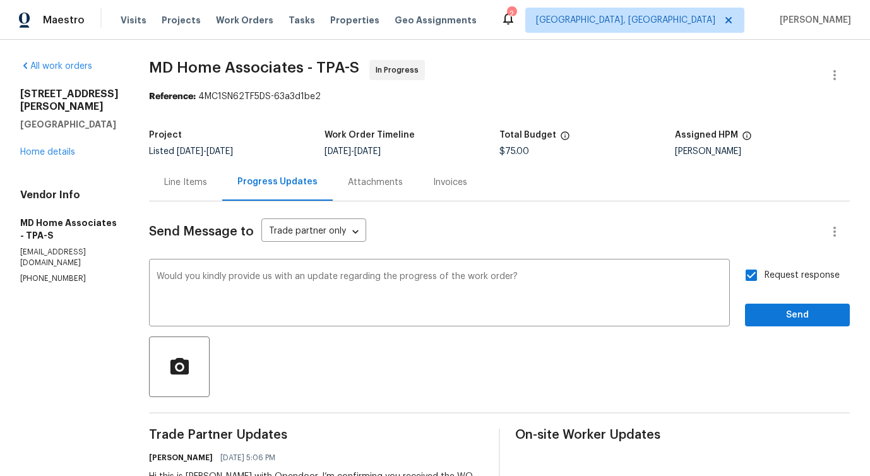
click at [786, 341] on div at bounding box center [499, 366] width 701 height 61
click at [788, 312] on span "Send" at bounding box center [797, 315] width 85 height 16
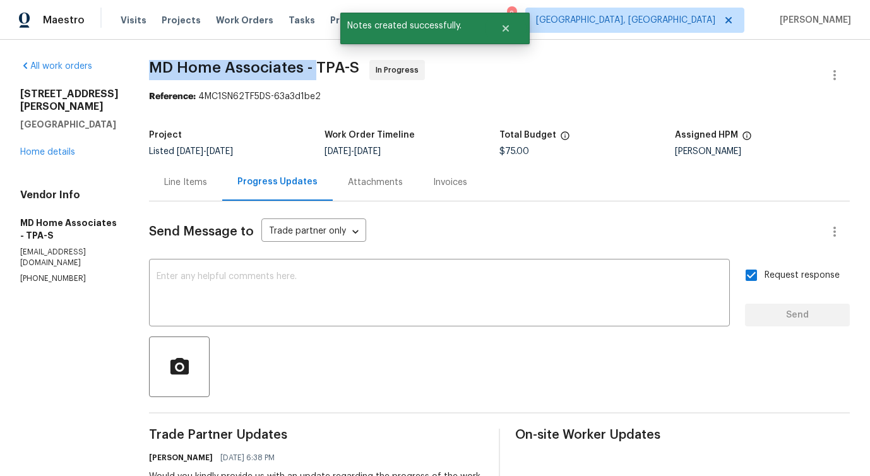
drag, startPoint x: 162, startPoint y: 61, endPoint x: 329, endPoint y: 68, distance: 167.4
click at [329, 68] on div "All work orders [STREET_ADDRESS][PERSON_NAME] Home details Vendor Info MD Home …" at bounding box center [435, 335] width 870 height 591
copy span "MD Home Associates -"
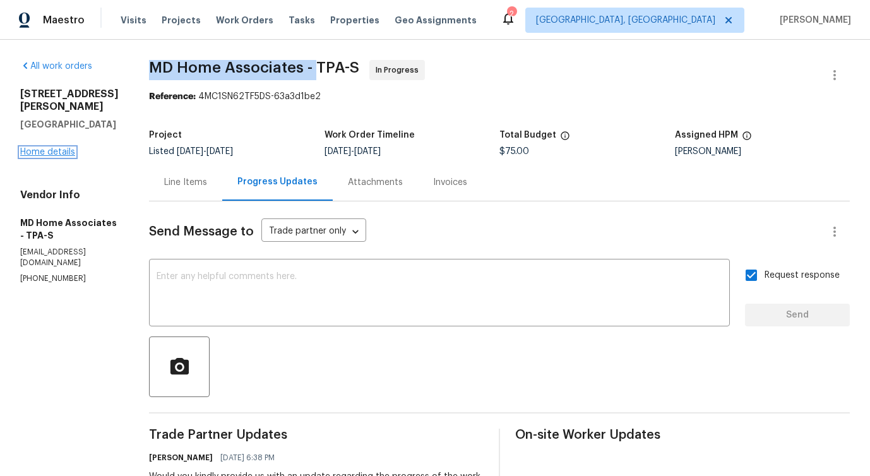
click at [37, 148] on link "Home details" at bounding box center [47, 152] width 55 height 9
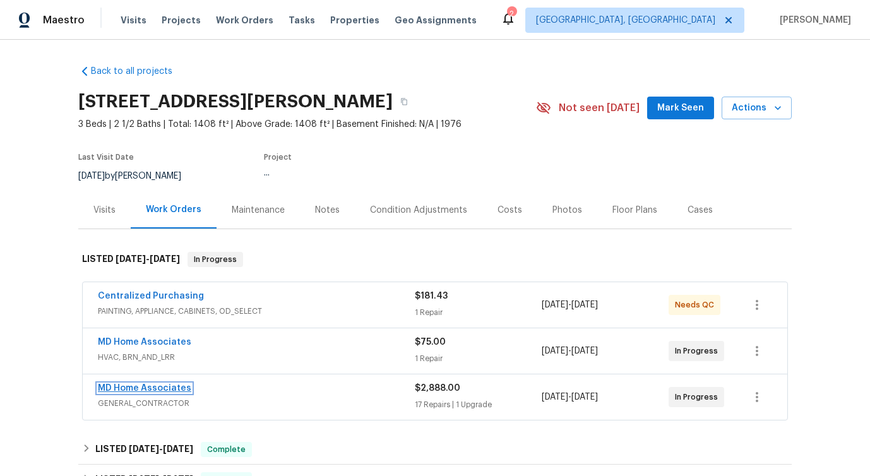
click at [133, 386] on link "MD Home Associates" at bounding box center [144, 388] width 93 height 9
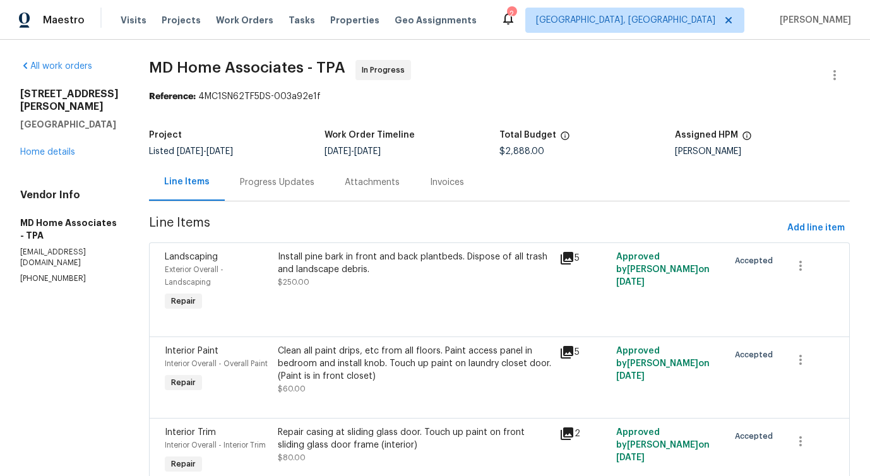
click at [312, 187] on div "Progress Updates" at bounding box center [277, 182] width 74 height 13
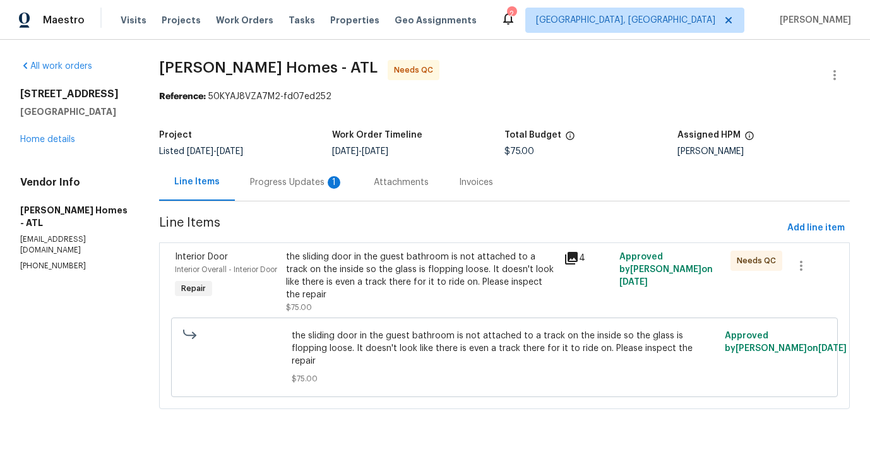
click at [291, 180] on div "Progress Updates 1" at bounding box center [296, 182] width 93 height 13
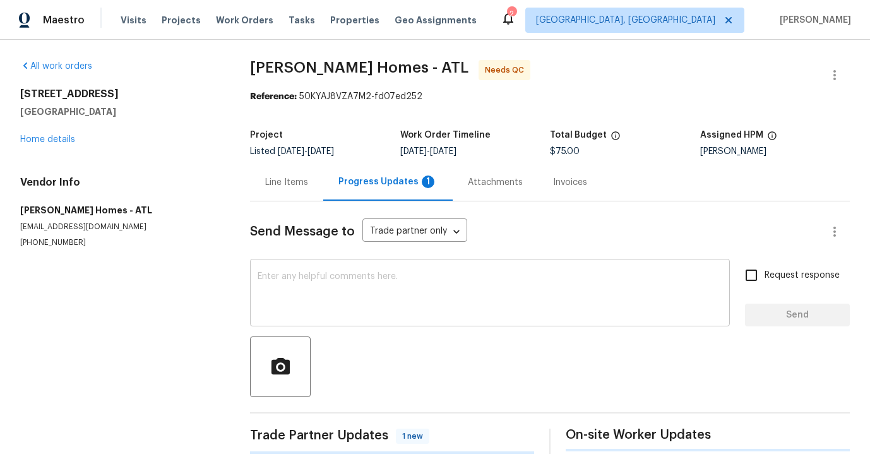
click at [319, 291] on textarea at bounding box center [489, 294] width 464 height 44
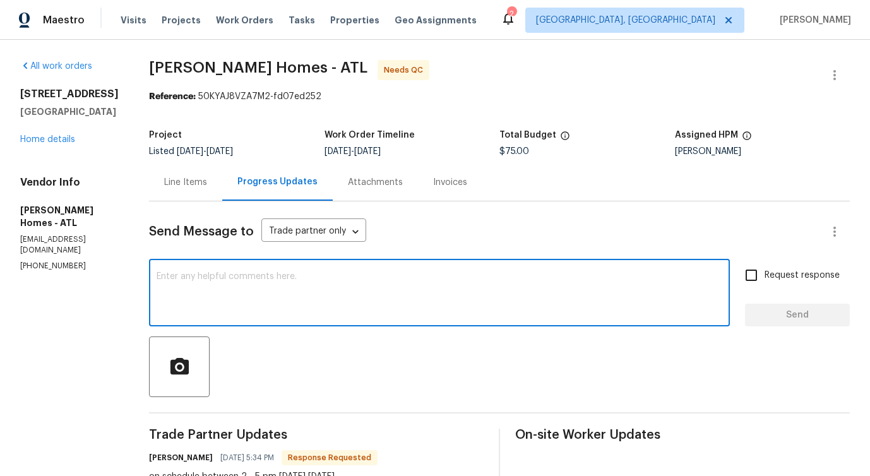
click at [288, 285] on textarea at bounding box center [439, 294] width 565 height 44
type textarea "Thanks for the update!"
click at [810, 319] on span "Send" at bounding box center [797, 315] width 85 height 16
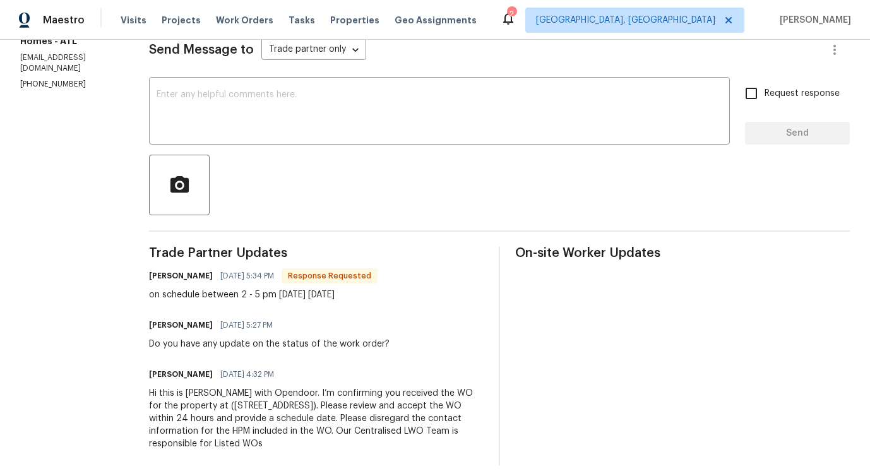
scroll to position [191, 0]
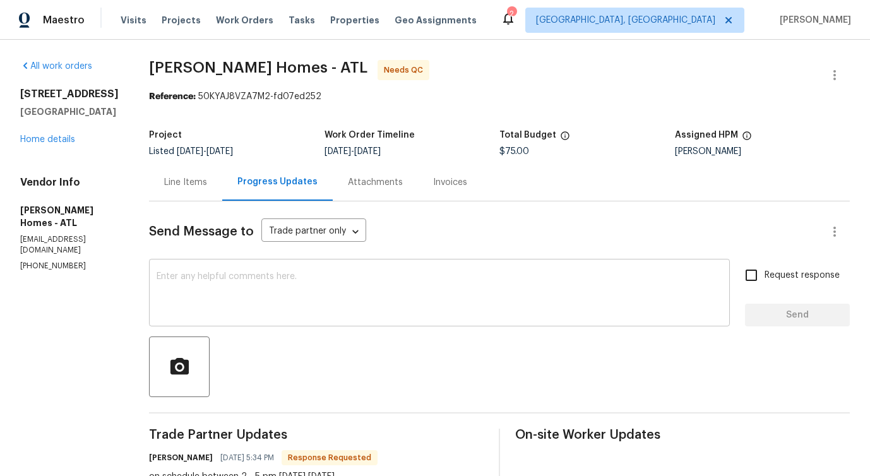
click at [183, 280] on textarea at bounding box center [439, 294] width 565 height 44
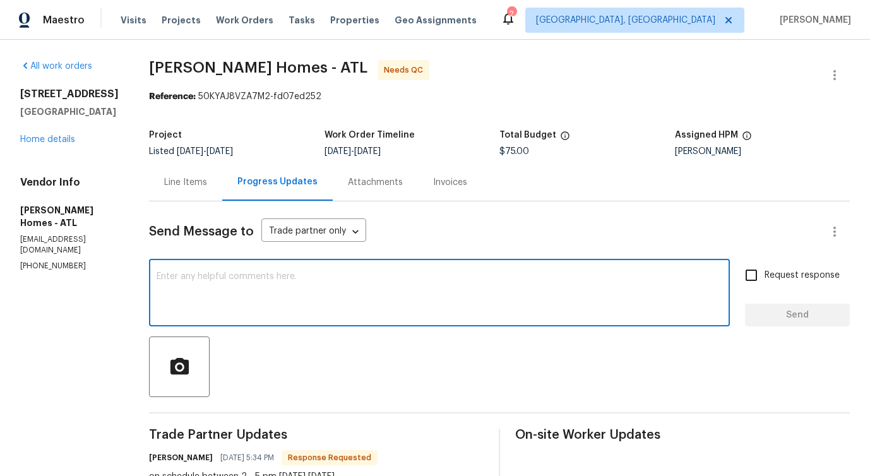
type textarea "R"
type textarea "\"
click at [157, 256] on div "Send Message to Trade partner only Trade partner only ​ T x ​ Request response …" at bounding box center [499, 424] width 701 height 446
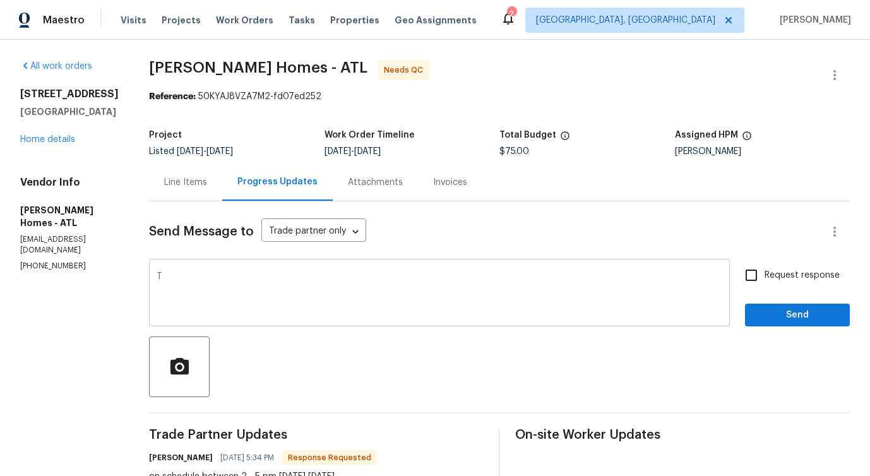
click at [180, 275] on textarea "T" at bounding box center [439, 294] width 565 height 44
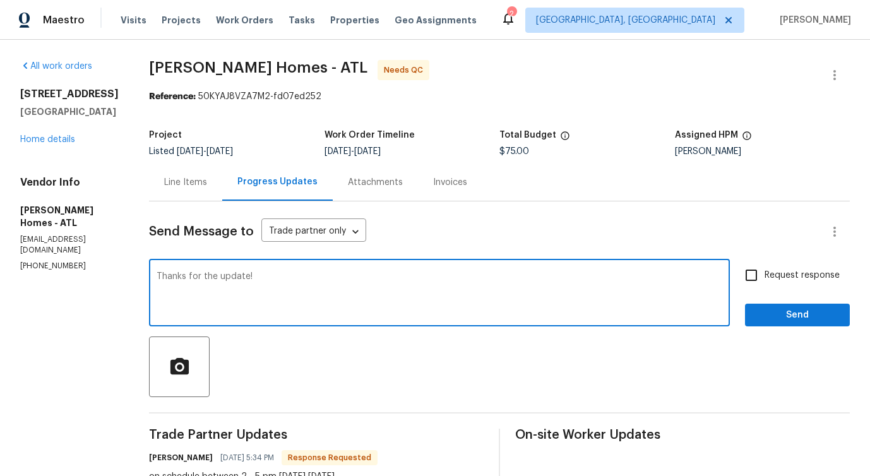
type textarea "Thanks for the update!"
click at [798, 325] on button "Send" at bounding box center [797, 315] width 105 height 23
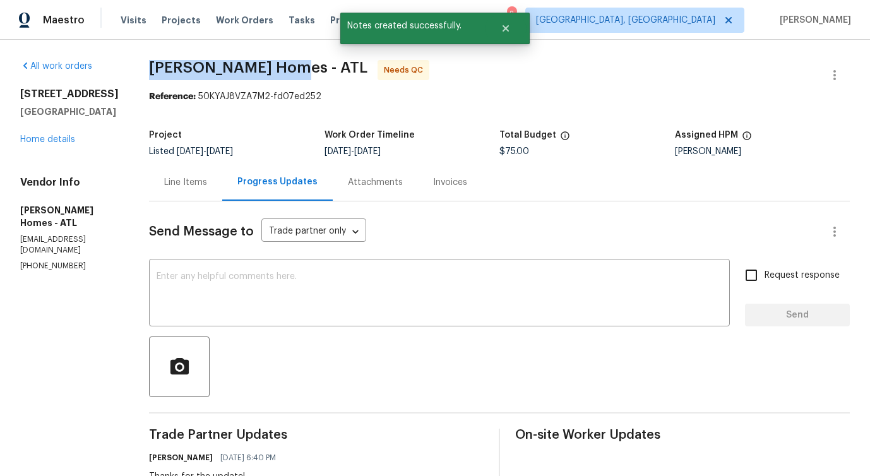
drag, startPoint x: 137, startPoint y: 60, endPoint x: 268, endPoint y: 60, distance: 130.6
click at [268, 60] on div "All work orders [STREET_ADDRESS] Home details Vendor Info [PERSON_NAME] Homes -…" at bounding box center [435, 378] width 870 height 677
copy span "[PERSON_NAME] Homes -"
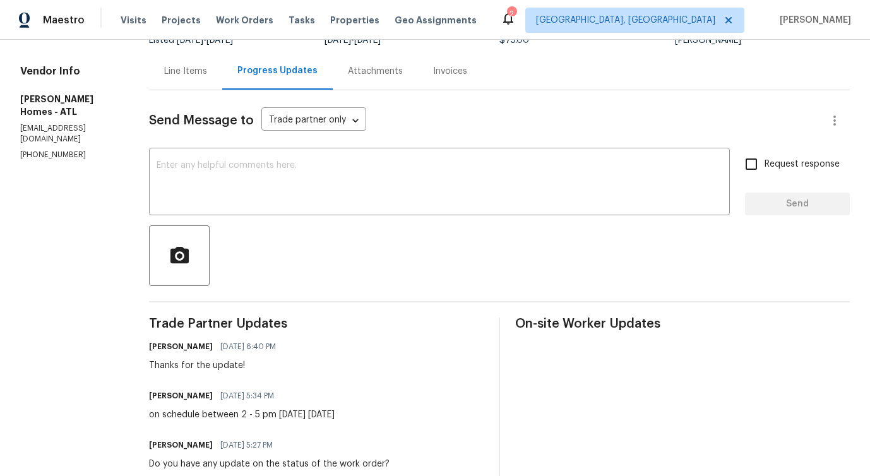
scroll to position [143, 0]
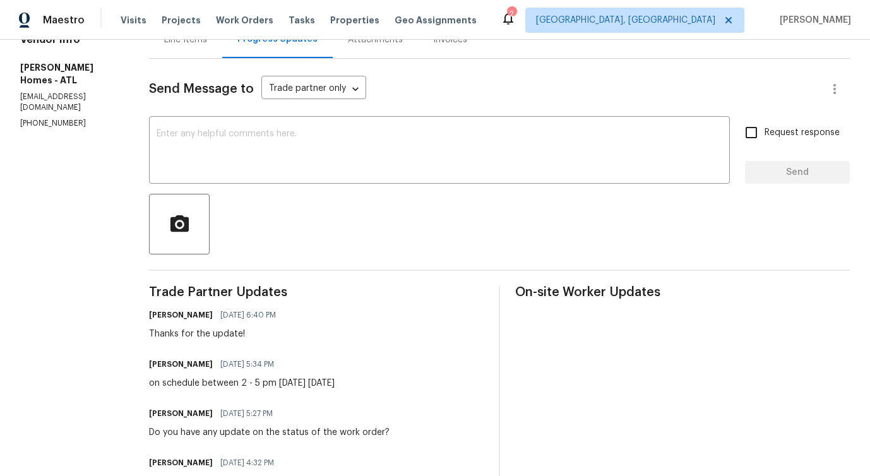
drag, startPoint x: 152, startPoint y: 384, endPoint x: 350, endPoint y: 381, distance: 197.5
click at [350, 381] on div "[PERSON_NAME] [DATE] 5:34 PM on schedule between 2 - 5 pm [DATE] [DATE]" at bounding box center [316, 372] width 334 height 34
copy div "schedule between 2 - 5 pm [DATE] [DATE]"
